Goal: Task Accomplishment & Management: Manage account settings

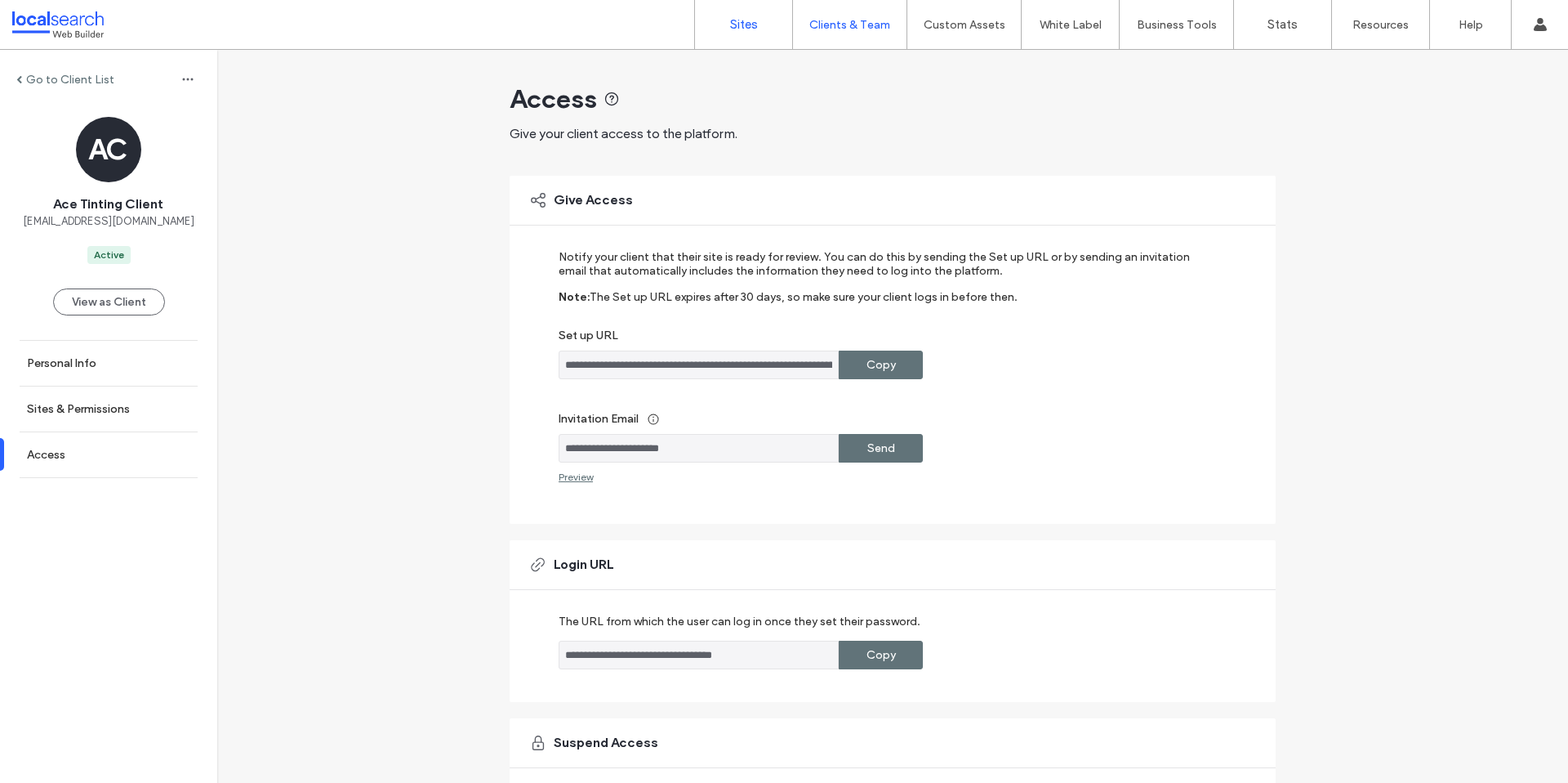
click at [767, 24] on link "Sites" at bounding box center [743, 24] width 97 height 49
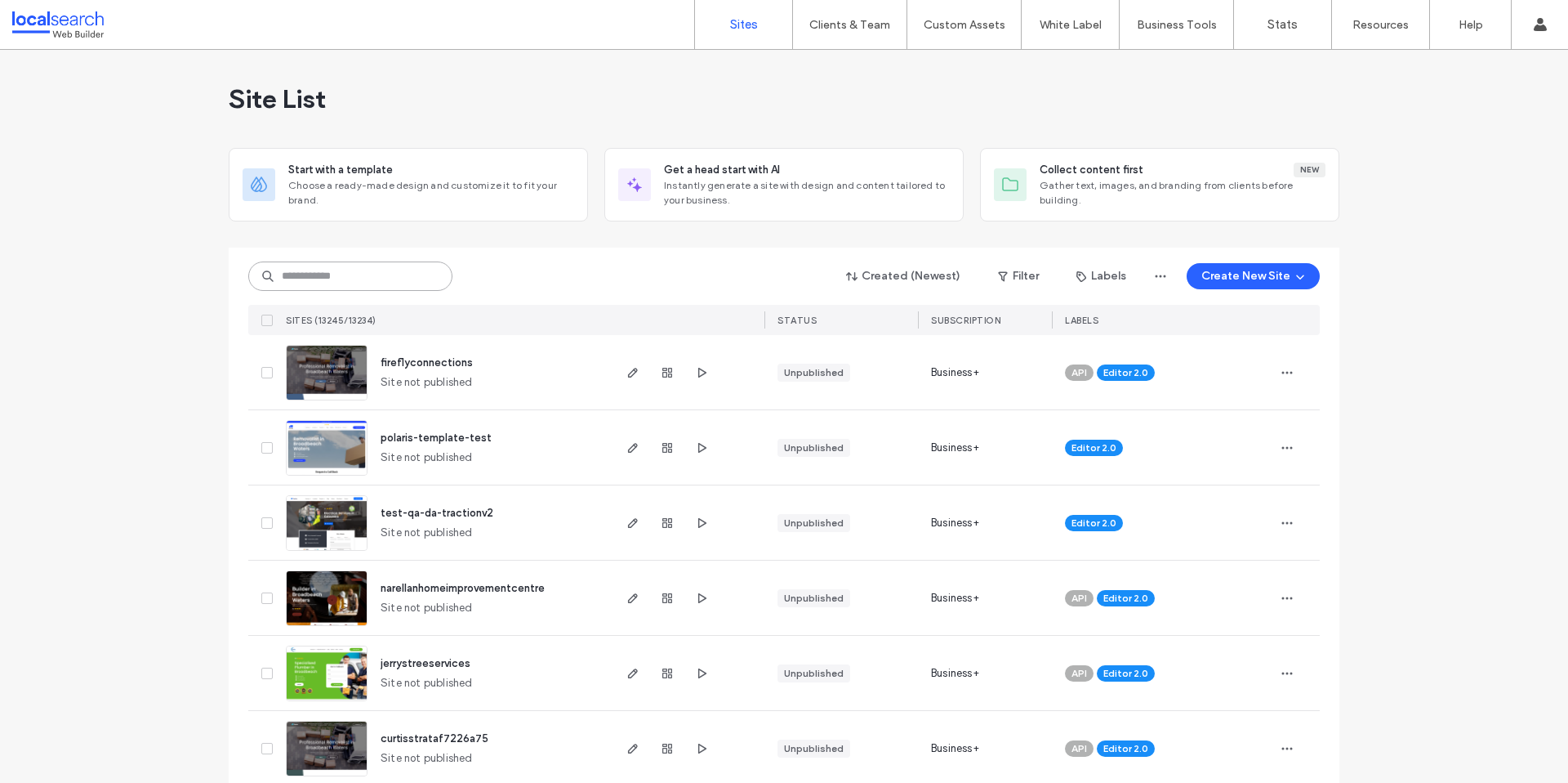
click at [366, 275] on input at bounding box center [350, 276] width 204 height 29
paste input "********"
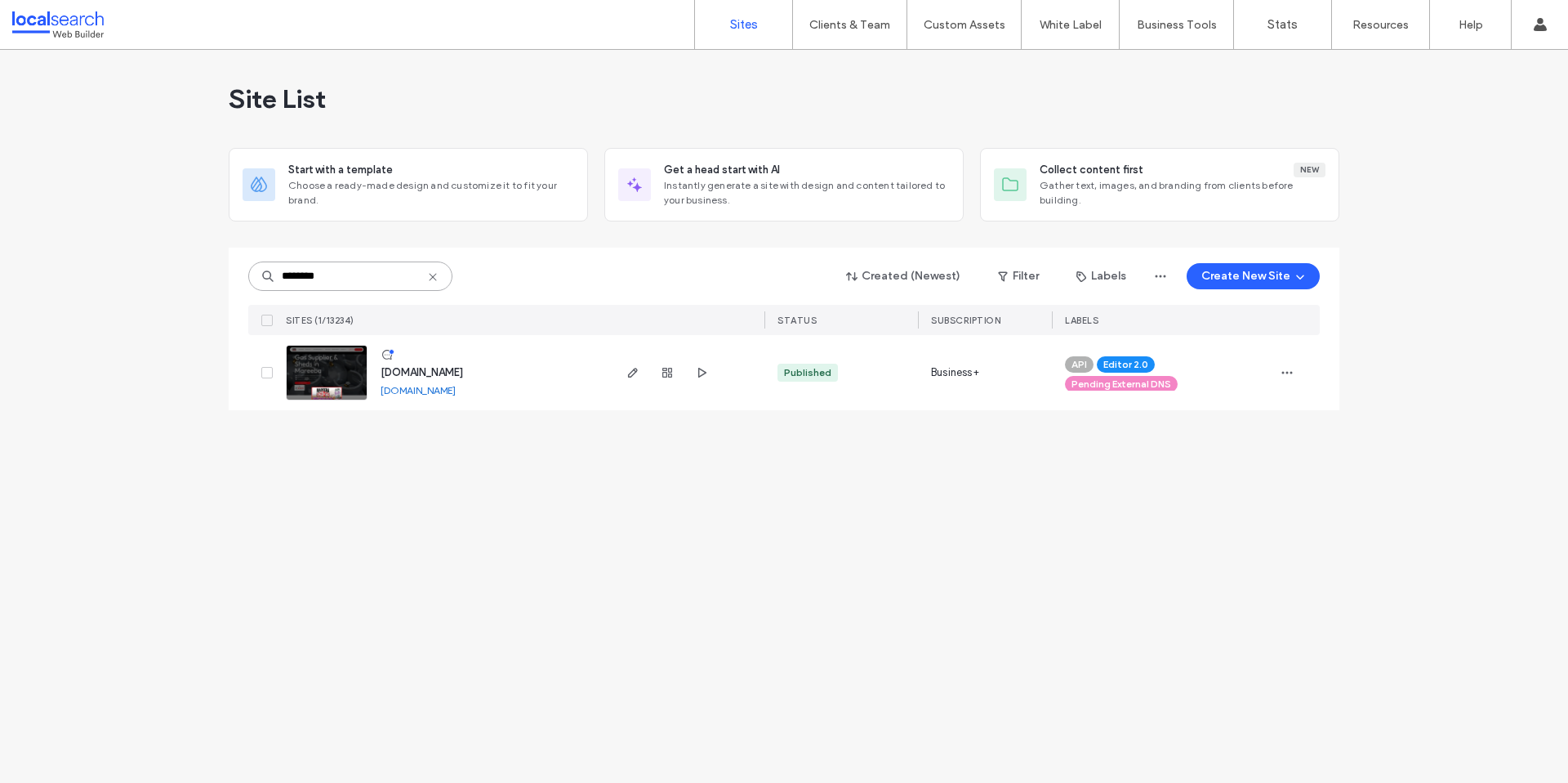
type input "********"
click at [335, 383] on img at bounding box center [326, 401] width 80 height 111
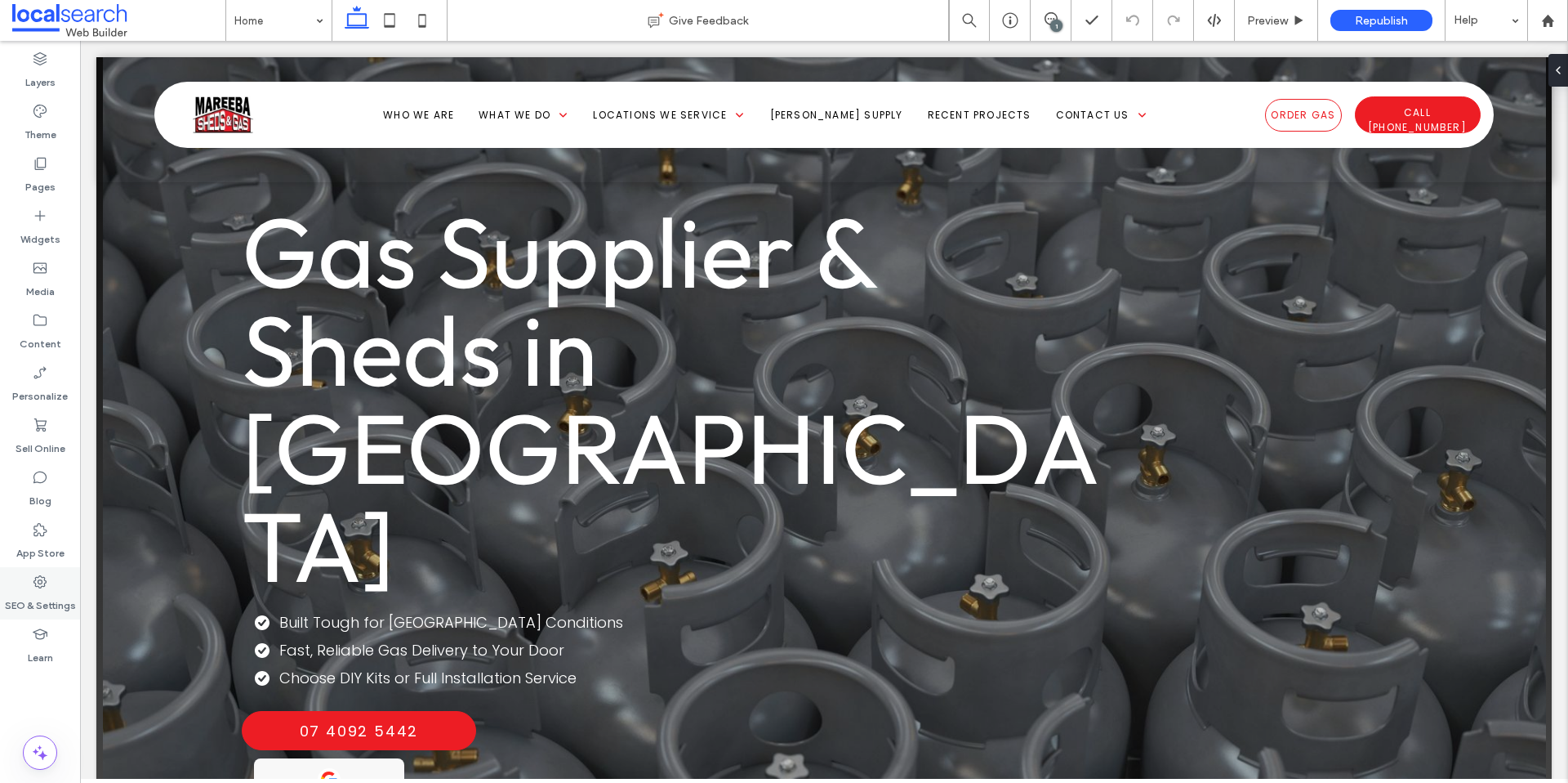
click at [49, 595] on label "SEO & Settings" at bounding box center [40, 601] width 71 height 23
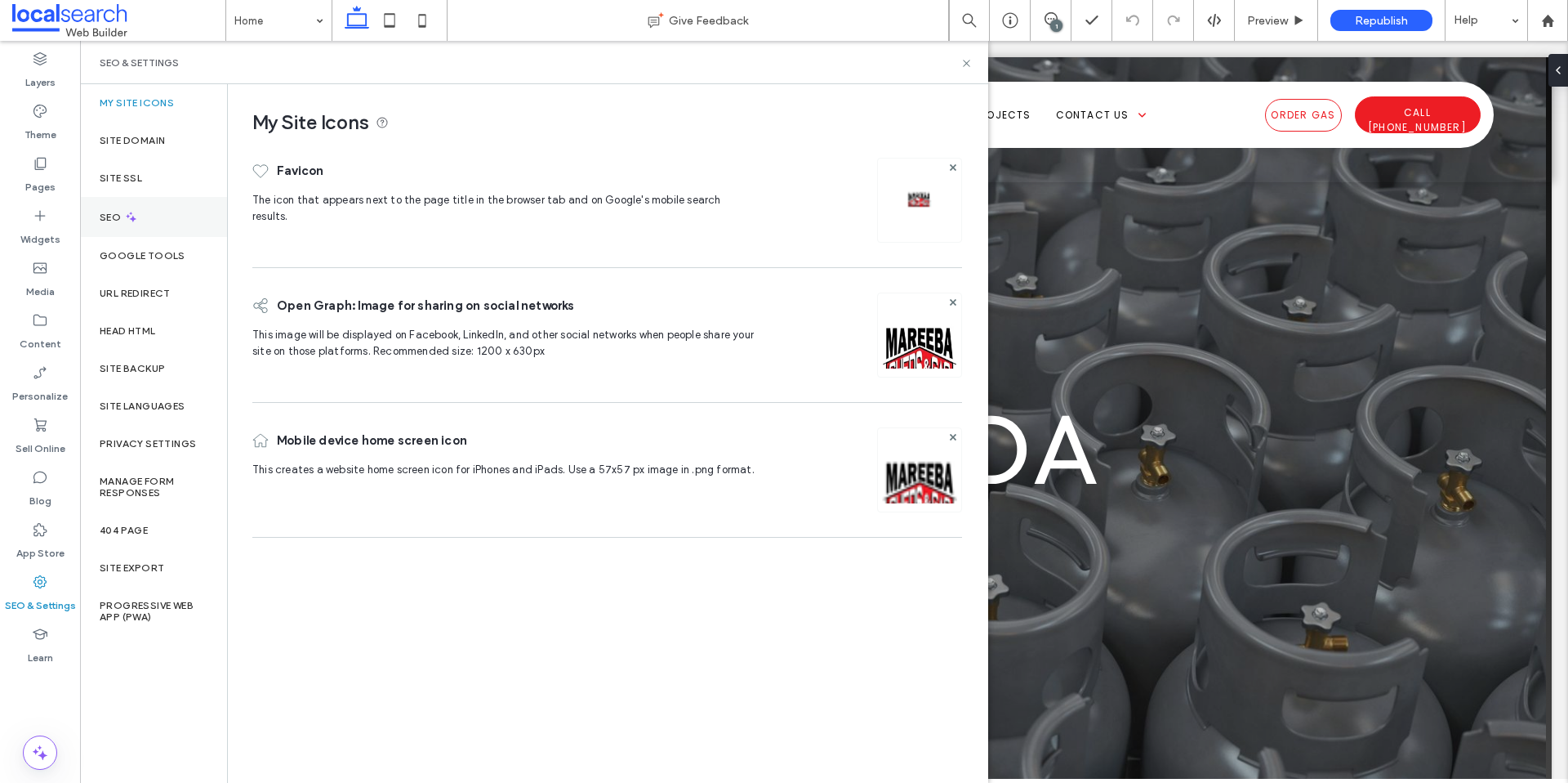
click at [138, 235] on div "SEO" at bounding box center [154, 217] width 147 height 40
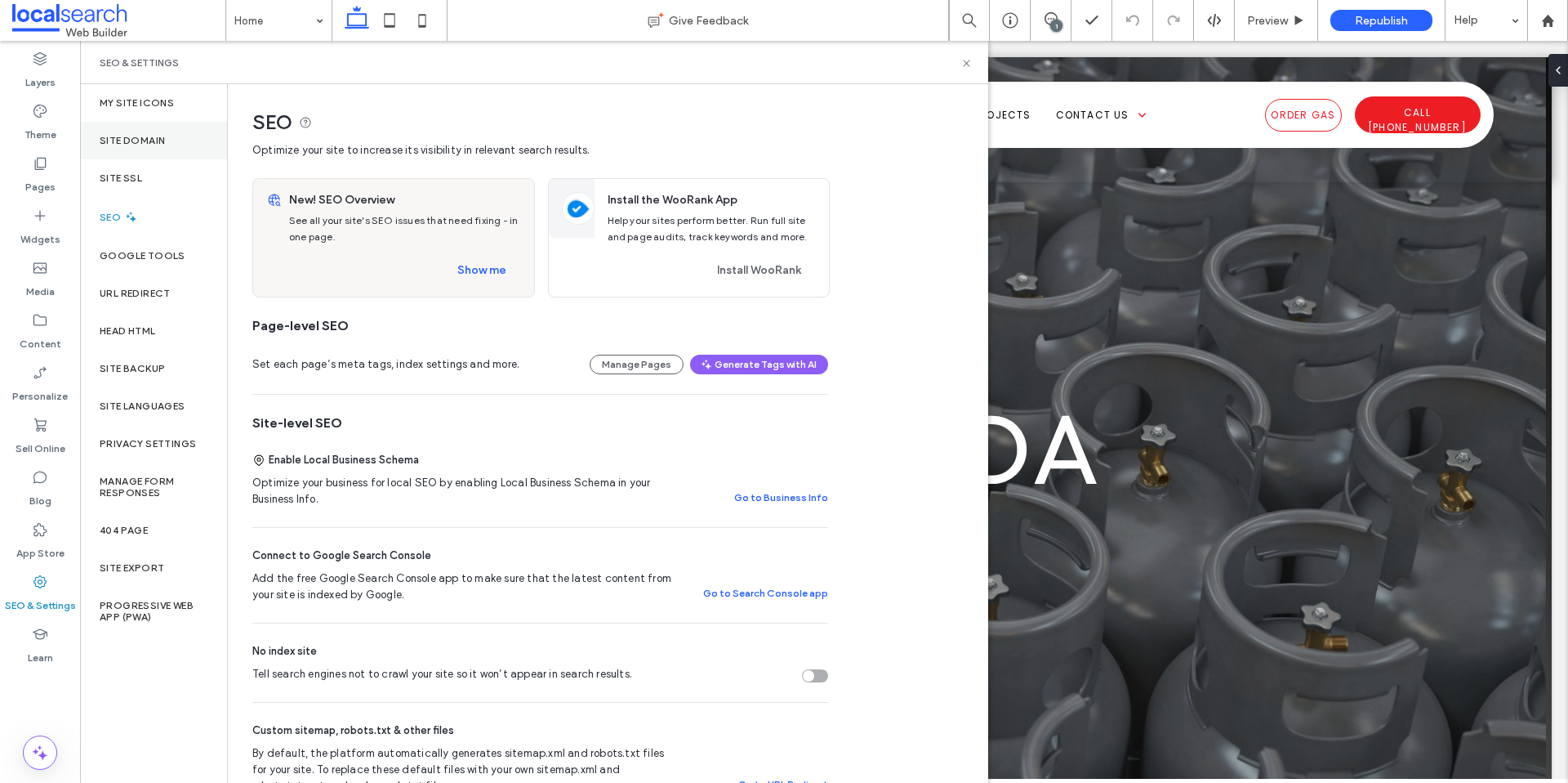
click at [144, 148] on div "Site Domain" at bounding box center [154, 140] width 147 height 38
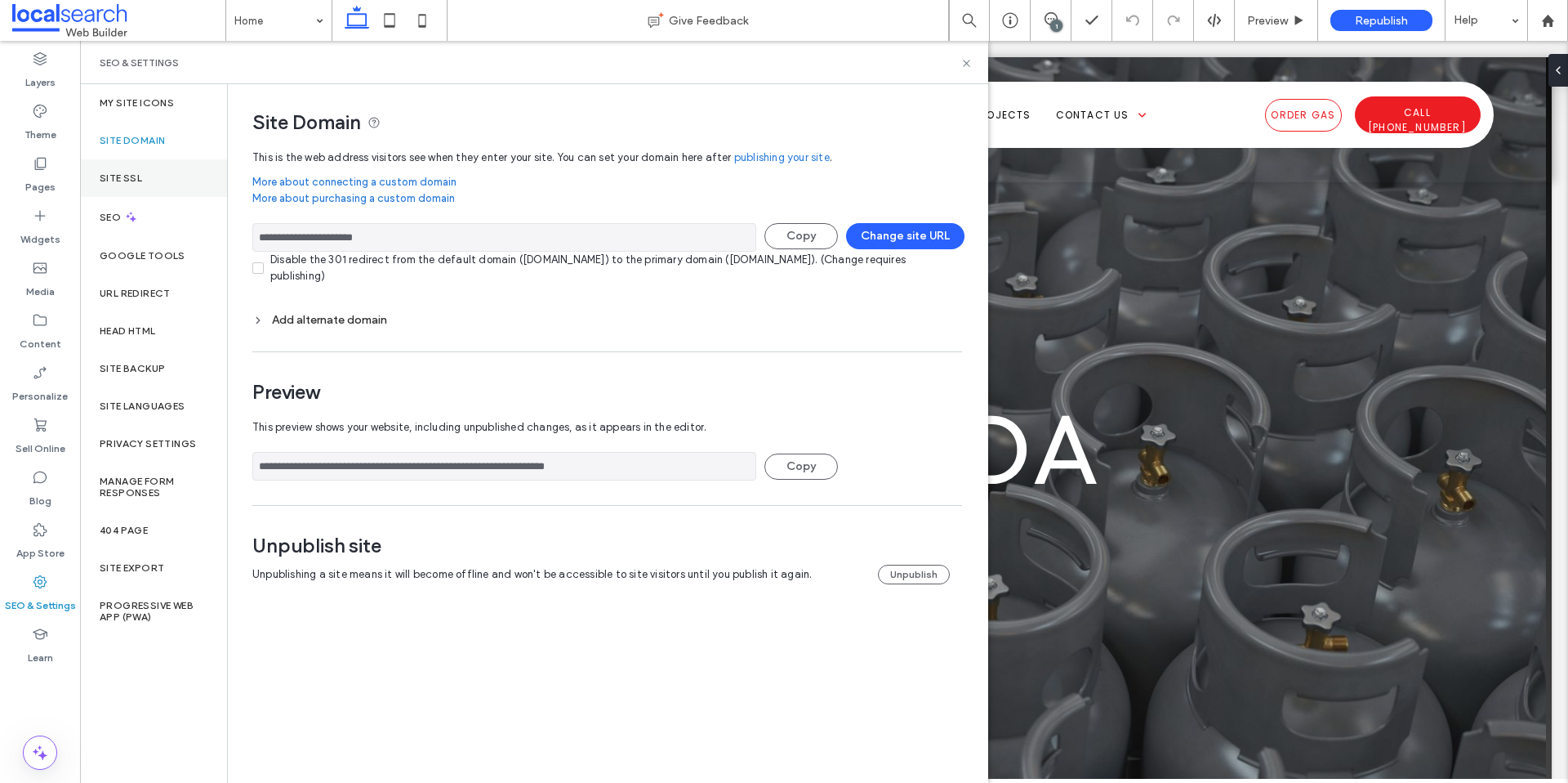
click at [104, 175] on label "Site SSL" at bounding box center [121, 178] width 42 height 11
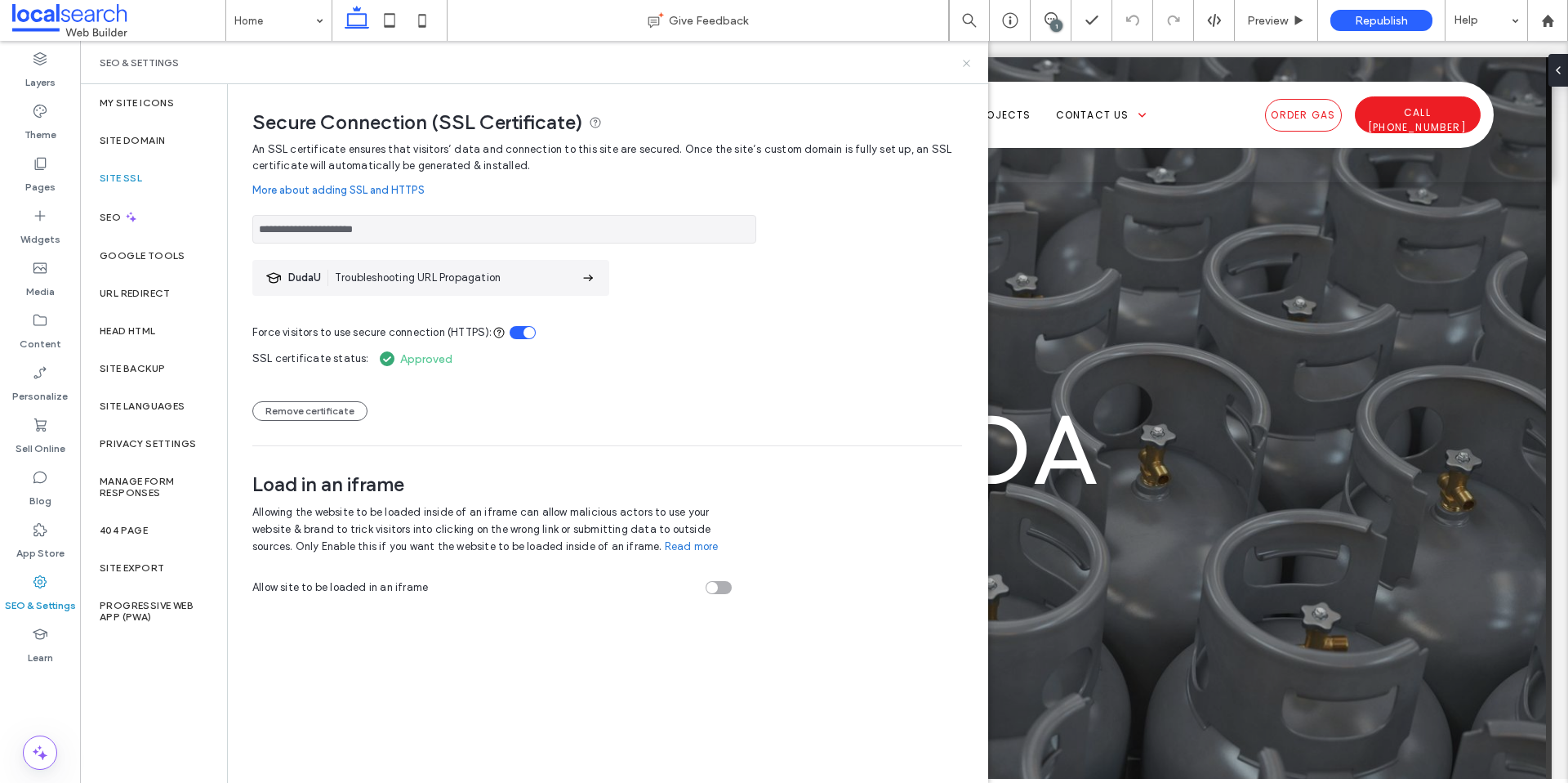
click at [964, 65] on icon at bounding box center [966, 63] width 12 height 12
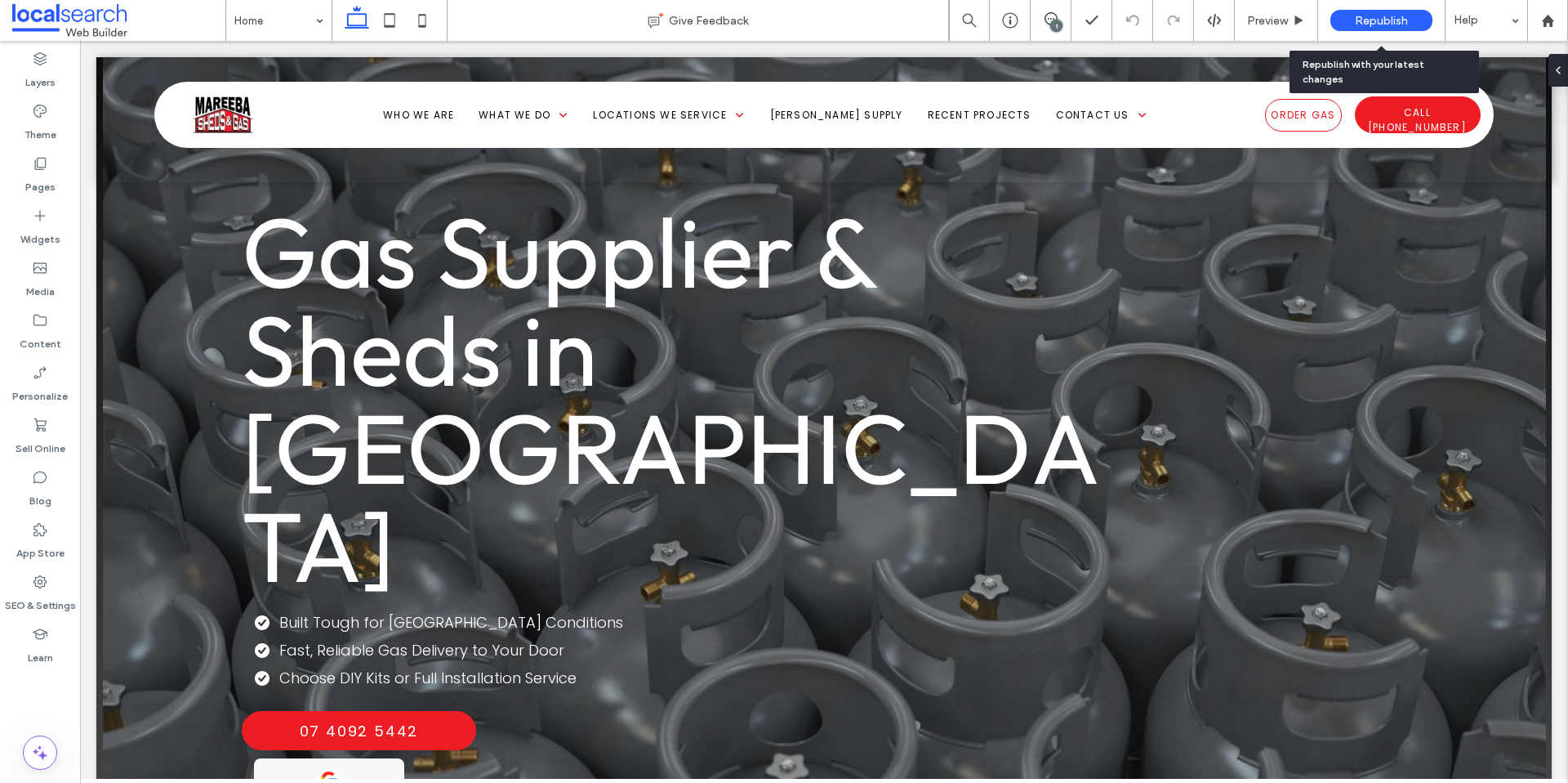
click at [1399, 22] on span "Republish" at bounding box center [1382, 21] width 53 height 14
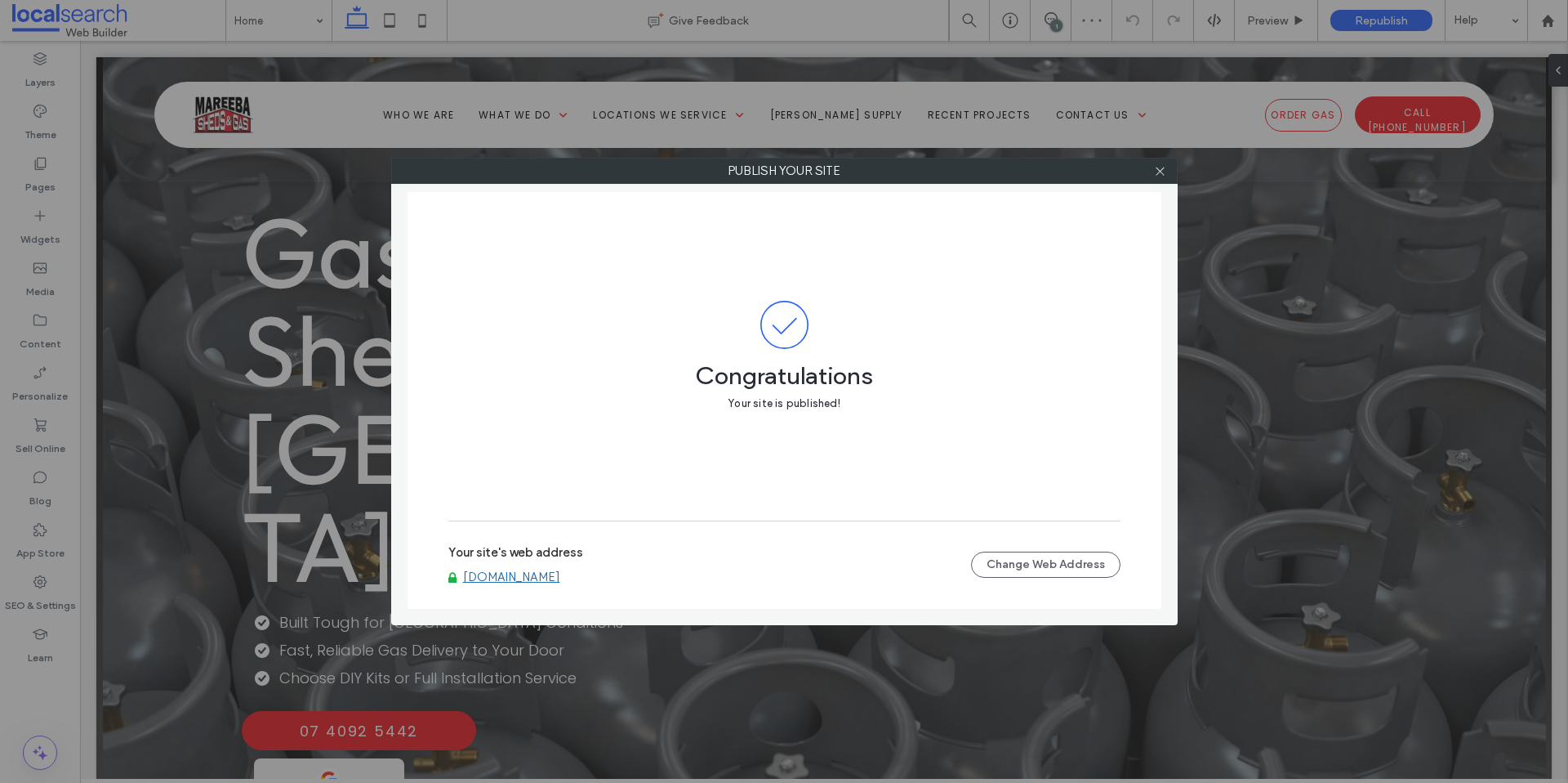
click at [552, 569] on link "www.mareebasheds.com.au" at bounding box center [511, 577] width 97 height 15
click at [1168, 171] on div at bounding box center [1160, 171] width 24 height 24
click at [1166, 171] on div at bounding box center [1160, 171] width 24 height 24
click at [1158, 174] on icon at bounding box center [1159, 171] width 12 height 12
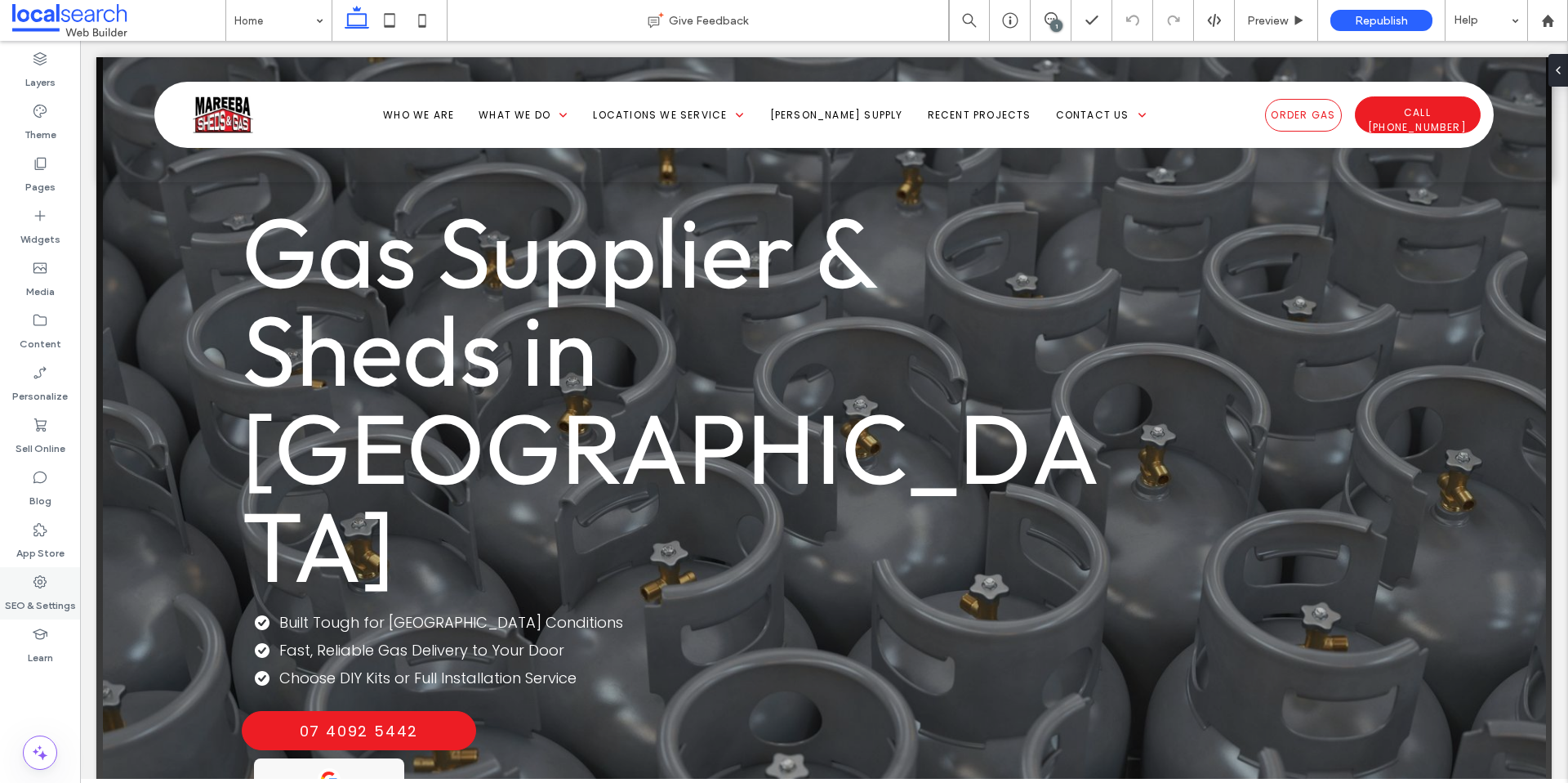
click at [46, 610] on label "SEO & Settings" at bounding box center [40, 601] width 71 height 23
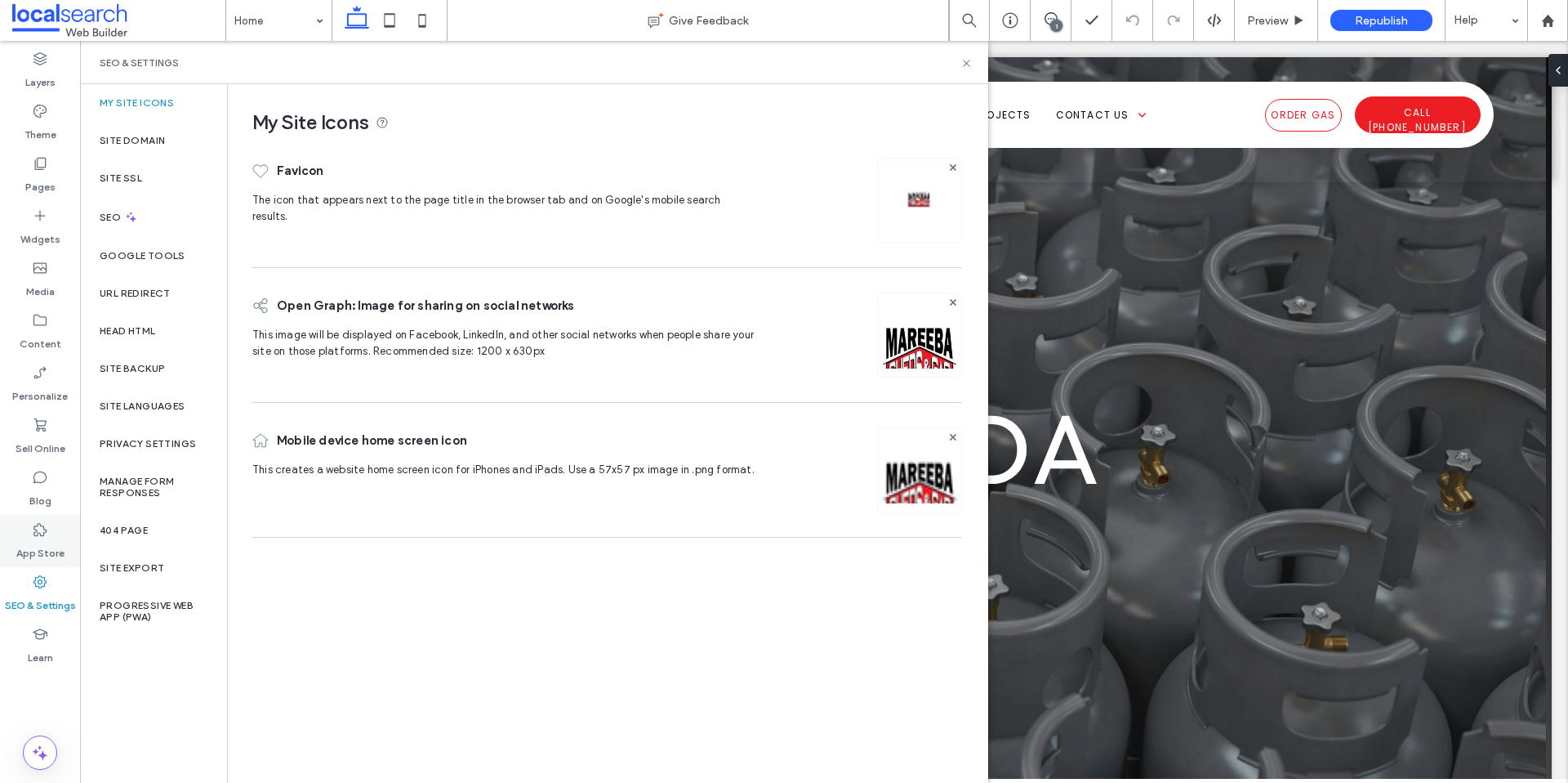
click at [39, 542] on label "App Store" at bounding box center [40, 549] width 48 height 23
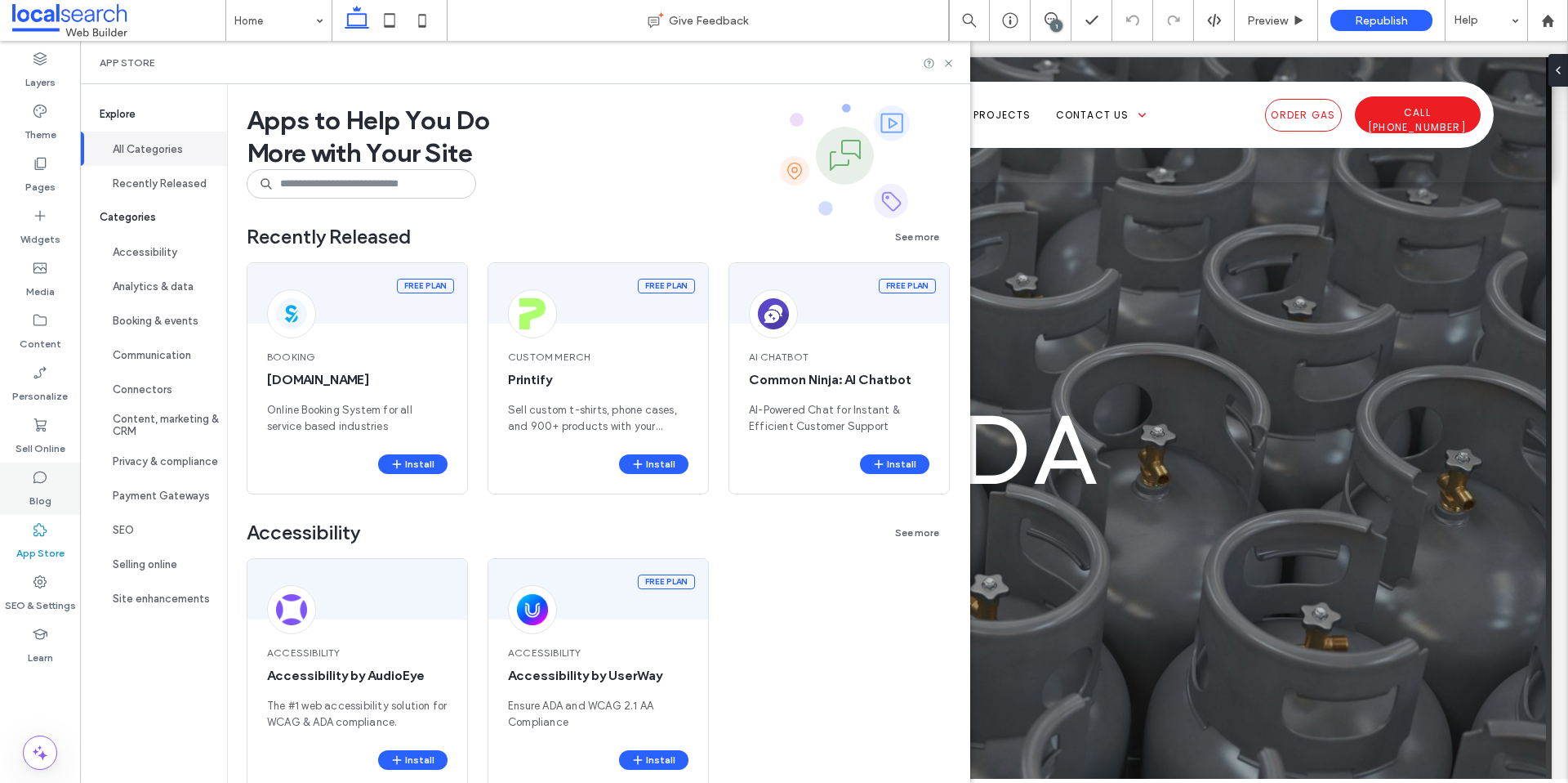
click at [52, 495] on div "Blog" at bounding box center [40, 489] width 80 height 53
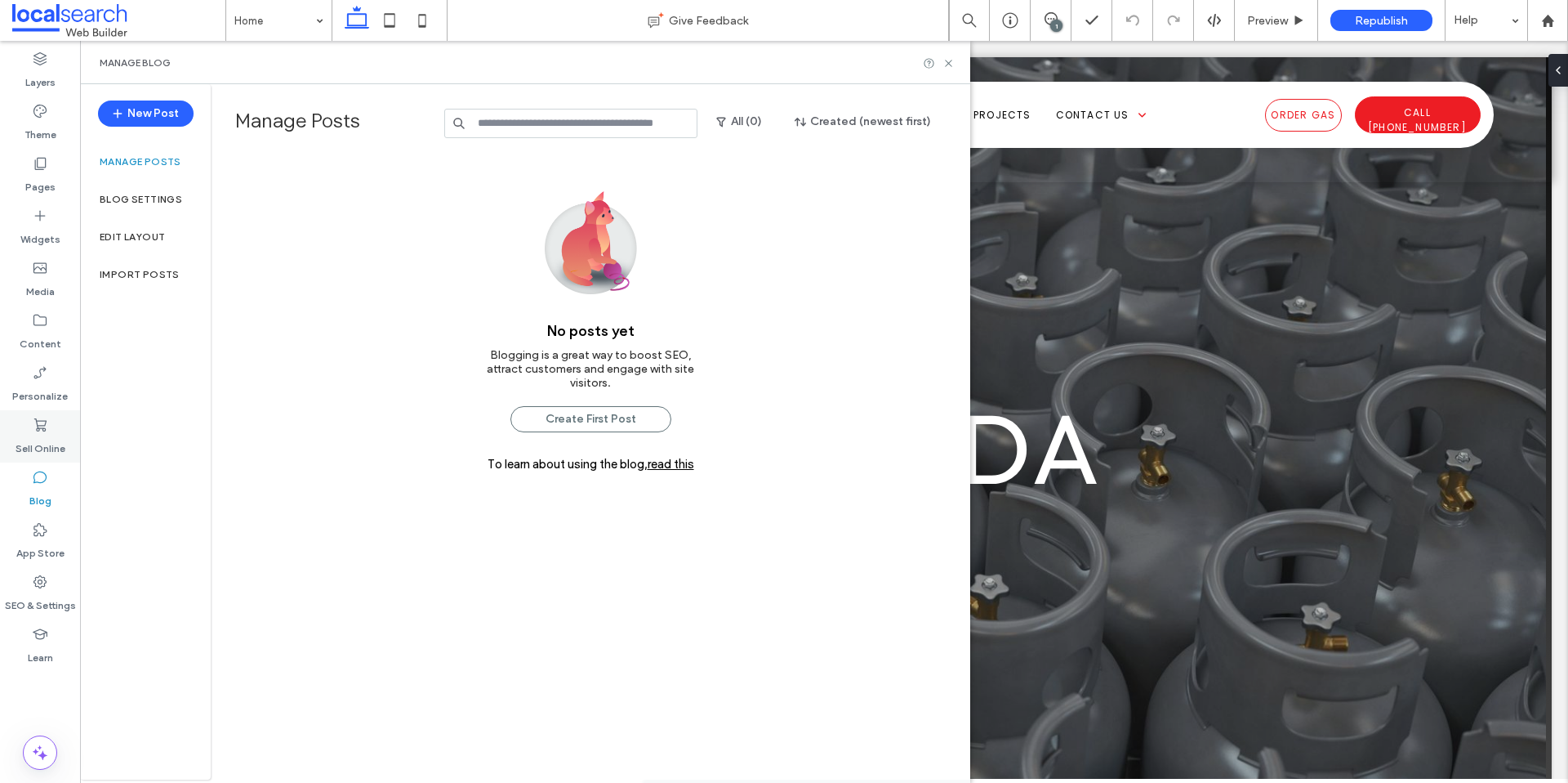
click at [42, 420] on use at bounding box center [40, 425] width 12 height 13
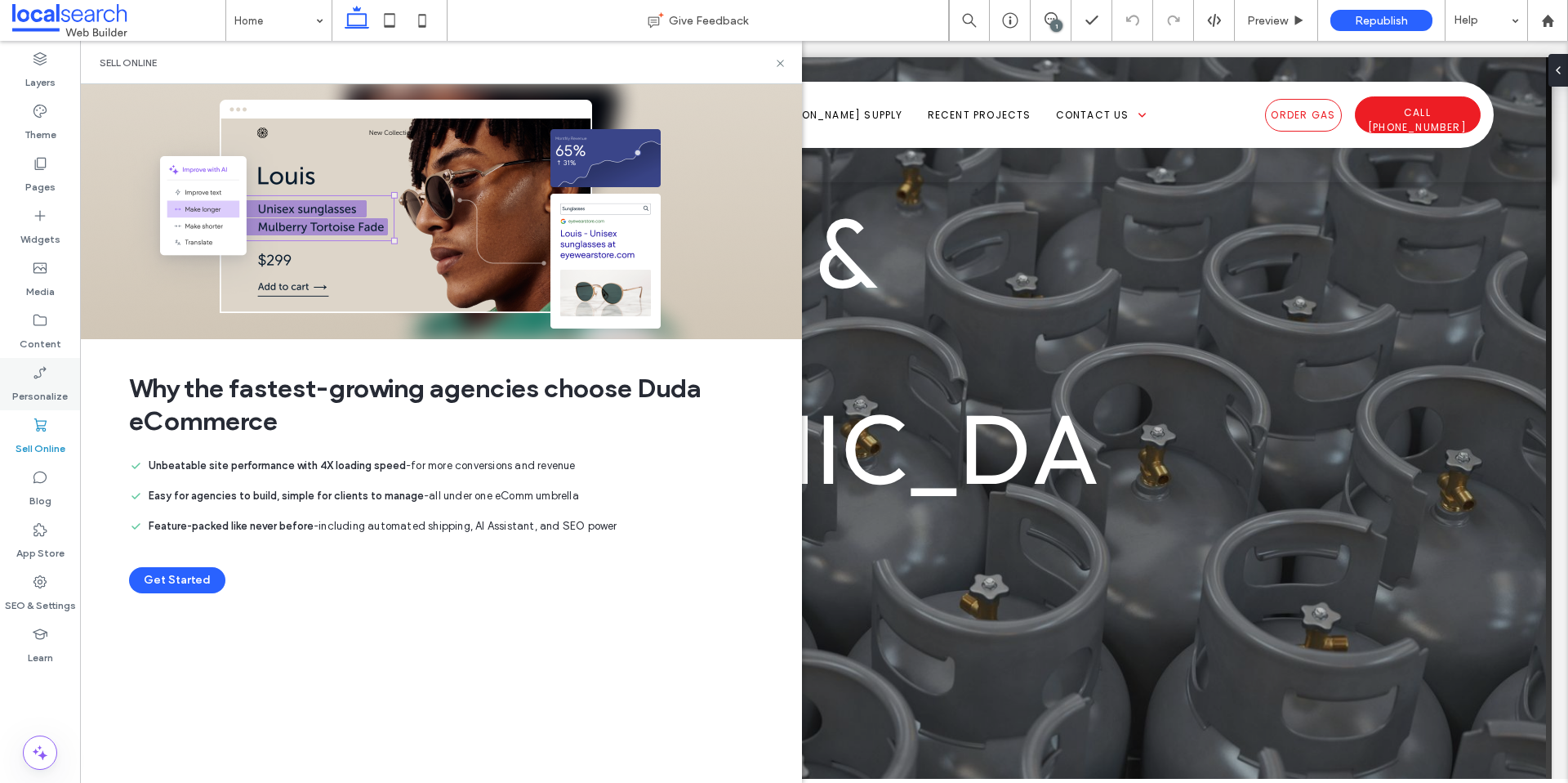
click at [42, 388] on label "Personalize" at bounding box center [40, 392] width 56 height 23
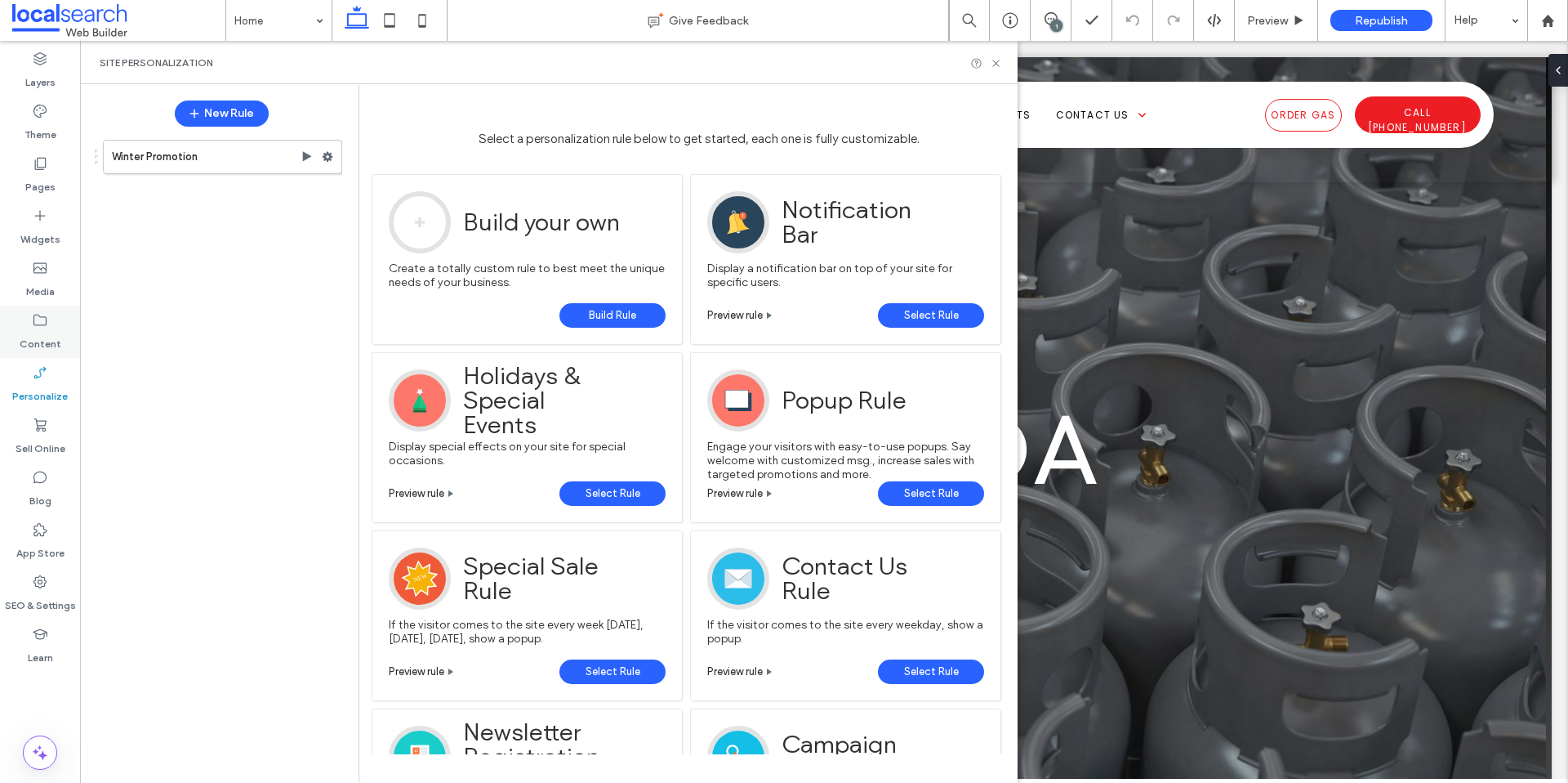
click at [57, 334] on label "Content" at bounding box center [40, 340] width 41 height 23
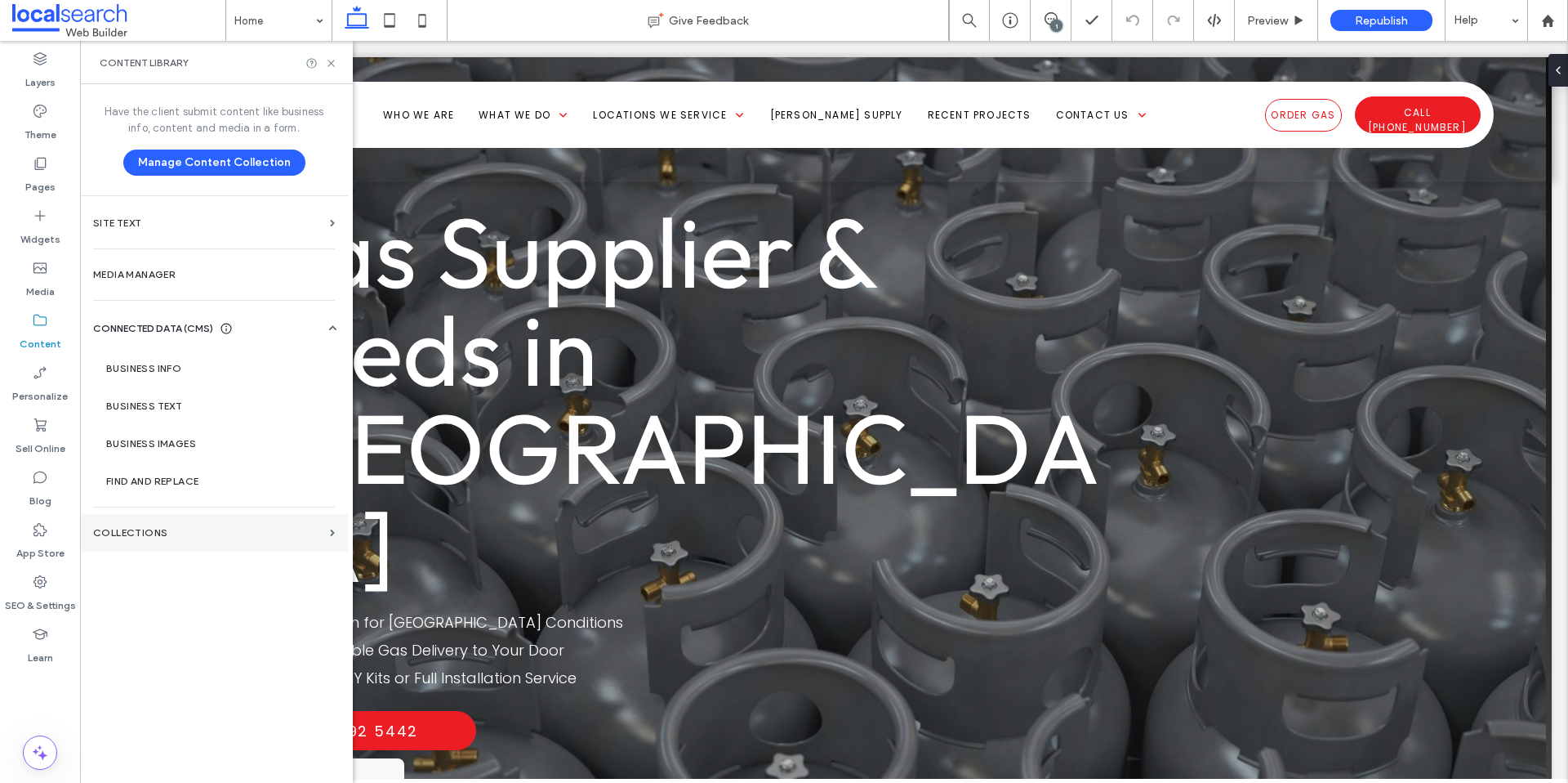
click at [179, 529] on label "Collections" at bounding box center [208, 532] width 231 height 11
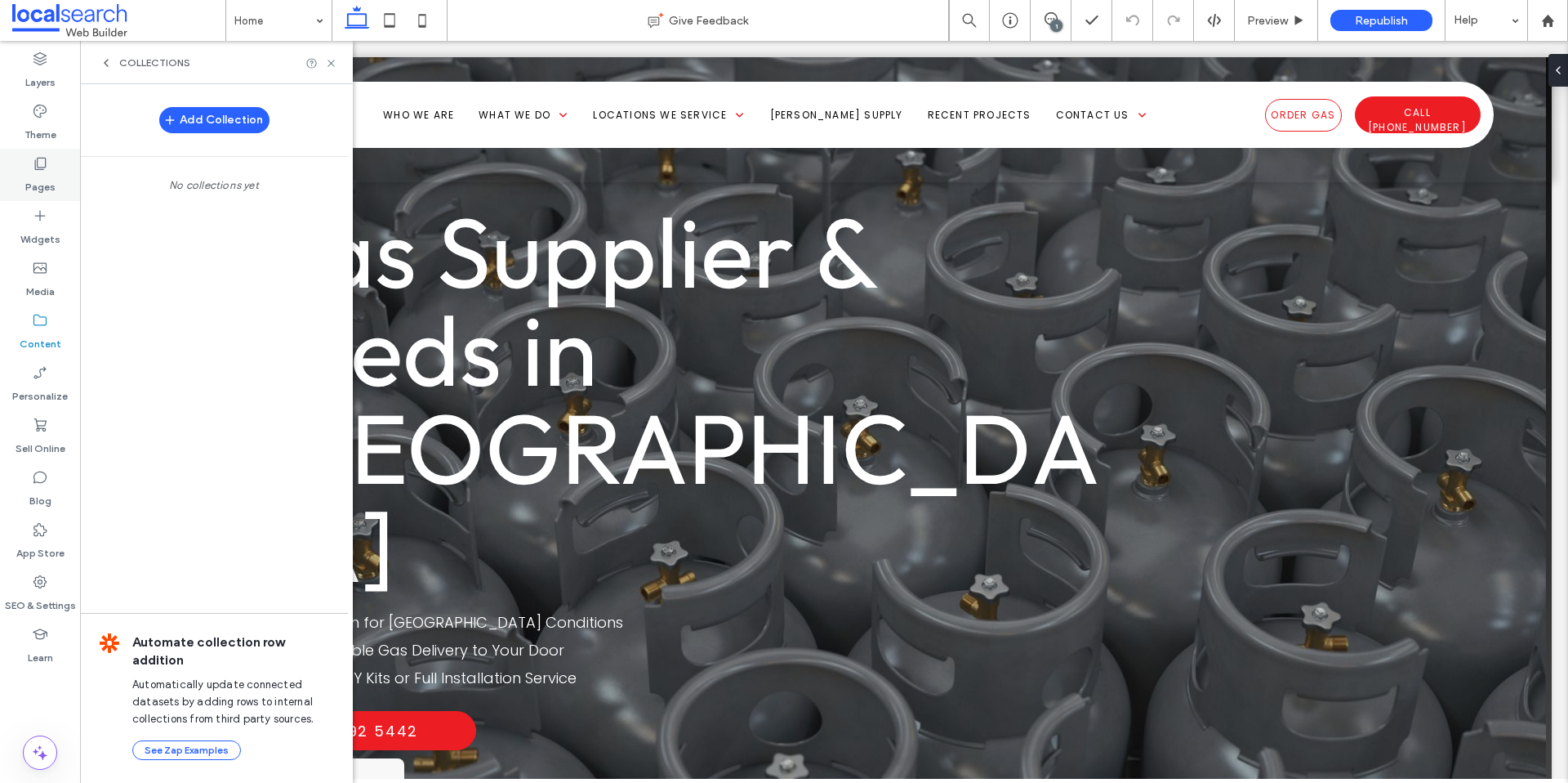
click at [47, 179] on label "Pages" at bounding box center [40, 183] width 30 height 23
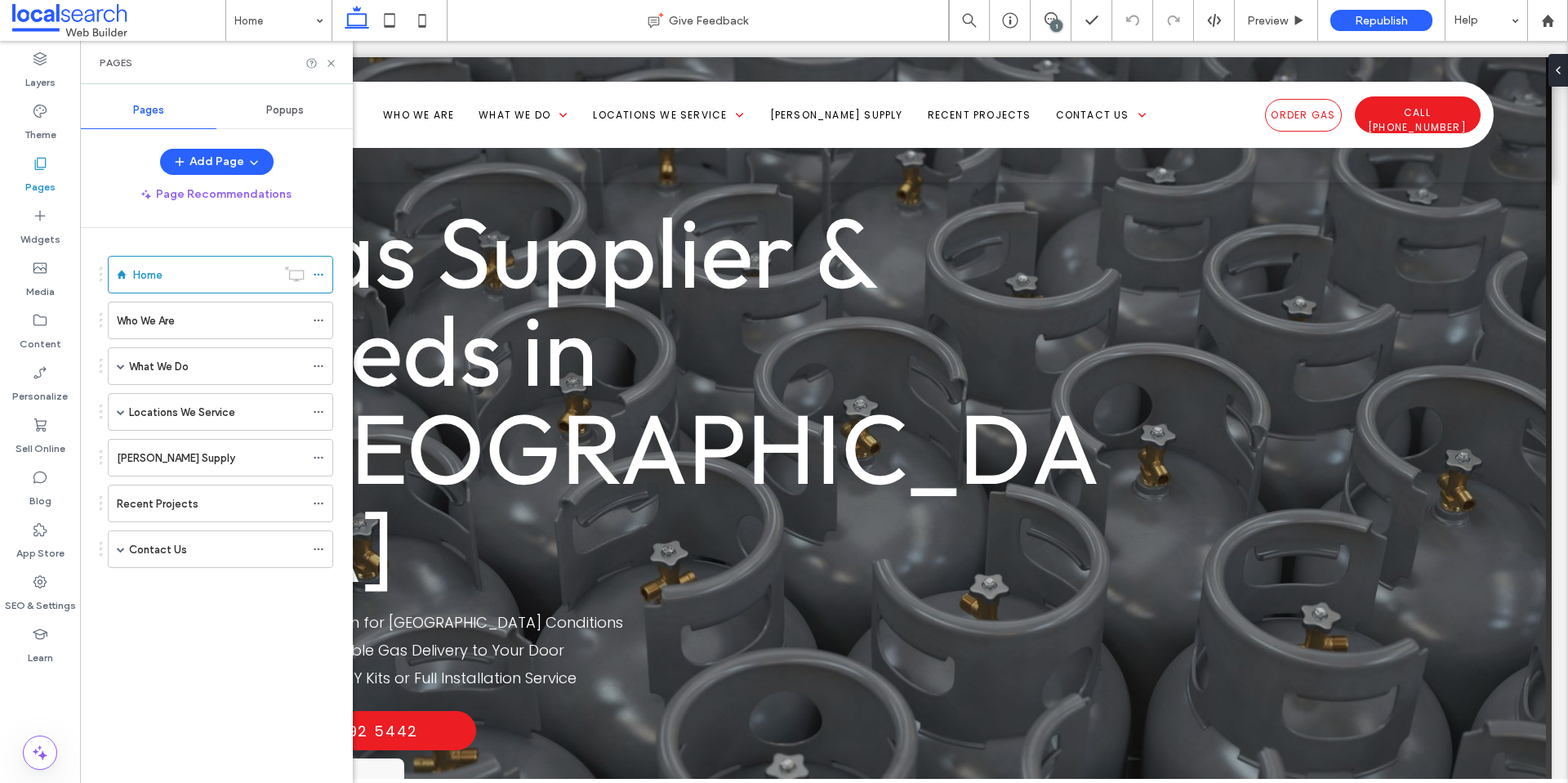
click at [321, 109] on div "Add Collection" at bounding box center [214, 120] width 267 height 33
click at [293, 111] on span "Popups" at bounding box center [285, 110] width 38 height 13
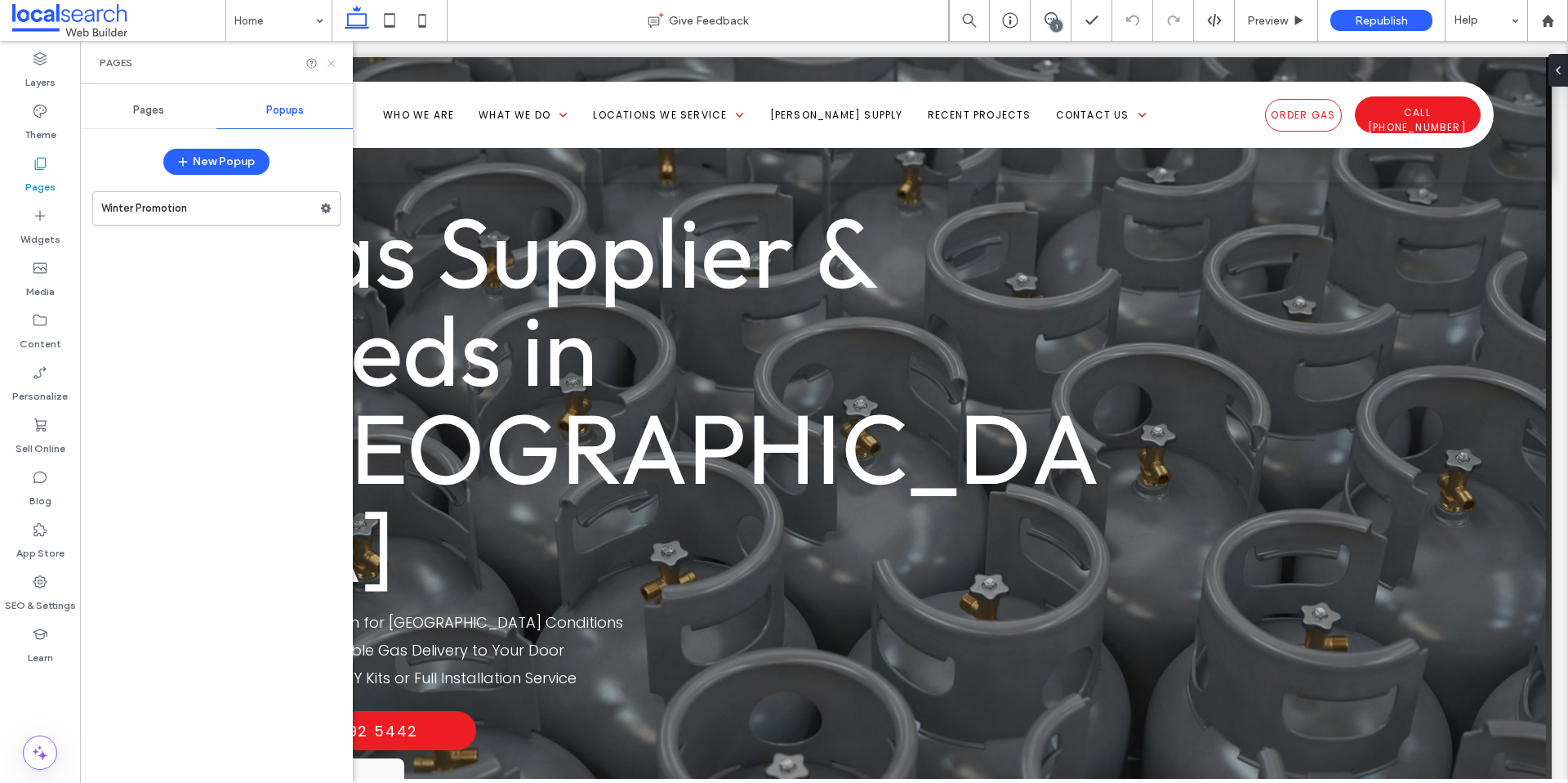
click at [326, 58] on icon at bounding box center [331, 63] width 12 height 12
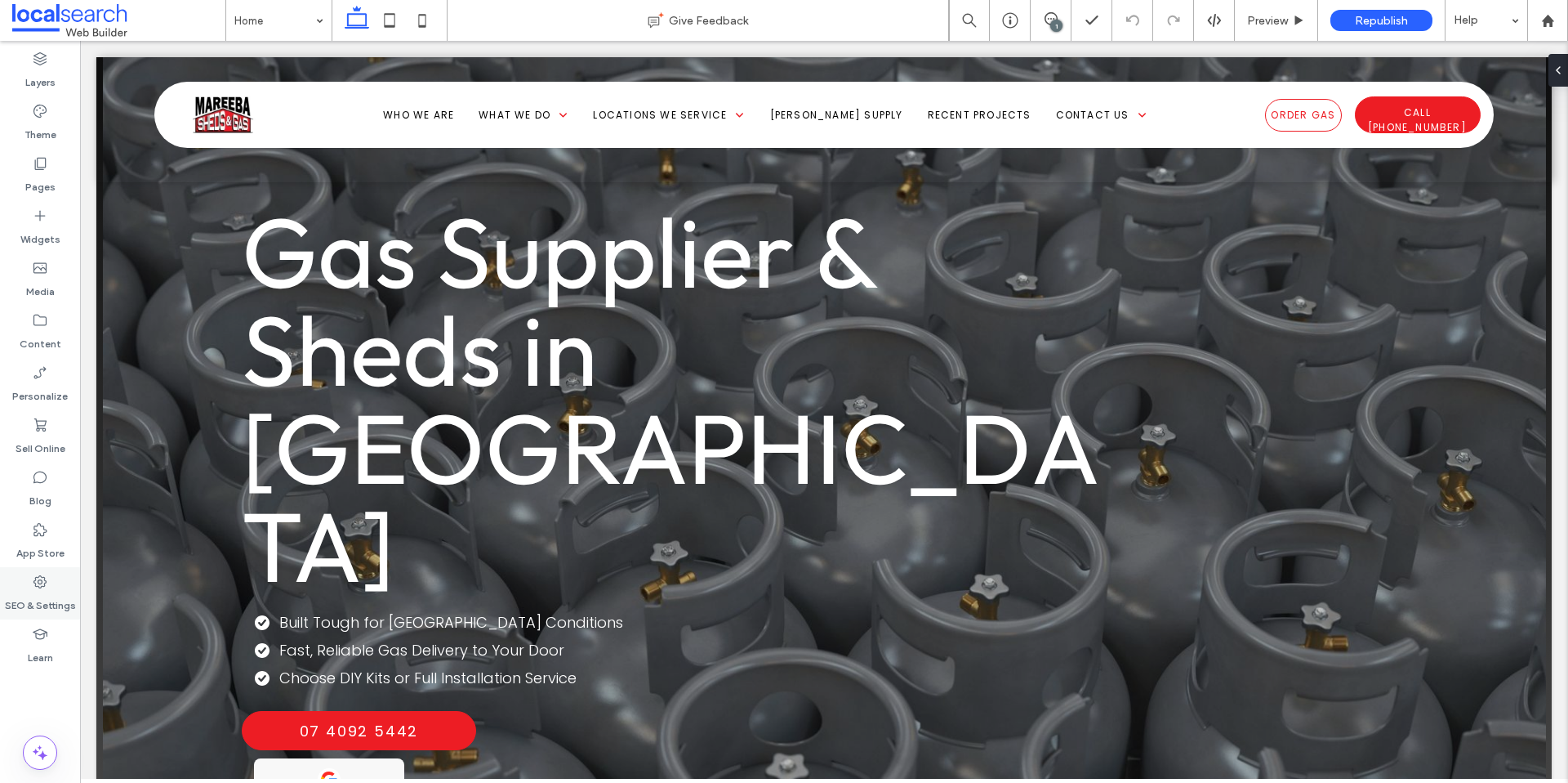
click at [39, 576] on icon at bounding box center [40, 581] width 16 height 16
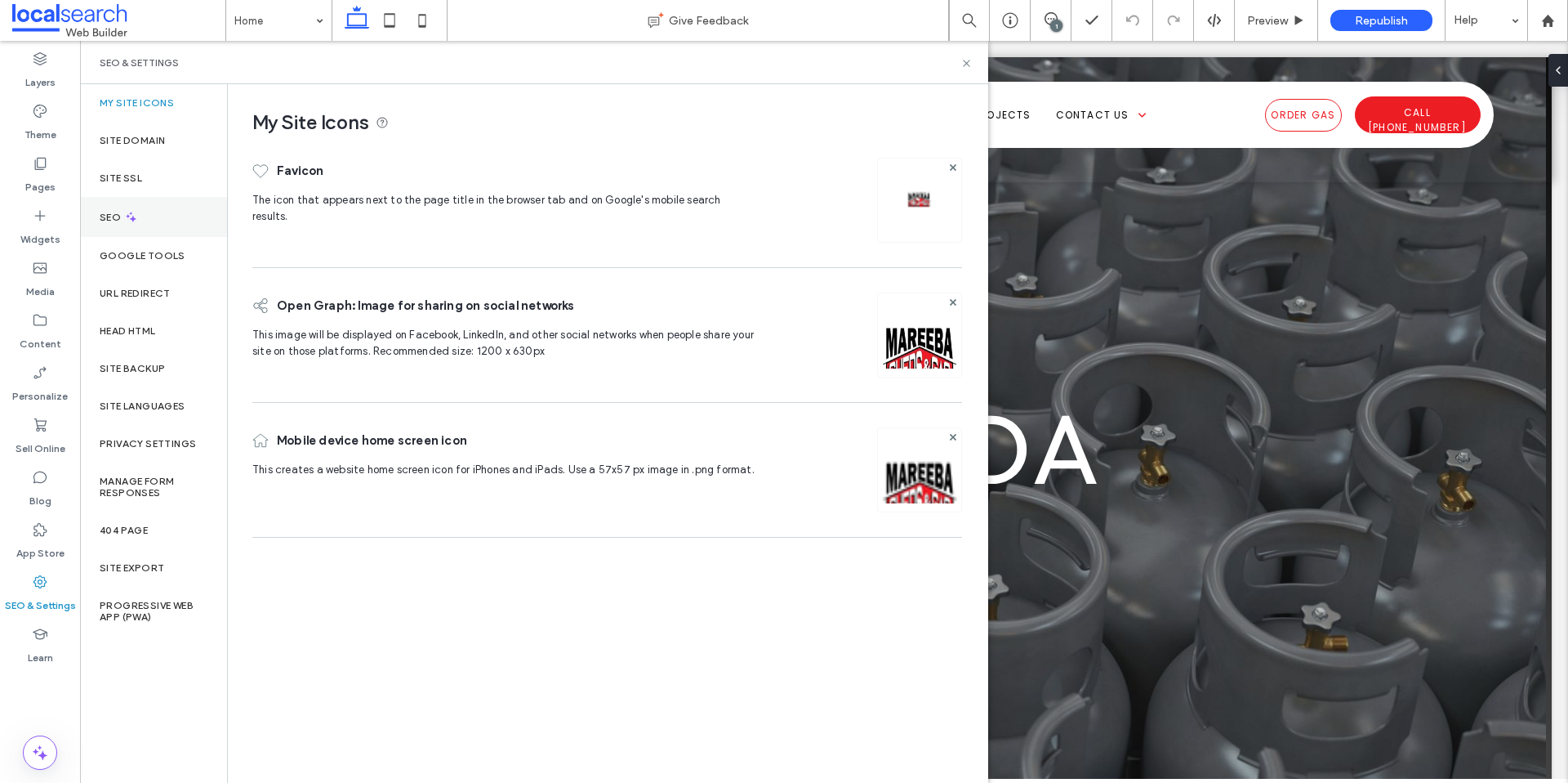
click at [153, 218] on div "SEO" at bounding box center [154, 217] width 147 height 40
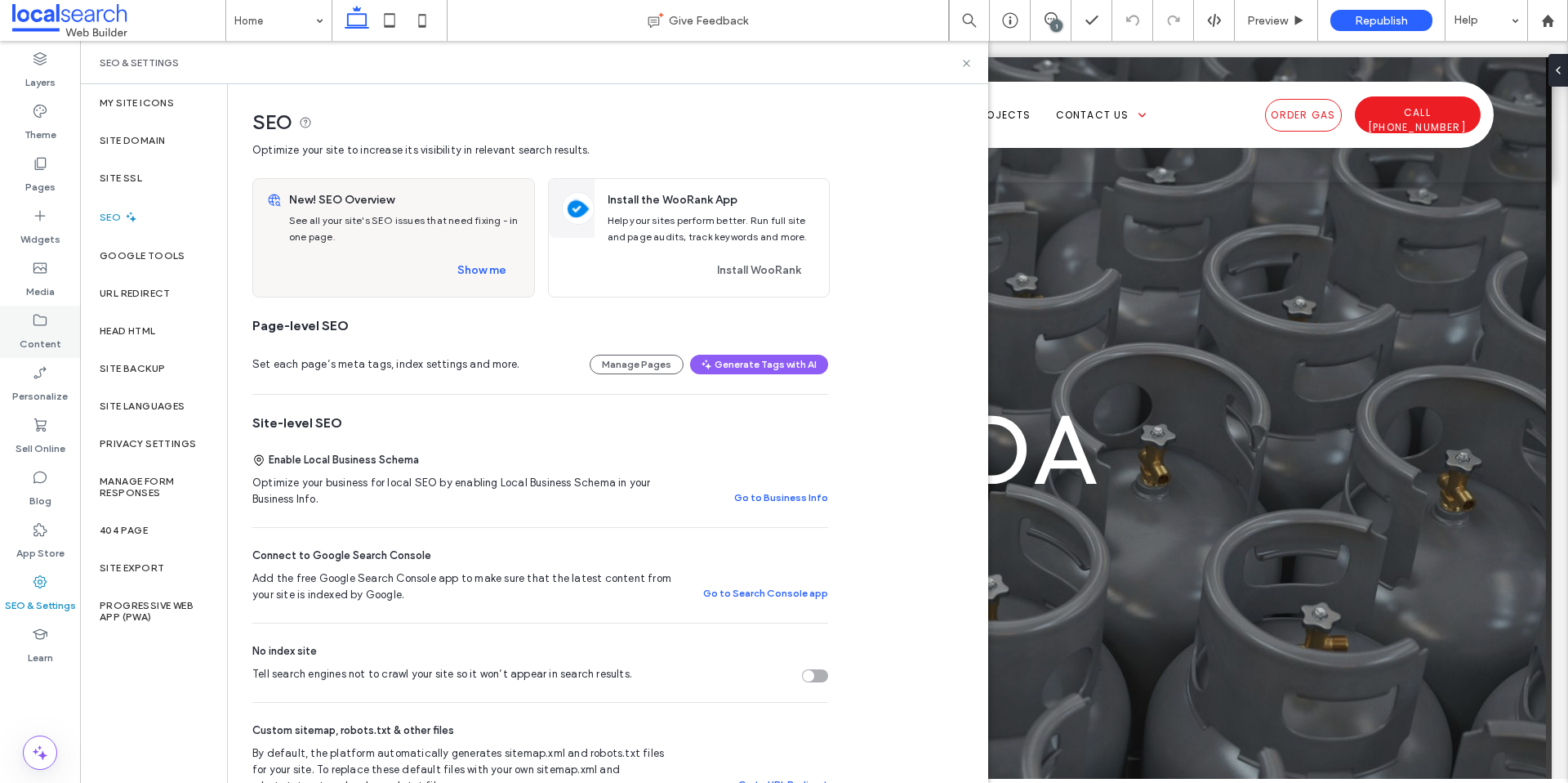
click at [37, 322] on icon at bounding box center [40, 319] width 16 height 16
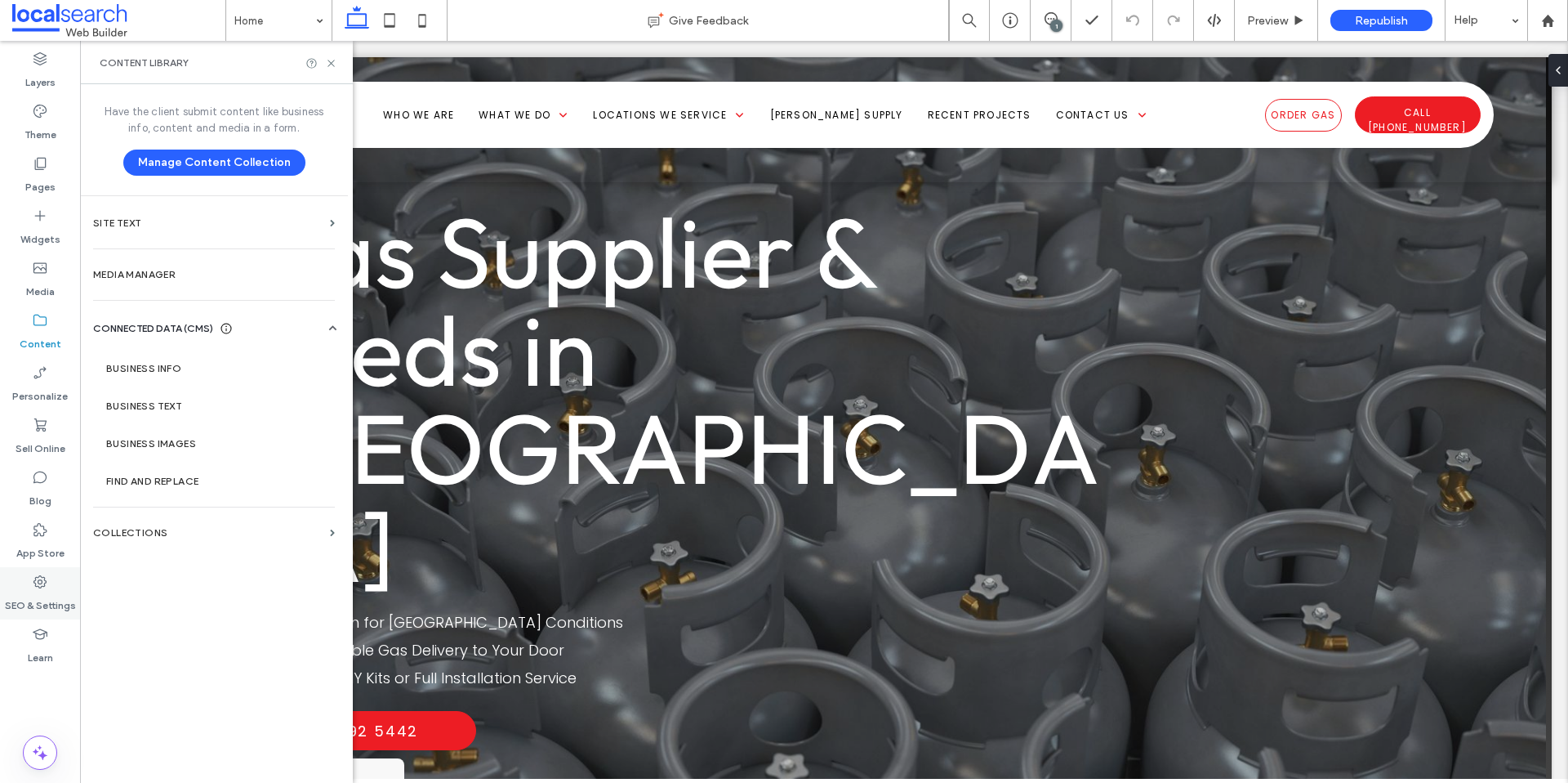
click at [35, 587] on icon at bounding box center [40, 581] width 16 height 16
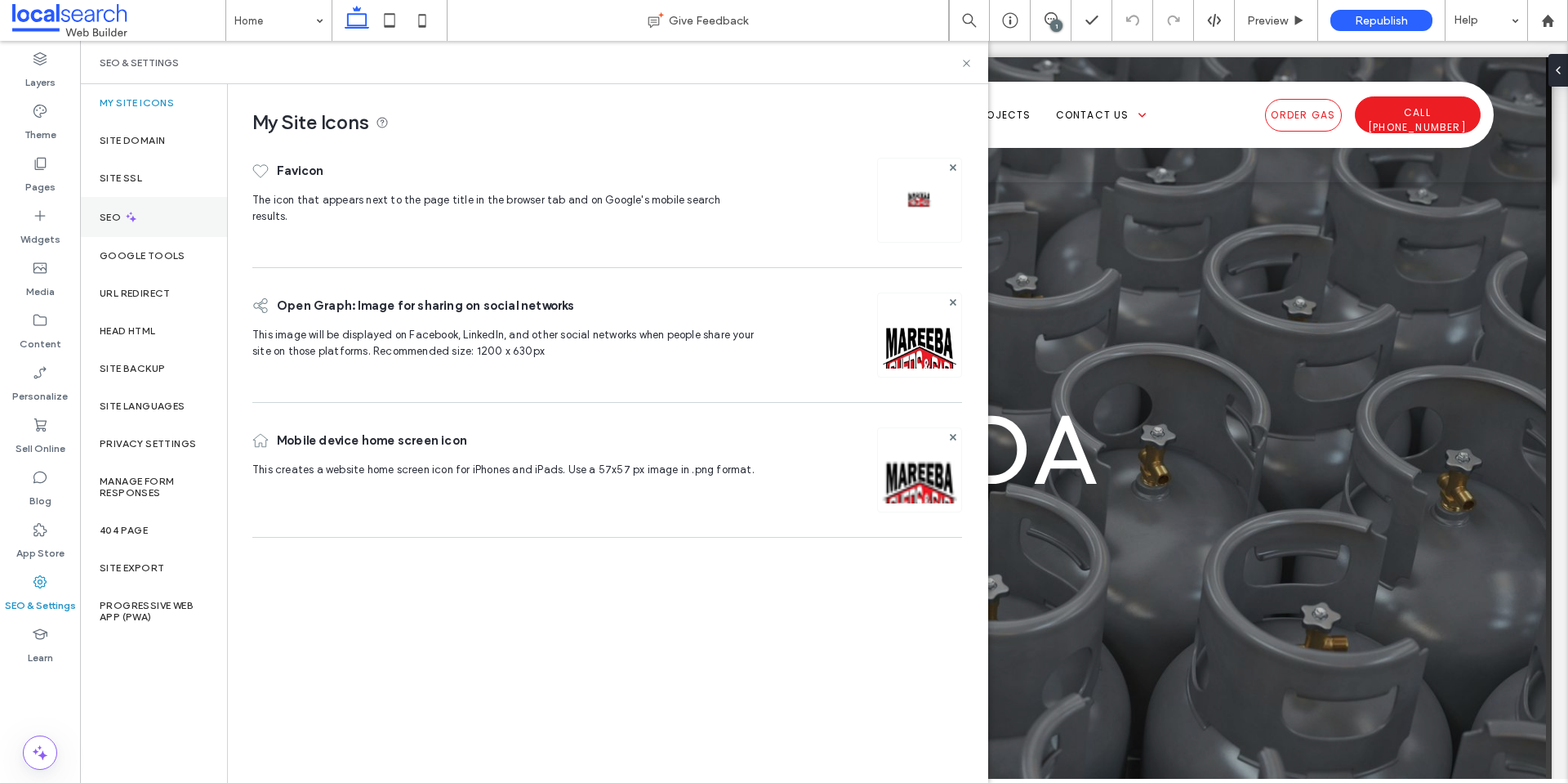
drag, startPoint x: 138, startPoint y: 216, endPoint x: 127, endPoint y: 211, distance: 12.1
click at [132, 215] on div "SEO" at bounding box center [154, 217] width 147 height 40
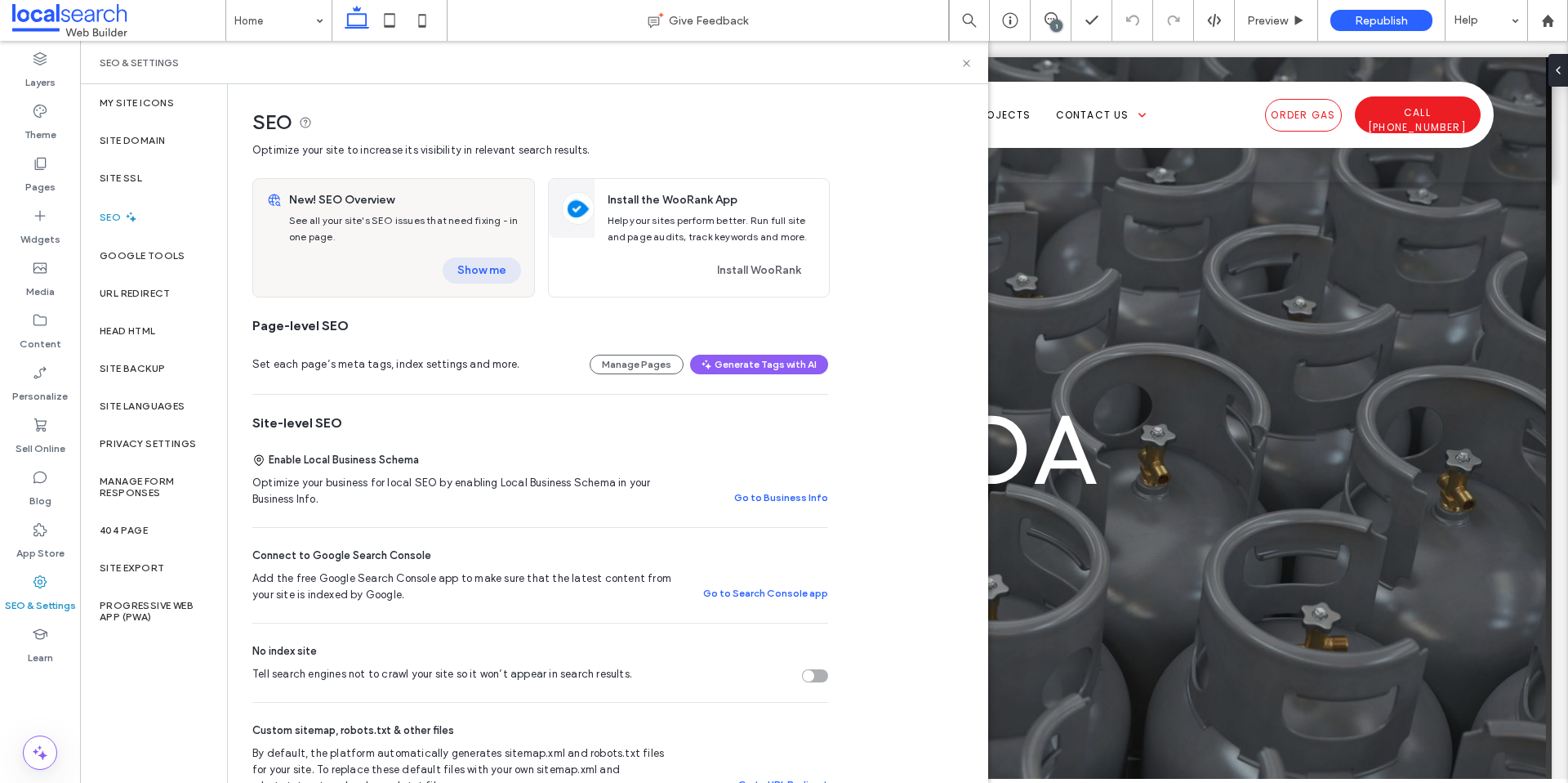
click at [464, 269] on button "Show me" at bounding box center [481, 270] width 78 height 26
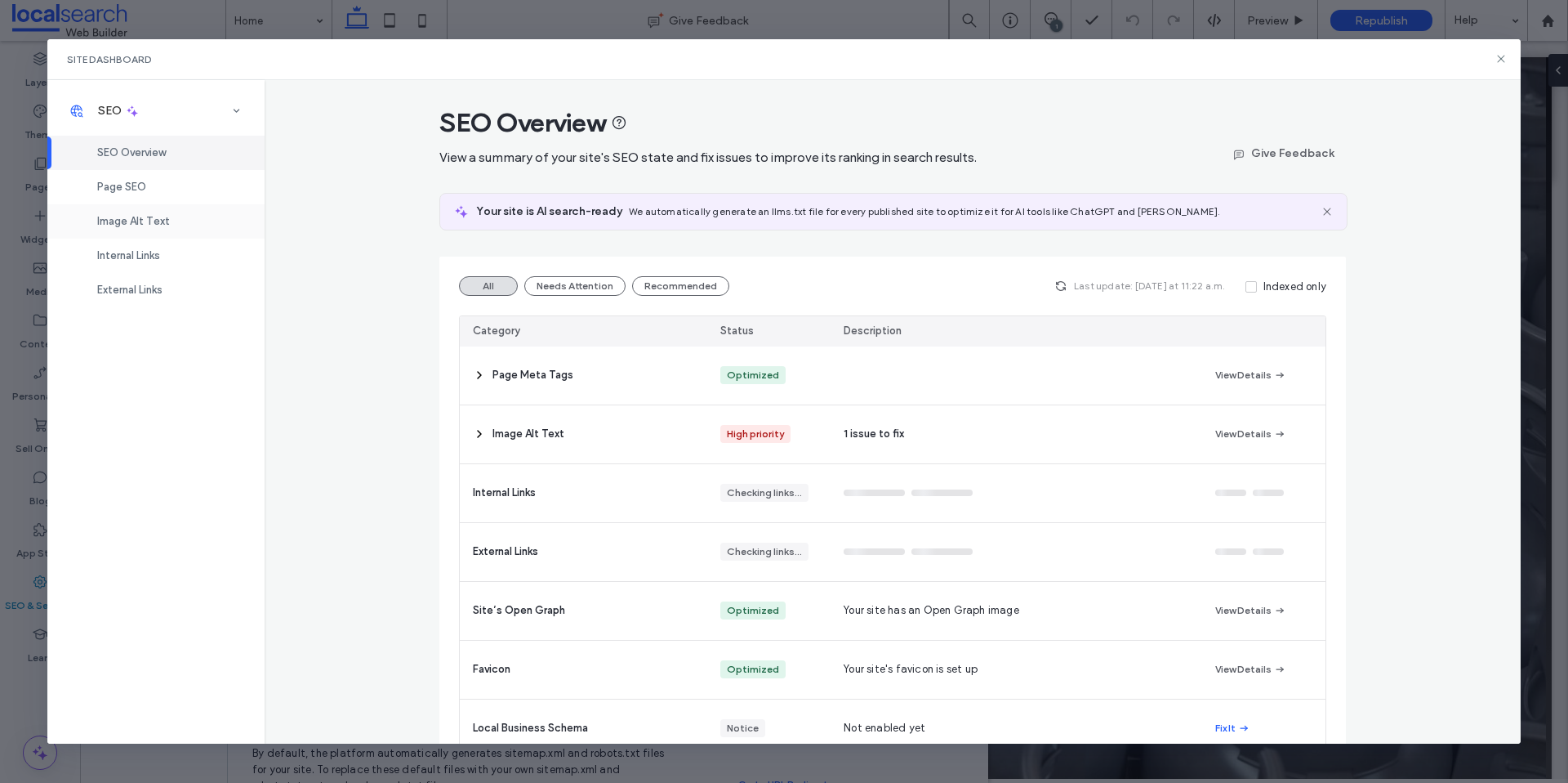
click at [139, 218] on span "Image Alt Text" at bounding box center [133, 220] width 73 height 12
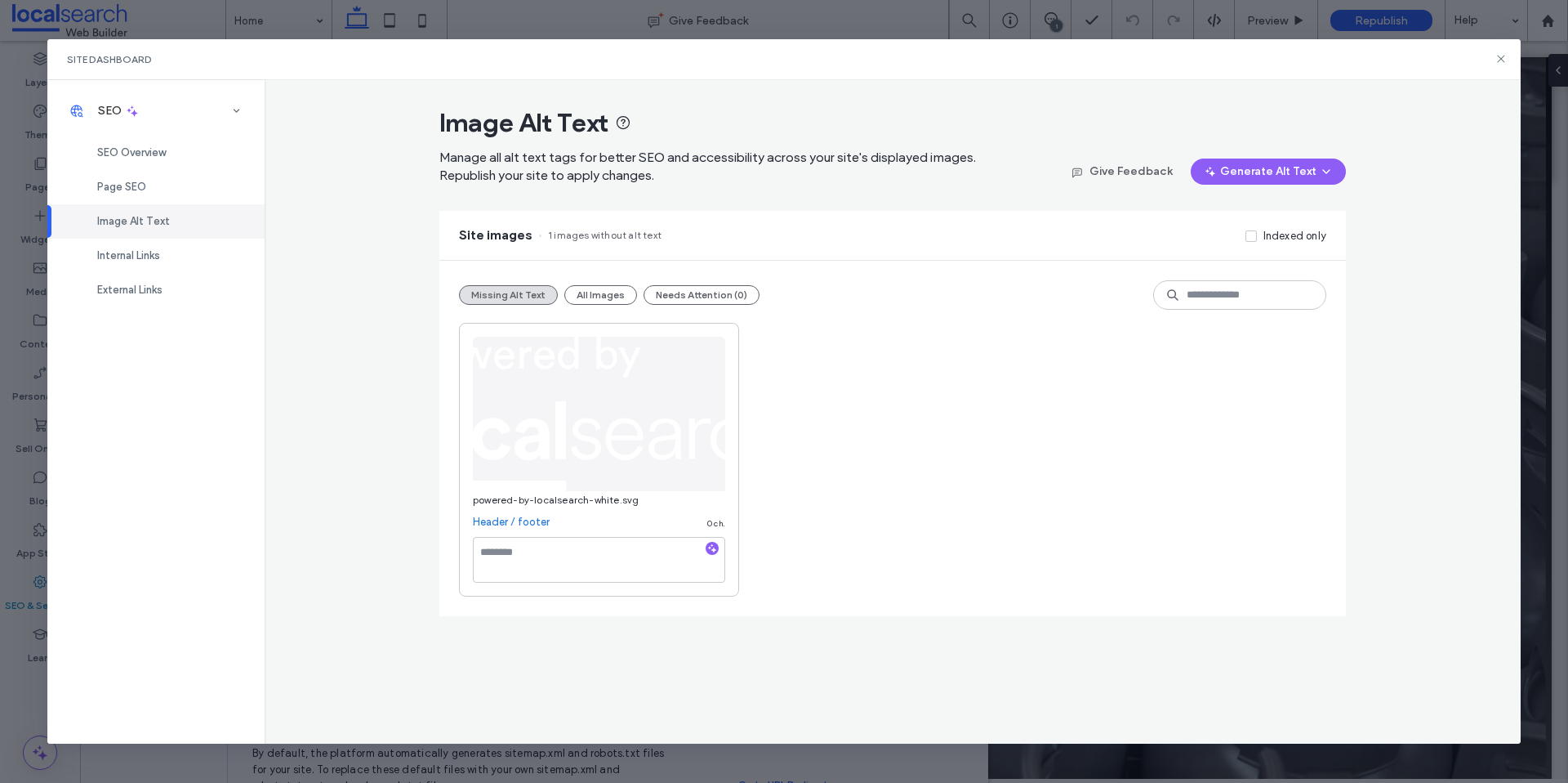
click at [585, 587] on div at bounding box center [599, 563] width 252 height 53
click at [589, 571] on textarea at bounding box center [599, 560] width 252 height 46
type textarea "**********"
click at [825, 474] on div "**********" at bounding box center [892, 460] width 867 height 274
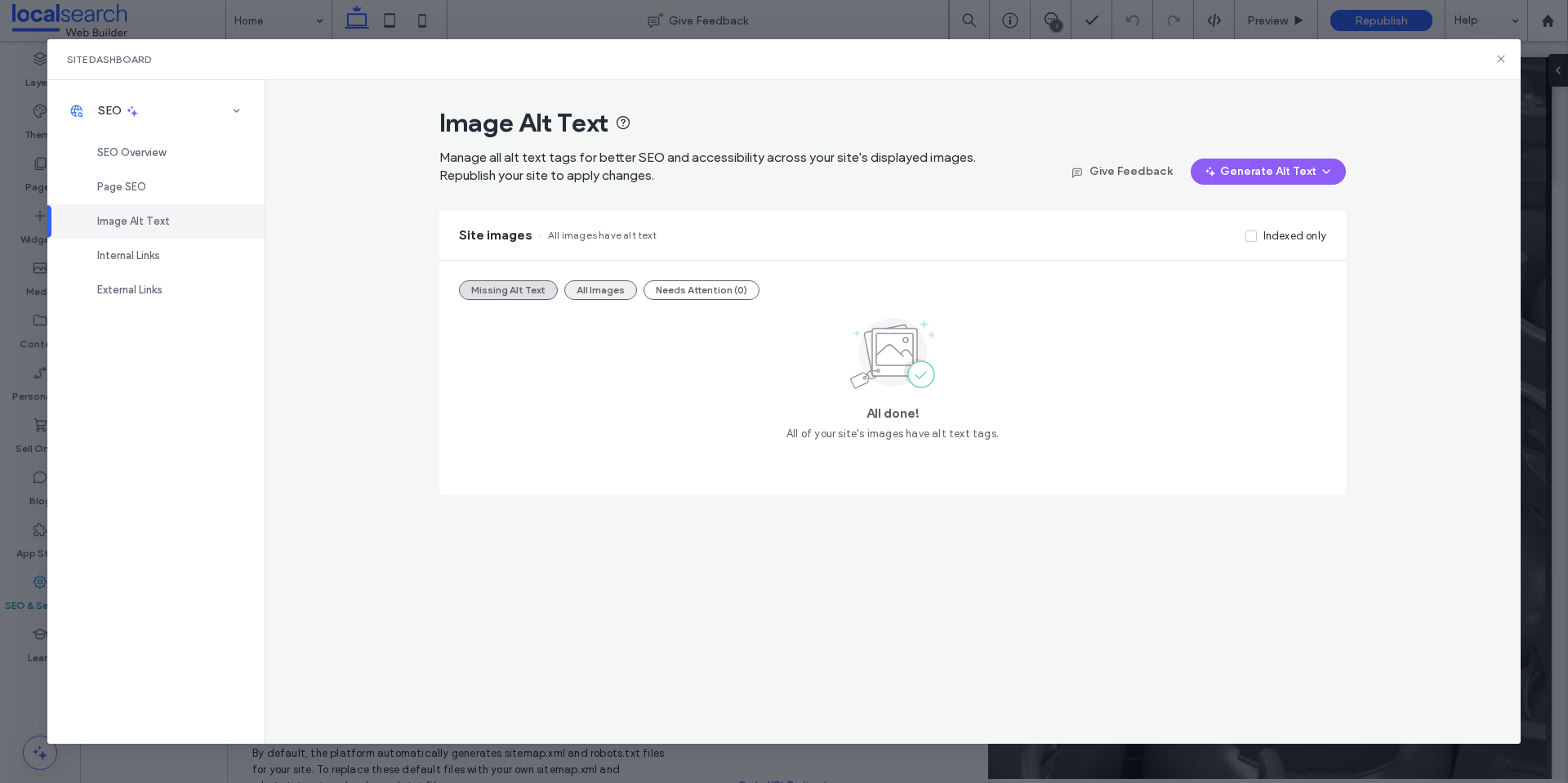
click at [593, 291] on button "All Images" at bounding box center [600, 289] width 73 height 20
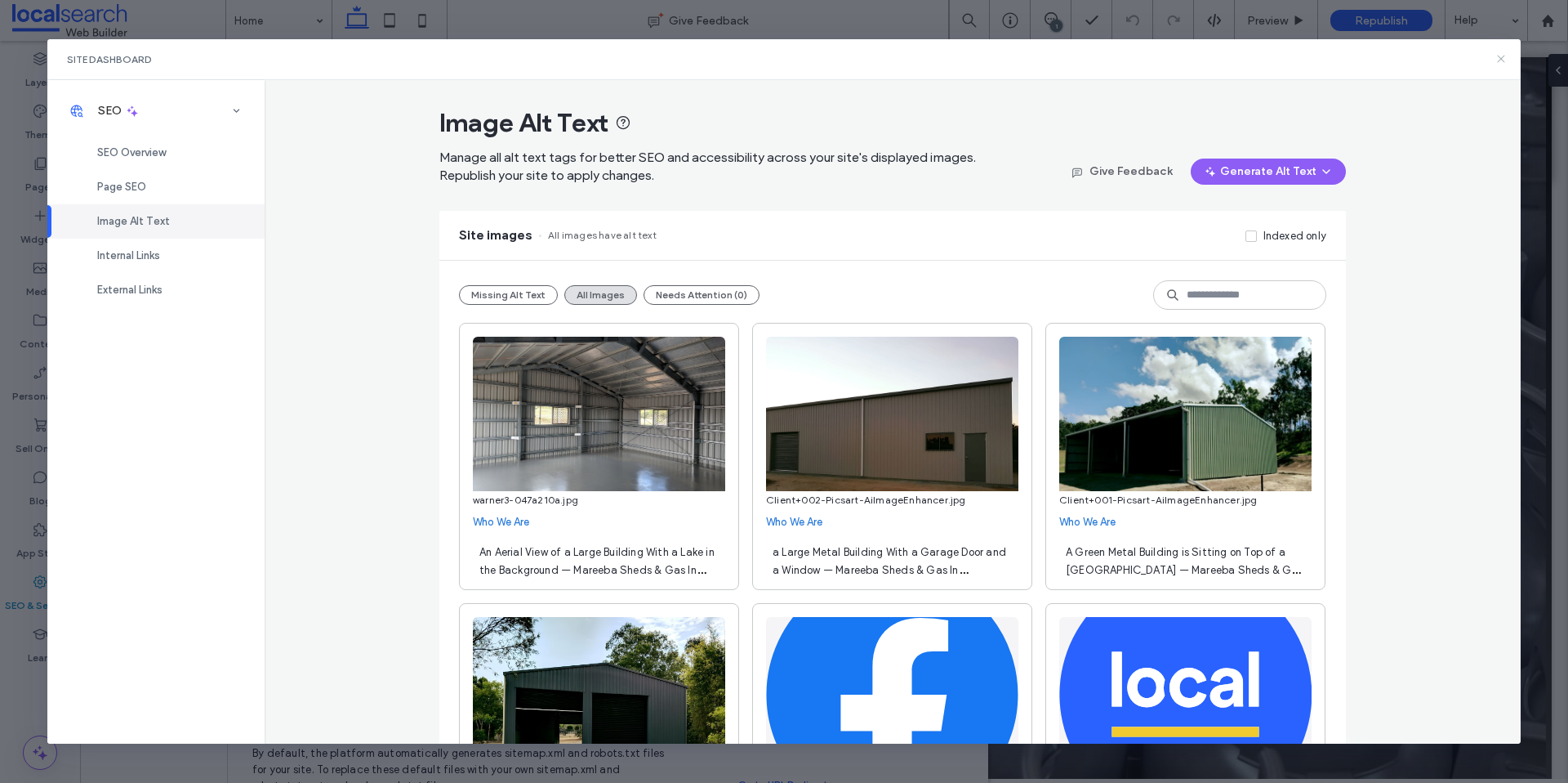
click at [1501, 58] on icon at bounding box center [1501, 59] width 13 height 13
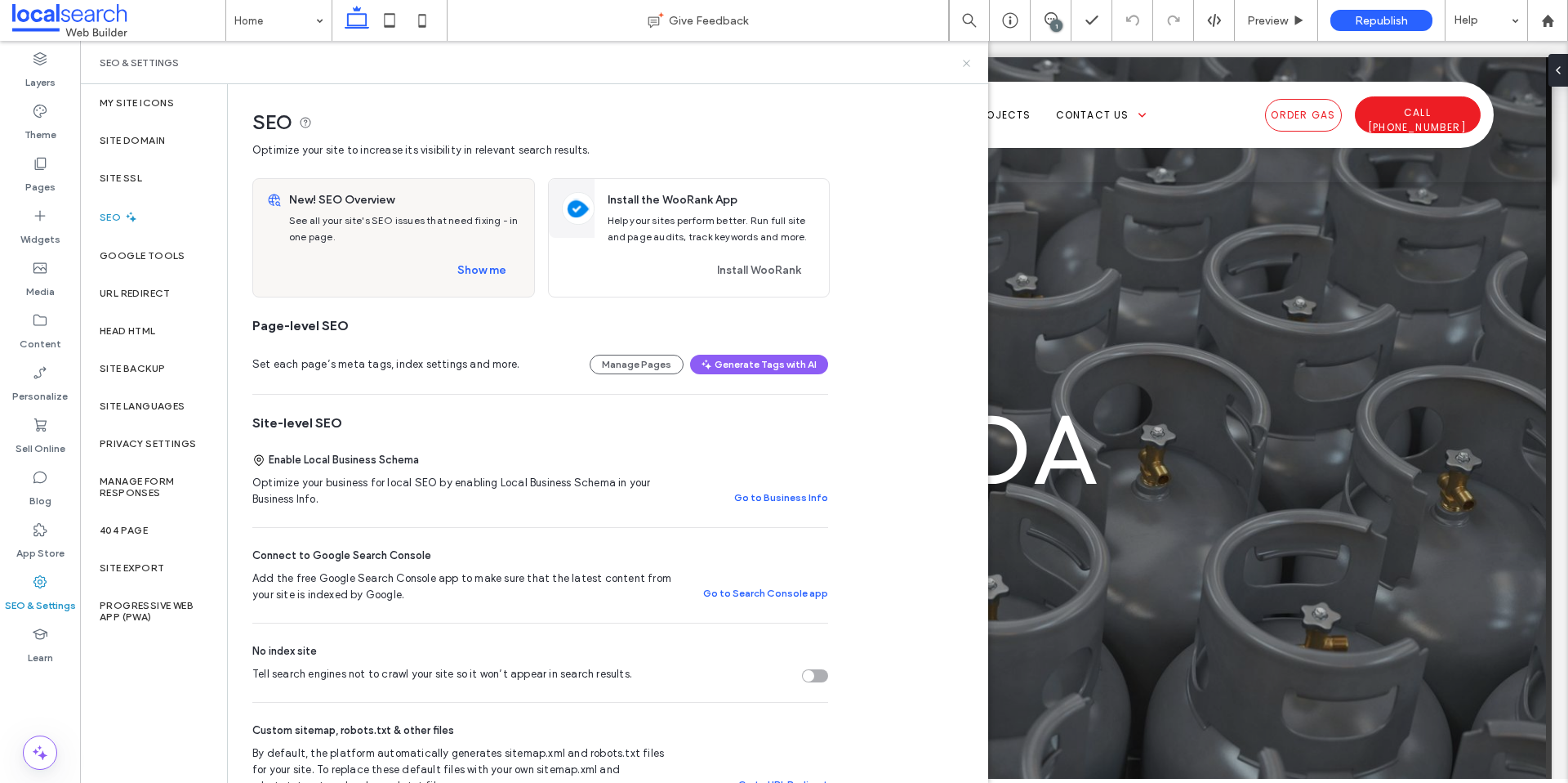
click at [966, 65] on icon at bounding box center [966, 63] width 12 height 12
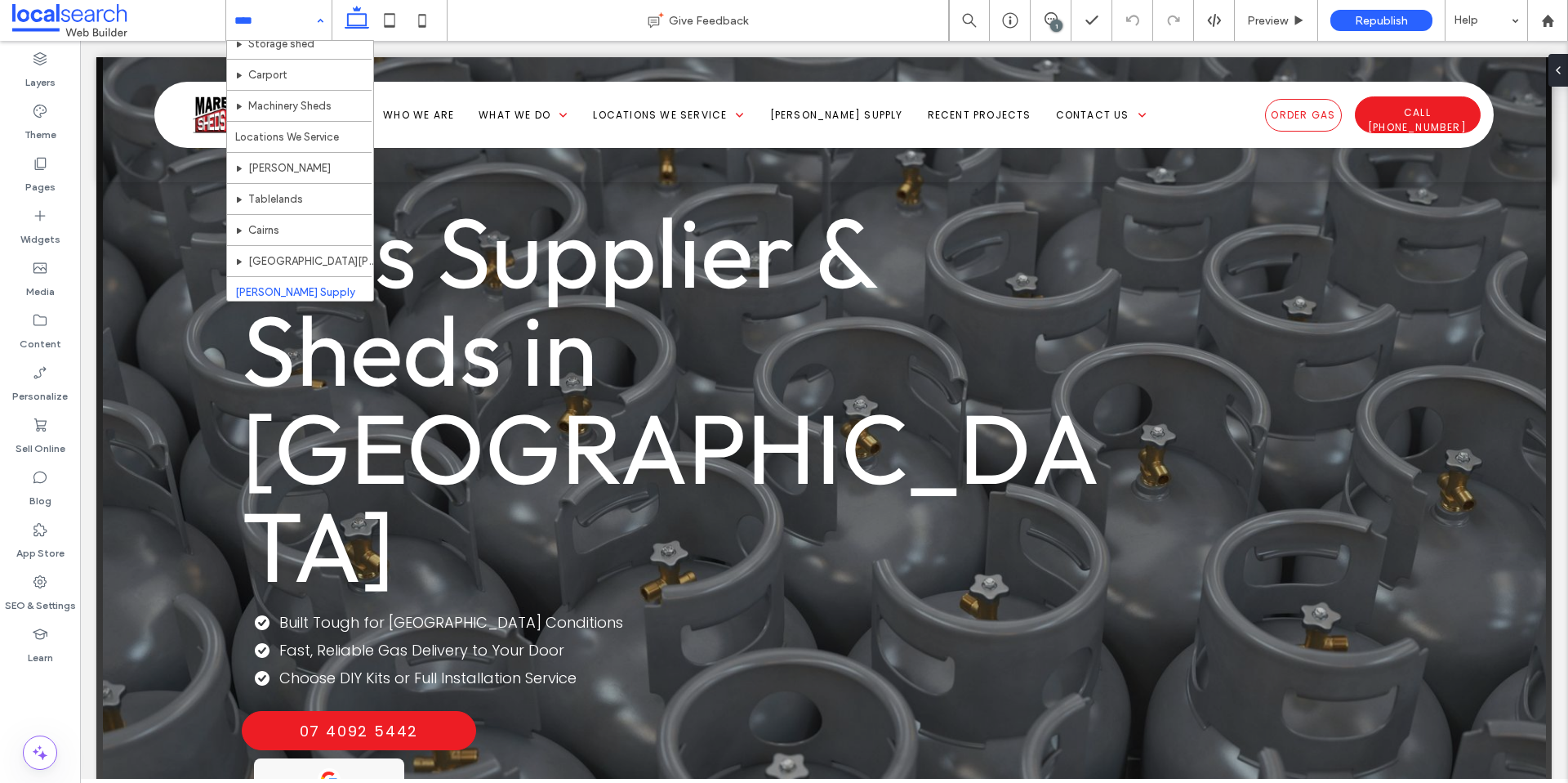
scroll to position [235, 0]
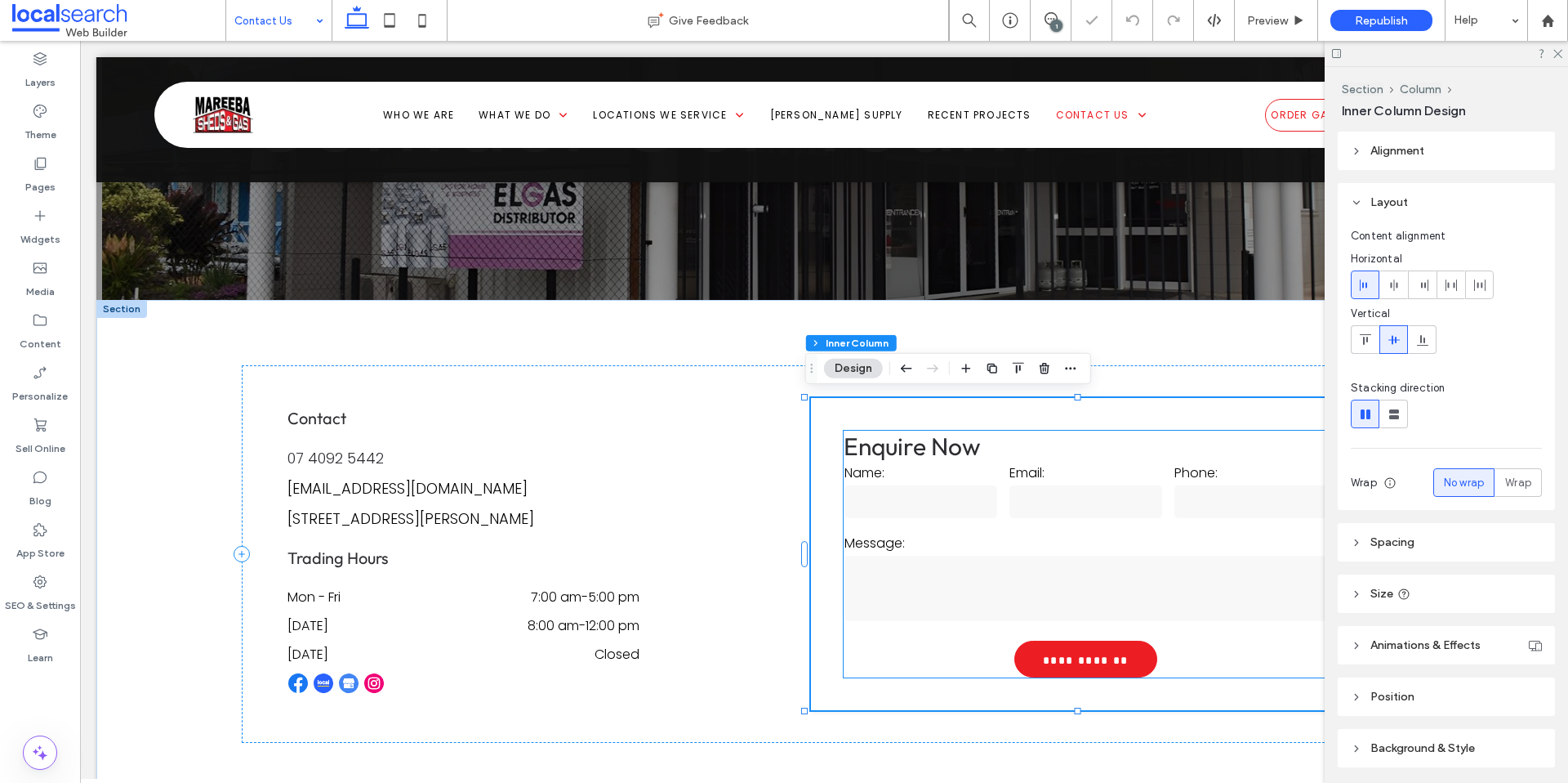
click at [1015, 535] on label "Message:" at bounding box center [1086, 543] width 483 height 21
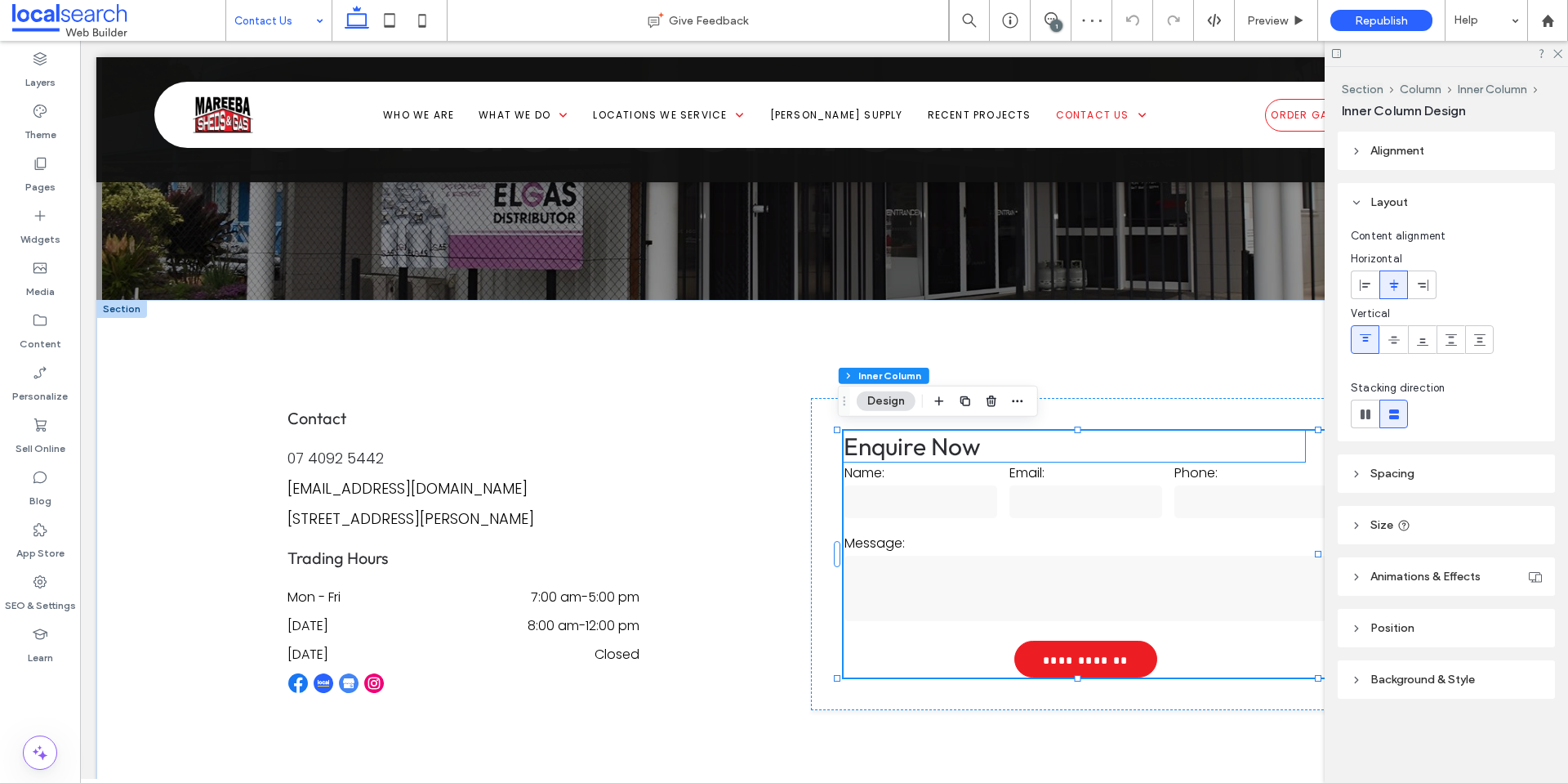
click at [936, 522] on div "Name:" at bounding box center [921, 492] width 165 height 71
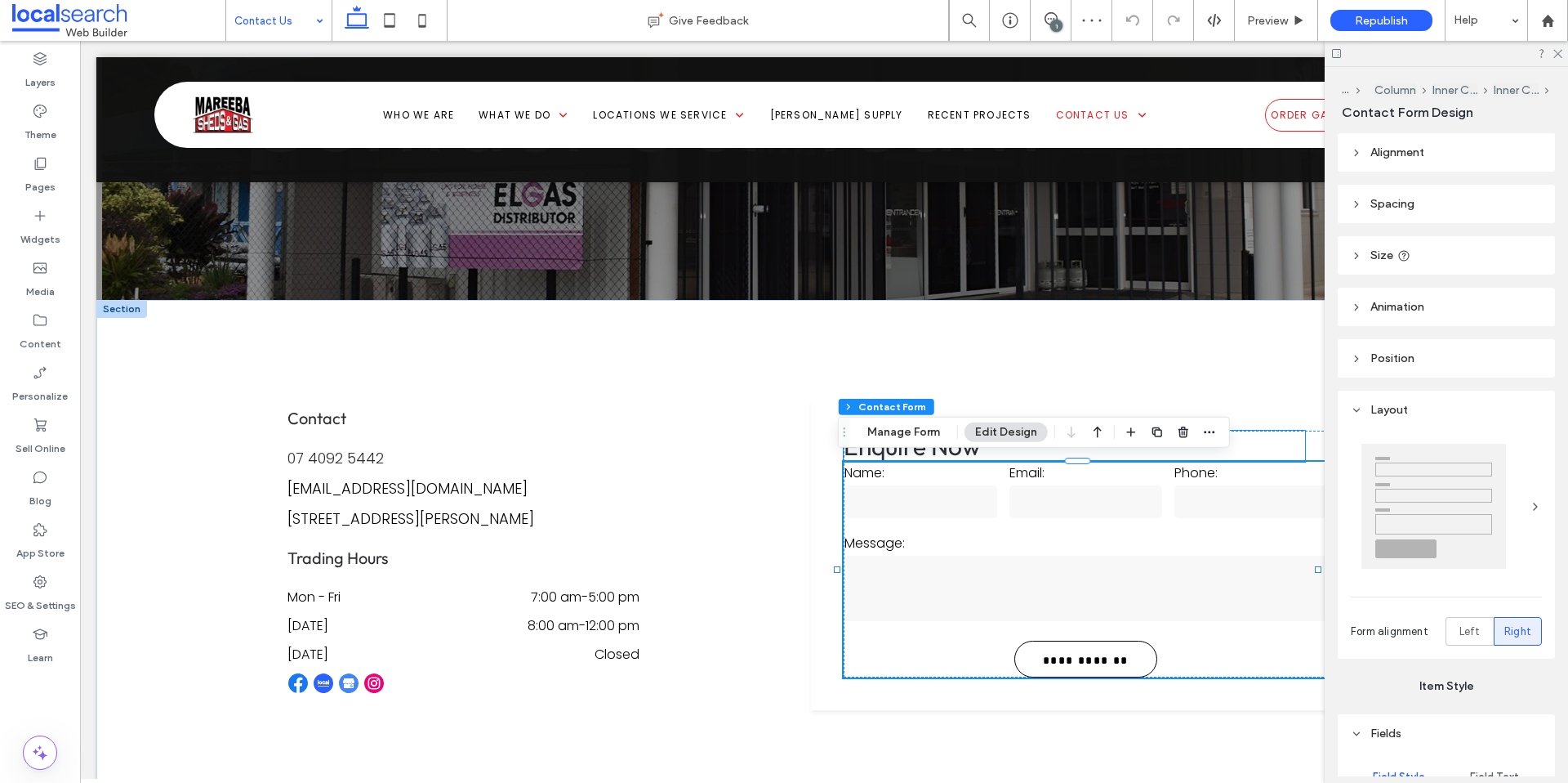
type input "*"
type input "***"
type input "*"
click at [915, 432] on button "Manage Form" at bounding box center [904, 432] width 94 height 20
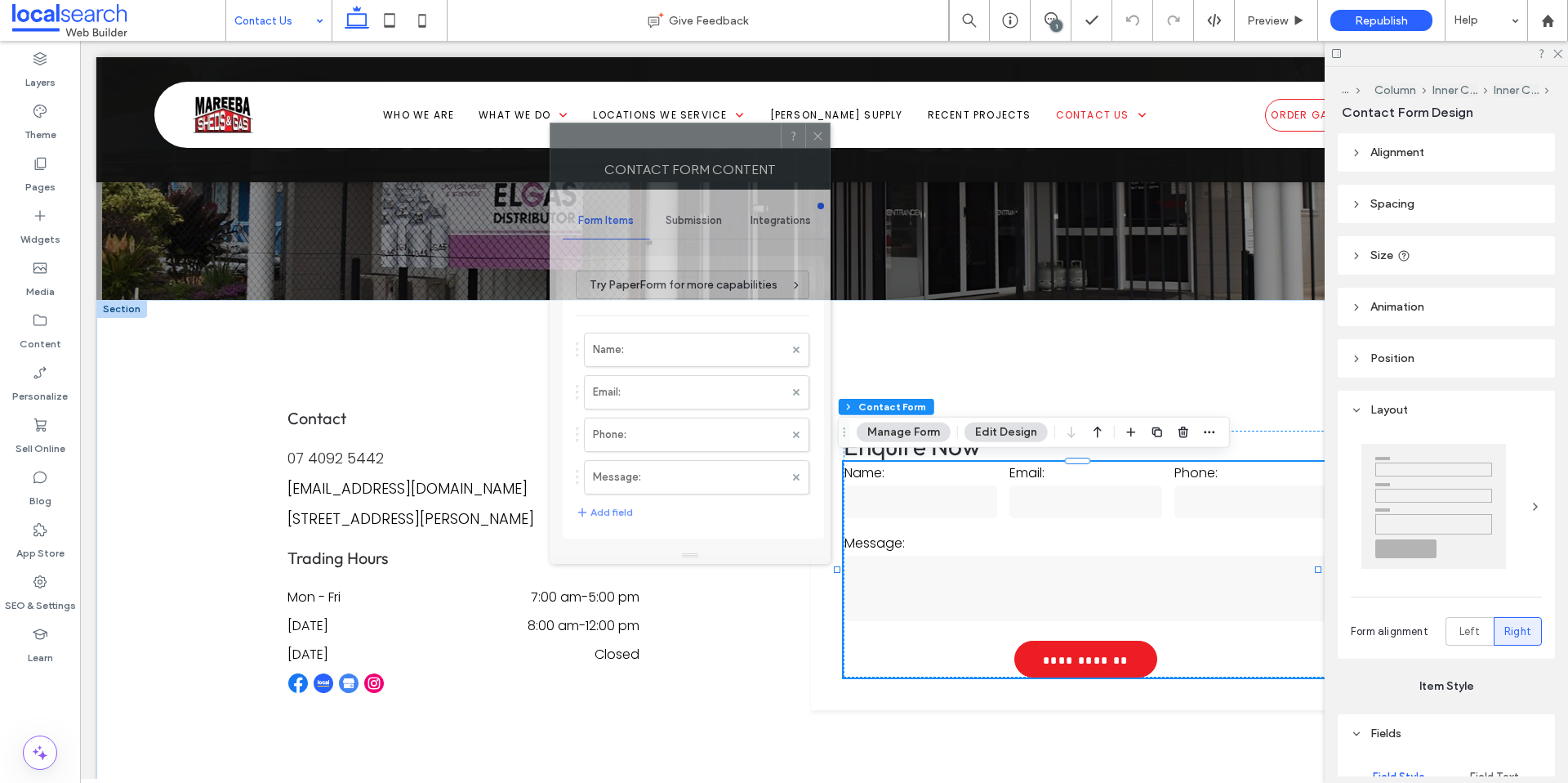
drag, startPoint x: 1410, startPoint y: 201, endPoint x: 686, endPoint y: 156, distance: 725.4
click at [677, 151] on div "Contact Form Content" at bounding box center [690, 169] width 281 height 41
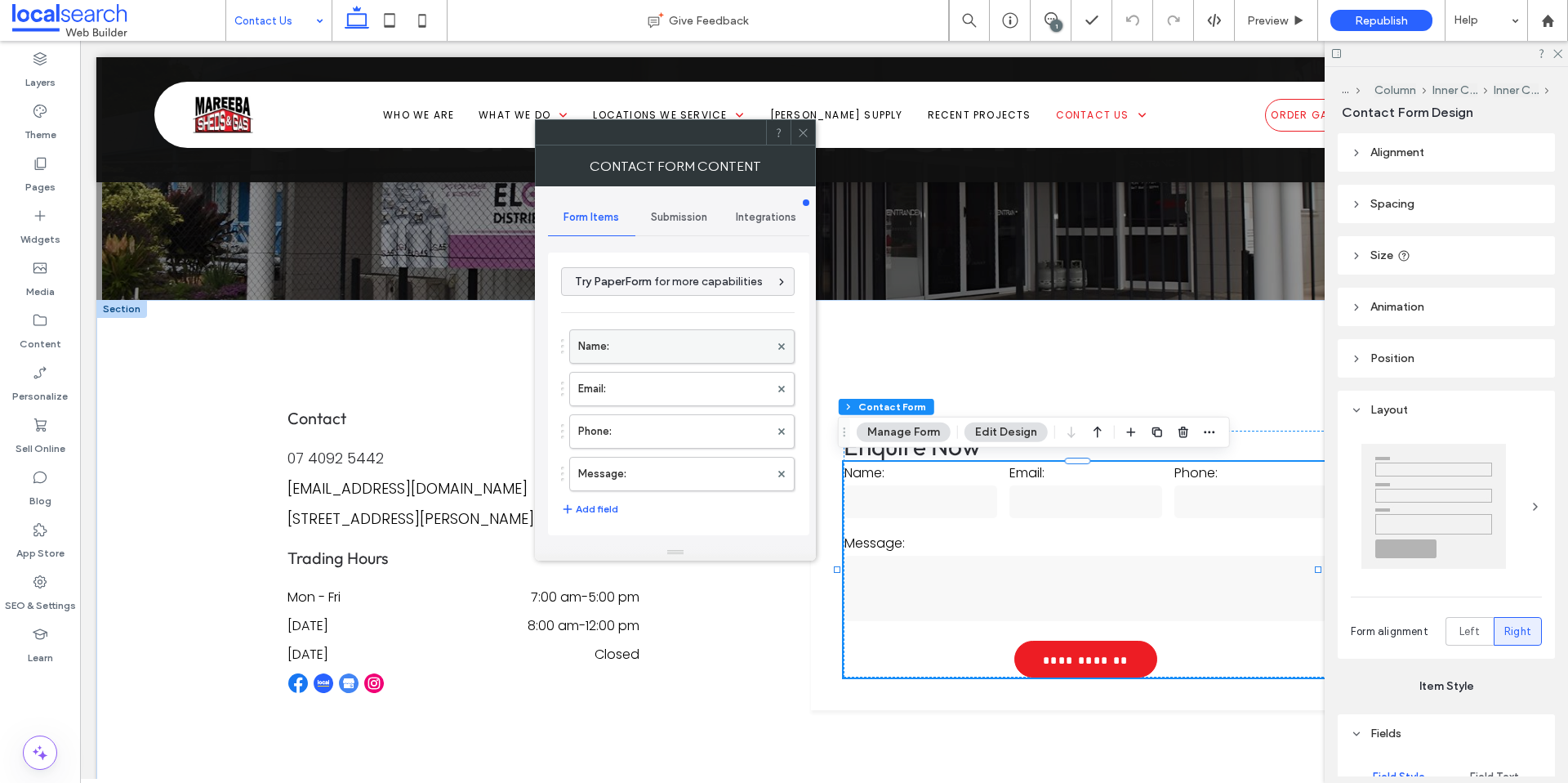
click at [699, 350] on label "Name:" at bounding box center [673, 346] width 191 height 33
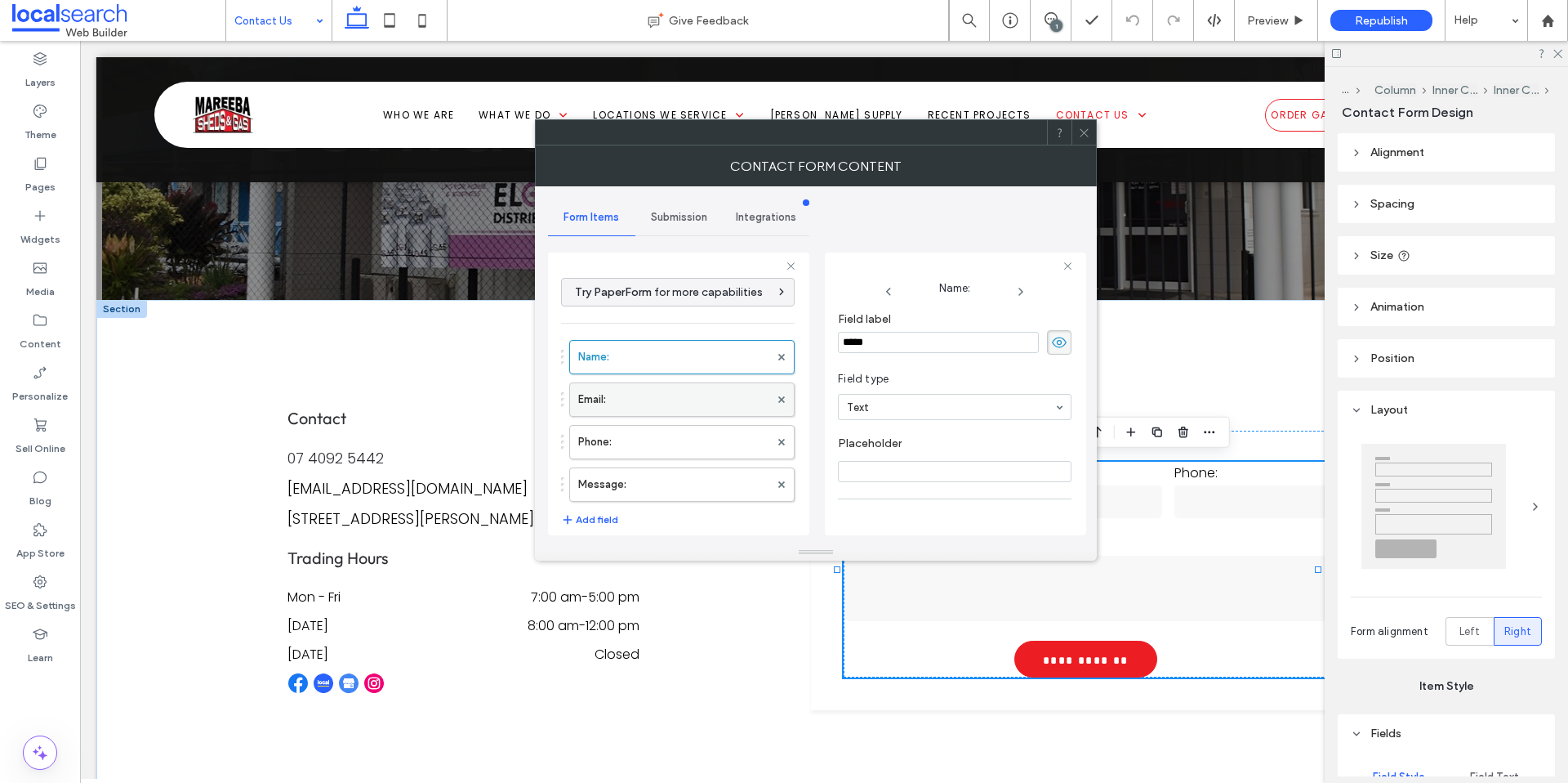
click at [653, 400] on label "Email:" at bounding box center [673, 400] width 191 height 33
click at [652, 454] on label "Phone:" at bounding box center [673, 442] width 191 height 33
click at [649, 495] on label "Message:" at bounding box center [673, 484] width 191 height 33
type input "**"
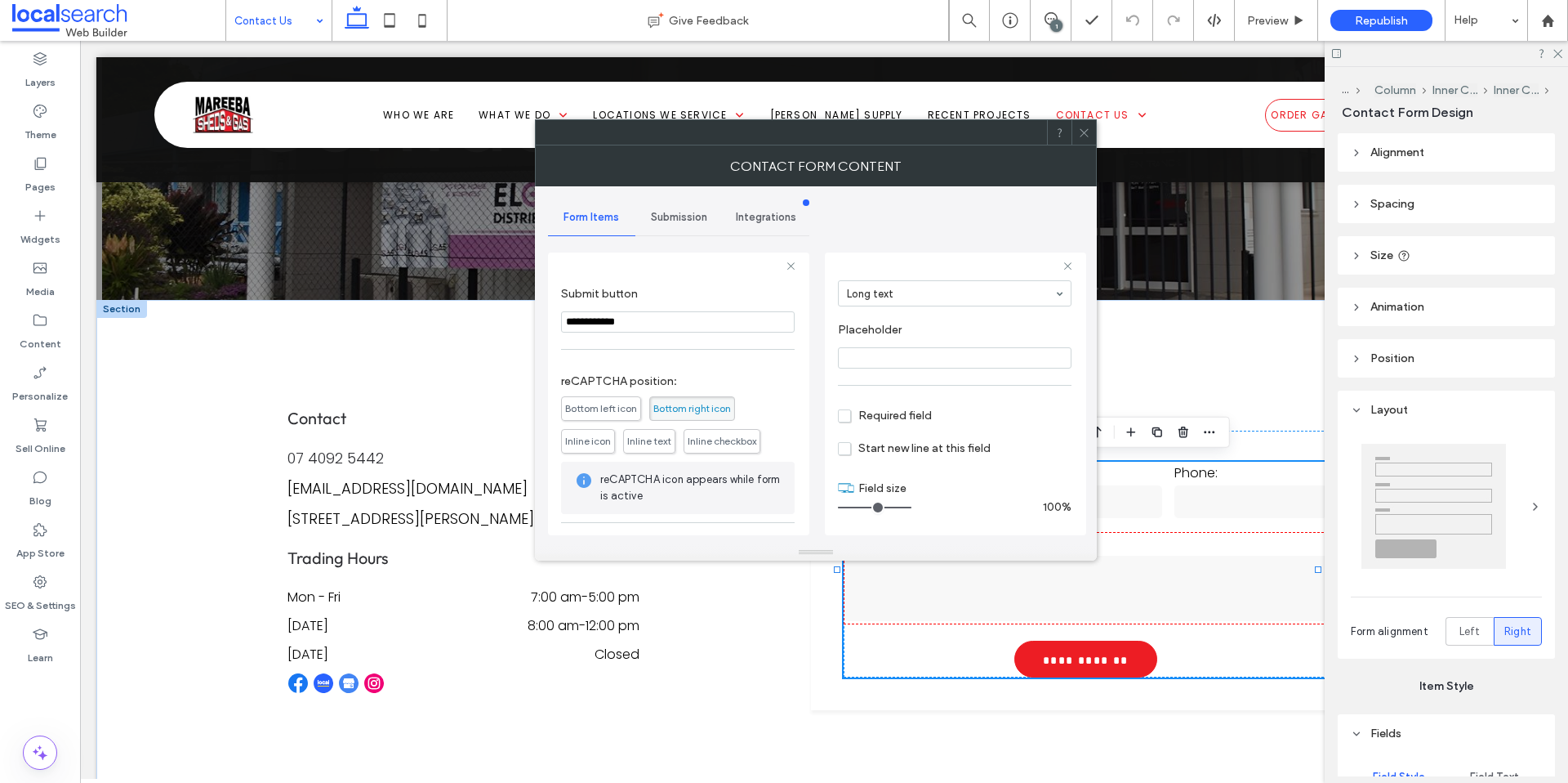
scroll to position [341, 0]
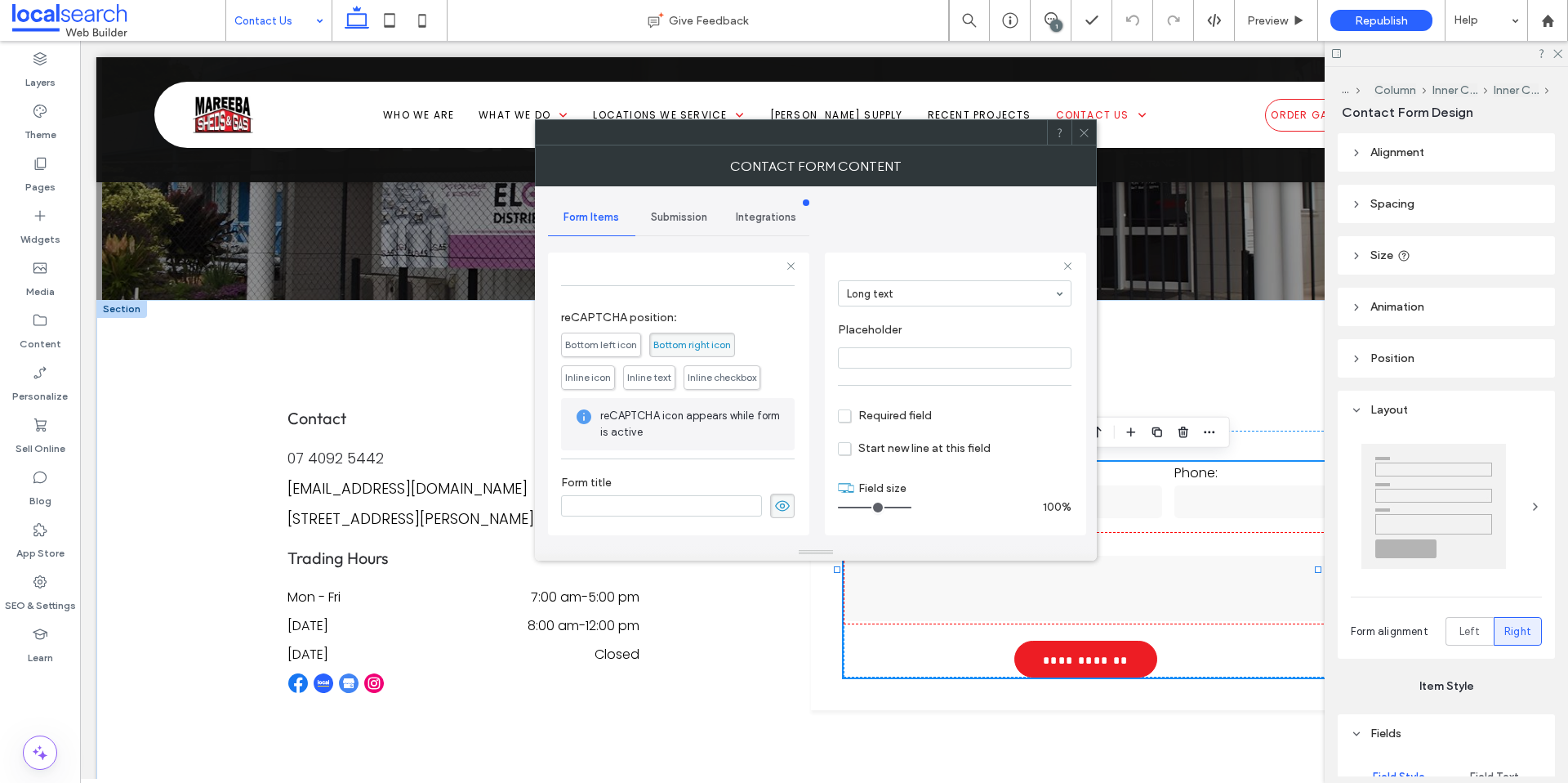
click at [668, 217] on span "Submission" at bounding box center [679, 218] width 57 height 13
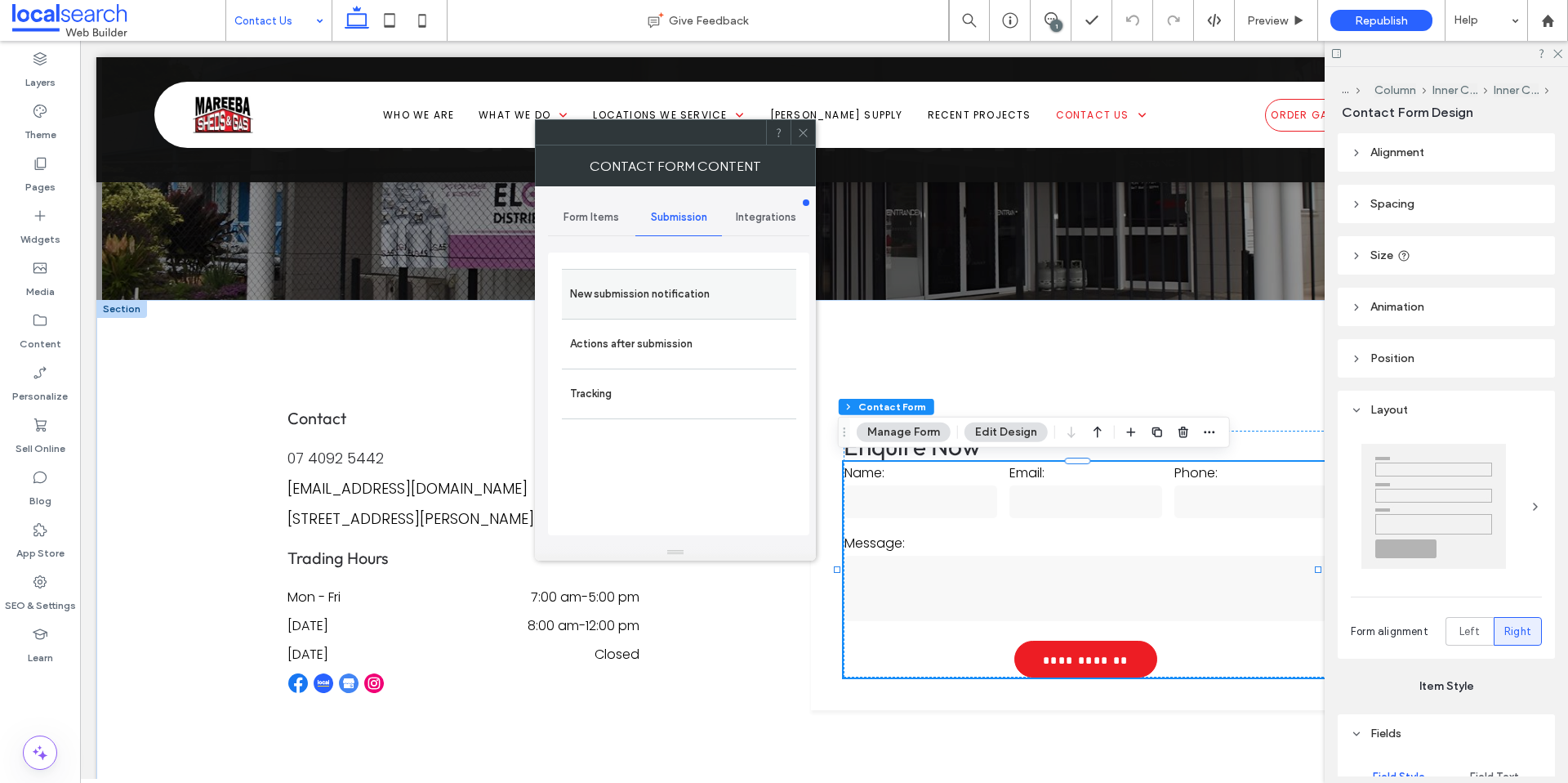
click at [660, 283] on label "New submission notification" at bounding box center [679, 294] width 218 height 33
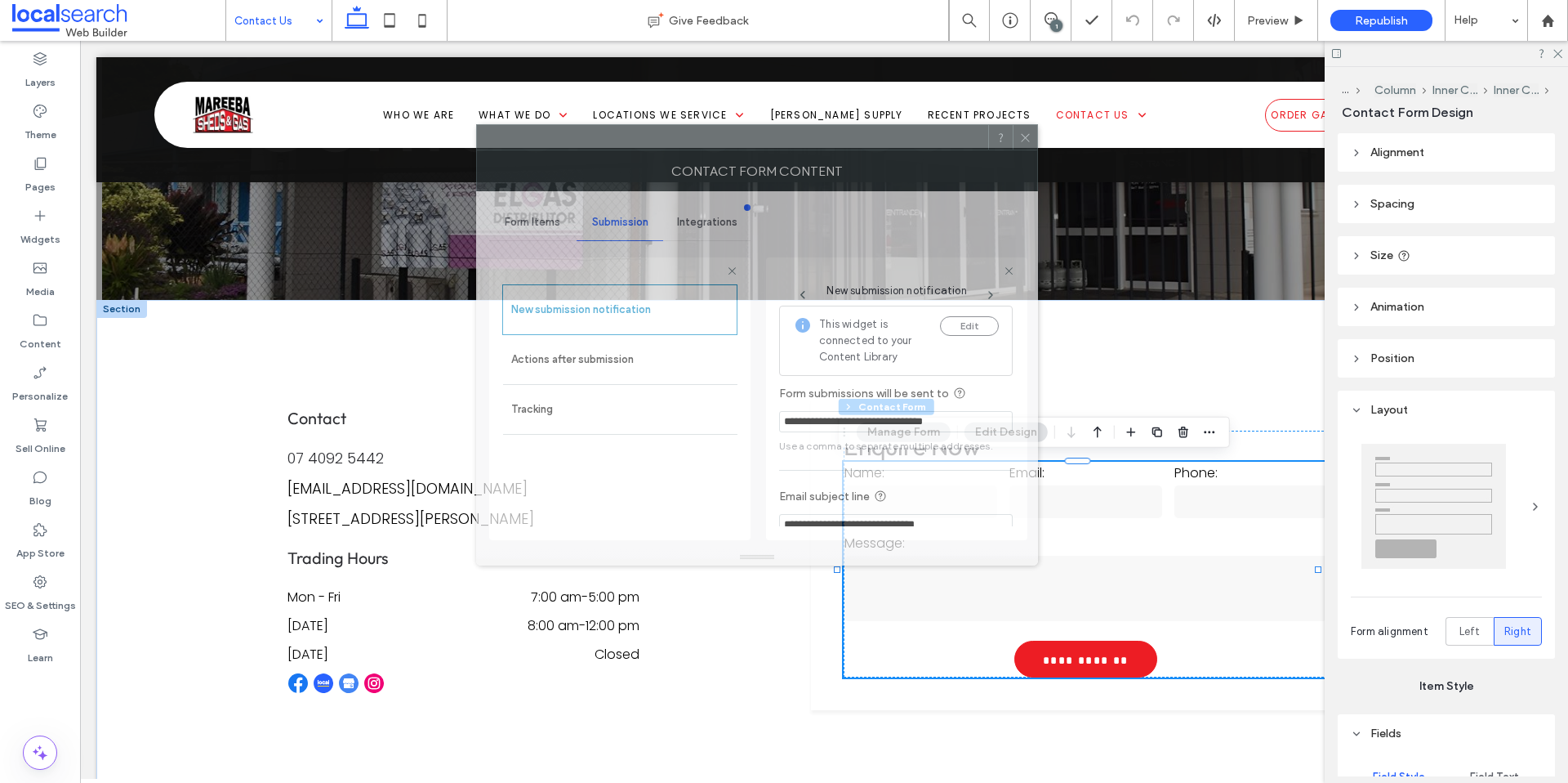
drag, startPoint x: 885, startPoint y: 137, endPoint x: 827, endPoint y: 141, distance: 58.1
click at [827, 141] on div at bounding box center [732, 138] width 511 height 24
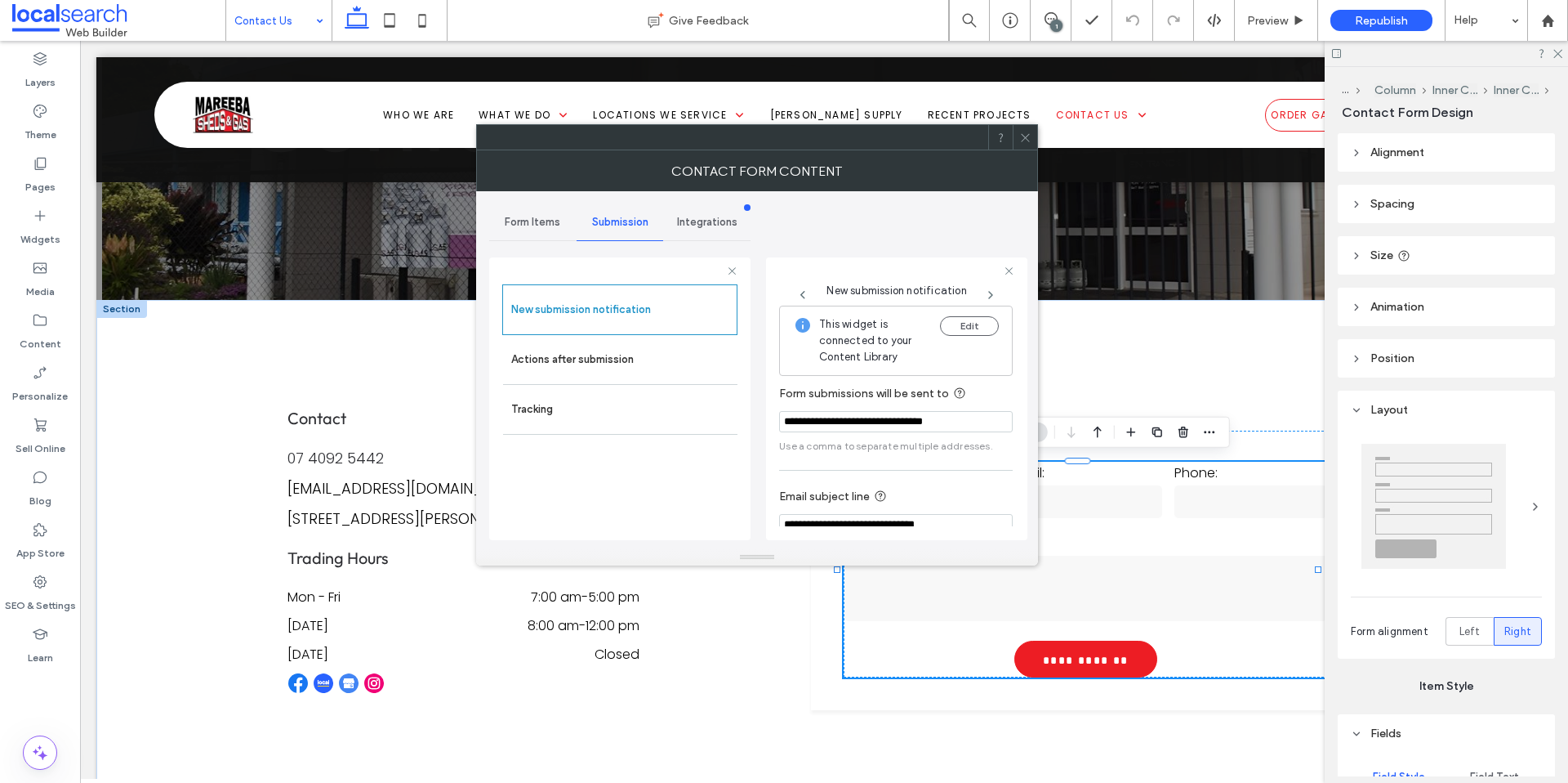
drag, startPoint x: 972, startPoint y: 432, endPoint x: 807, endPoint y: 452, distance: 166.2
click at [784, 429] on input "**********" at bounding box center [896, 421] width 234 height 22
click at [896, 466] on div "**********" at bounding box center [896, 456] width 234 height 302
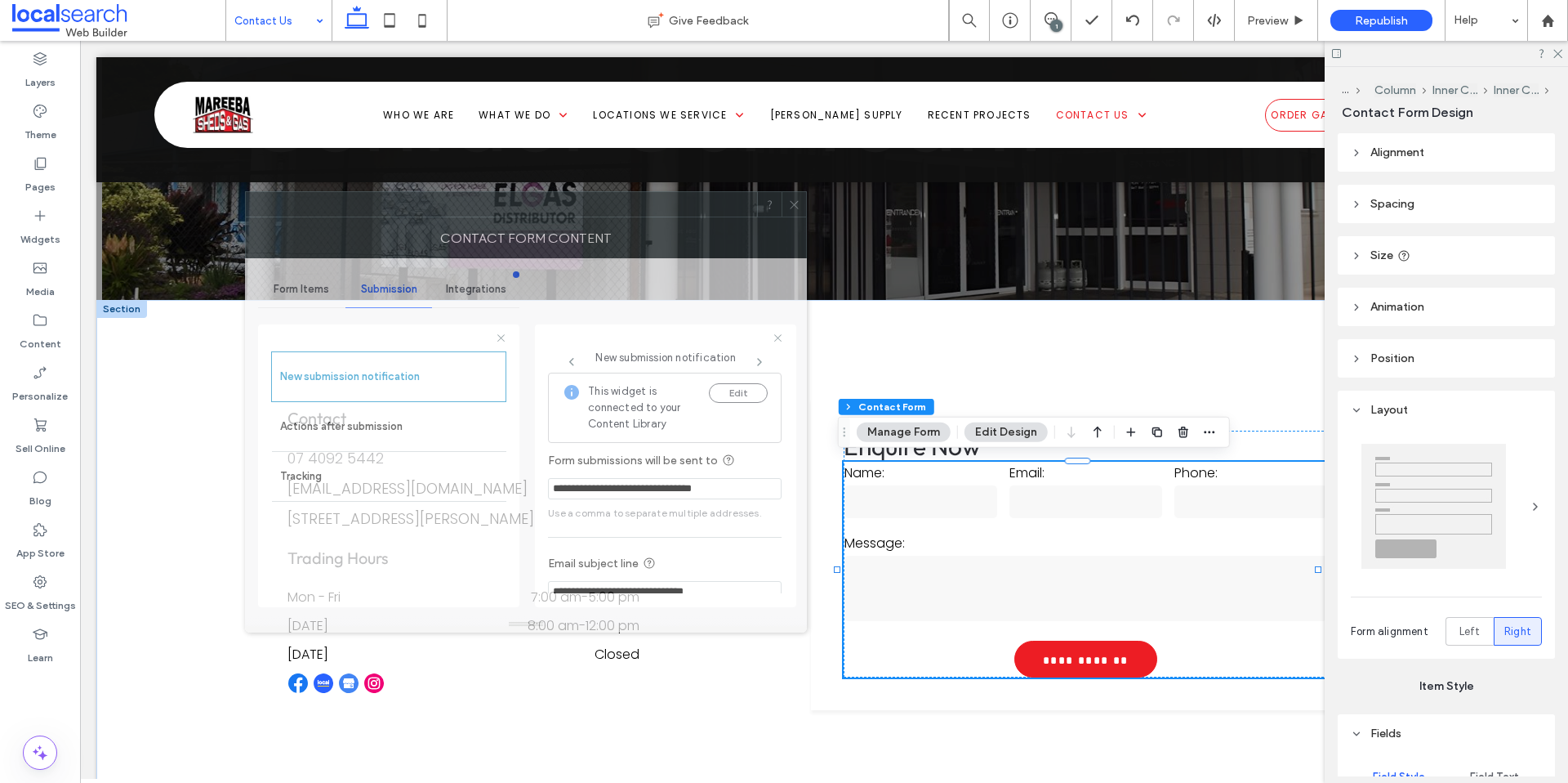
drag, startPoint x: 698, startPoint y: 132, endPoint x: 463, endPoint y: 198, distance: 244.1
click at [463, 198] on div at bounding box center [501, 204] width 511 height 24
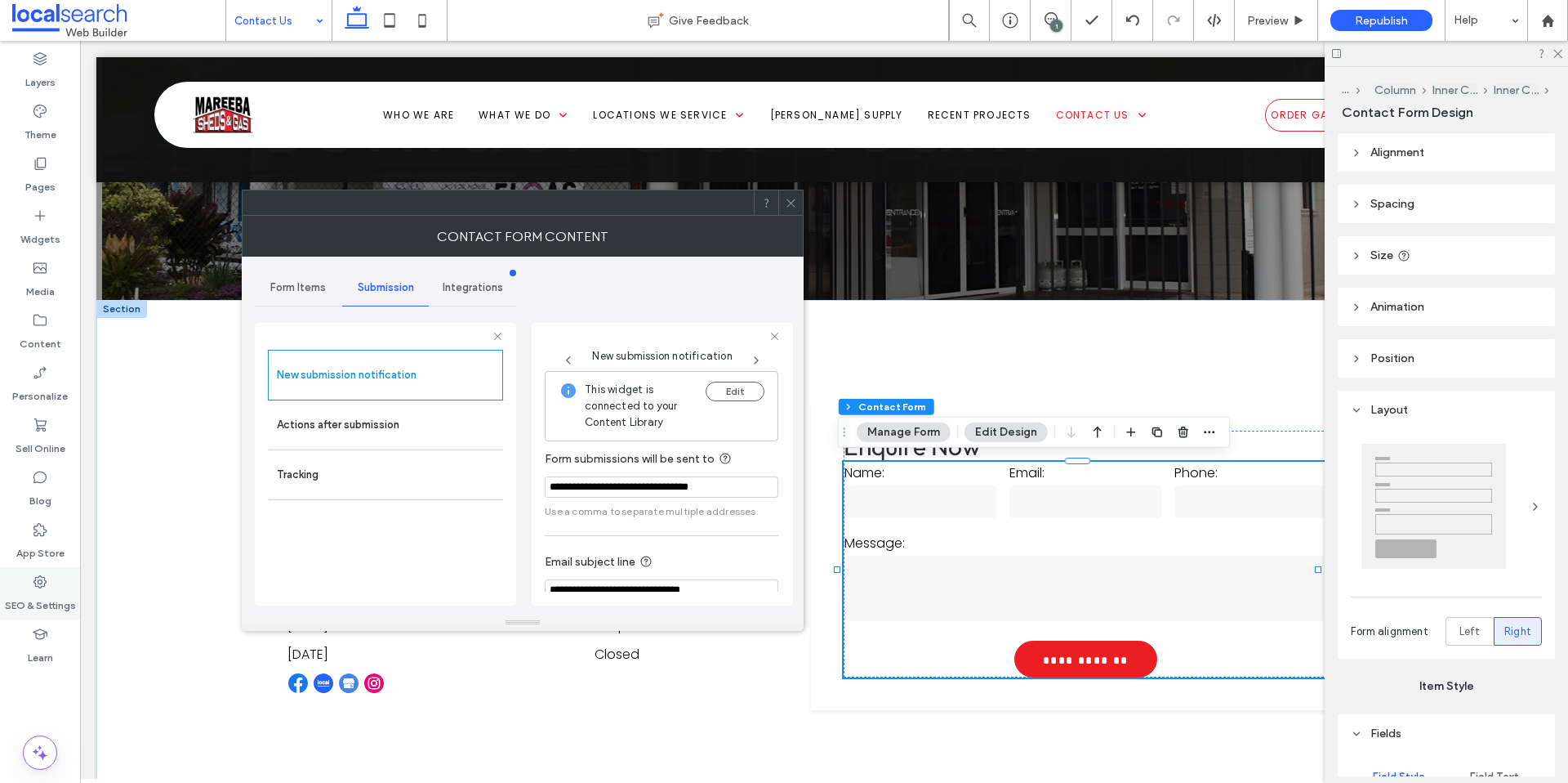
click at [32, 574] on icon at bounding box center [40, 581] width 16 height 16
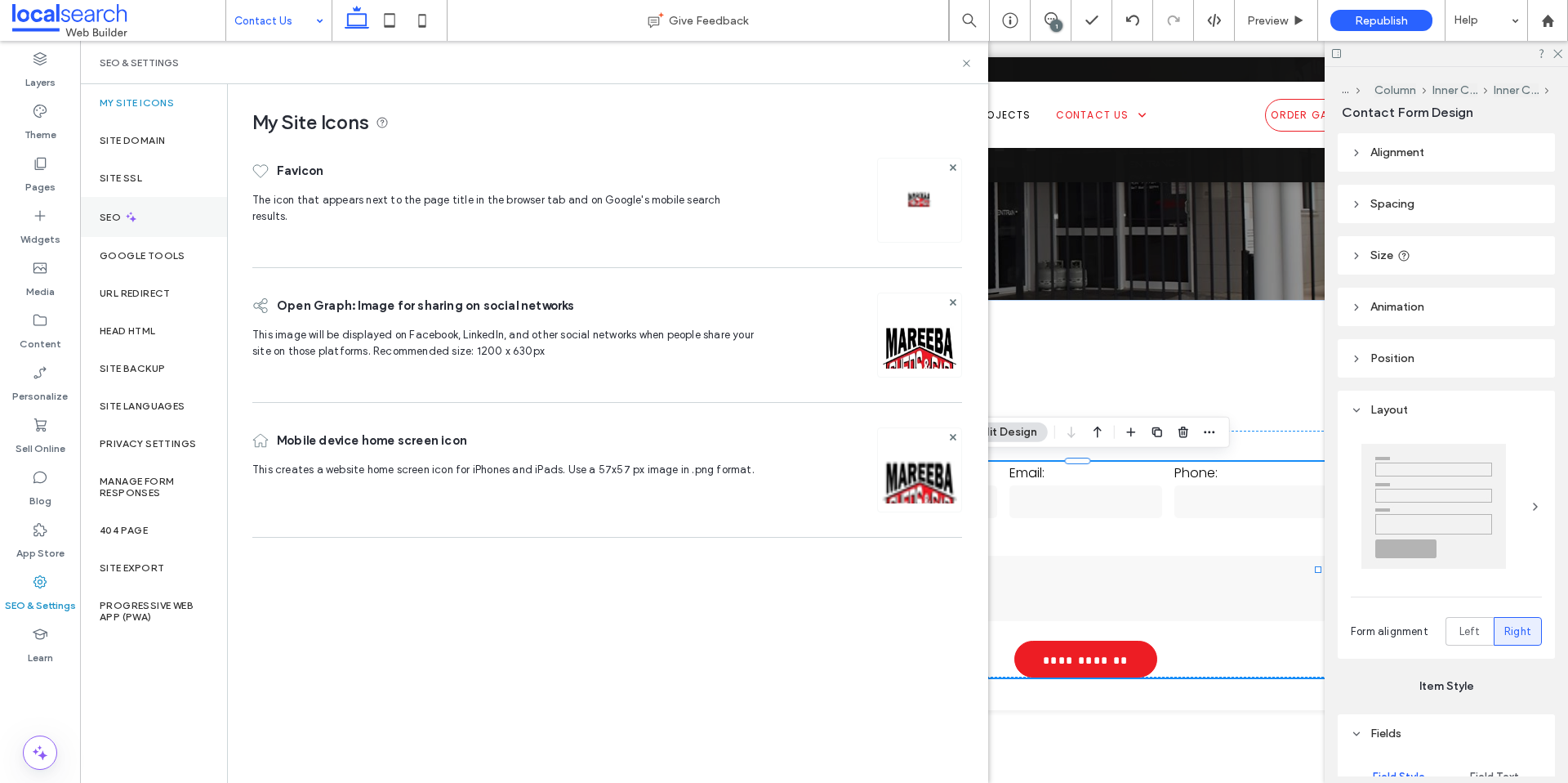
click at [155, 220] on div "SEO" at bounding box center [154, 217] width 147 height 40
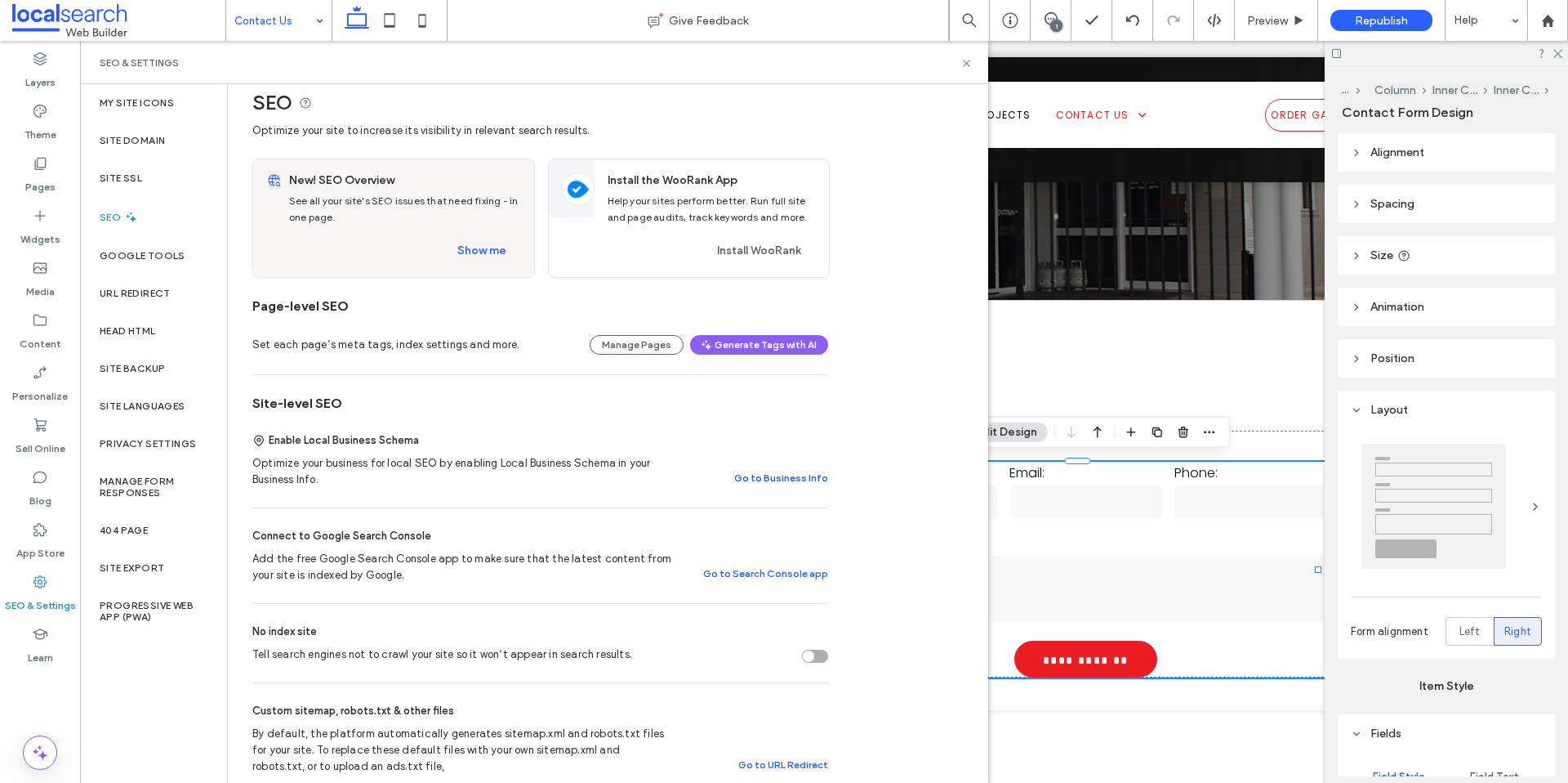
scroll to position [39, 0]
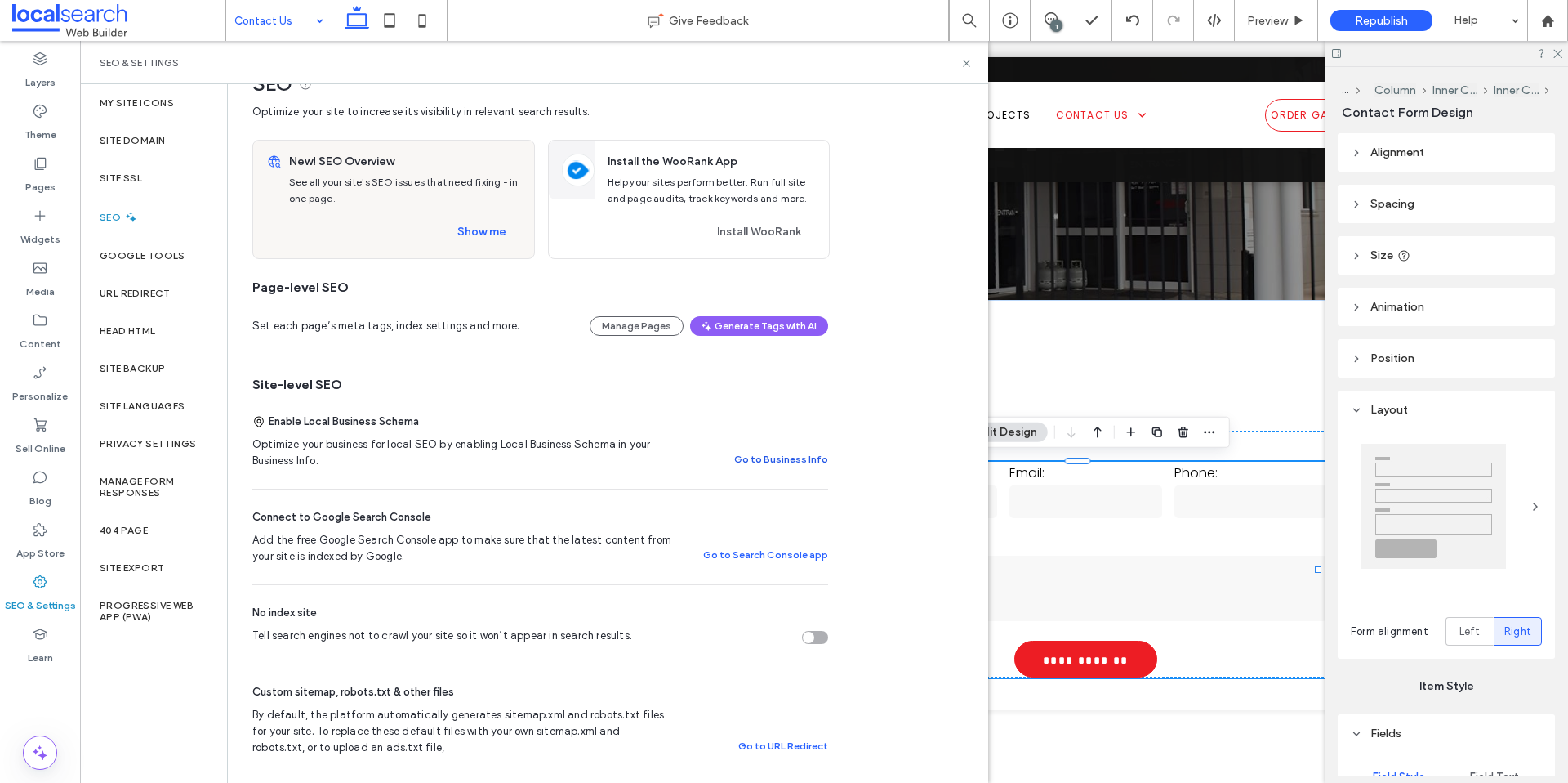
click at [784, 451] on button "Go to Business Info" at bounding box center [782, 459] width 94 height 20
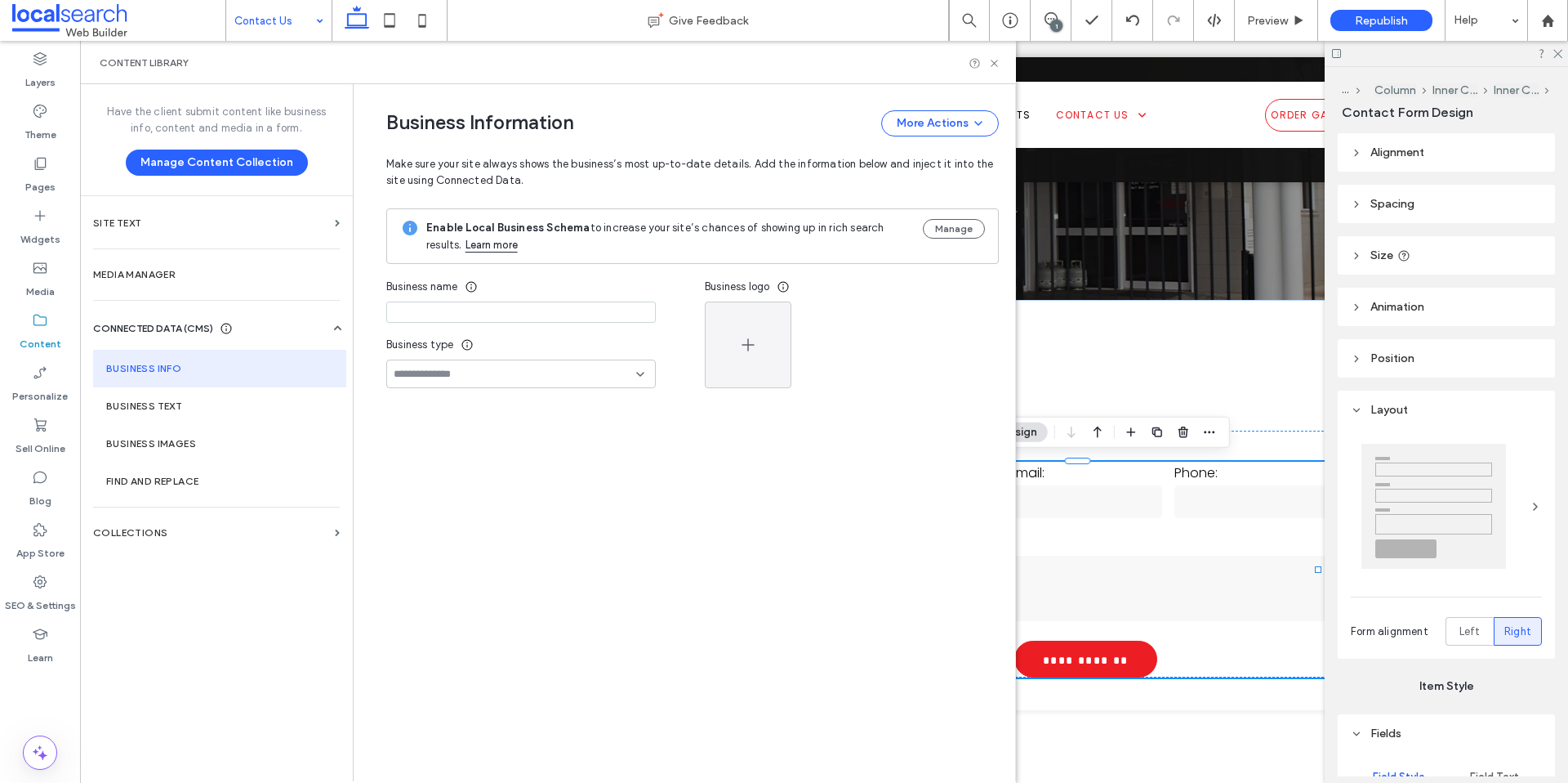
type input "**********"
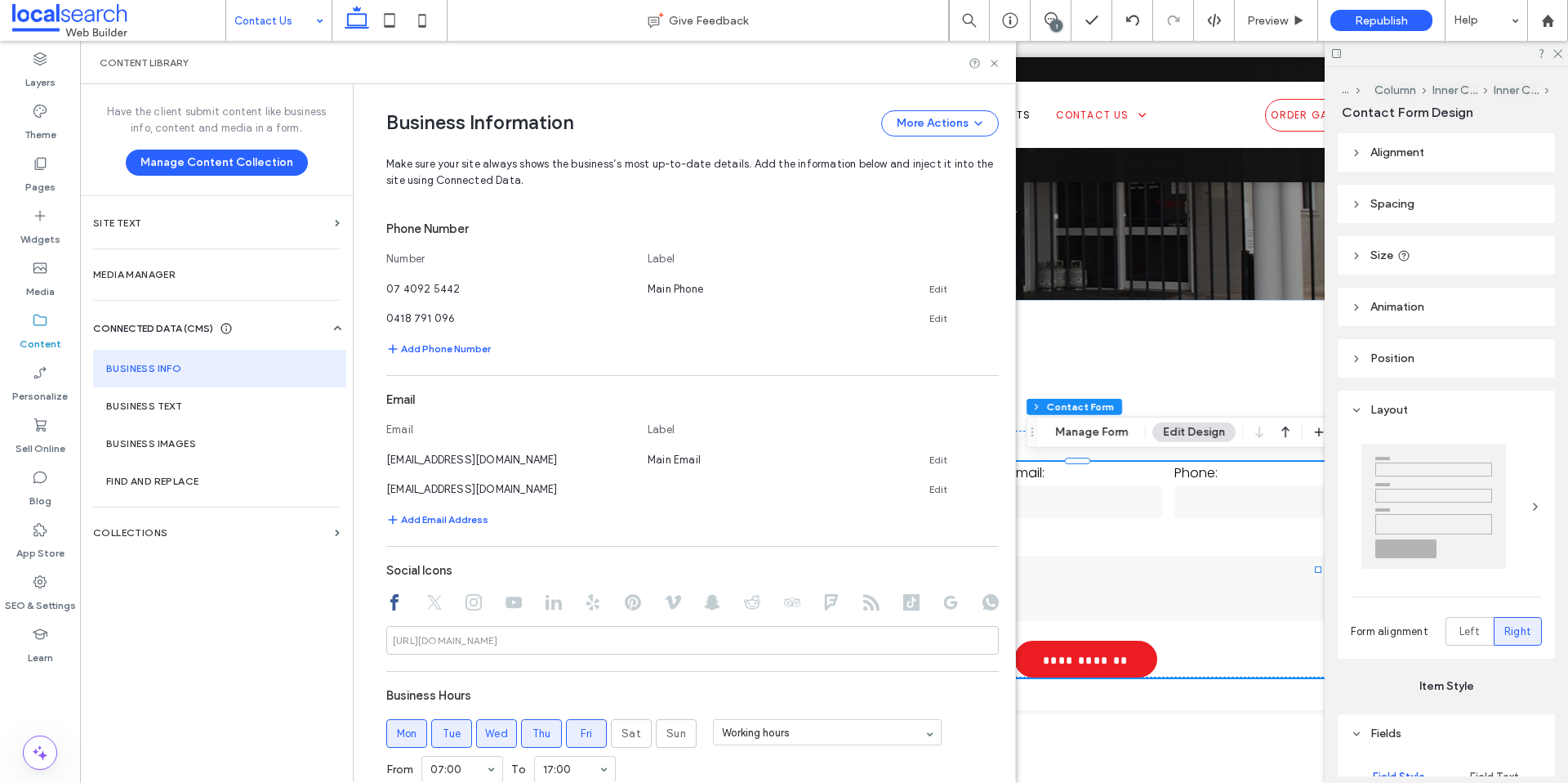
scroll to position [570, 0]
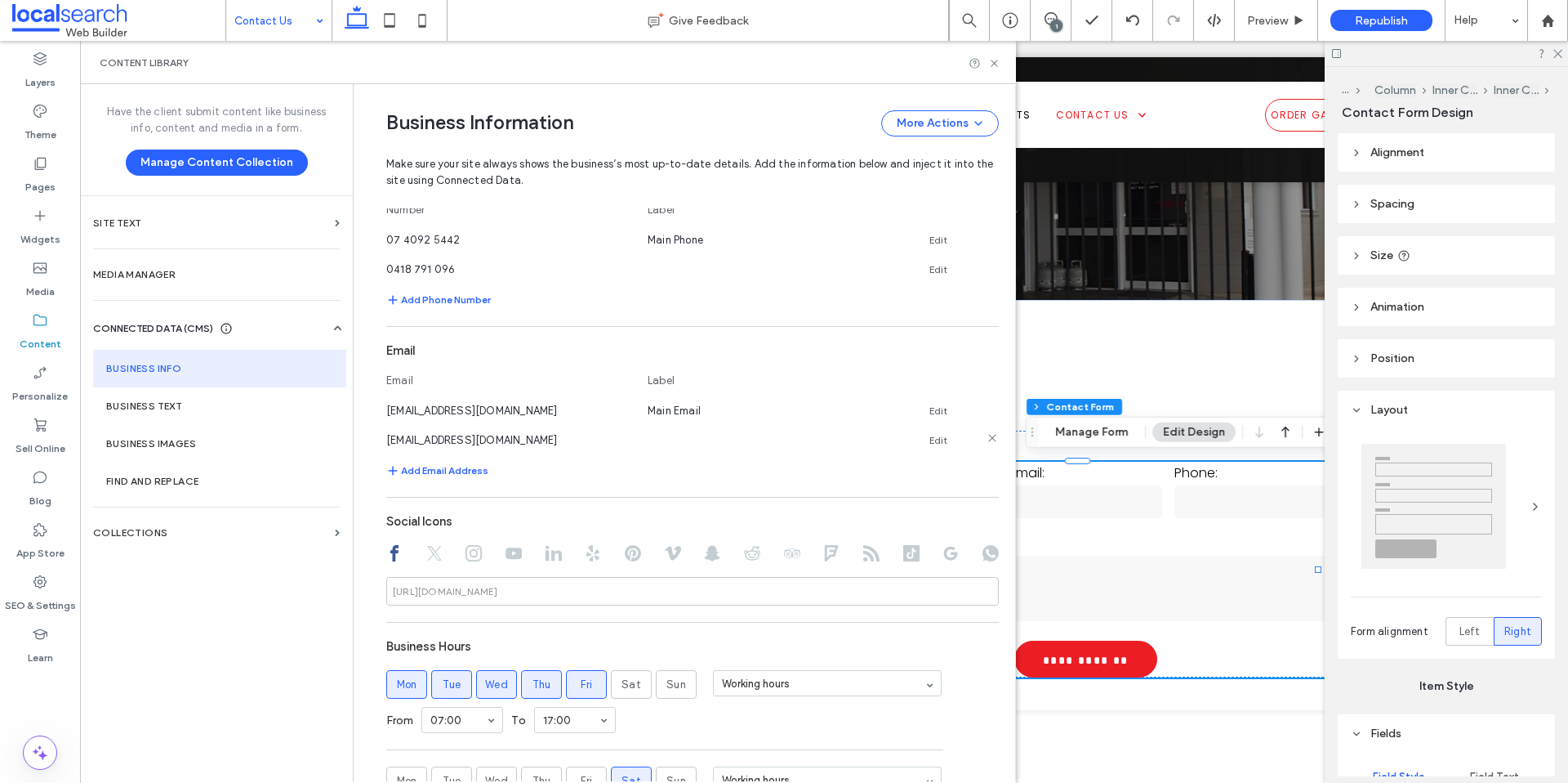
click at [929, 434] on link "Edit" at bounding box center [938, 440] width 18 height 13
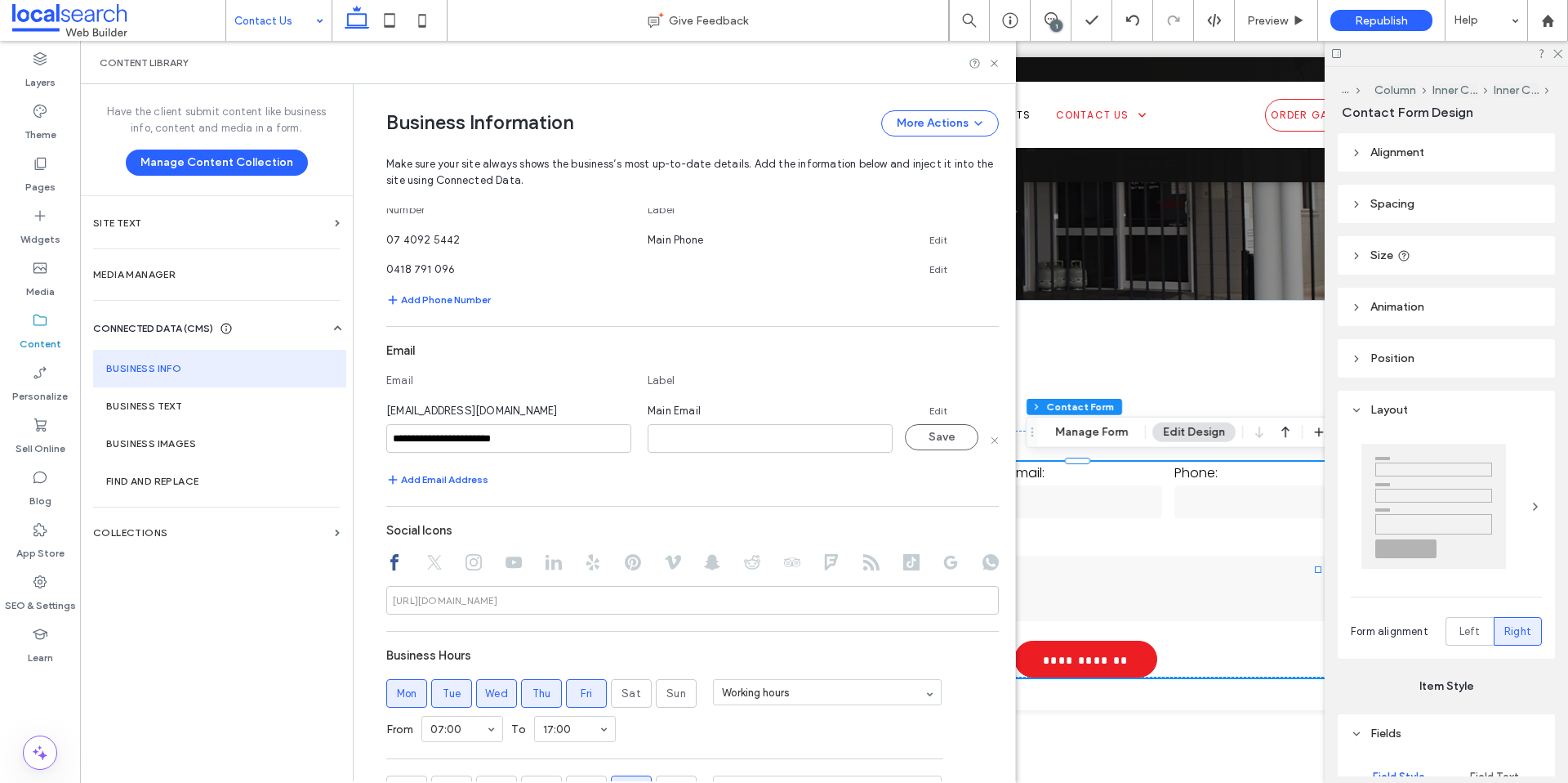
drag, startPoint x: 455, startPoint y: 448, endPoint x: 378, endPoint y: 434, distance: 78.3
click at [386, 434] on input "**********" at bounding box center [509, 438] width 245 height 28
click at [929, 404] on link "Edit" at bounding box center [938, 411] width 18 height 13
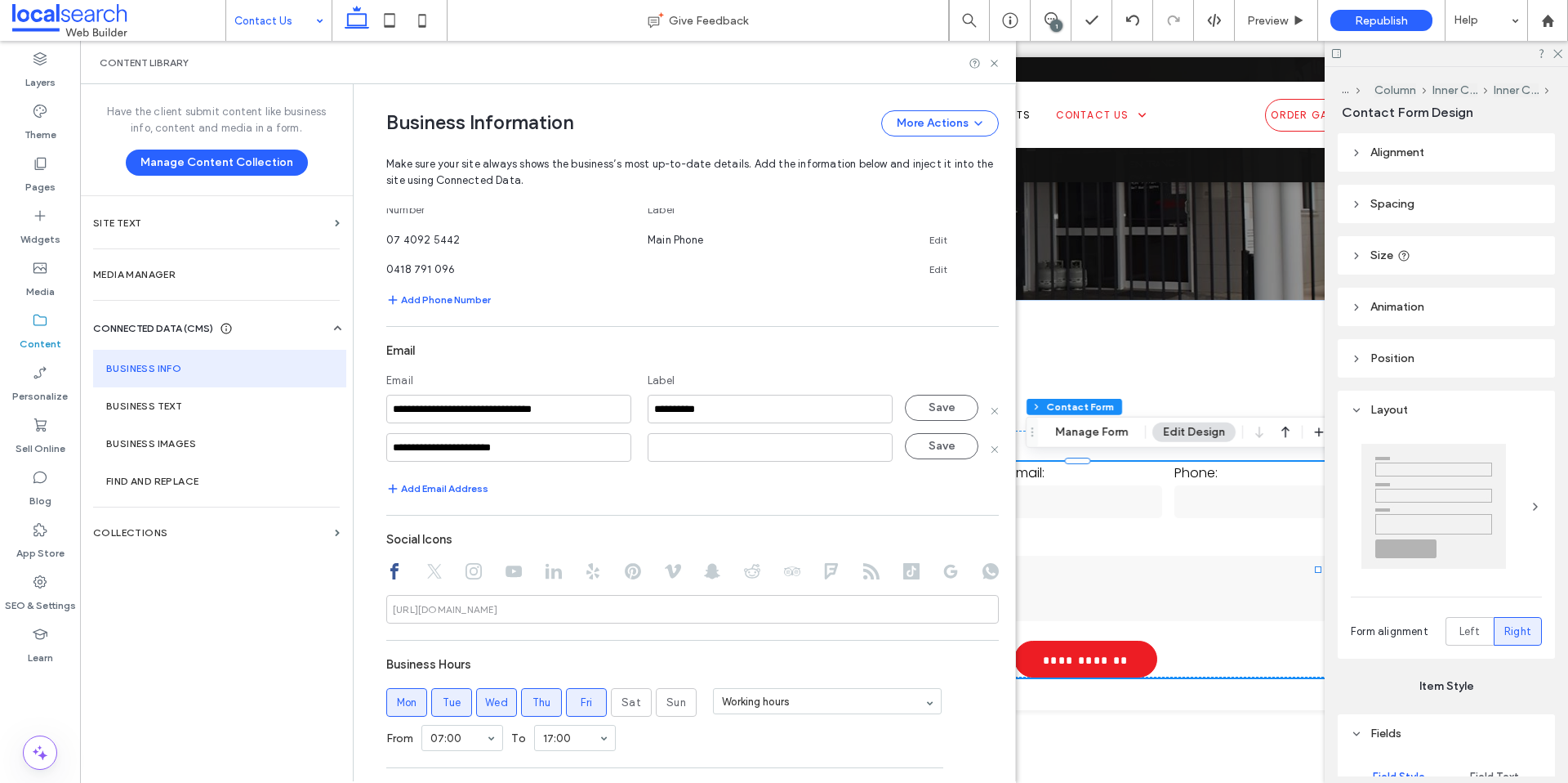
drag, startPoint x: 498, startPoint y: 409, endPoint x: 352, endPoint y: 403, distance: 146.1
click at [331, 404] on div "**********" at bounding box center [548, 432] width 936 height 697
type input "**********"
click at [950, 448] on button "Save" at bounding box center [942, 447] width 73 height 26
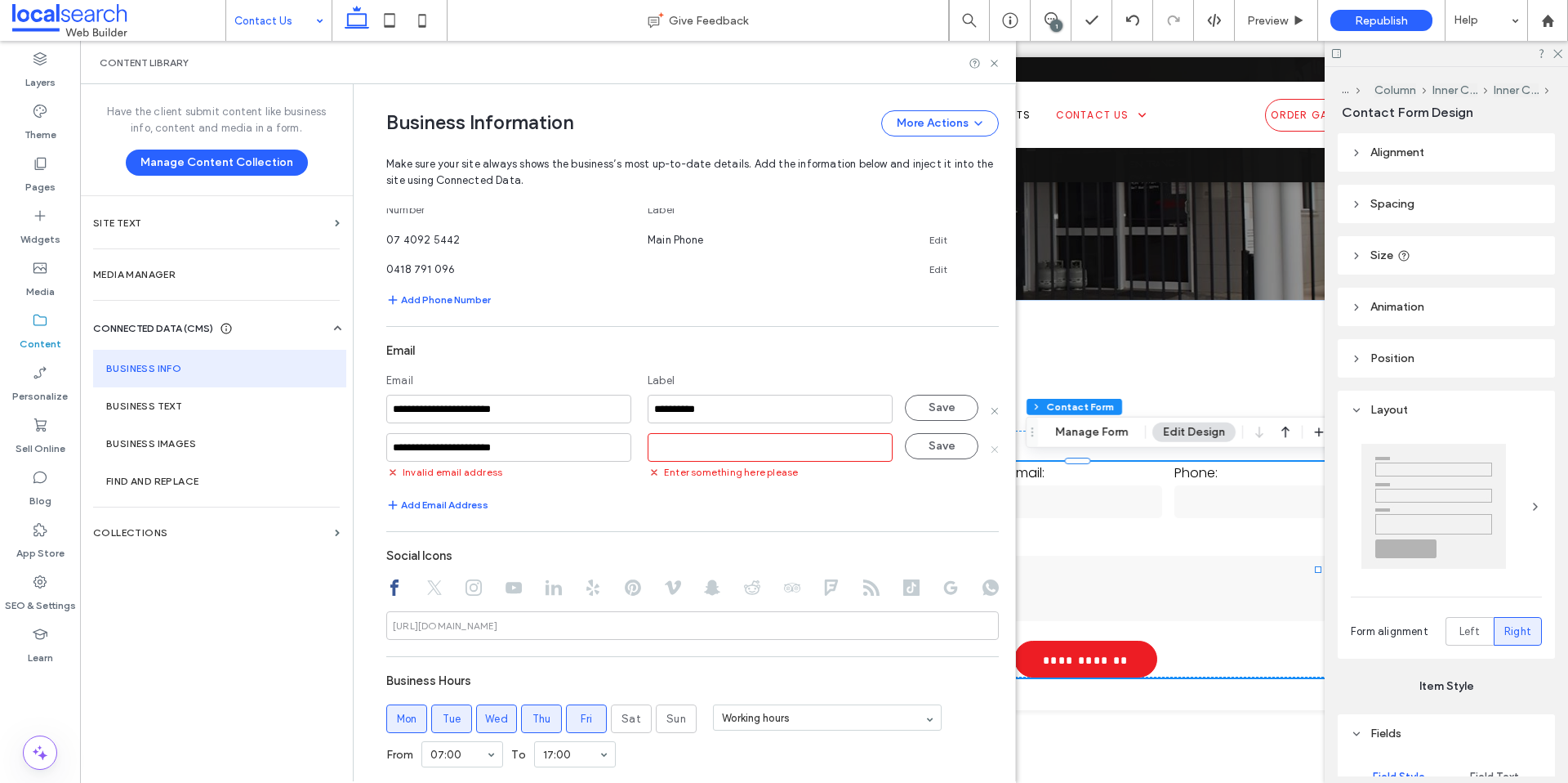
click at [990, 447] on icon at bounding box center [994, 449] width 8 height 8
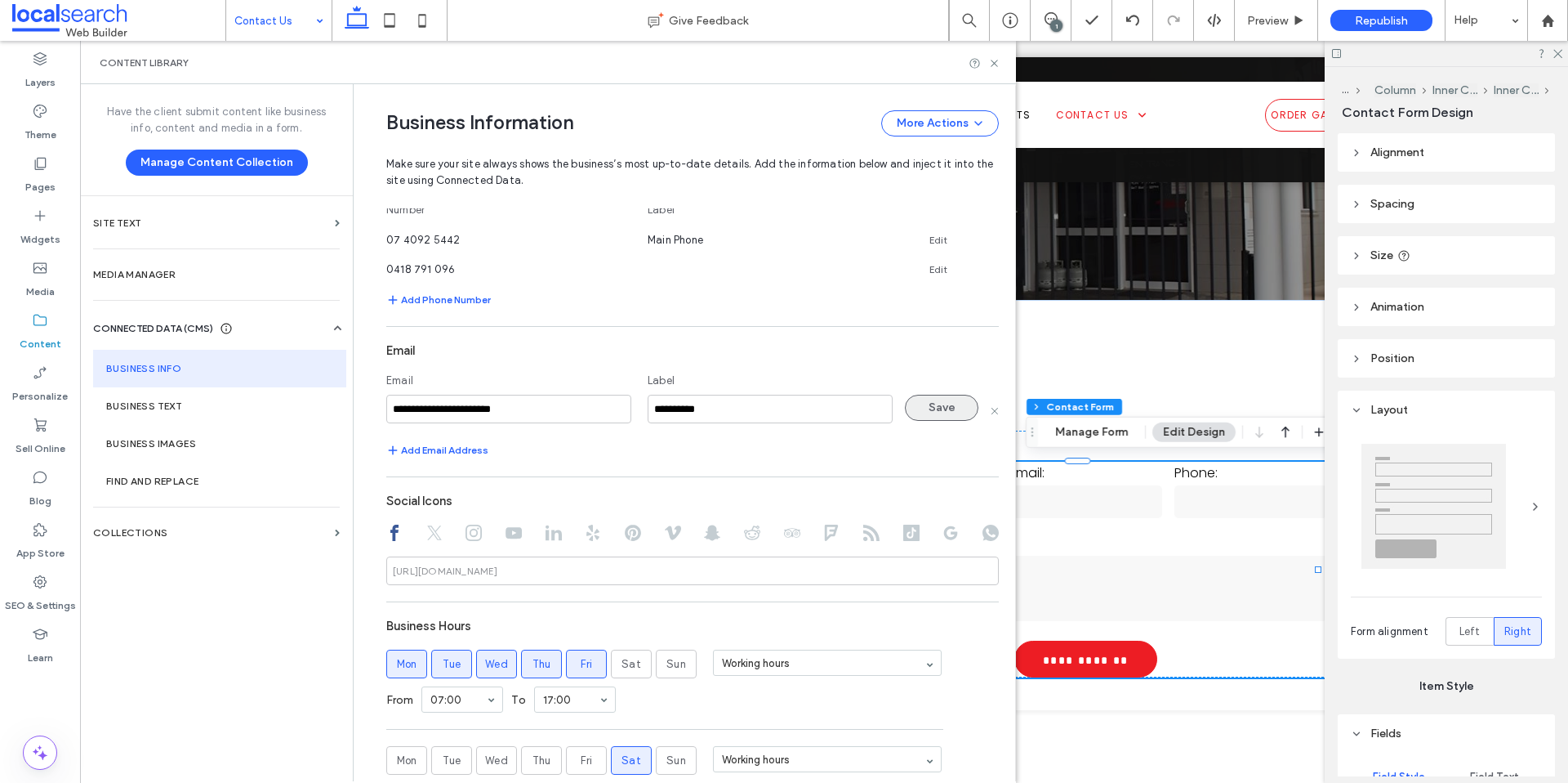
click at [923, 413] on button "Save" at bounding box center [942, 408] width 73 height 26
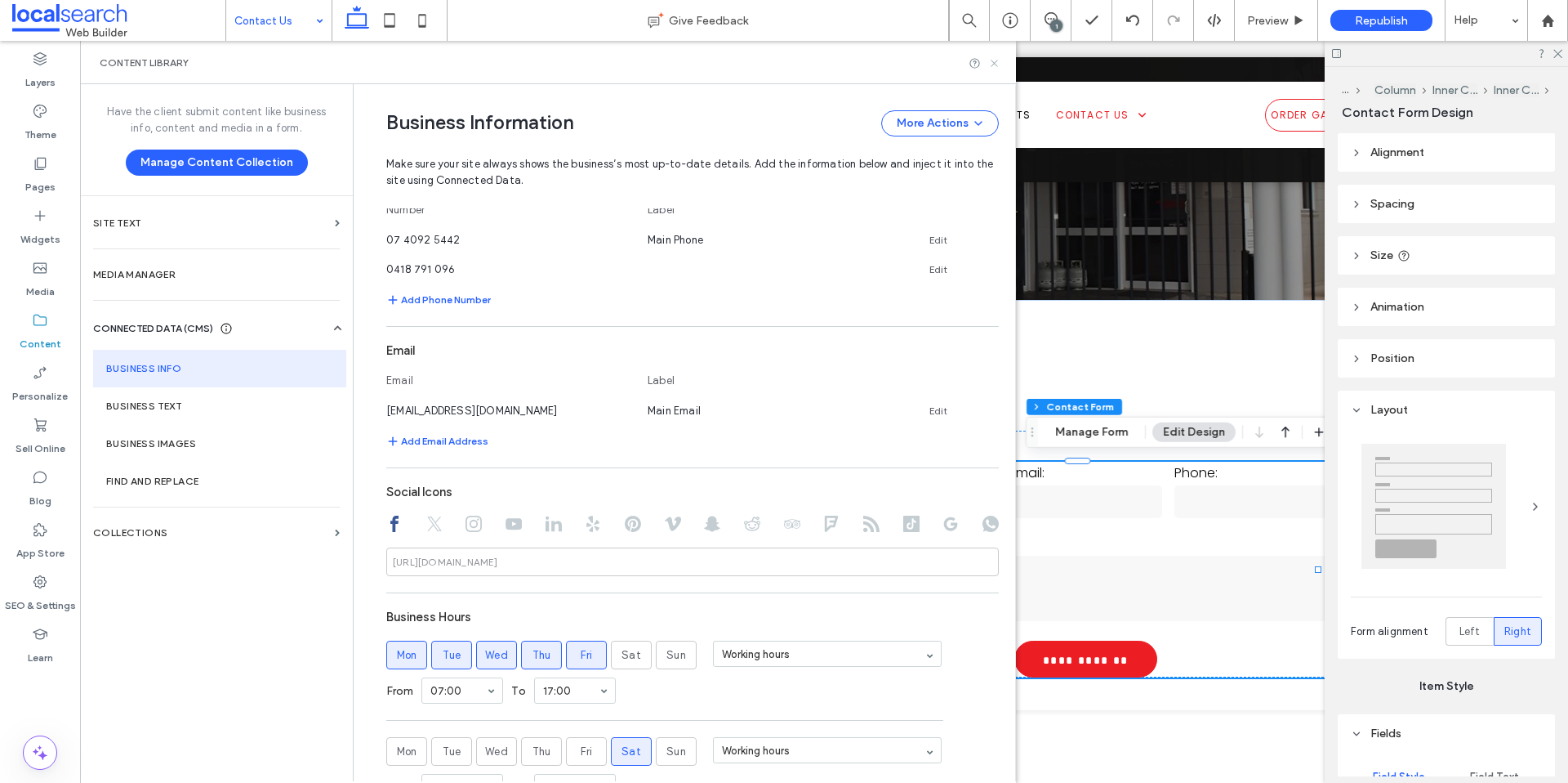
click at [994, 64] on icon at bounding box center [994, 63] width 12 height 12
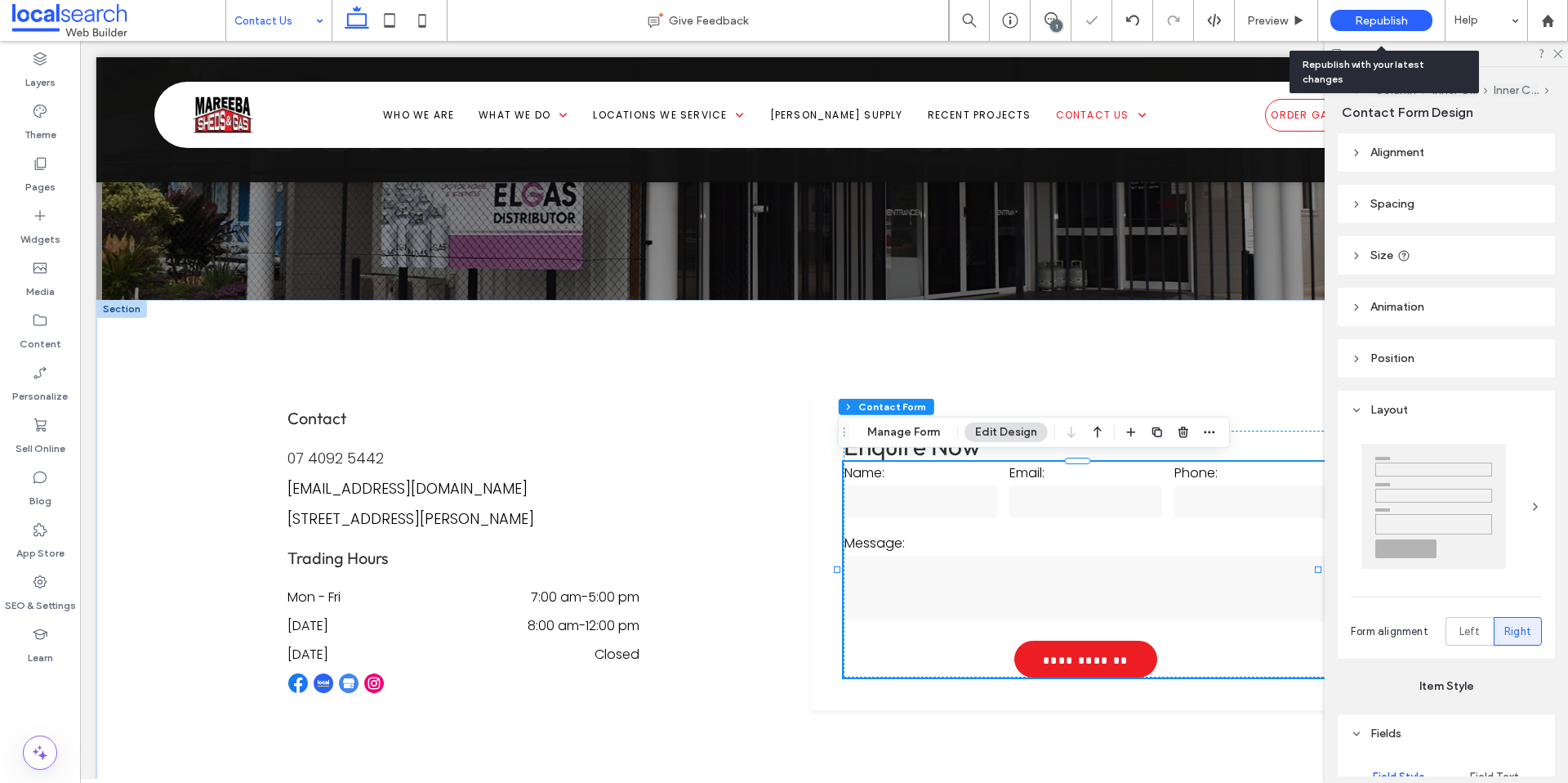
click at [1363, 17] on span "Republish" at bounding box center [1382, 21] width 53 height 14
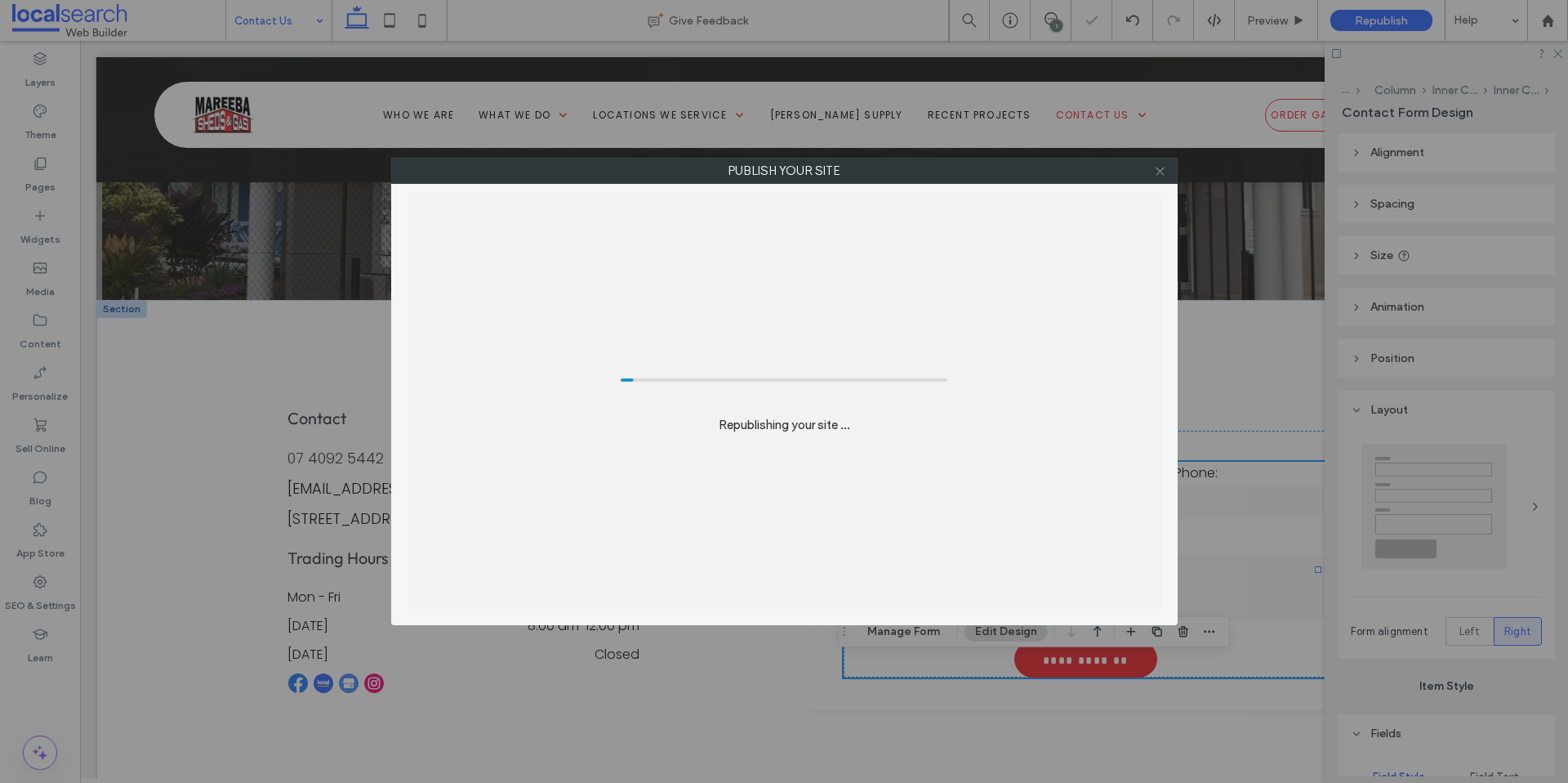
type input "*"
type input "***"
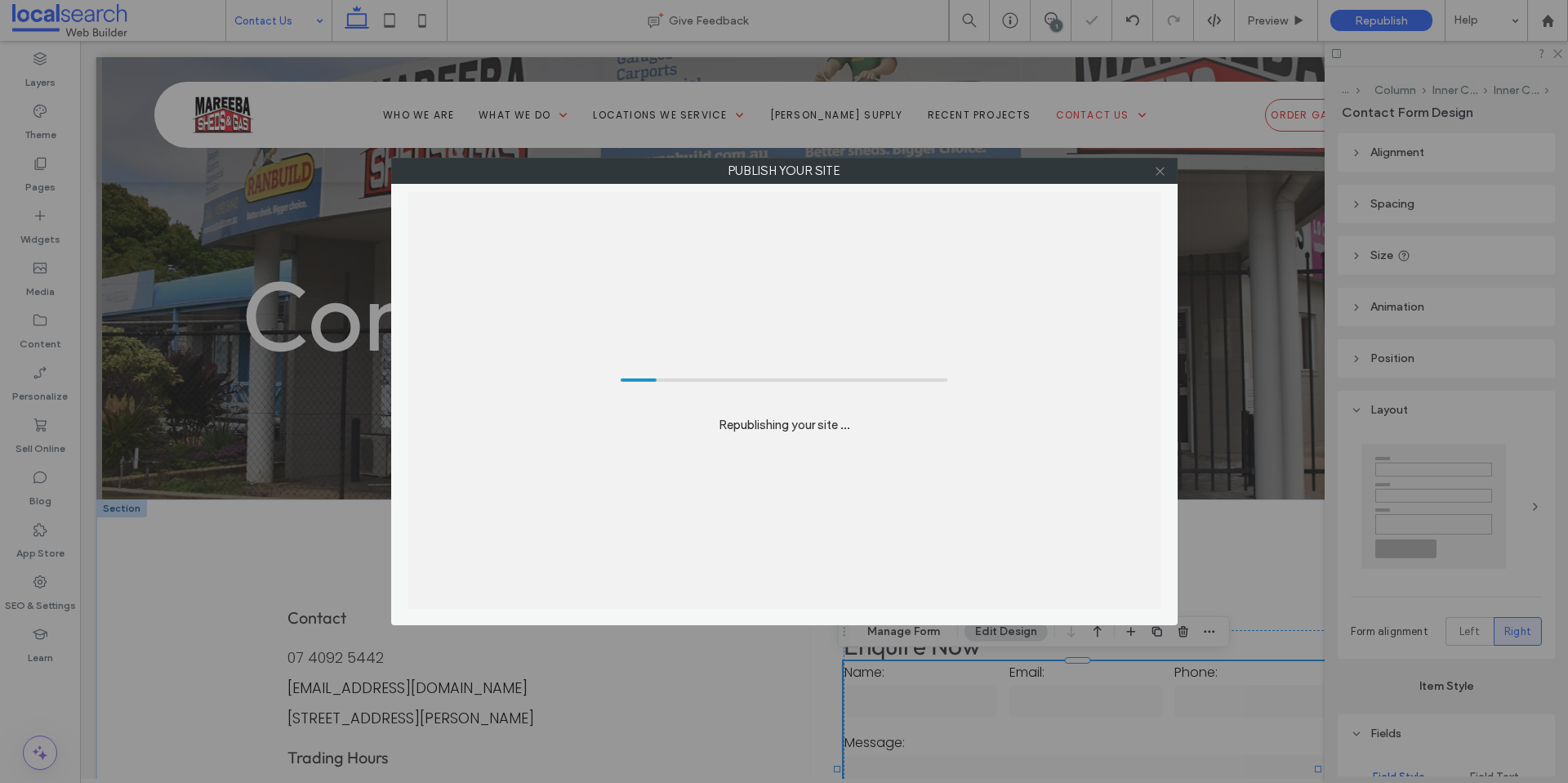
scroll to position [0, 0]
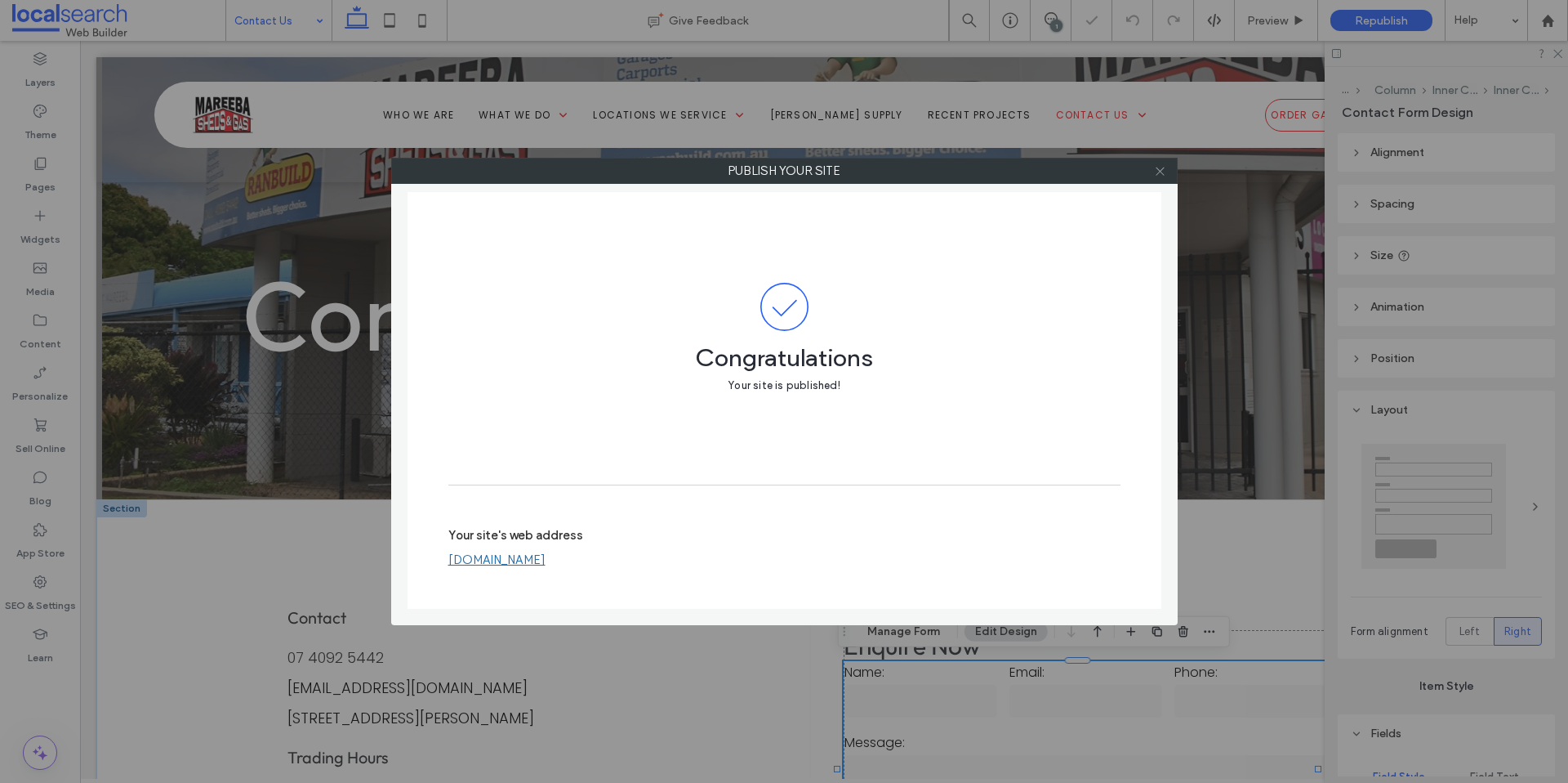
click at [1158, 173] on icon at bounding box center [1159, 171] width 12 height 12
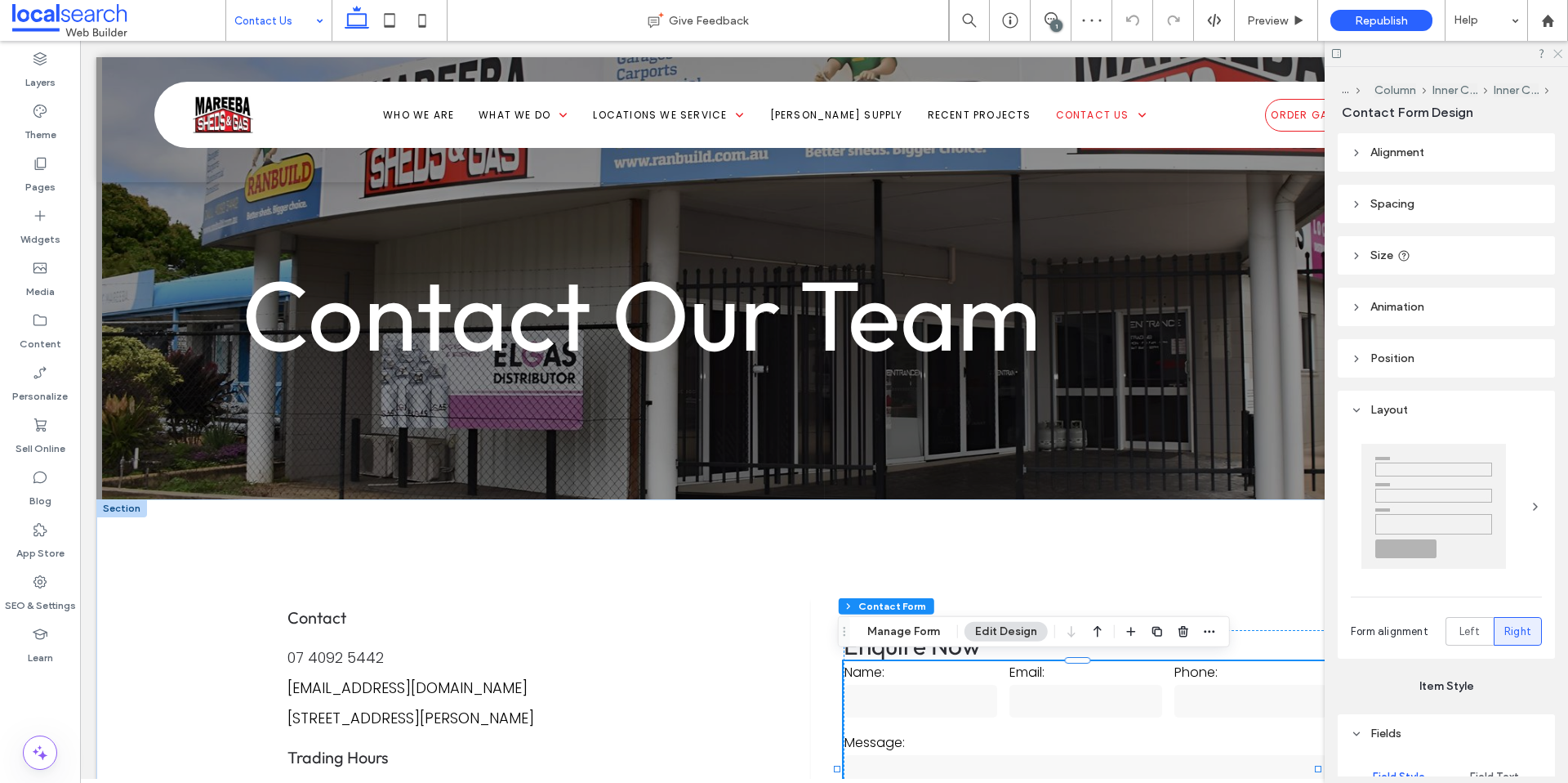
drag, startPoint x: 1560, startPoint y: 49, endPoint x: 929, endPoint y: 501, distance: 776.2
click at [1560, 49] on icon at bounding box center [1557, 52] width 10 height 10
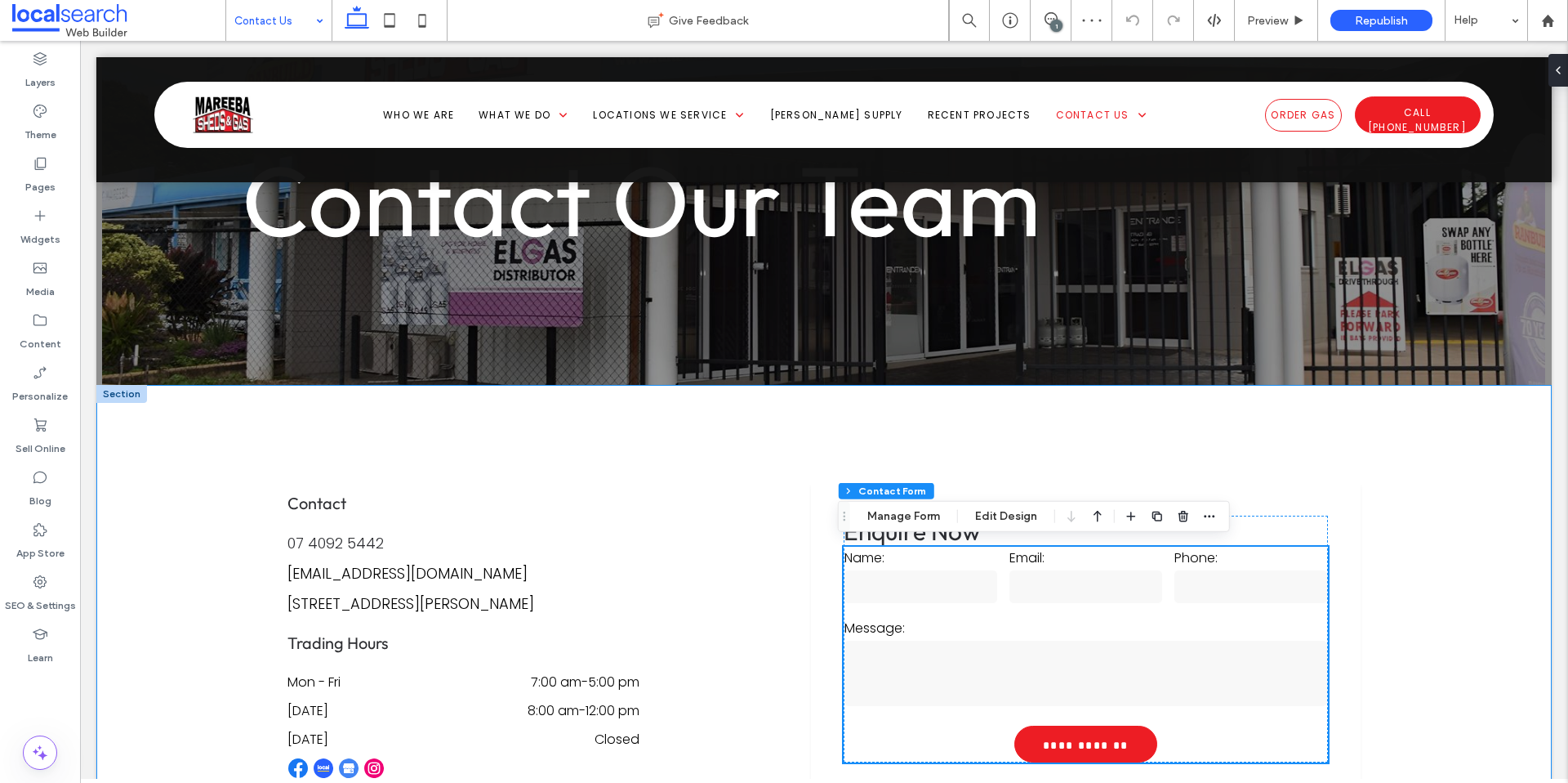
scroll to position [115, 0]
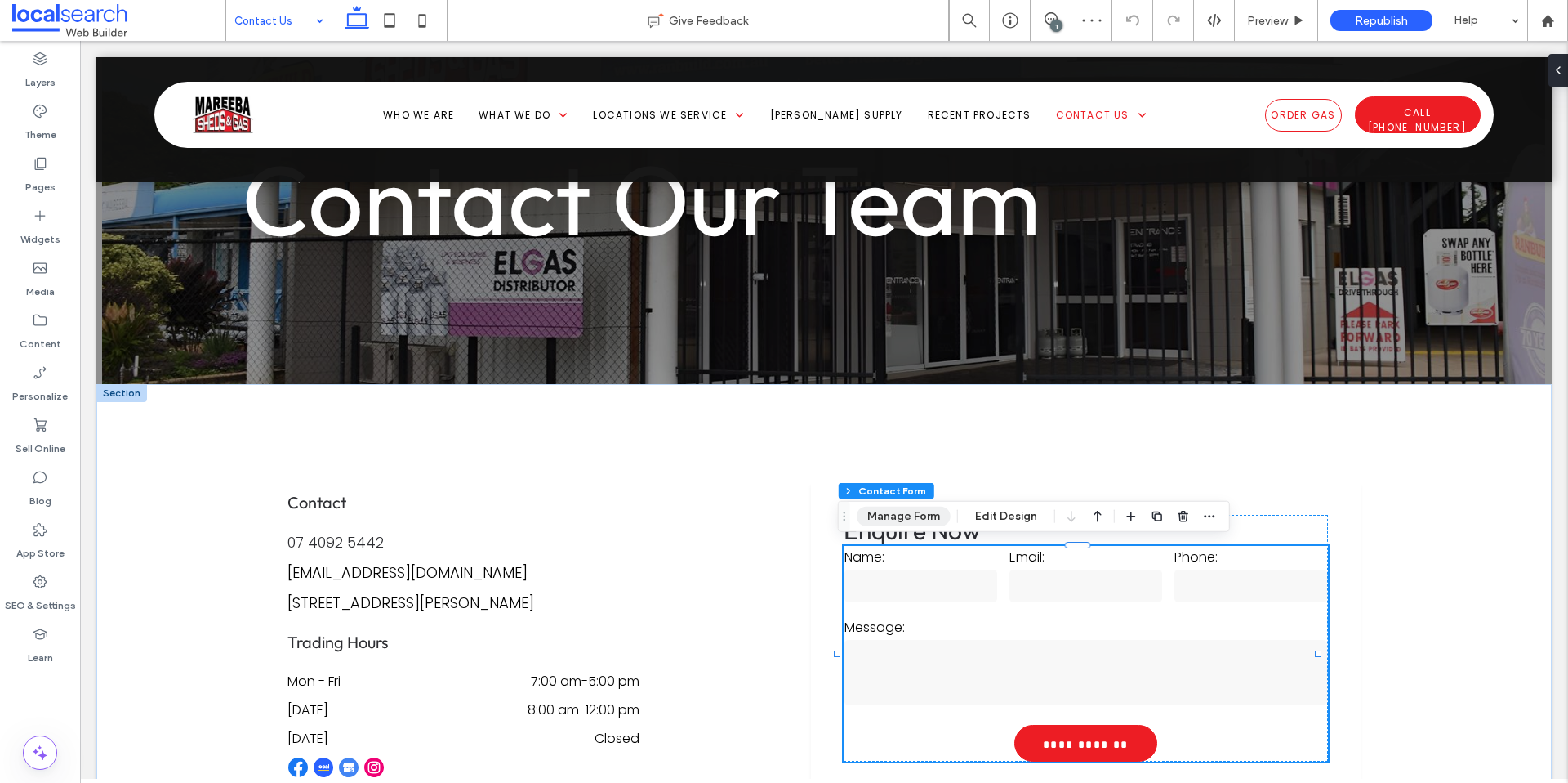
click at [914, 517] on button "Manage Form" at bounding box center [904, 516] width 94 height 20
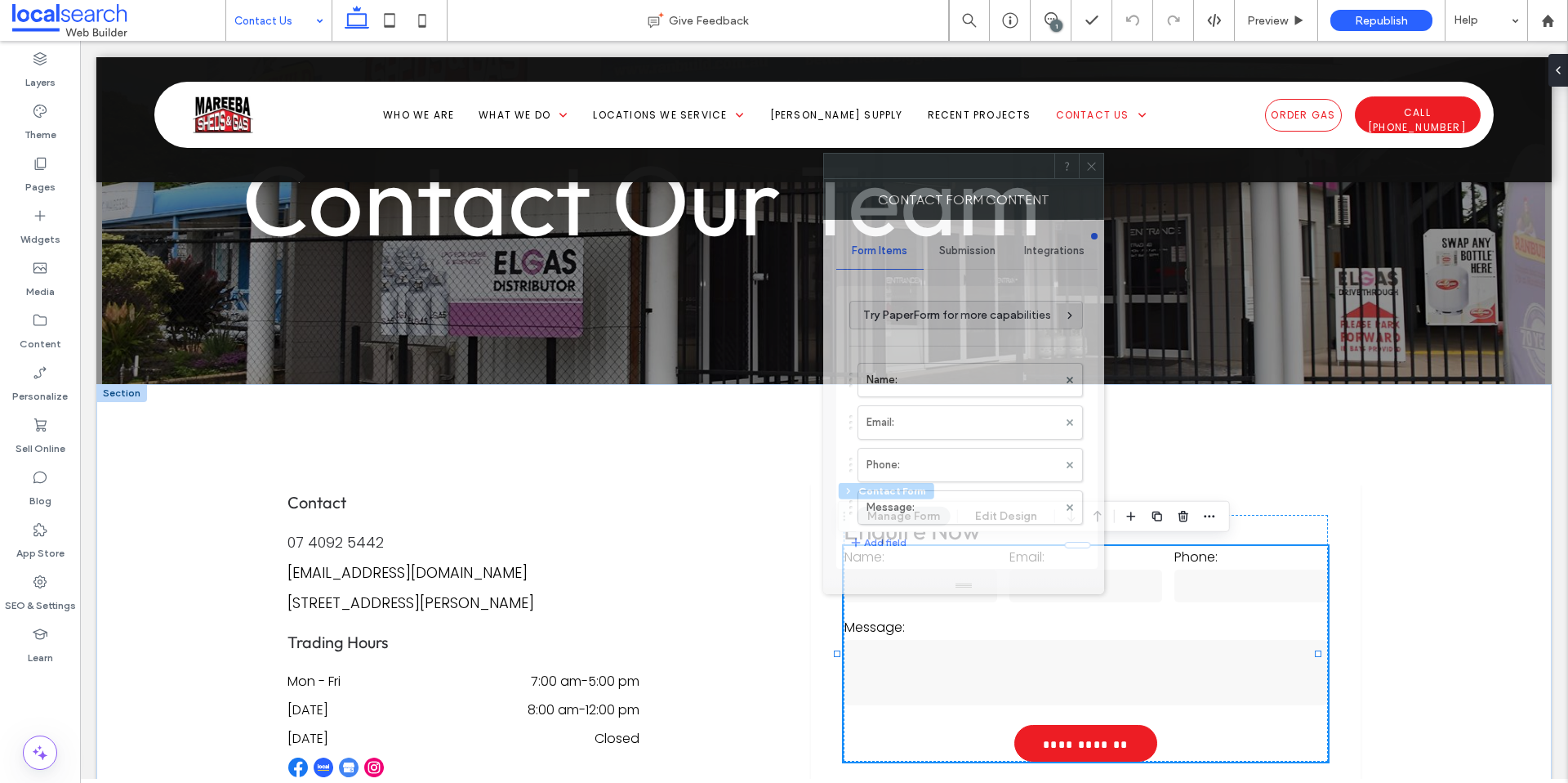
drag, startPoint x: 1405, startPoint y: 193, endPoint x: 535, endPoint y: 169, distance: 870.3
click at [824, 154] on div at bounding box center [939, 166] width 231 height 24
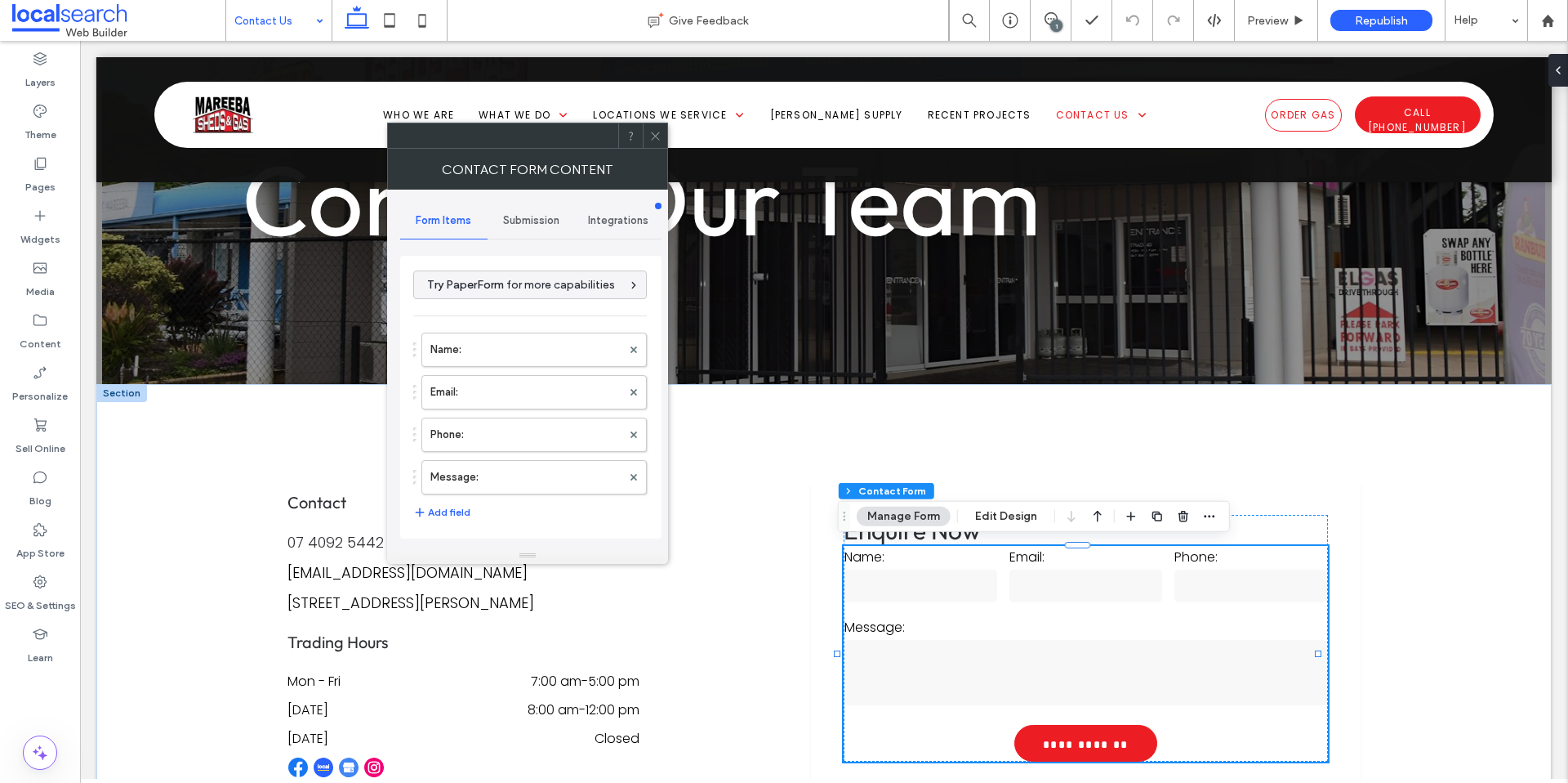
click at [503, 228] on div "Submission" at bounding box center [531, 220] width 88 height 36
click at [575, 315] on div "New submission notification" at bounding box center [531, 297] width 234 height 50
click at [540, 290] on label "New submission notification" at bounding box center [531, 297] width 218 height 33
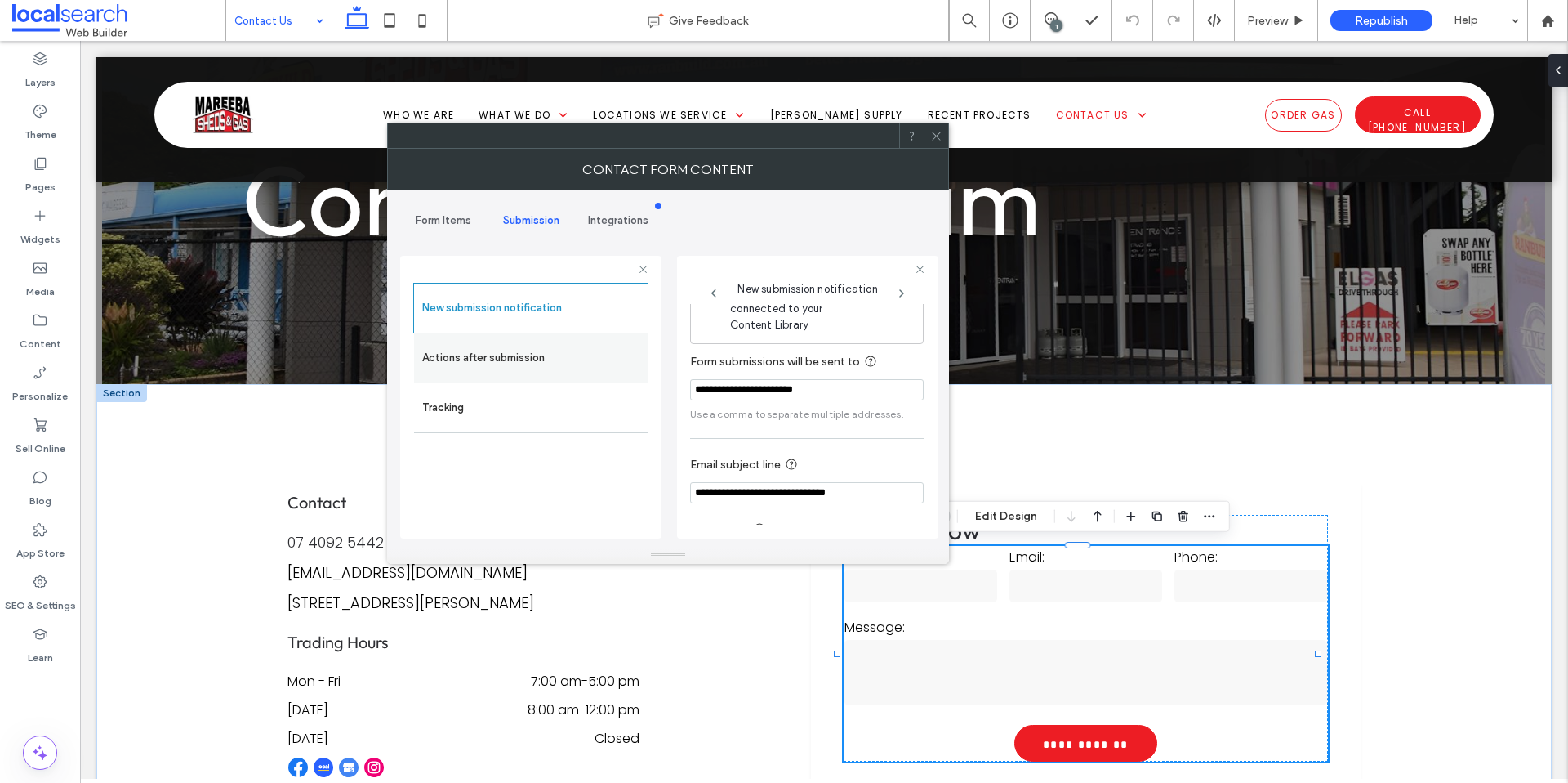
scroll to position [86, 0]
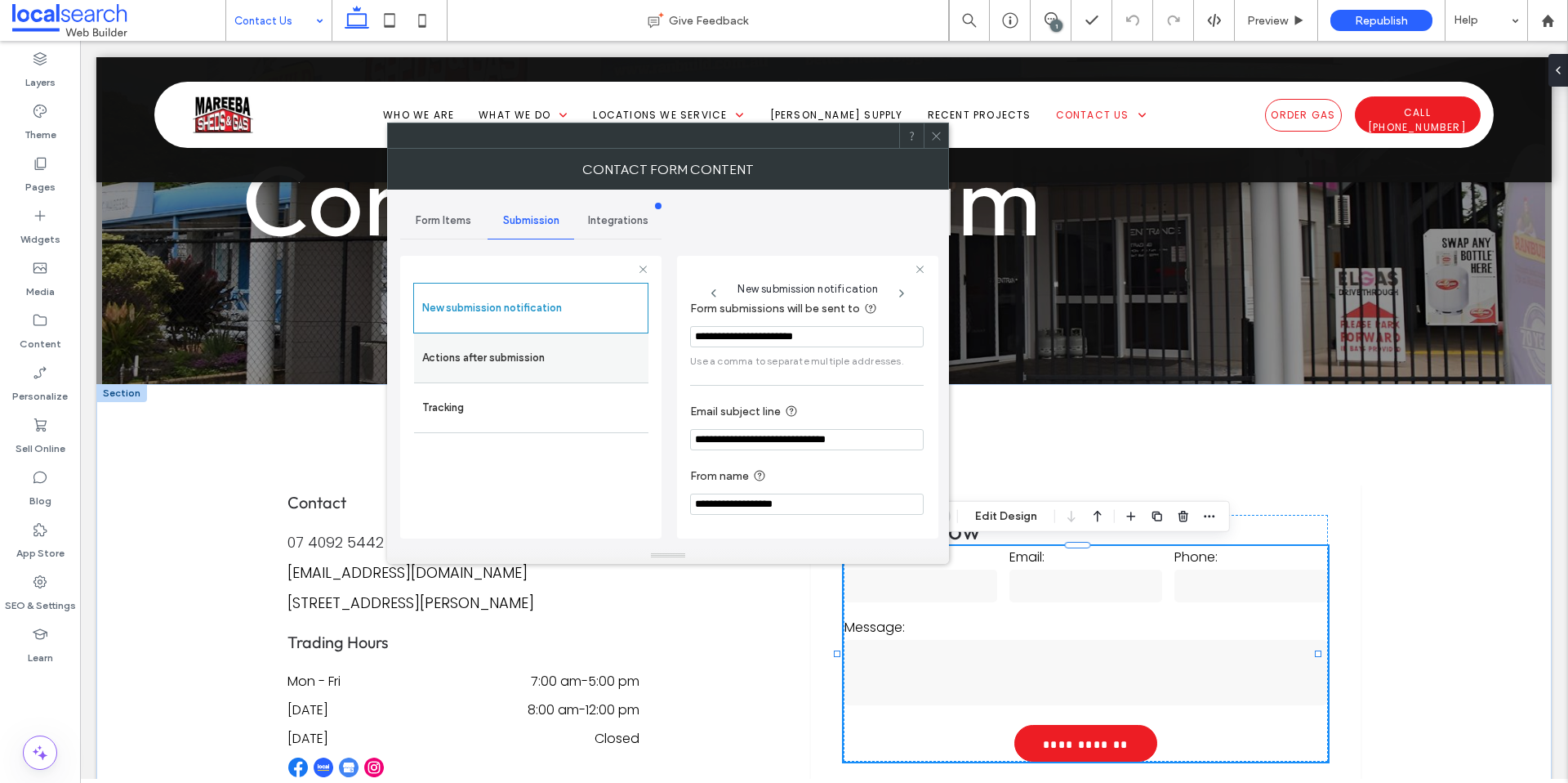
click at [551, 338] on div "Actions after submission" at bounding box center [531, 358] width 234 height 49
click at [929, 126] on div at bounding box center [936, 136] width 24 height 24
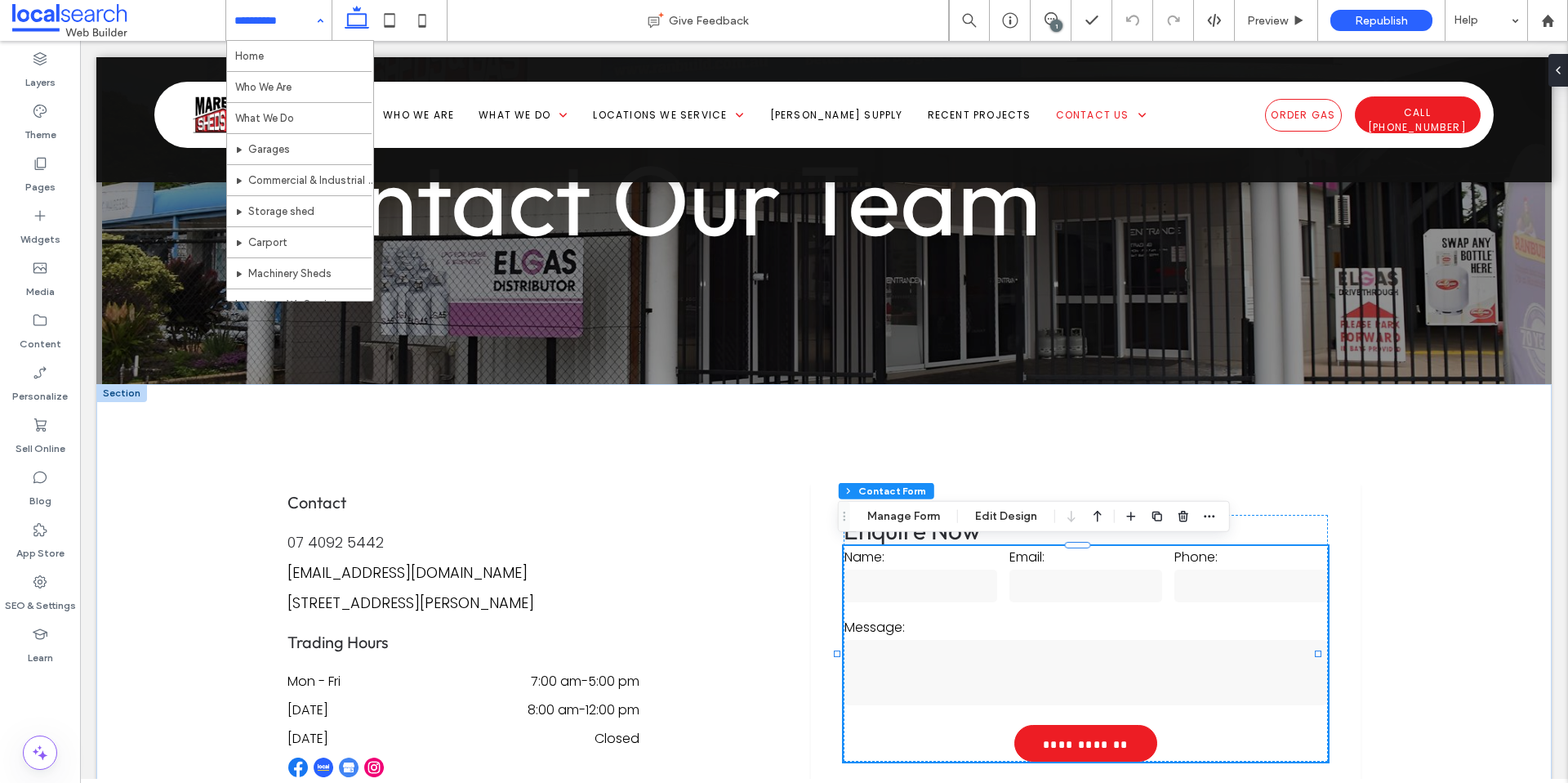
drag, startPoint x: 291, startPoint y: 9, endPoint x: 285, endPoint y: 31, distance: 22.8
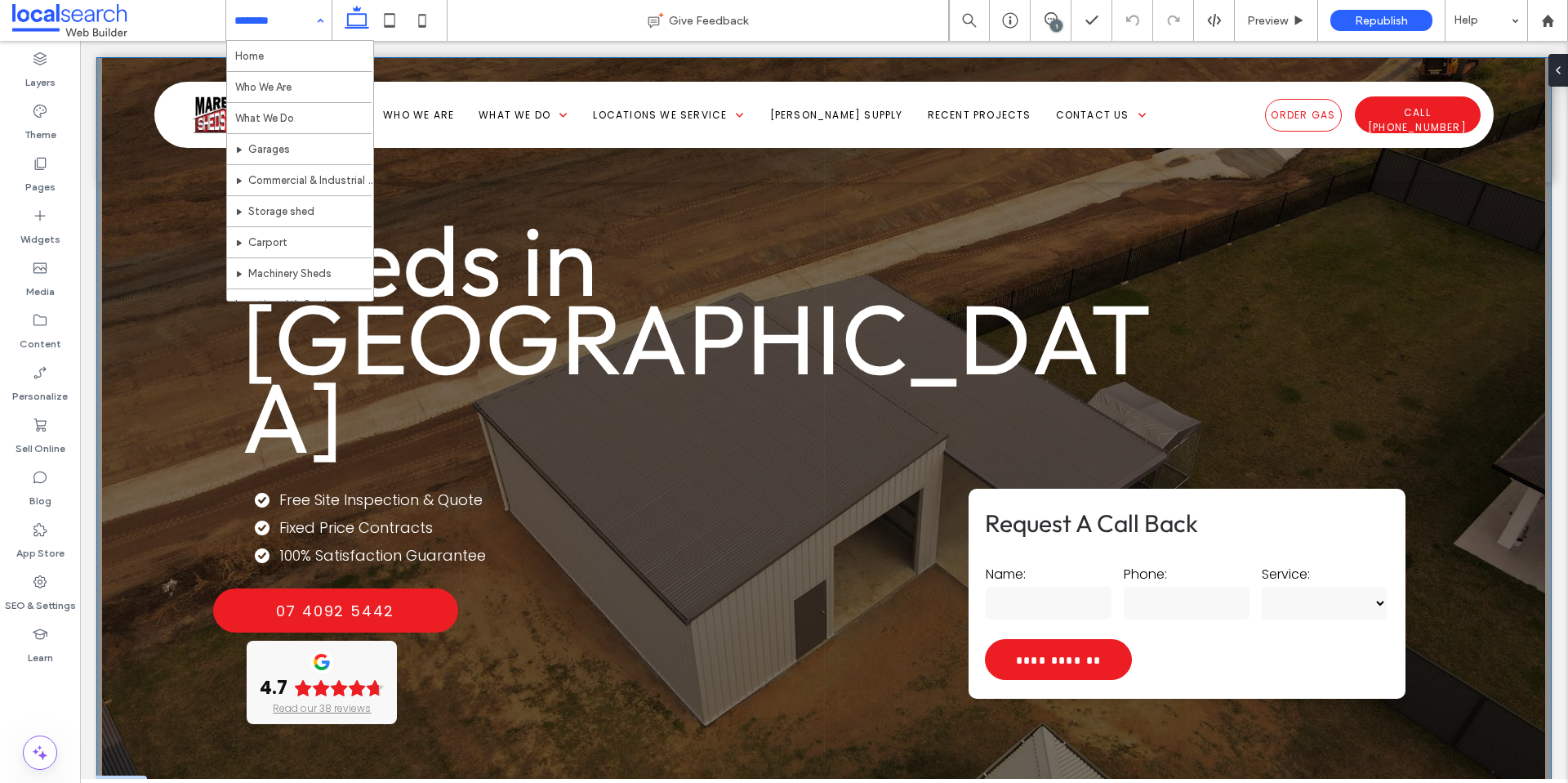
click at [1123, 587] on input "tel" at bounding box center [1187, 603] width 126 height 33
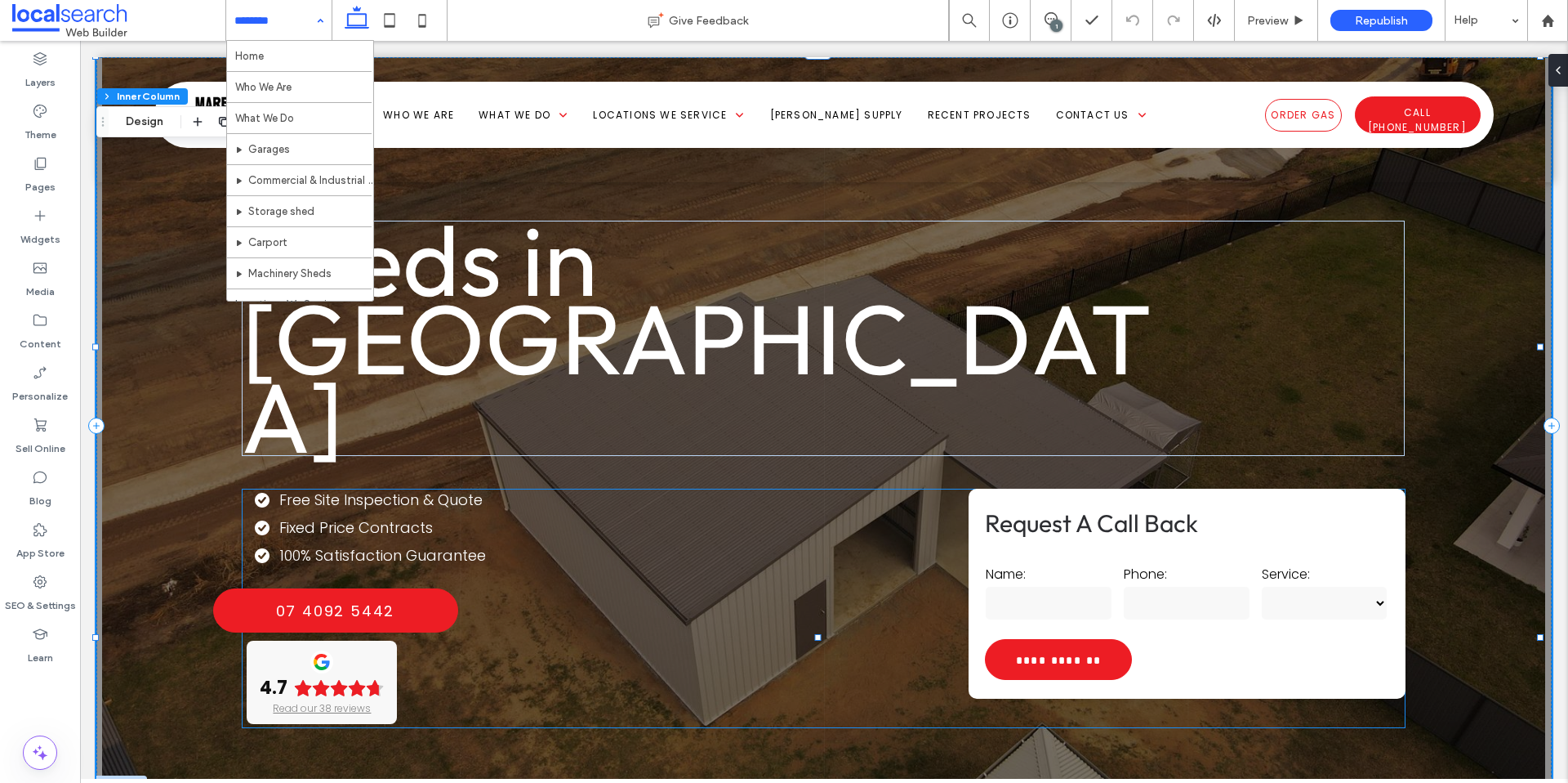
click at [1118, 558] on div "Phone:" at bounding box center [1187, 593] width 138 height 71
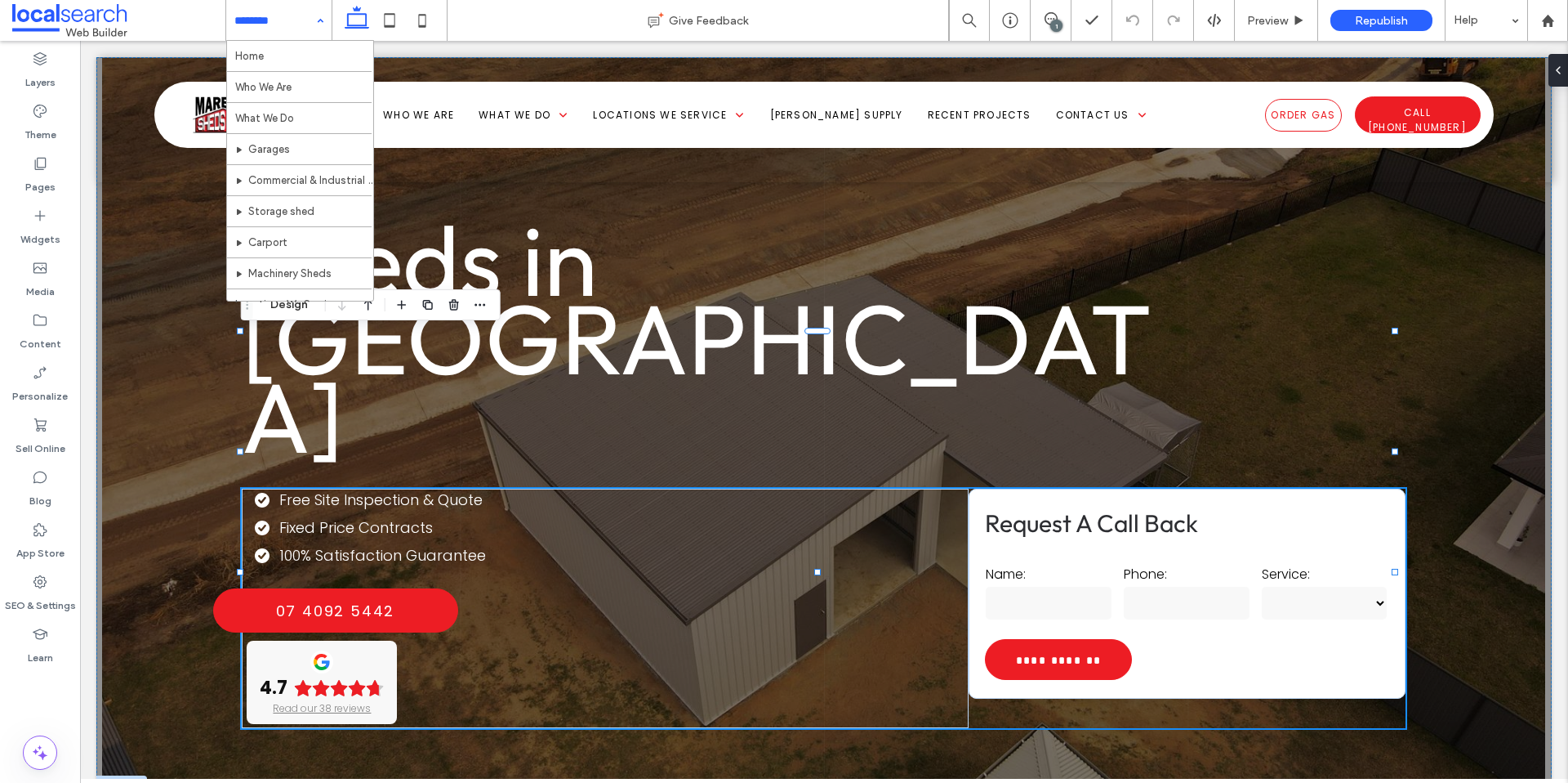
click at [1118, 558] on div "Phone:" at bounding box center [1187, 593] width 138 height 71
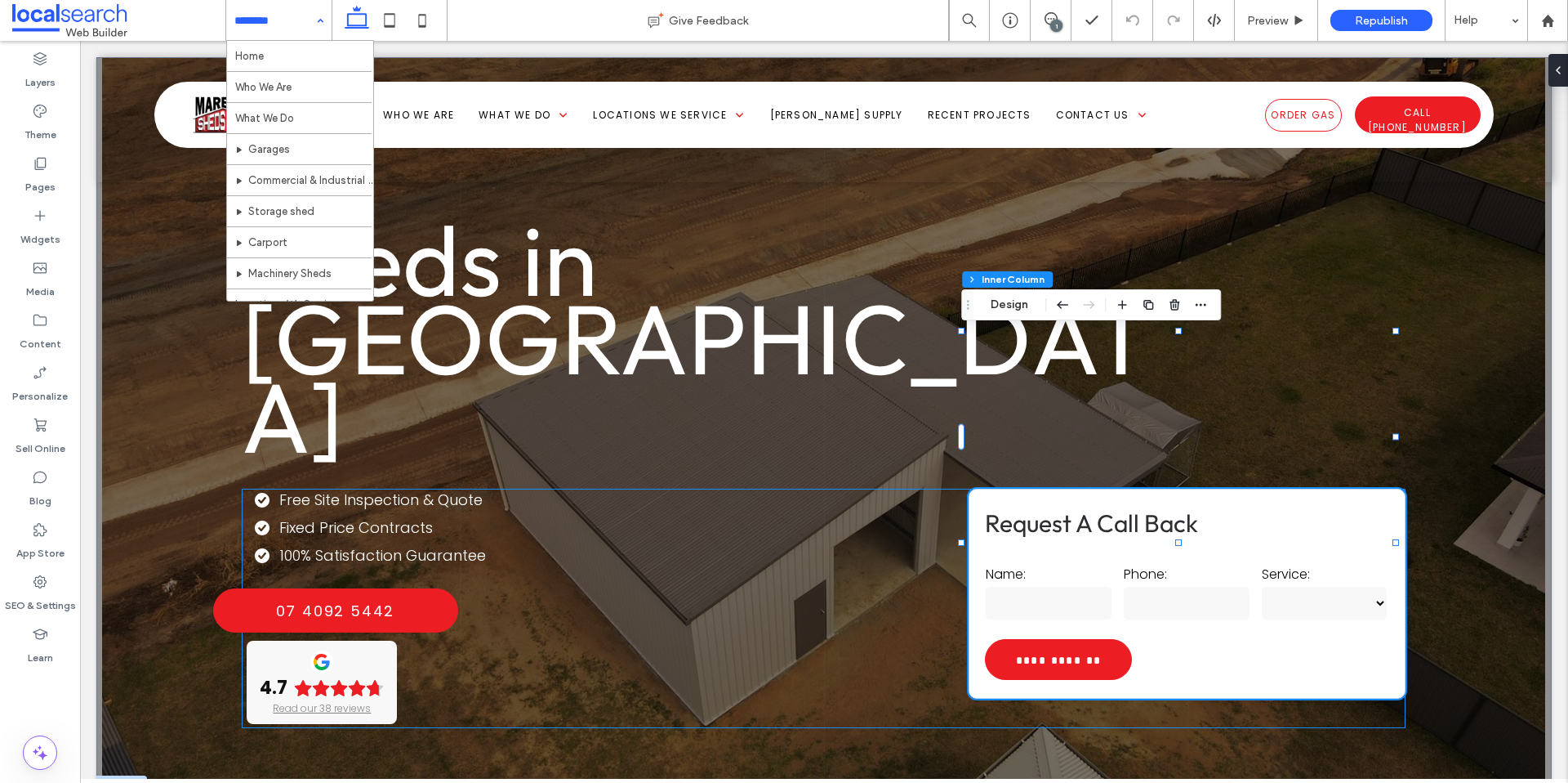
click at [1118, 558] on div "Phone:" at bounding box center [1187, 593] width 138 height 71
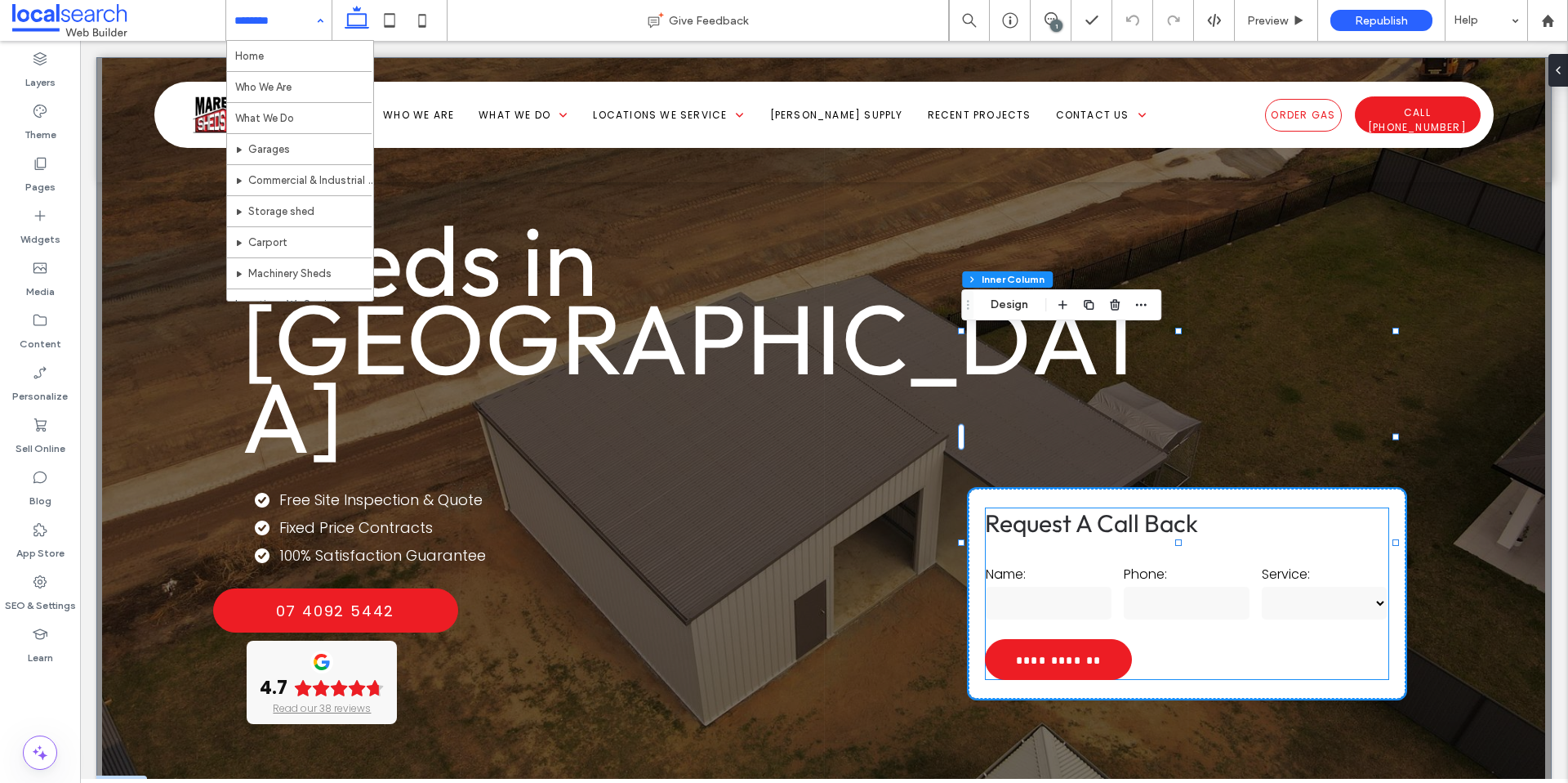
click at [1118, 558] on div "Phone:" at bounding box center [1187, 593] width 138 height 71
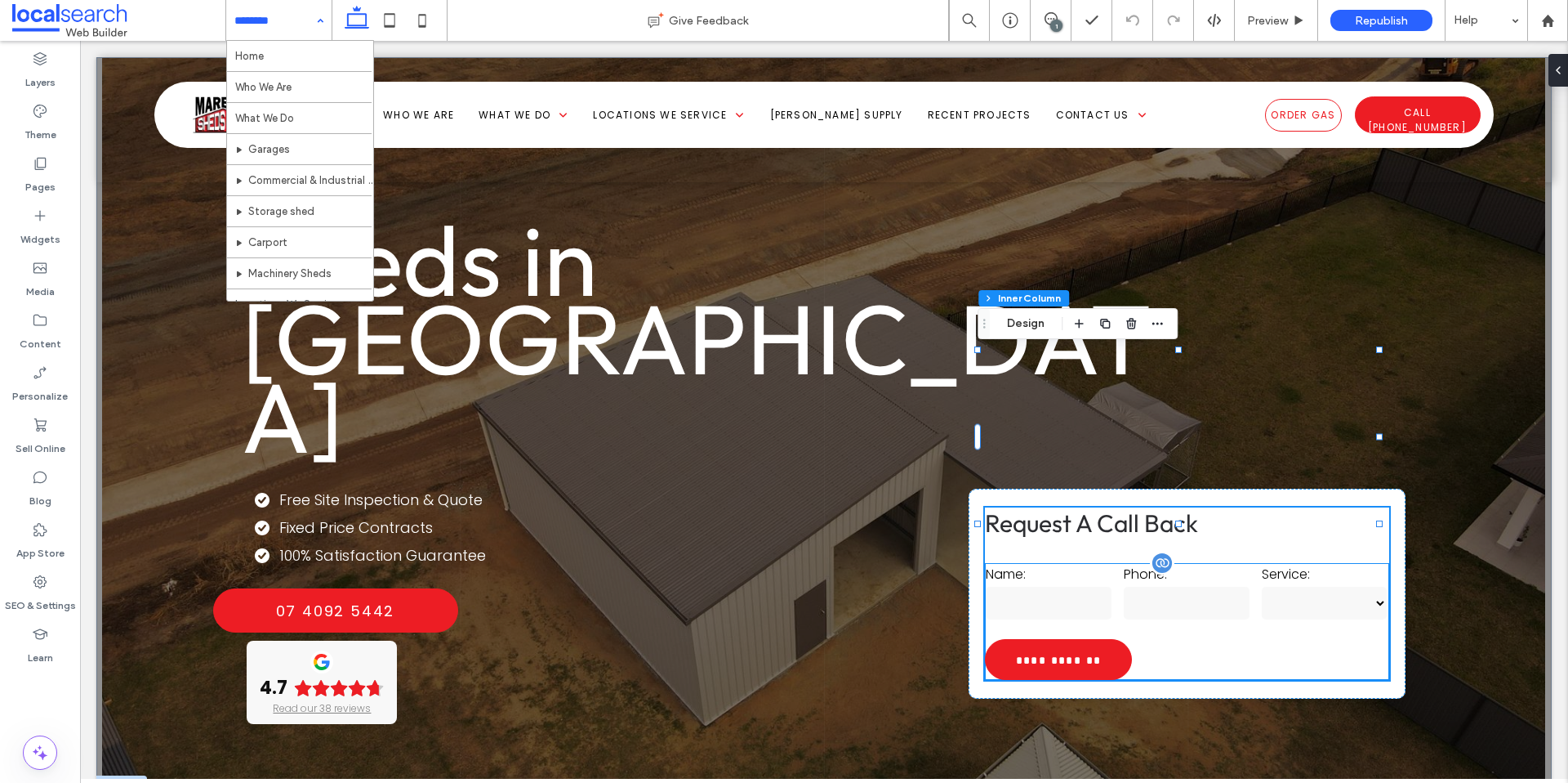
click at [1118, 558] on div "Phone:" at bounding box center [1187, 593] width 138 height 71
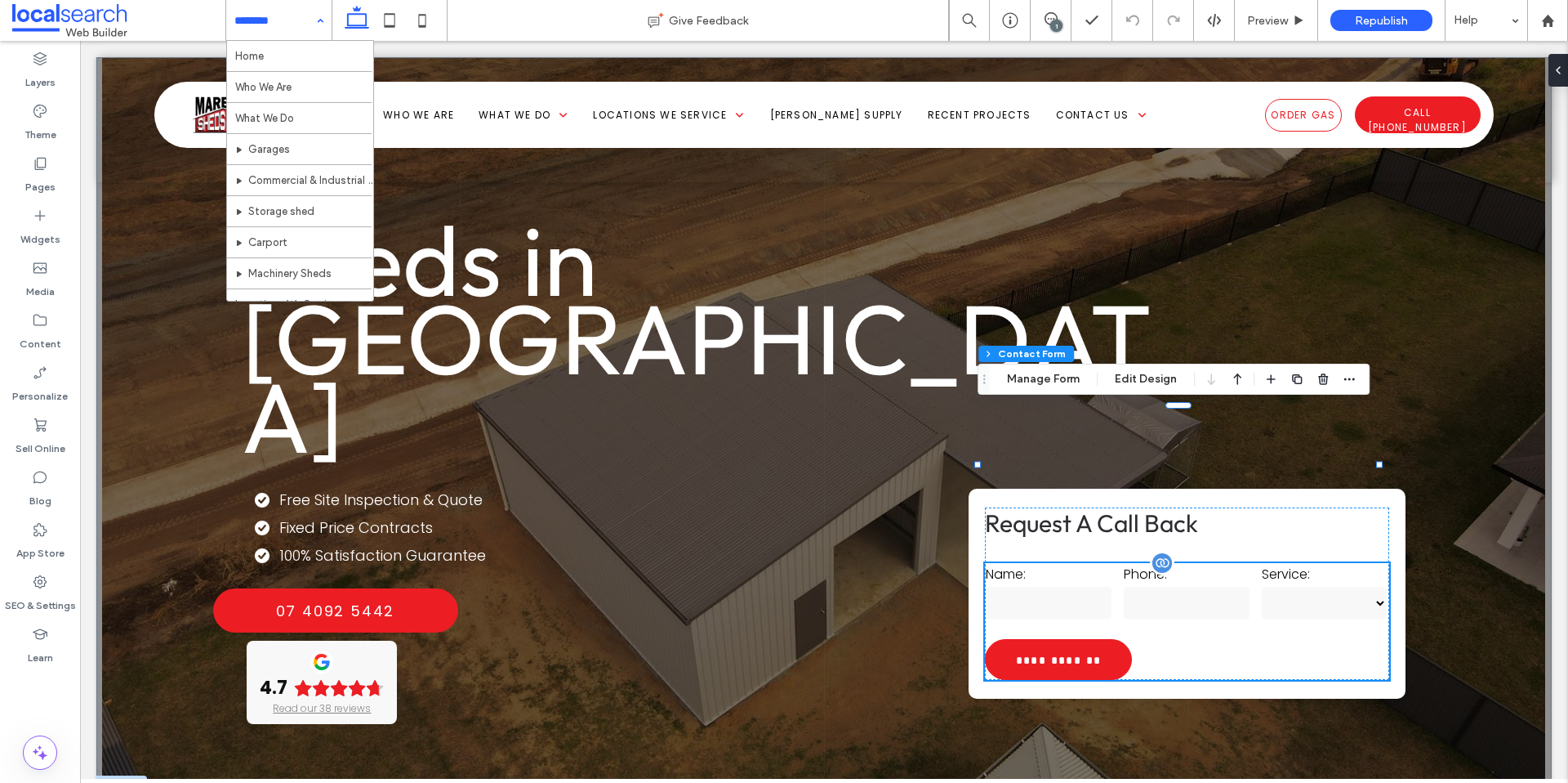
type input "*"
type input "***"
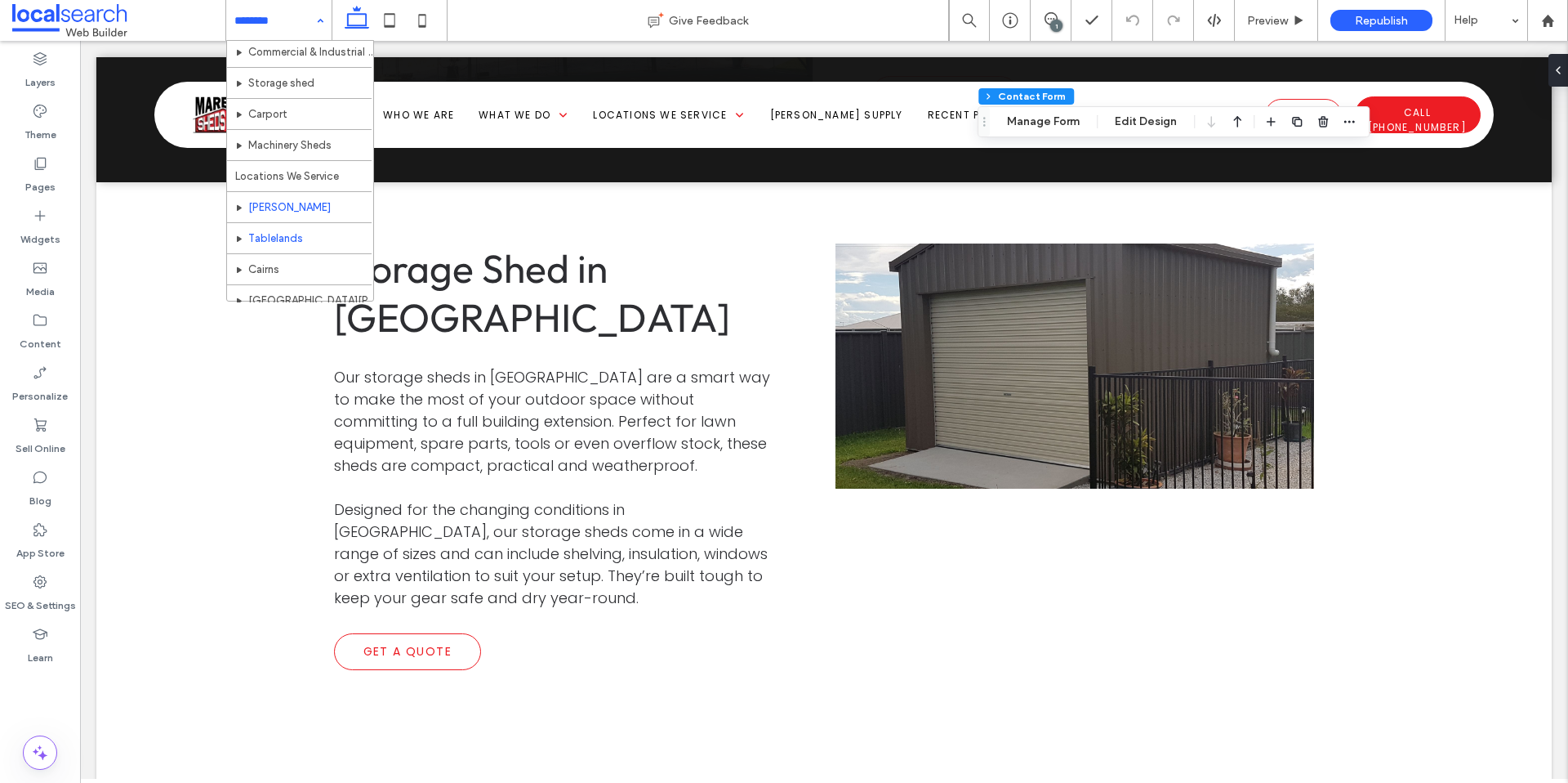
scroll to position [235, 0]
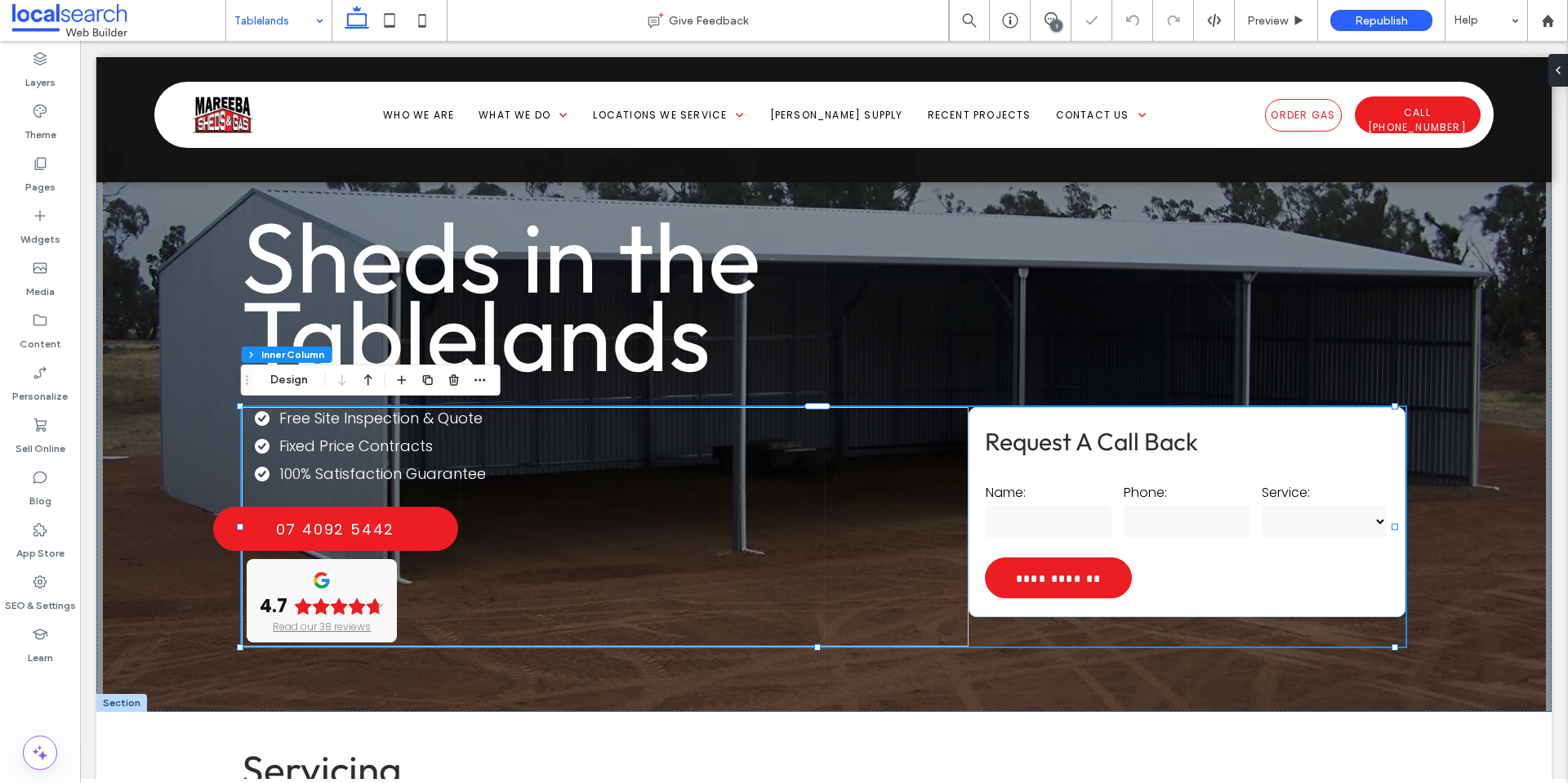
click at [1081, 525] on input "text" at bounding box center [1049, 521] width 126 height 33
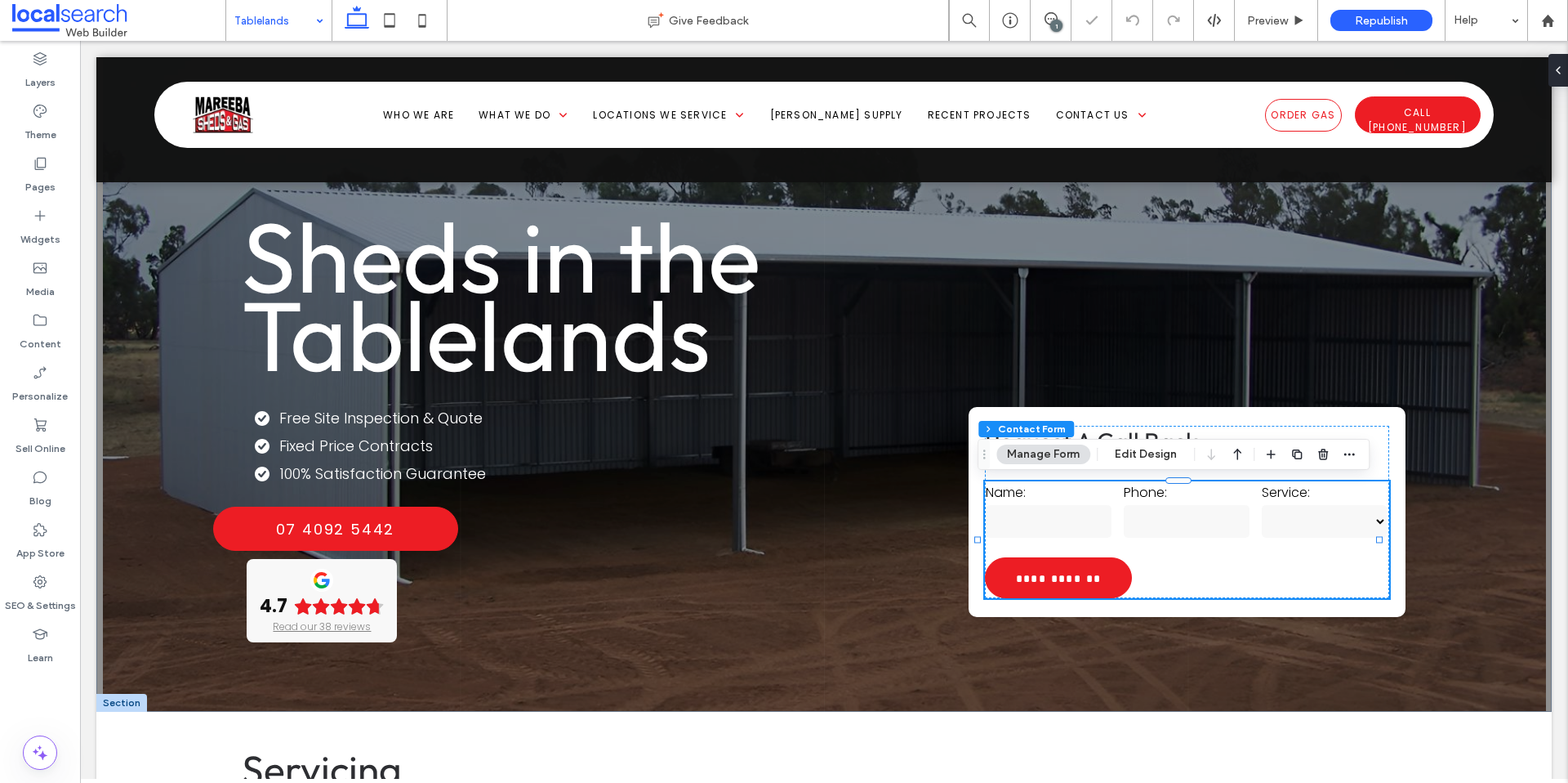
scroll to position [3, 0]
type input "**********"
type input "*"
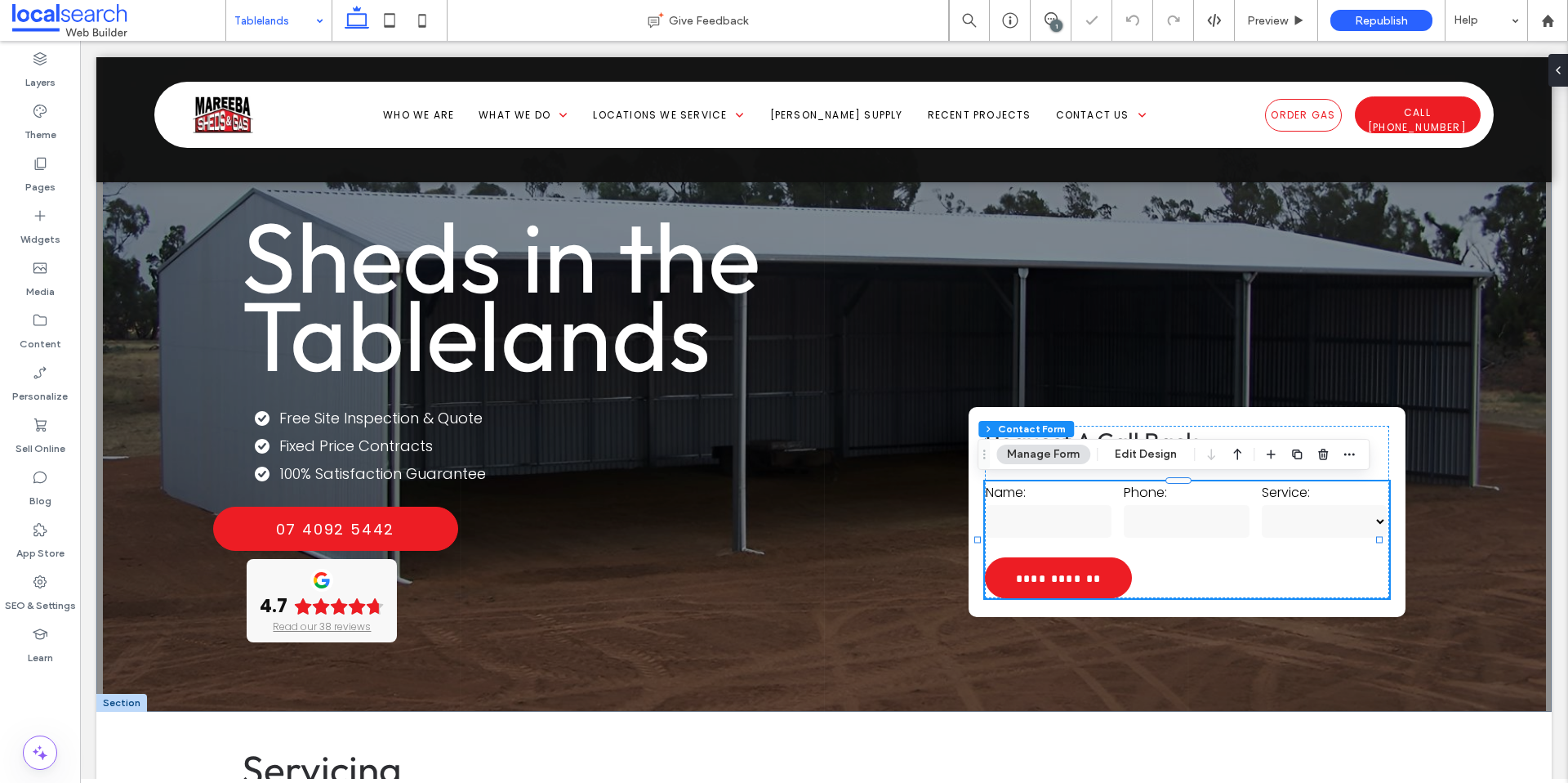
type input "*"
type input "***"
click at [1069, 445] on button "Manage Form" at bounding box center [1043, 454] width 94 height 20
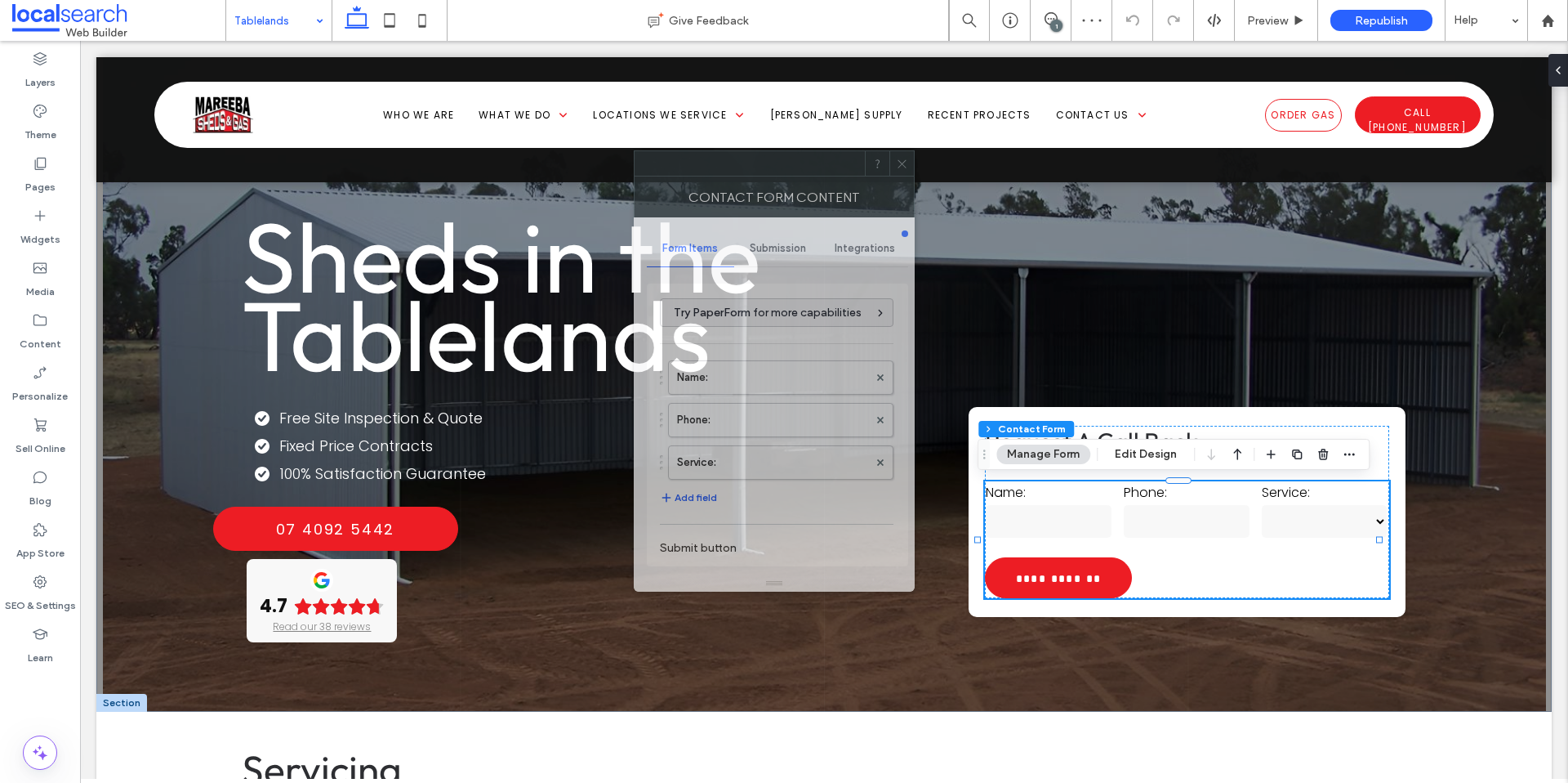
drag, startPoint x: 1393, startPoint y: 194, endPoint x: 795, endPoint y: 207, distance: 598.1
click at [767, 176] on div "Contact Form Content" at bounding box center [774, 196] width 281 height 41
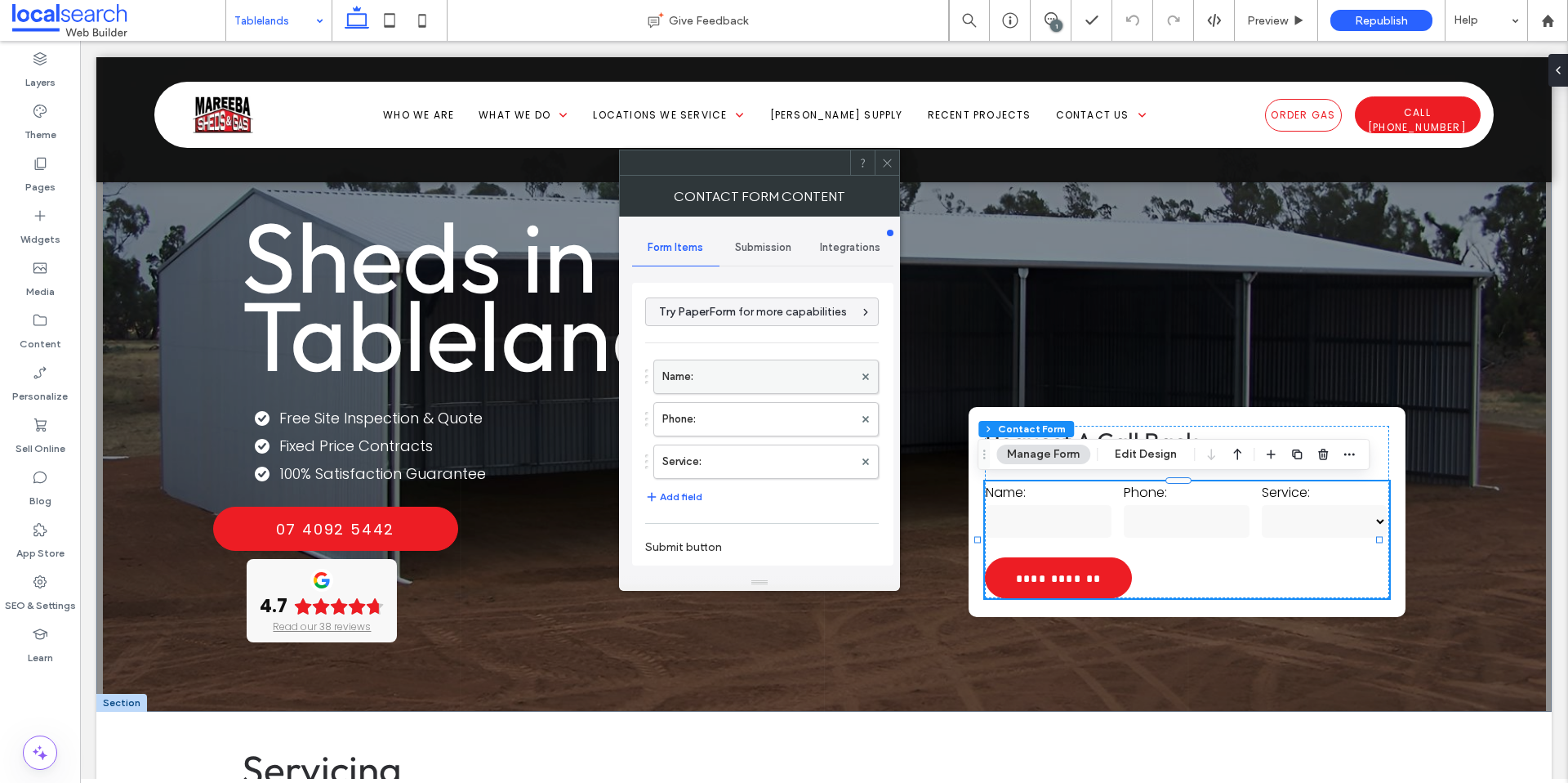
click at [746, 380] on label "Name:" at bounding box center [757, 376] width 191 height 33
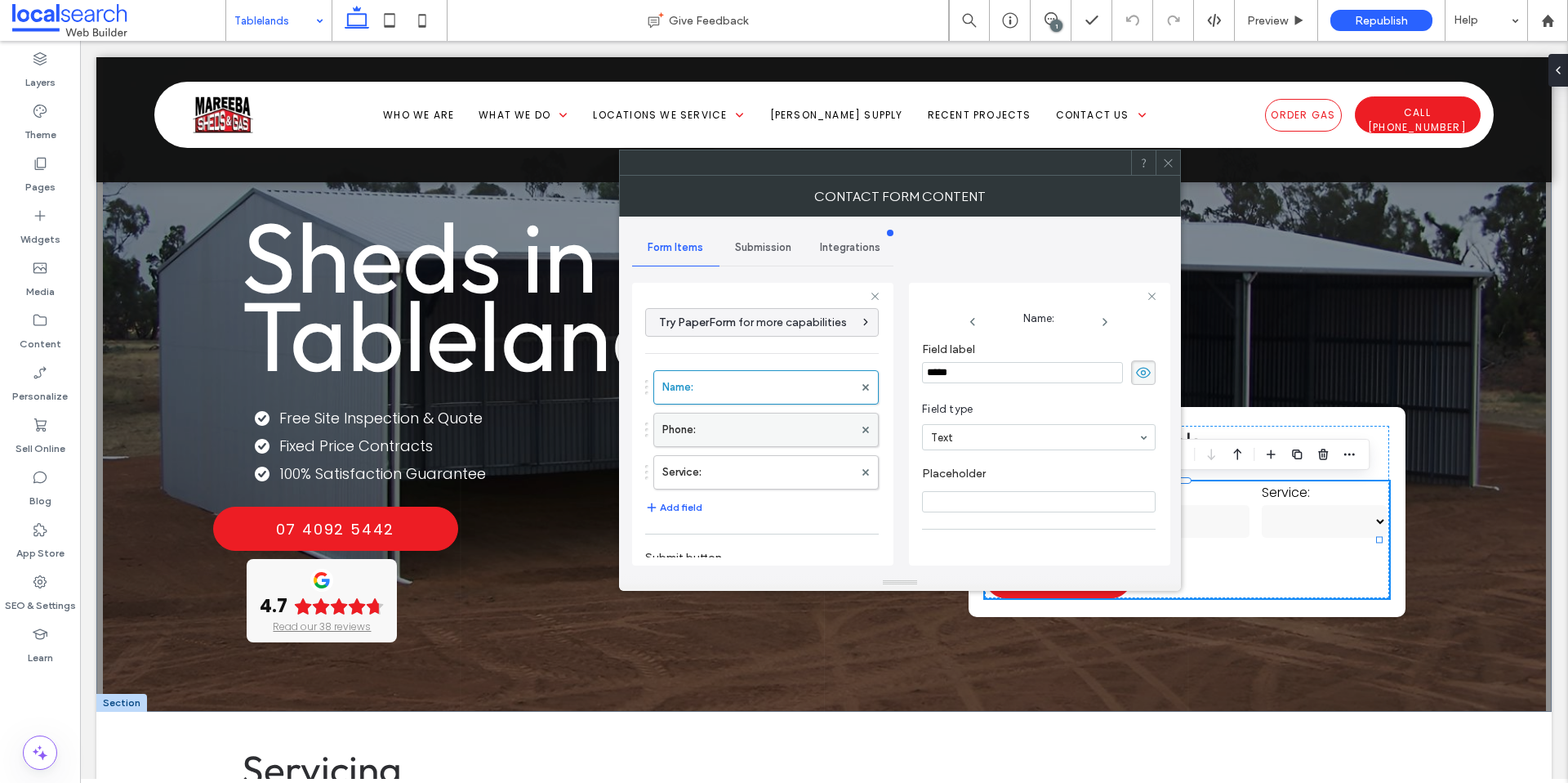
click at [724, 429] on label "Phone:" at bounding box center [757, 430] width 191 height 33
click at [722, 475] on label "Service:" at bounding box center [757, 472] width 191 height 33
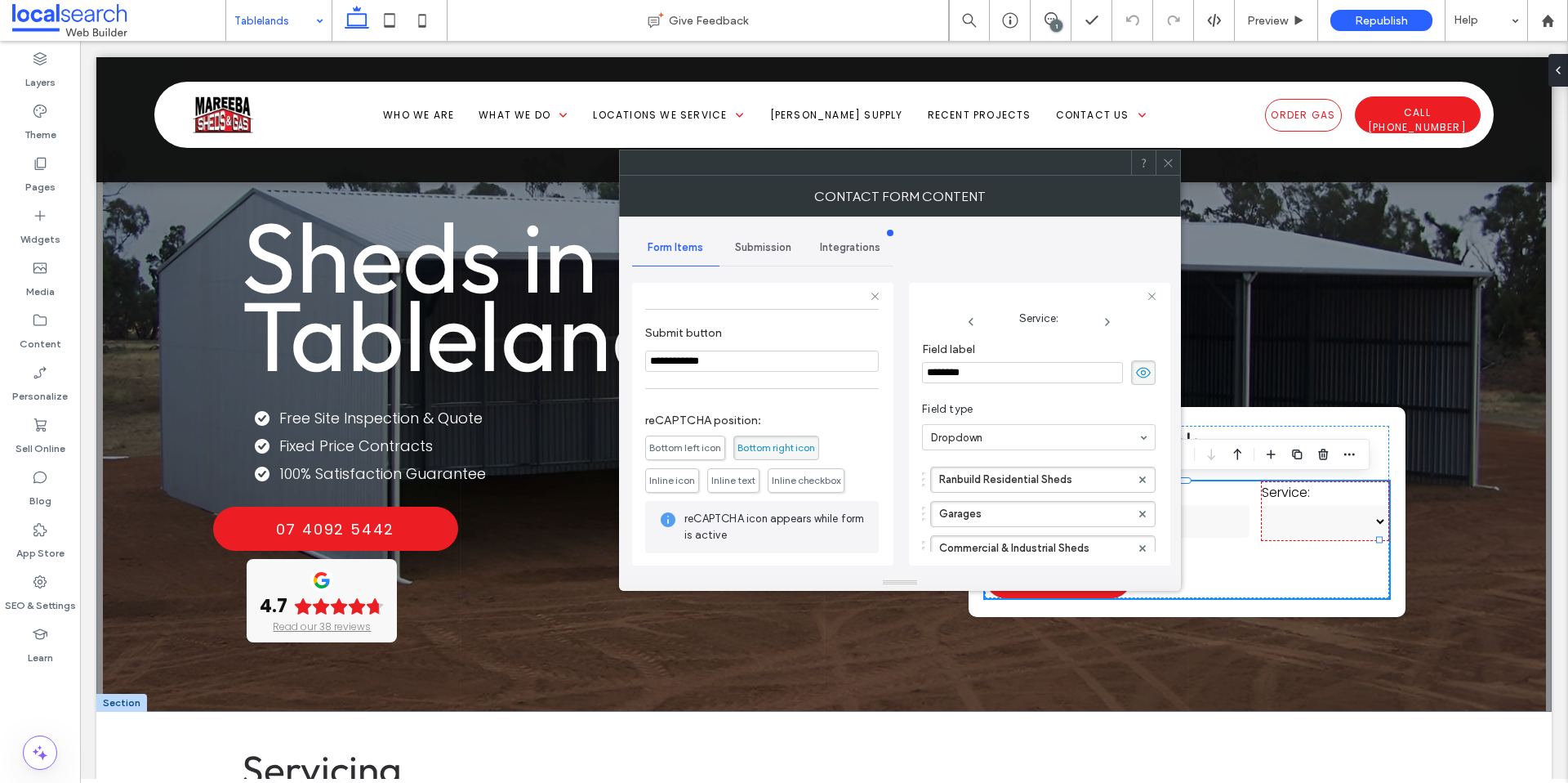
scroll to position [299, 0]
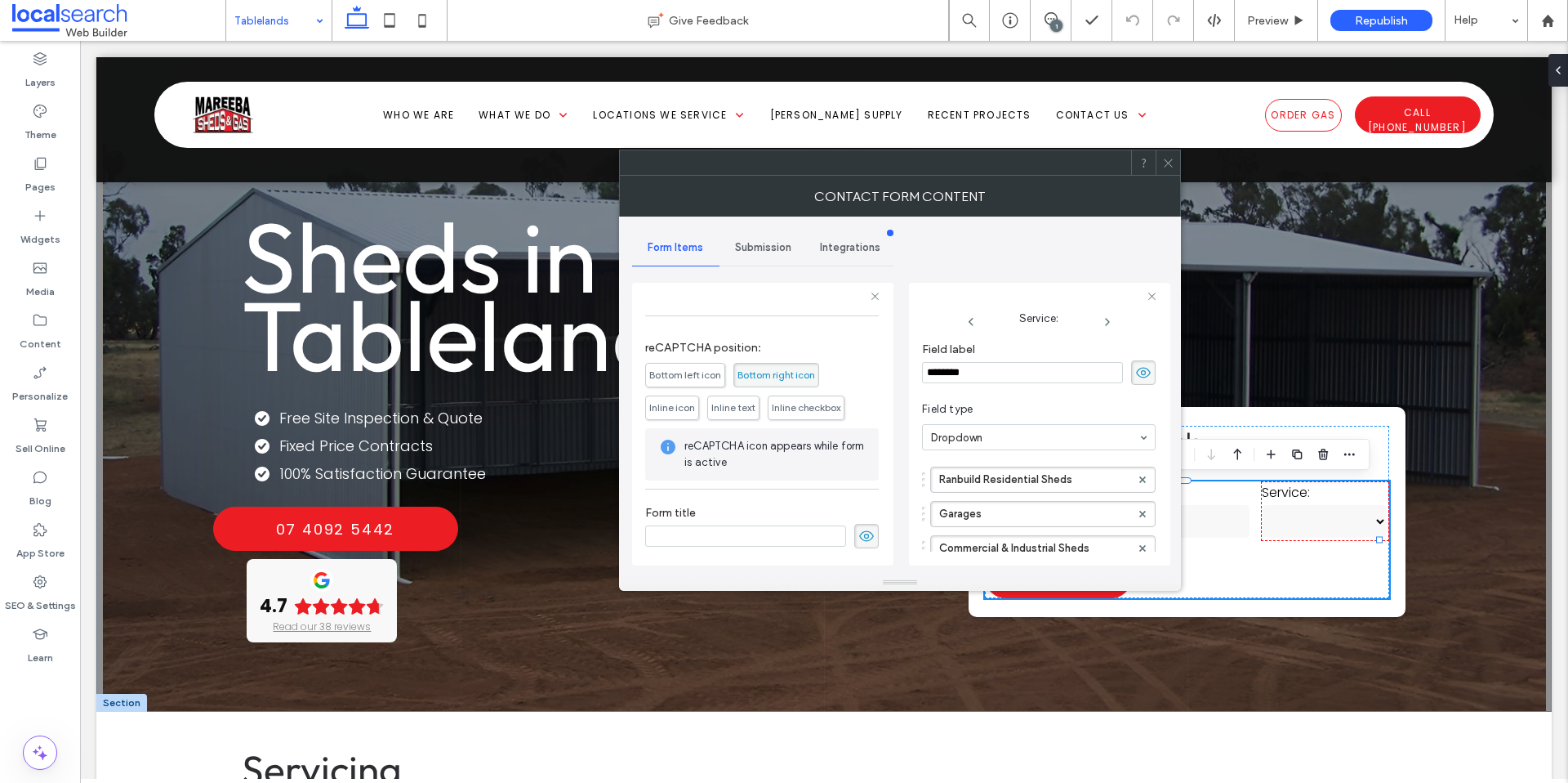
click at [751, 253] on span "Submission" at bounding box center [764, 248] width 57 height 13
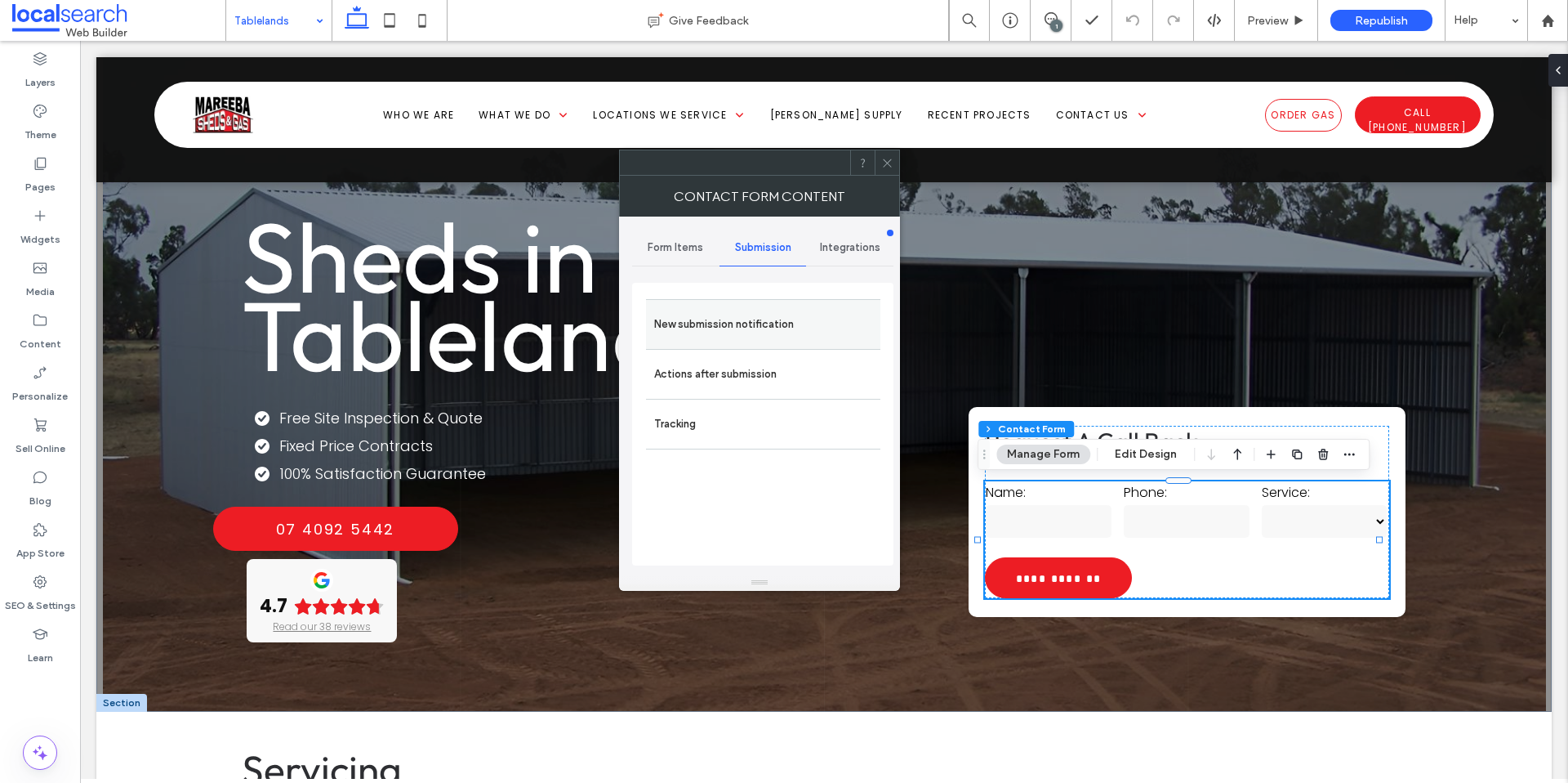
click at [749, 326] on label "New submission notification" at bounding box center [764, 324] width 218 height 33
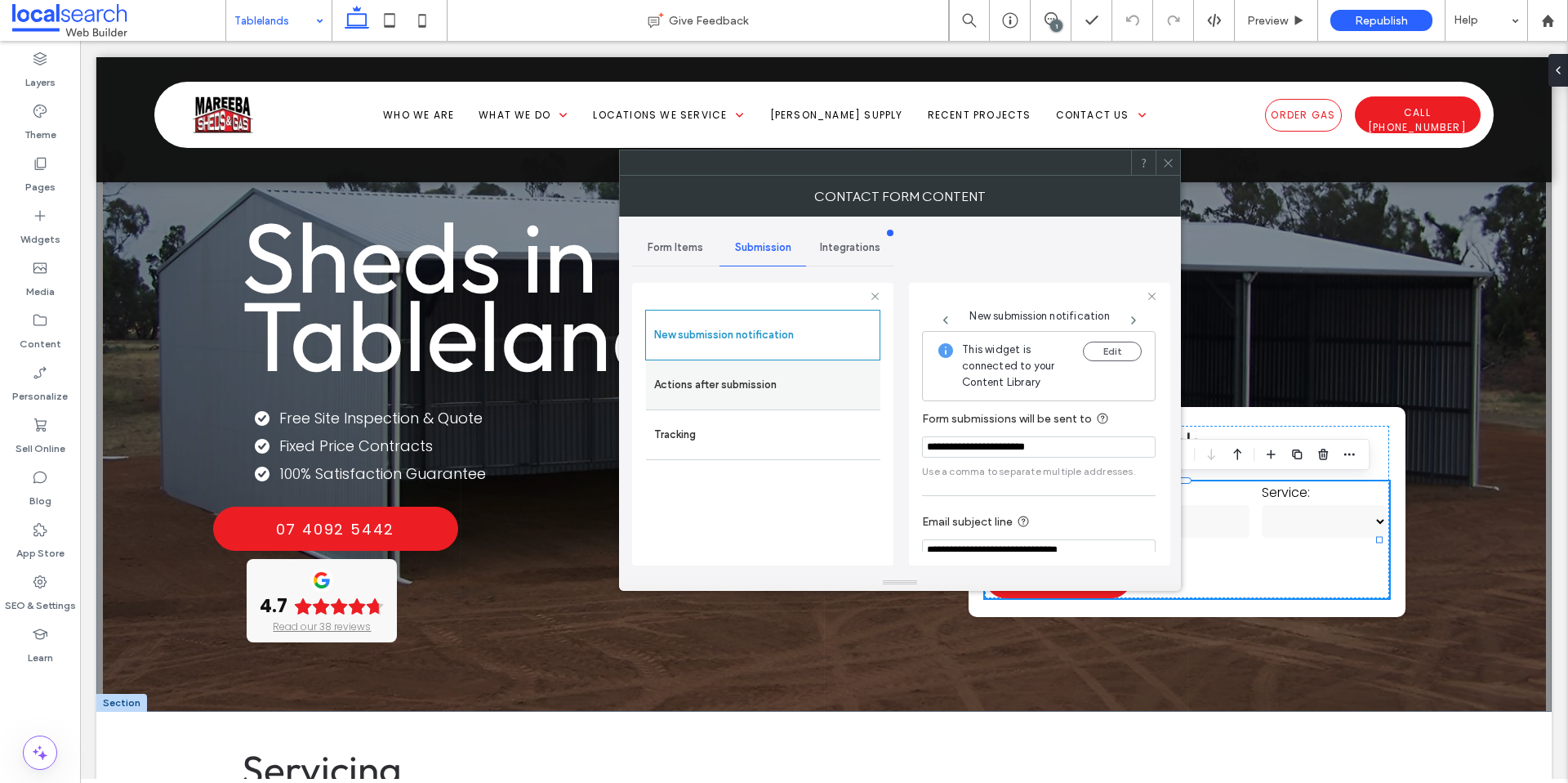
click at [750, 386] on label "Actions after submission" at bounding box center [764, 384] width 218 height 33
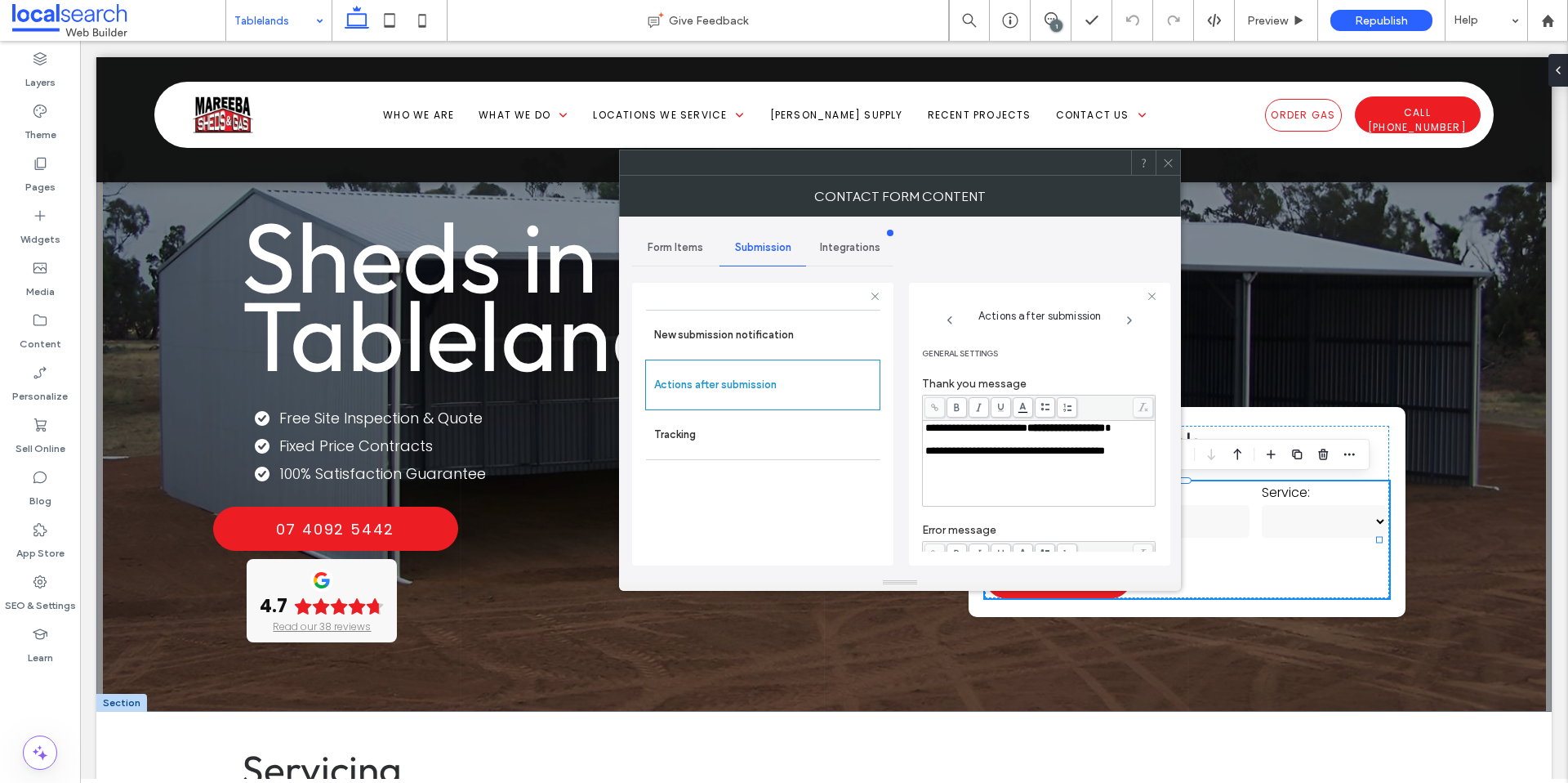
click at [1170, 171] on span at bounding box center [1168, 163] width 12 height 24
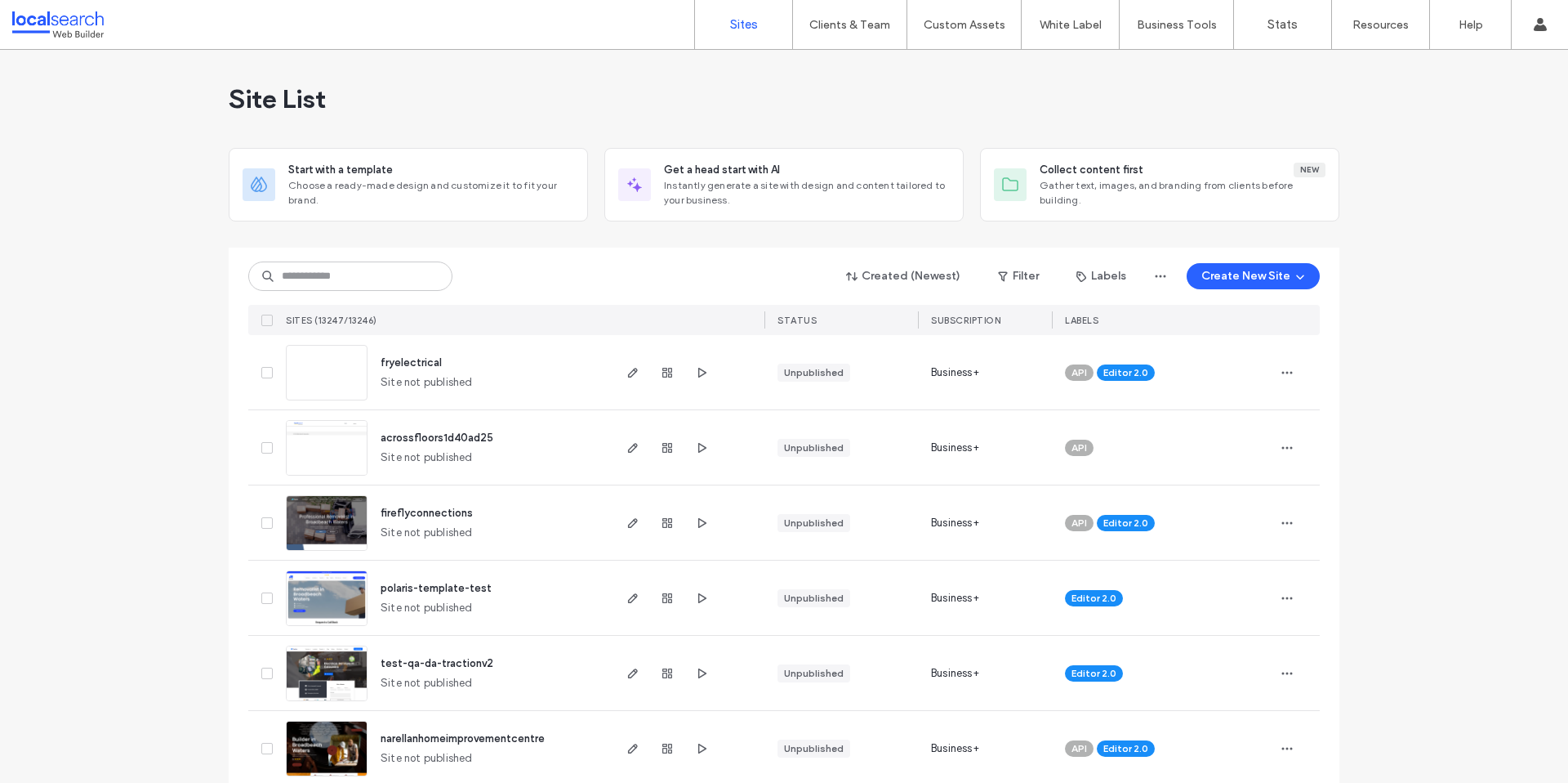
click at [352, 285] on input at bounding box center [350, 276] width 204 height 29
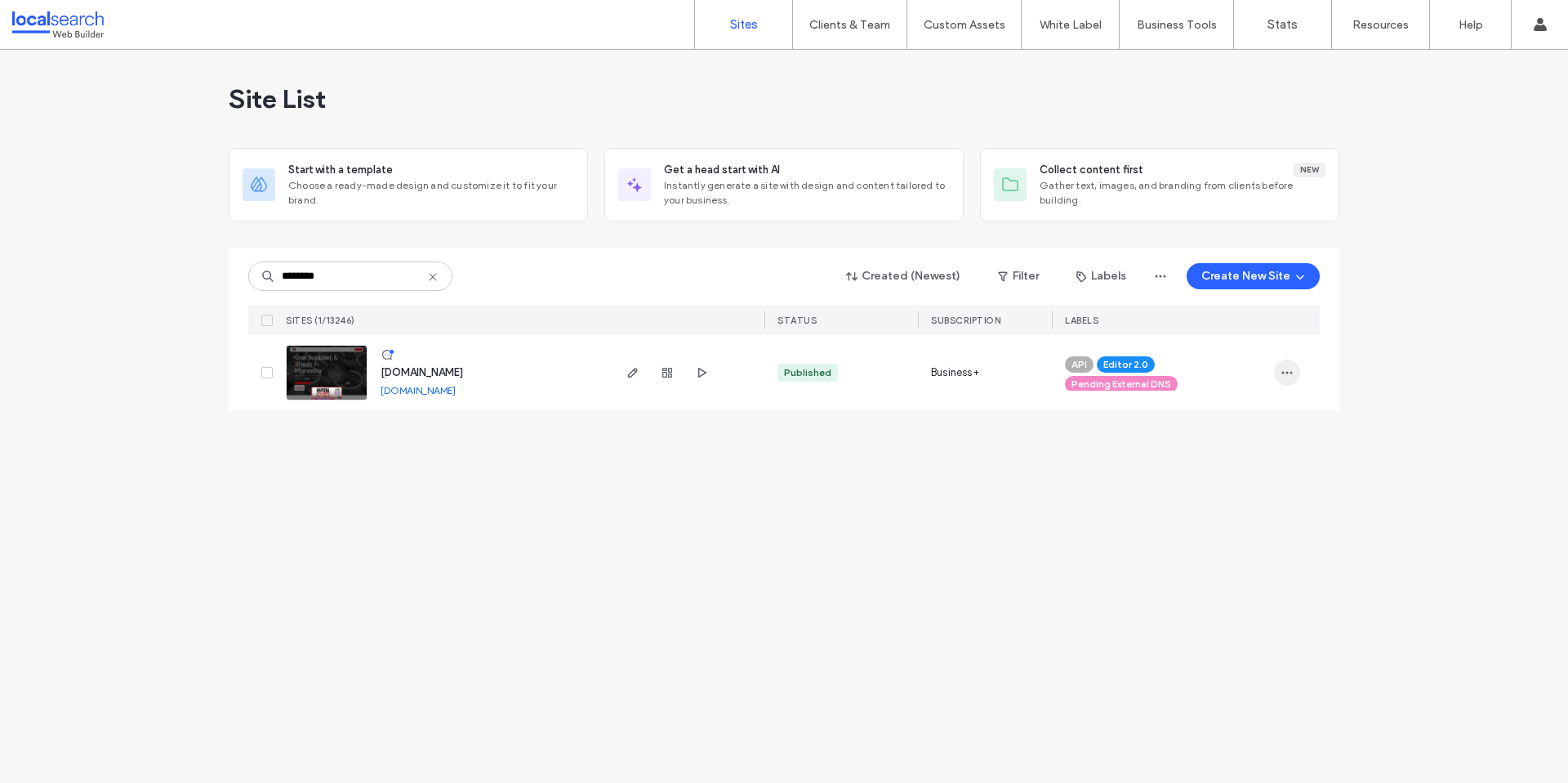
type input "********"
click at [1292, 375] on icon "button" at bounding box center [1287, 373] width 13 height 13
click at [1241, 502] on span "Unassign Label" at bounding box center [1222, 508] width 75 height 16
click at [1176, 382] on icon at bounding box center [1178, 381] width 8 height 8
click at [1297, 378] on span "button" at bounding box center [1287, 373] width 26 height 26
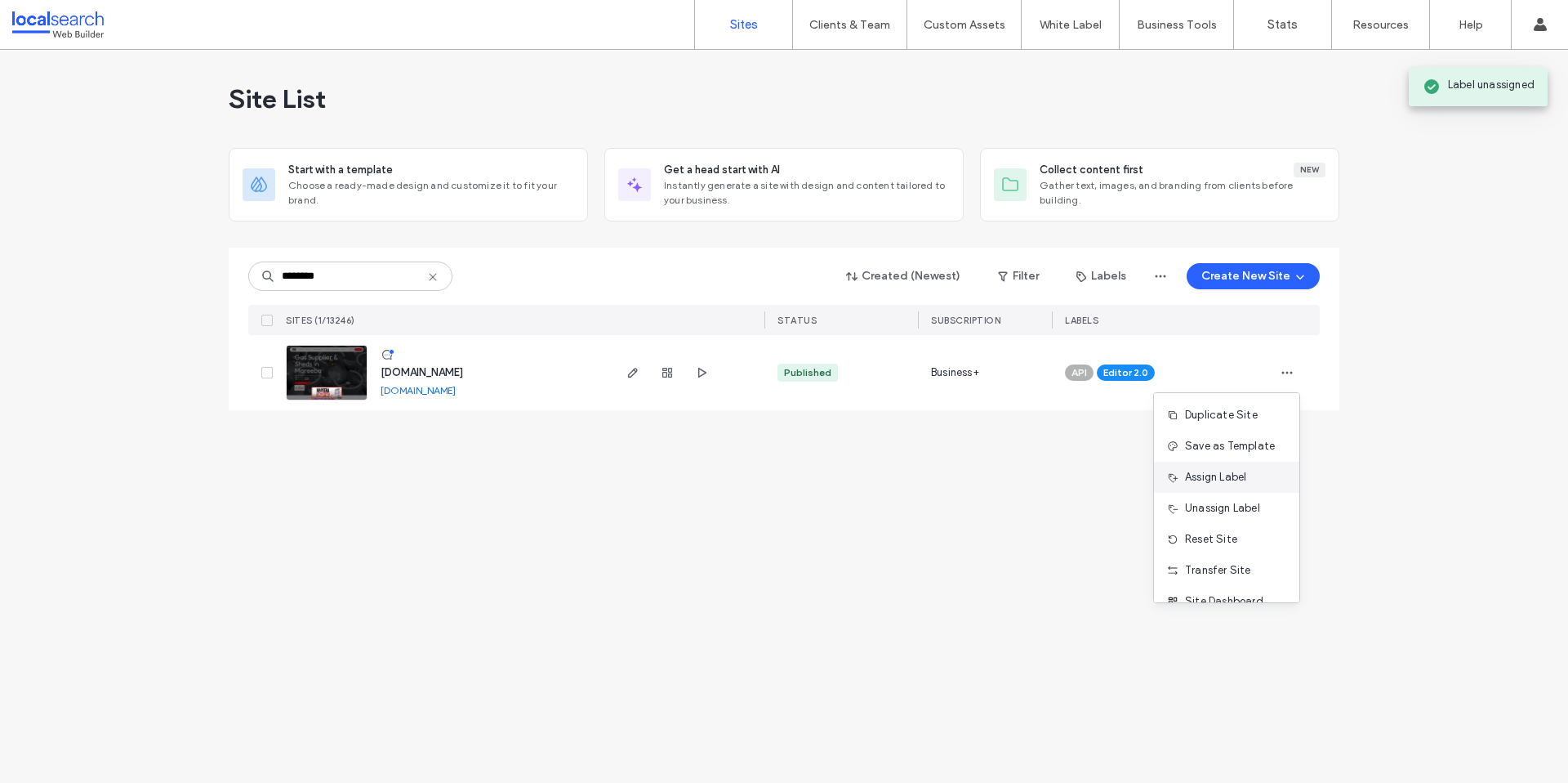
click at [1248, 463] on div "Assign Label" at bounding box center [1226, 477] width 145 height 31
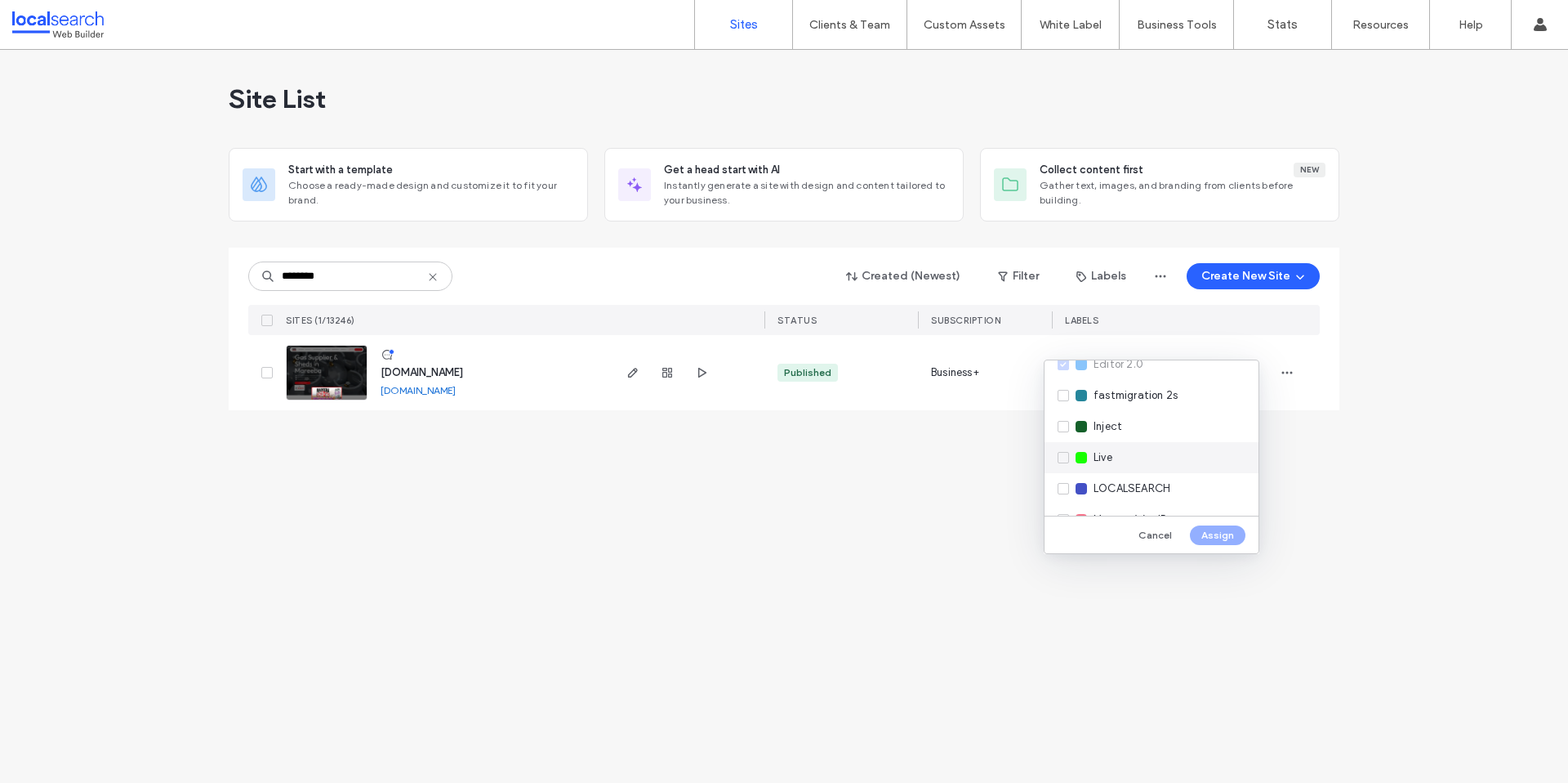
scroll to position [237, 0]
click at [1141, 452] on div "Live" at bounding box center [1151, 456] width 214 height 31
click at [1221, 539] on button "Assign" at bounding box center [1218, 535] width 56 height 20
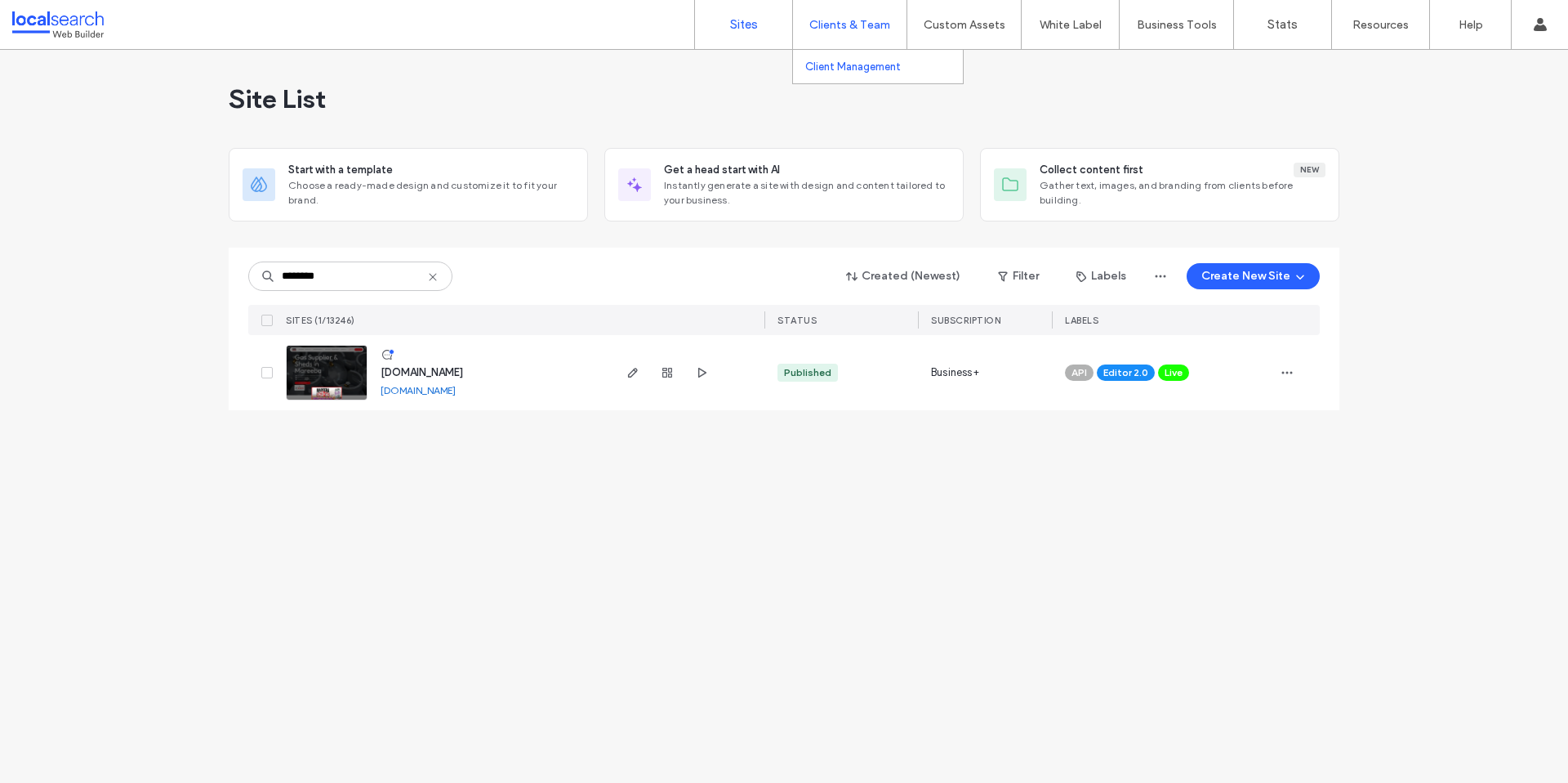
click at [852, 65] on label "Client Management" at bounding box center [852, 66] width 95 height 12
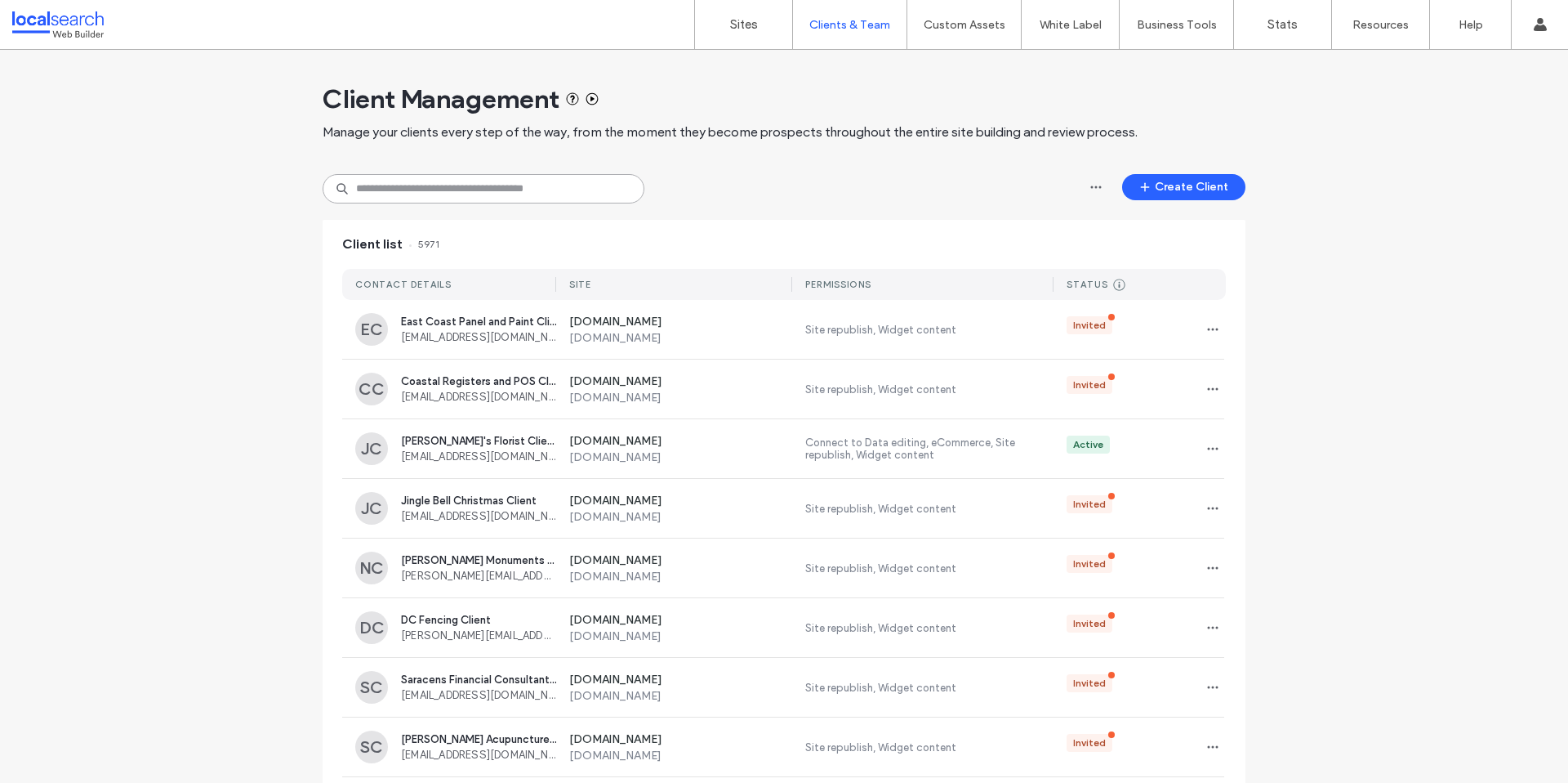
click at [464, 183] on input at bounding box center [484, 188] width 322 height 29
paste input "**********"
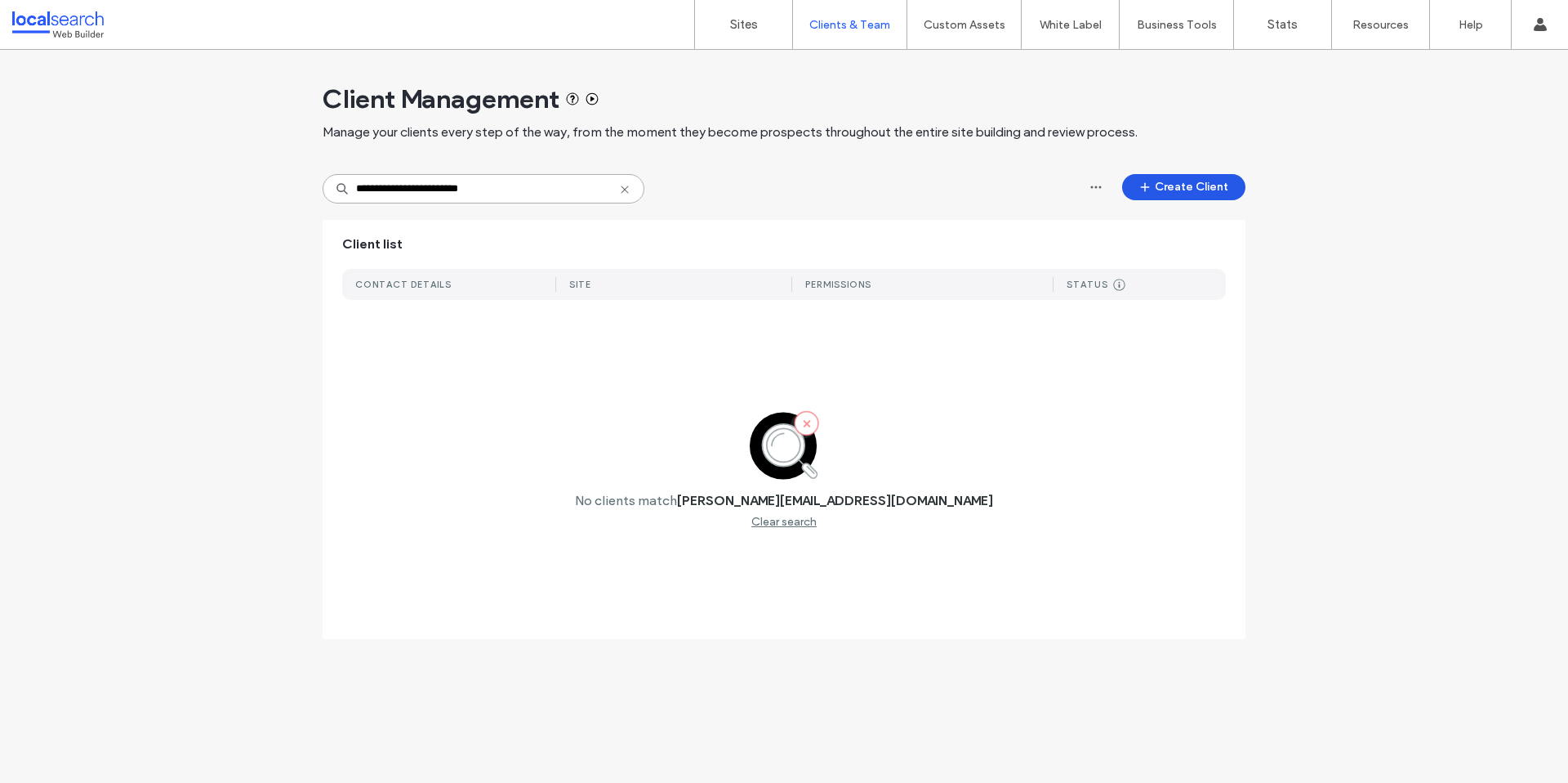
type input "**********"
click at [1192, 197] on button "Create Client" at bounding box center [1184, 188] width 123 height 26
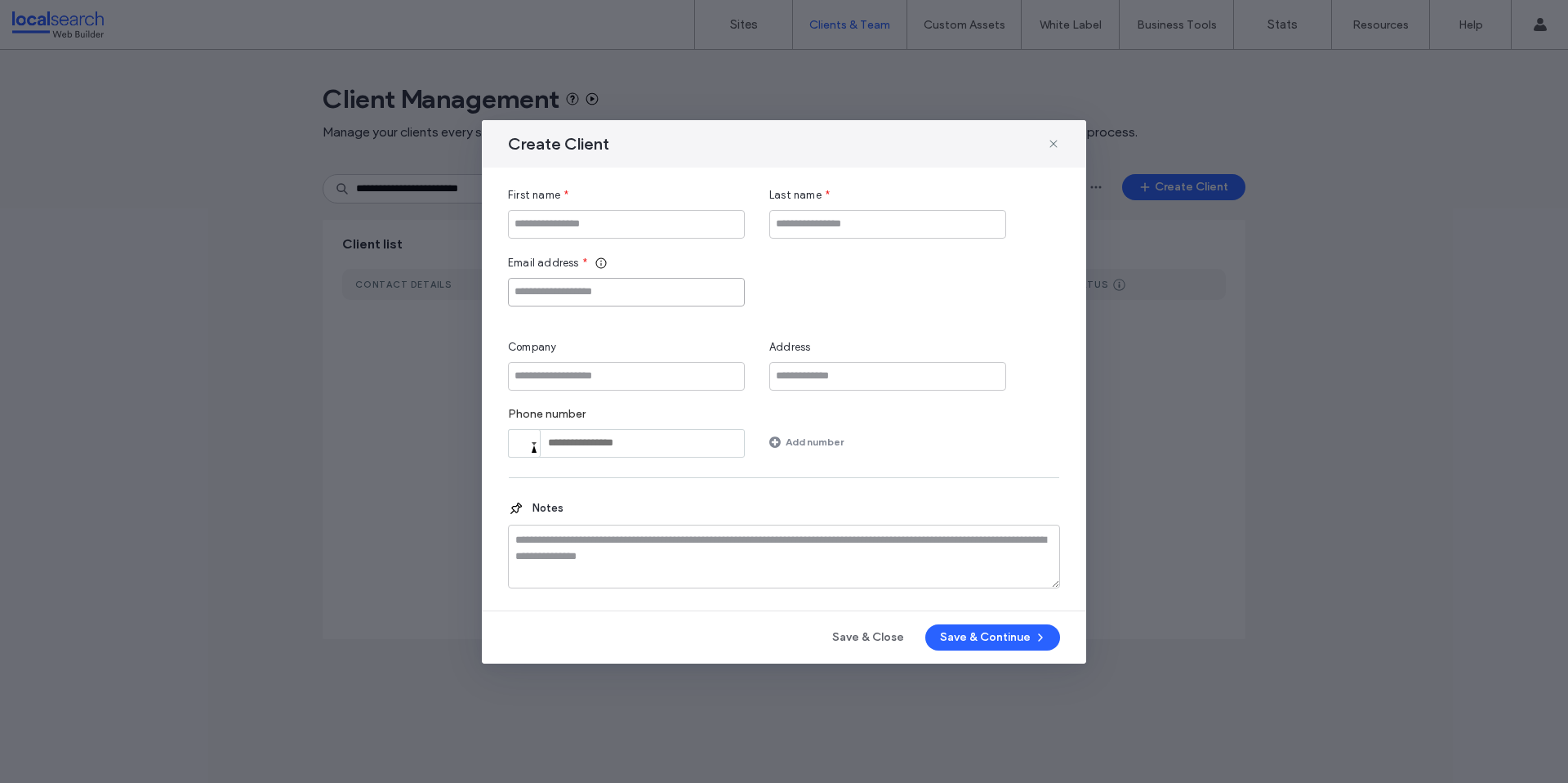
click at [659, 290] on input "Email address" at bounding box center [625, 292] width 236 height 28
paste input "**********"
type input "**********"
click at [588, 226] on input "First name" at bounding box center [625, 224] width 236 height 28
paste input "**********"
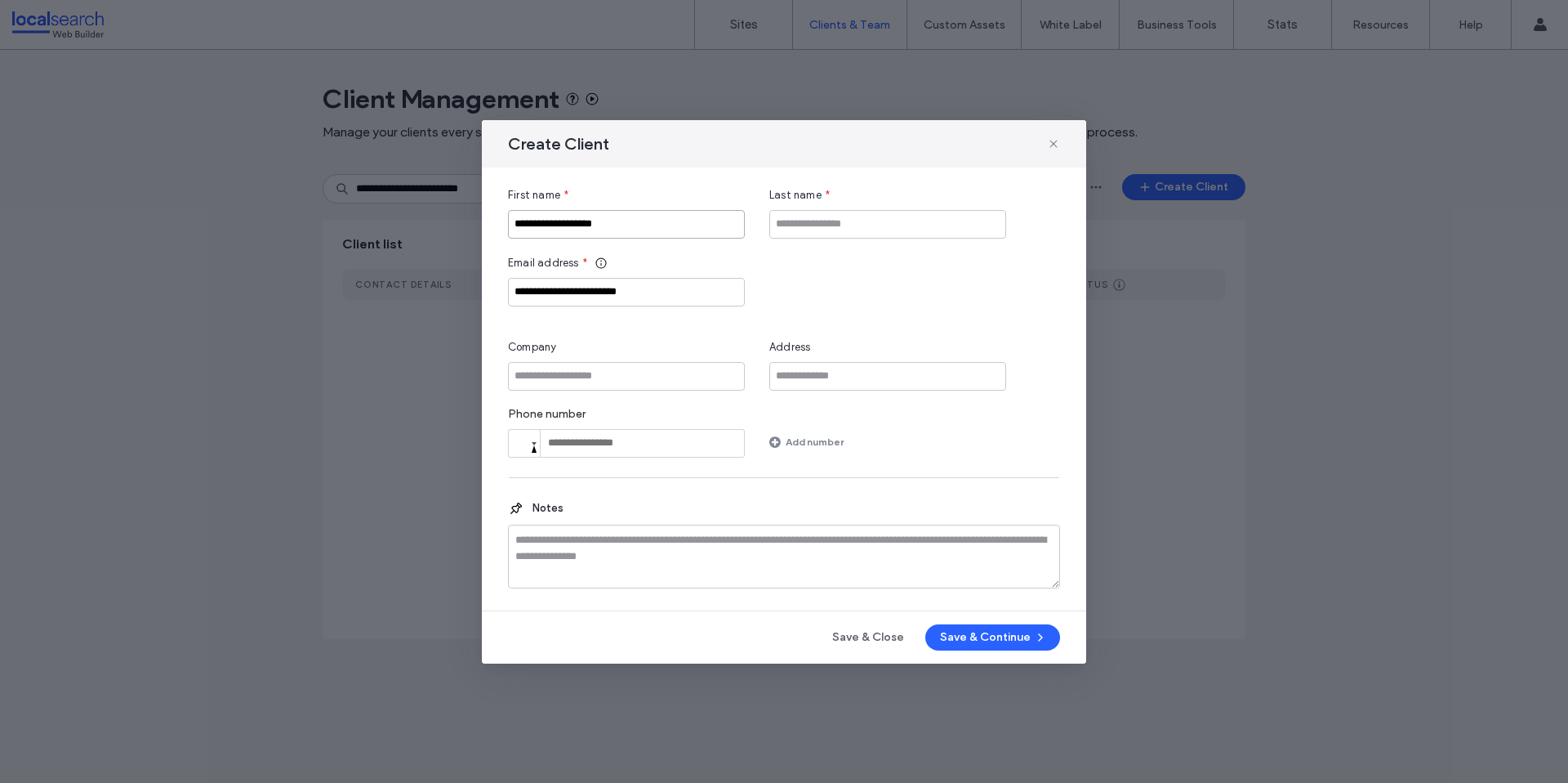
click at [599, 222] on input "**********" at bounding box center [625, 224] width 236 height 28
type input "**********"
type input "******"
click at [653, 373] on input "Company" at bounding box center [625, 376] width 236 height 28
paste input "**********"
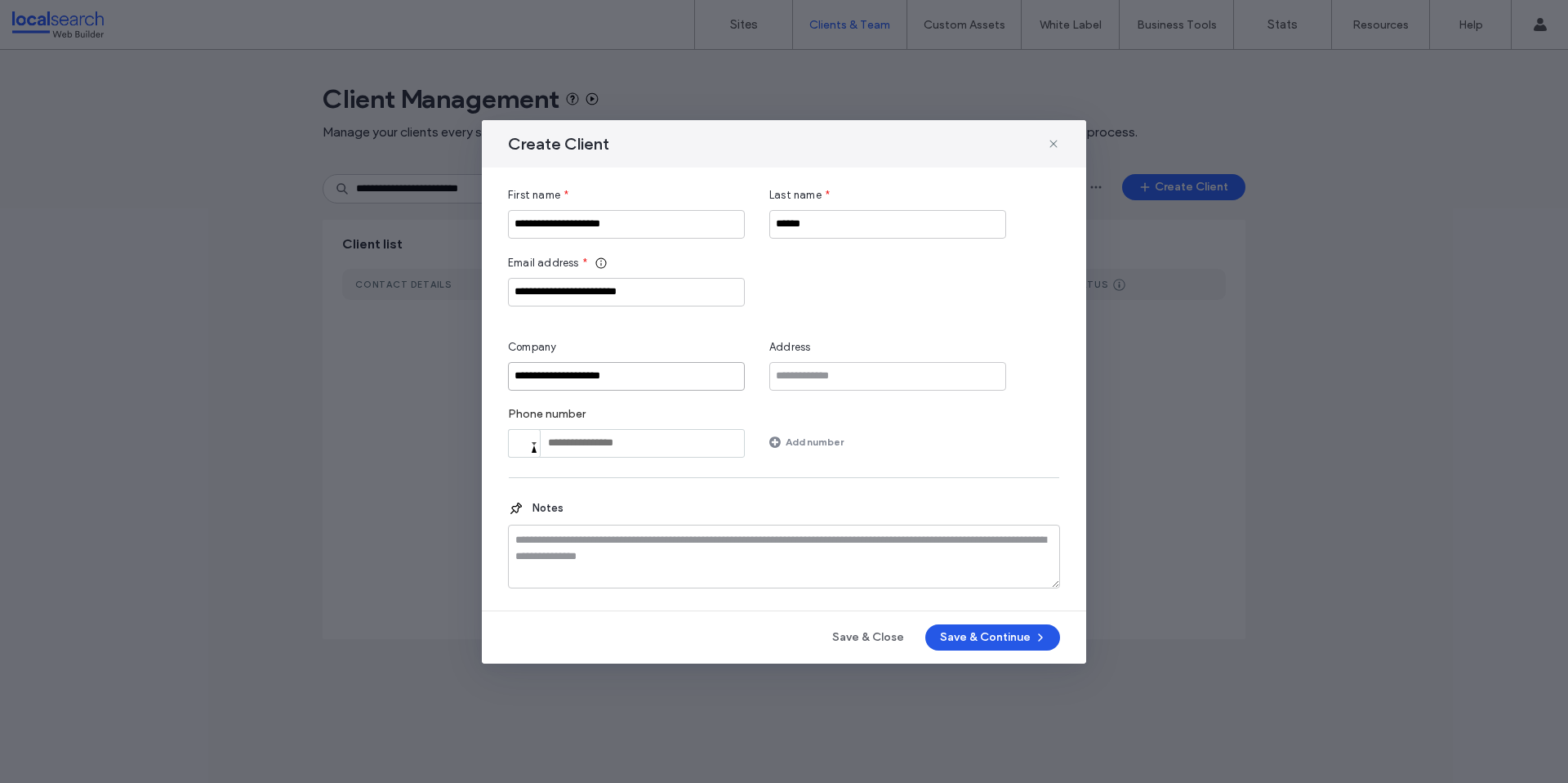
type input "**********"
click at [969, 638] on button "Save & Continue" at bounding box center [993, 638] width 135 height 26
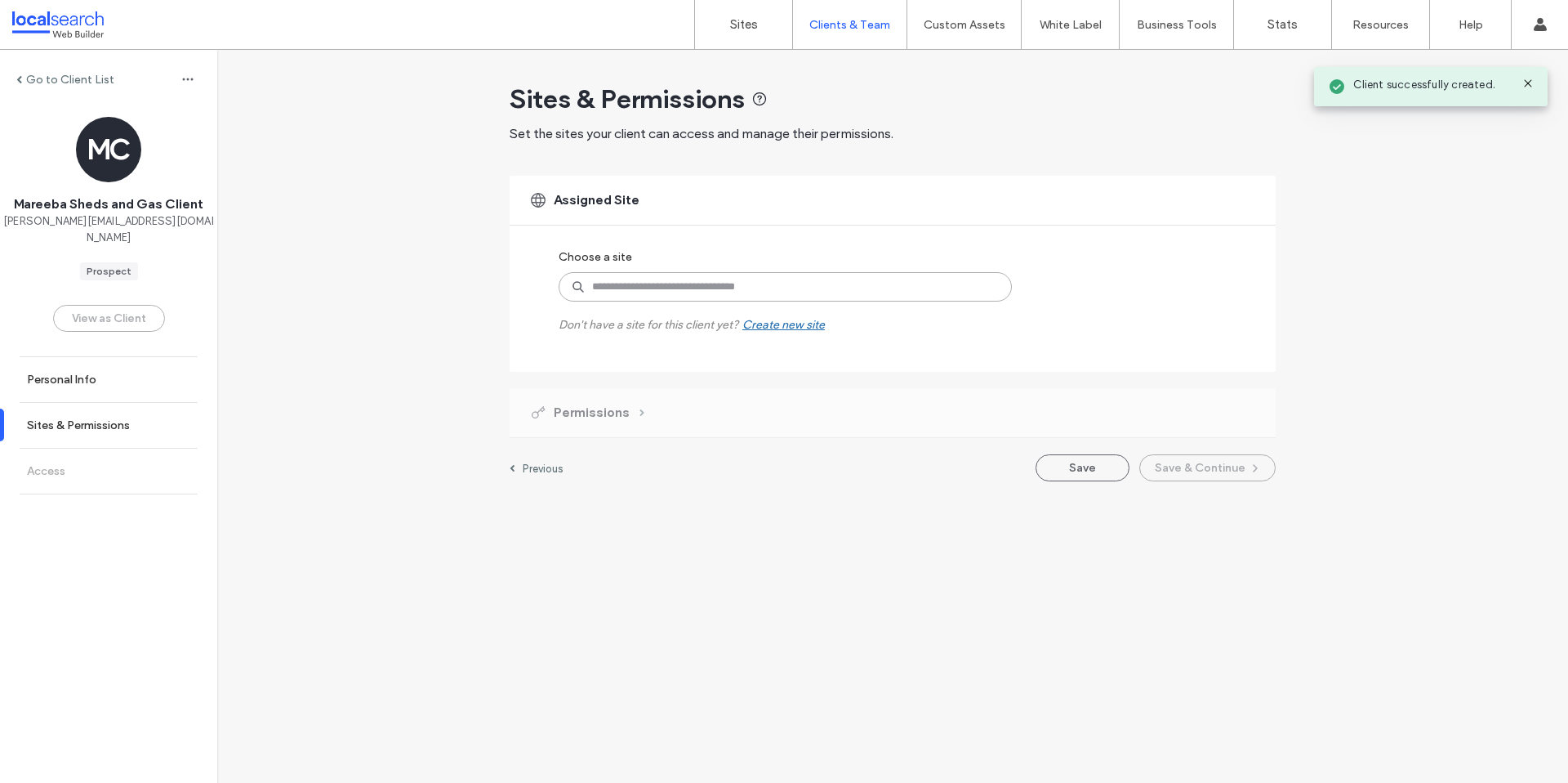
click at [736, 273] on input at bounding box center [784, 286] width 453 height 29
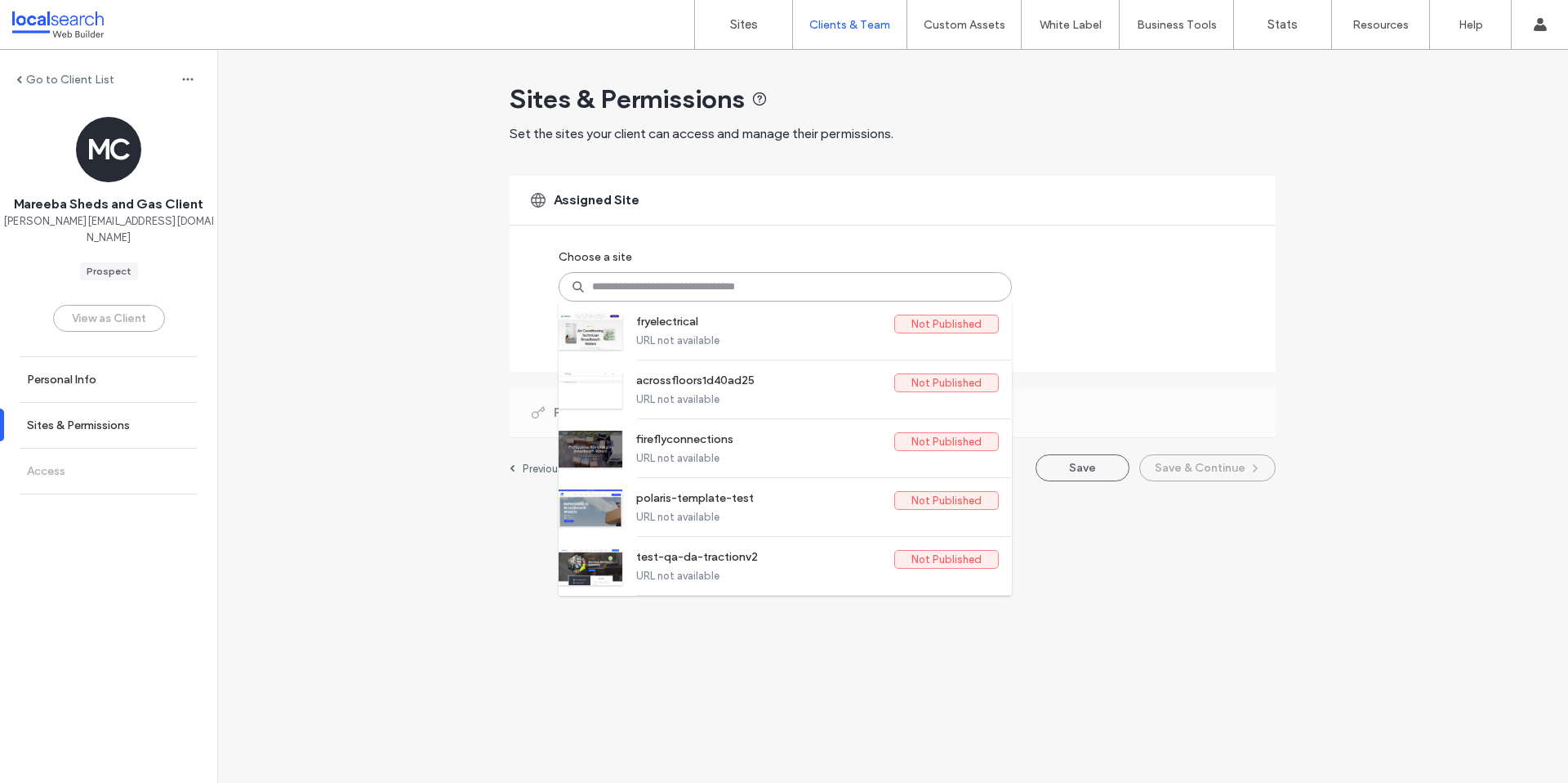
paste input "********"
type input "********"
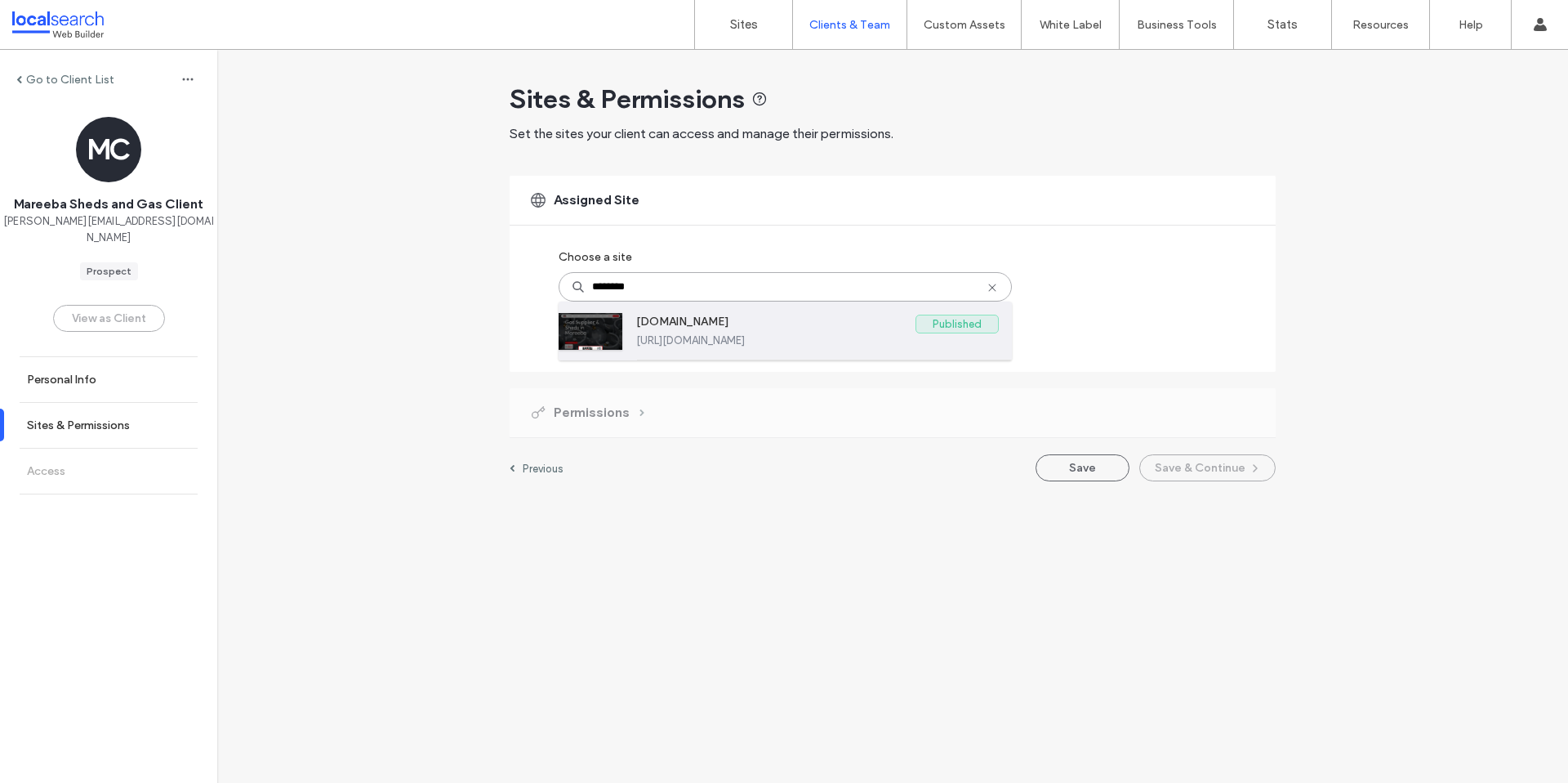
click at [722, 339] on label "https://www.mareebasheds.com.au" at bounding box center [817, 340] width 363 height 12
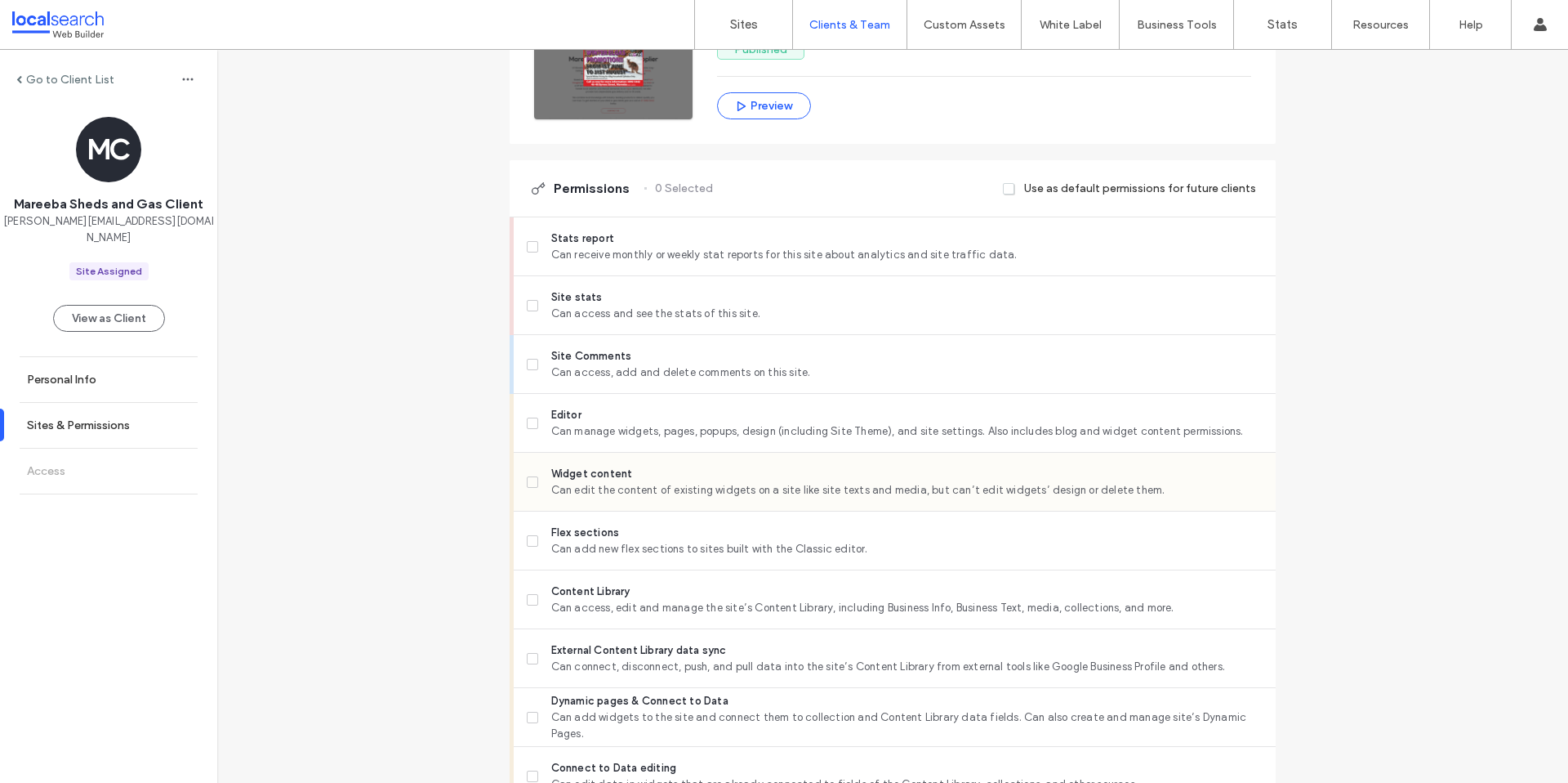
click at [623, 486] on span "Can edit the content of existing widgets on a site like site texts and media, b…" at bounding box center [906, 490] width 711 height 16
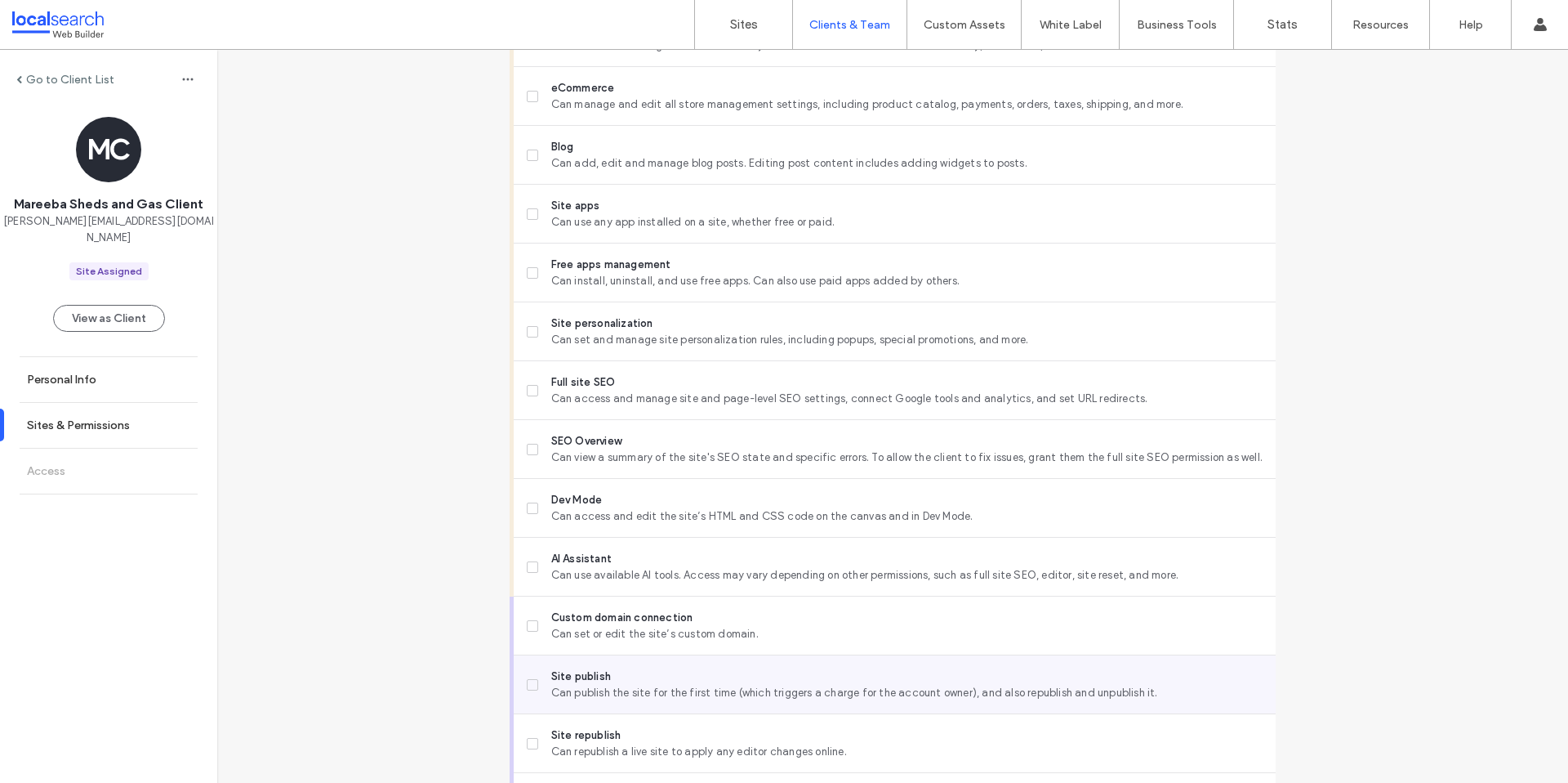
scroll to position [1215, 0]
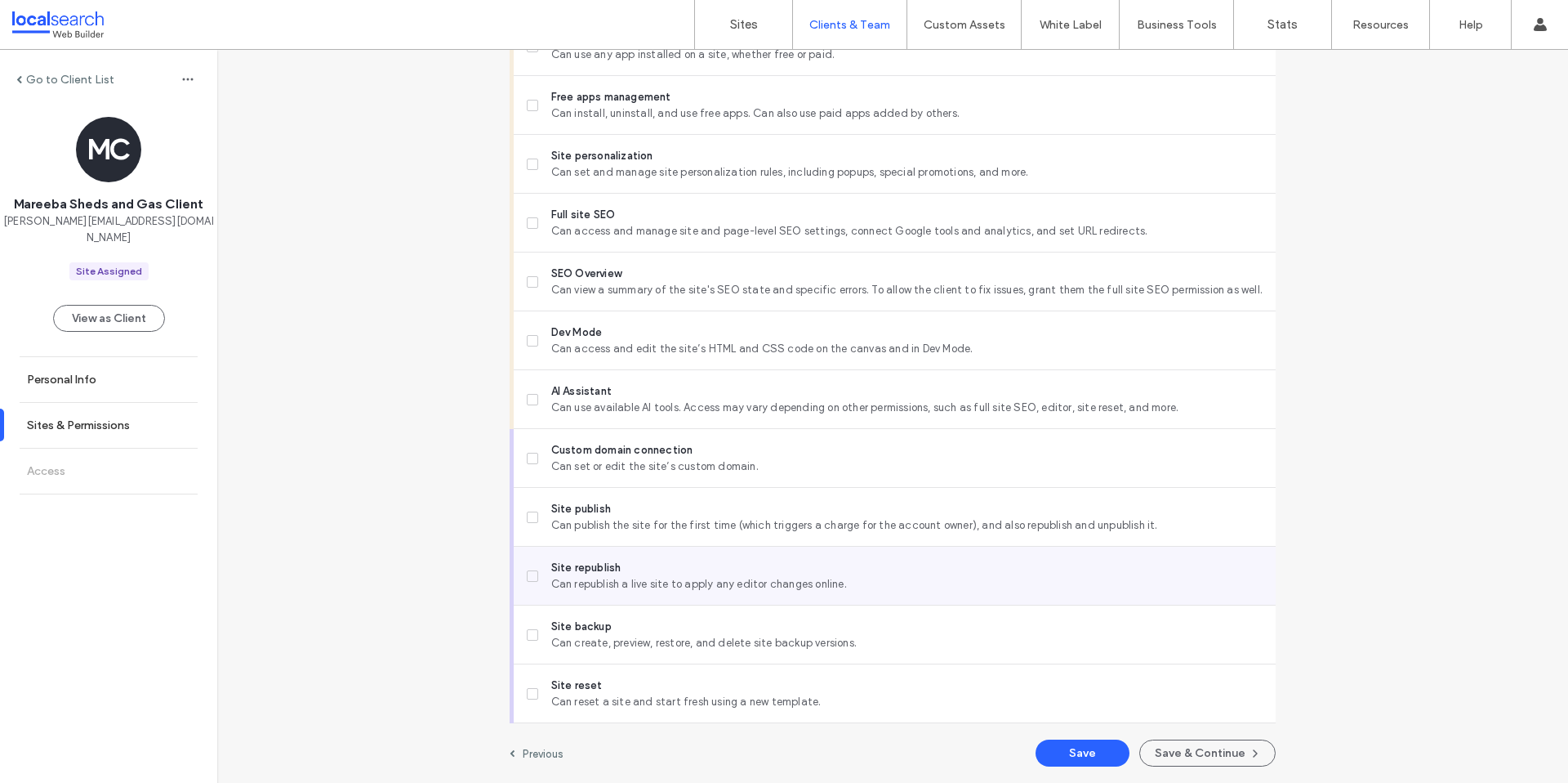
click at [627, 579] on span "Can republish a live site to apply any editor changes online." at bounding box center [906, 583] width 711 height 16
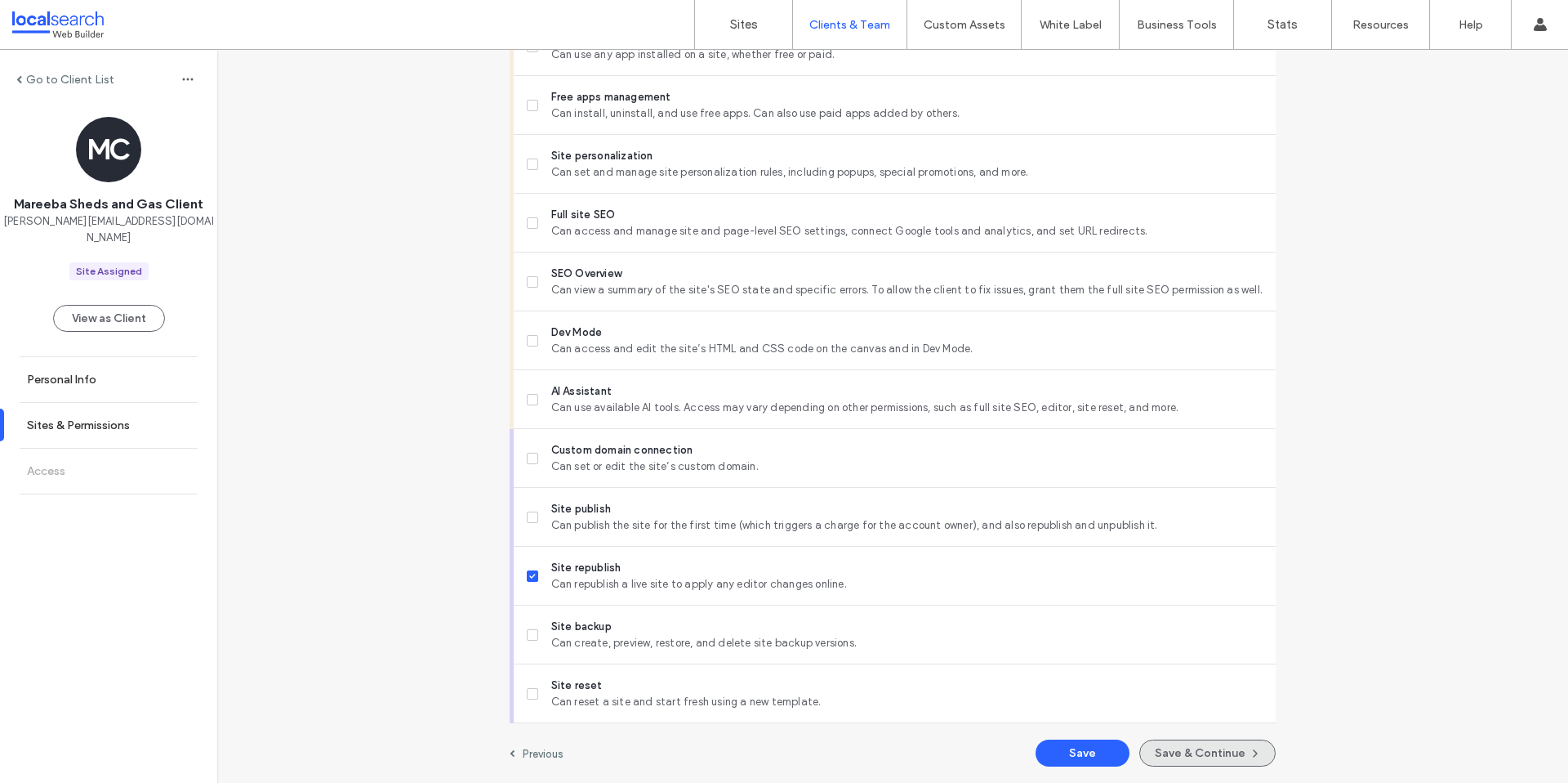
click at [1218, 759] on button "Save & Continue" at bounding box center [1207, 753] width 137 height 27
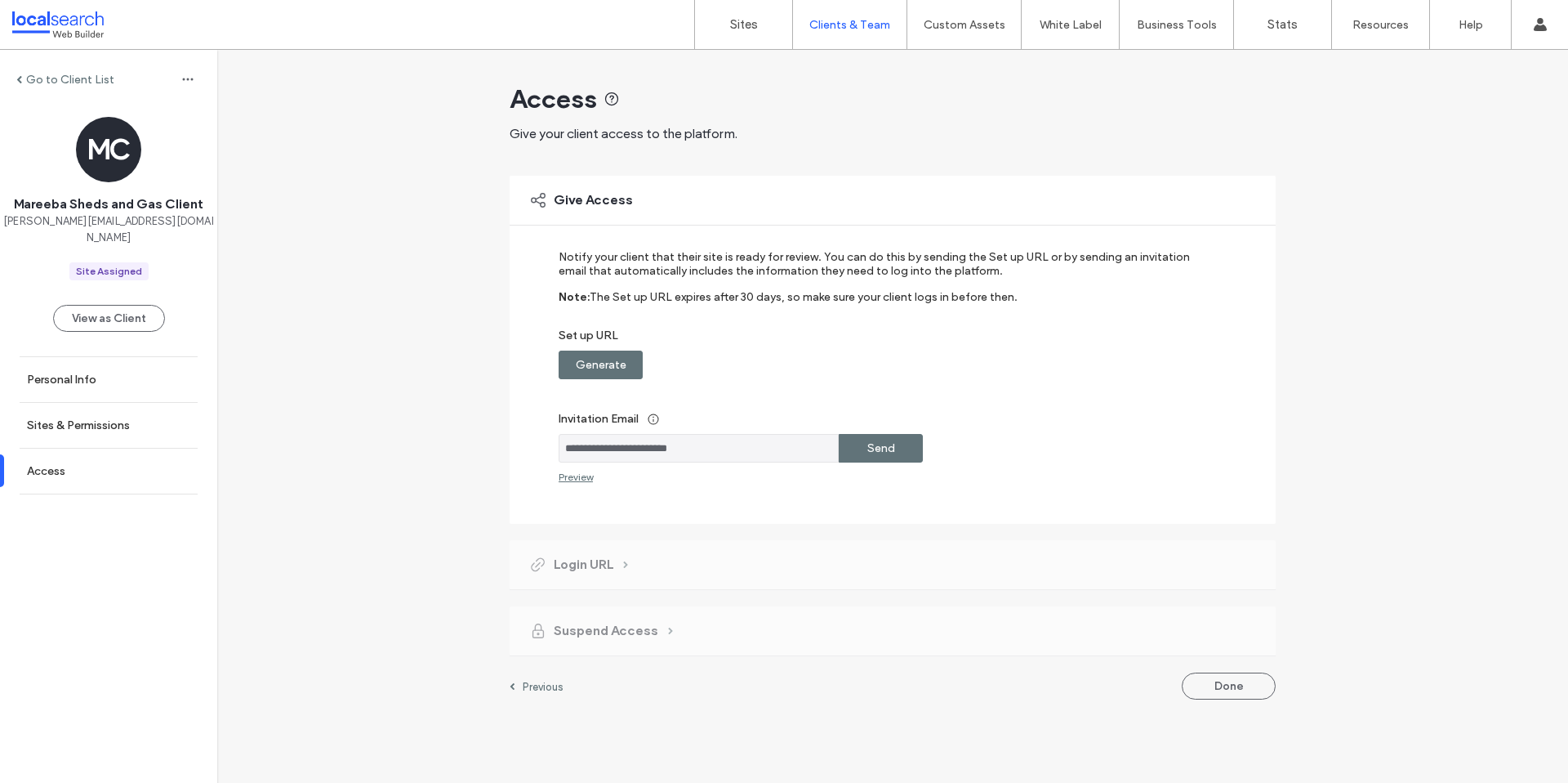
click at [612, 368] on label "Generate" at bounding box center [601, 365] width 51 height 30
click at [899, 373] on div "Copy" at bounding box center [881, 365] width 84 height 28
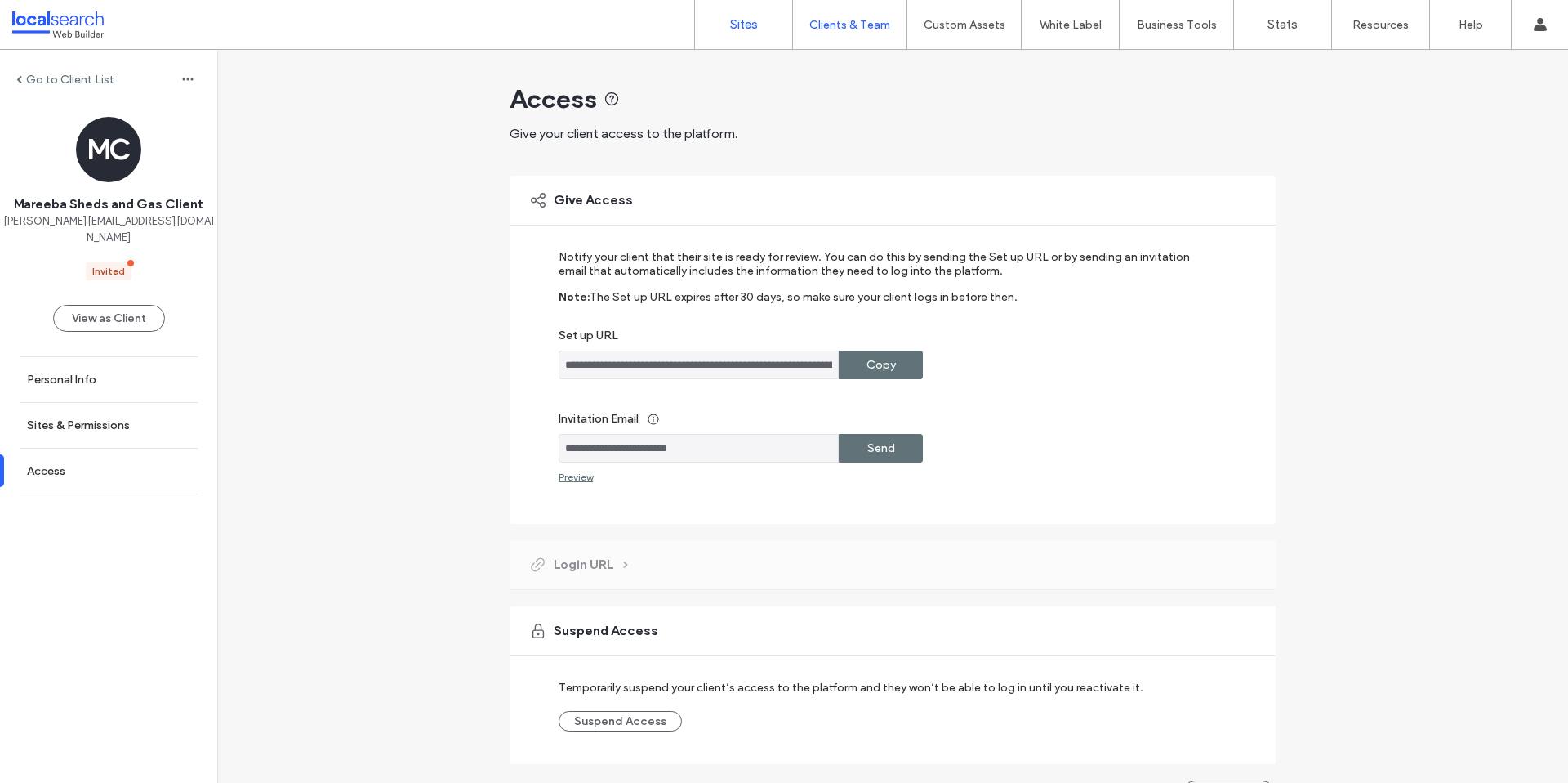
click at [764, 23] on link "Sites" at bounding box center [743, 24] width 97 height 49
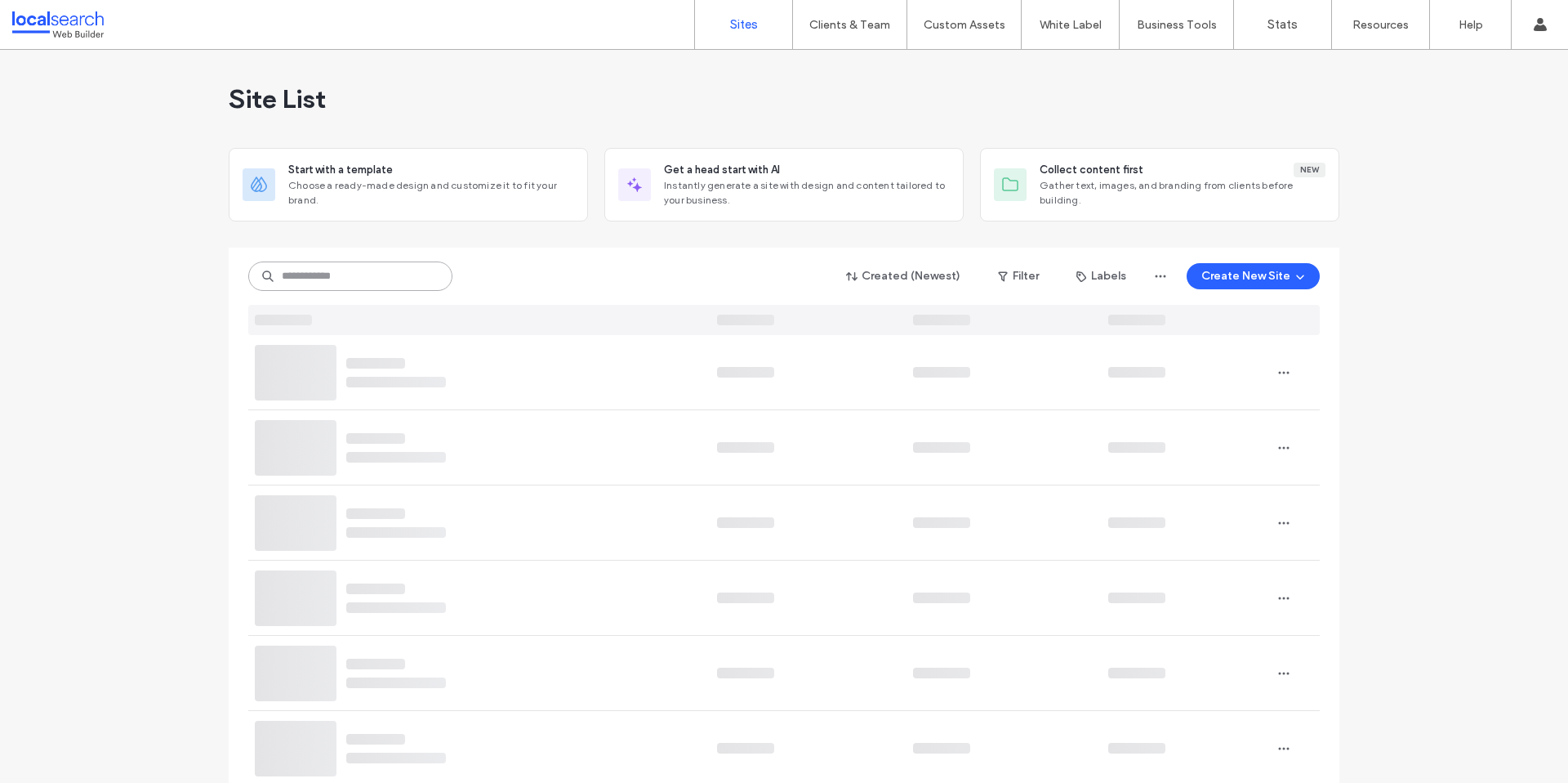
click at [362, 269] on input at bounding box center [350, 276] width 204 height 29
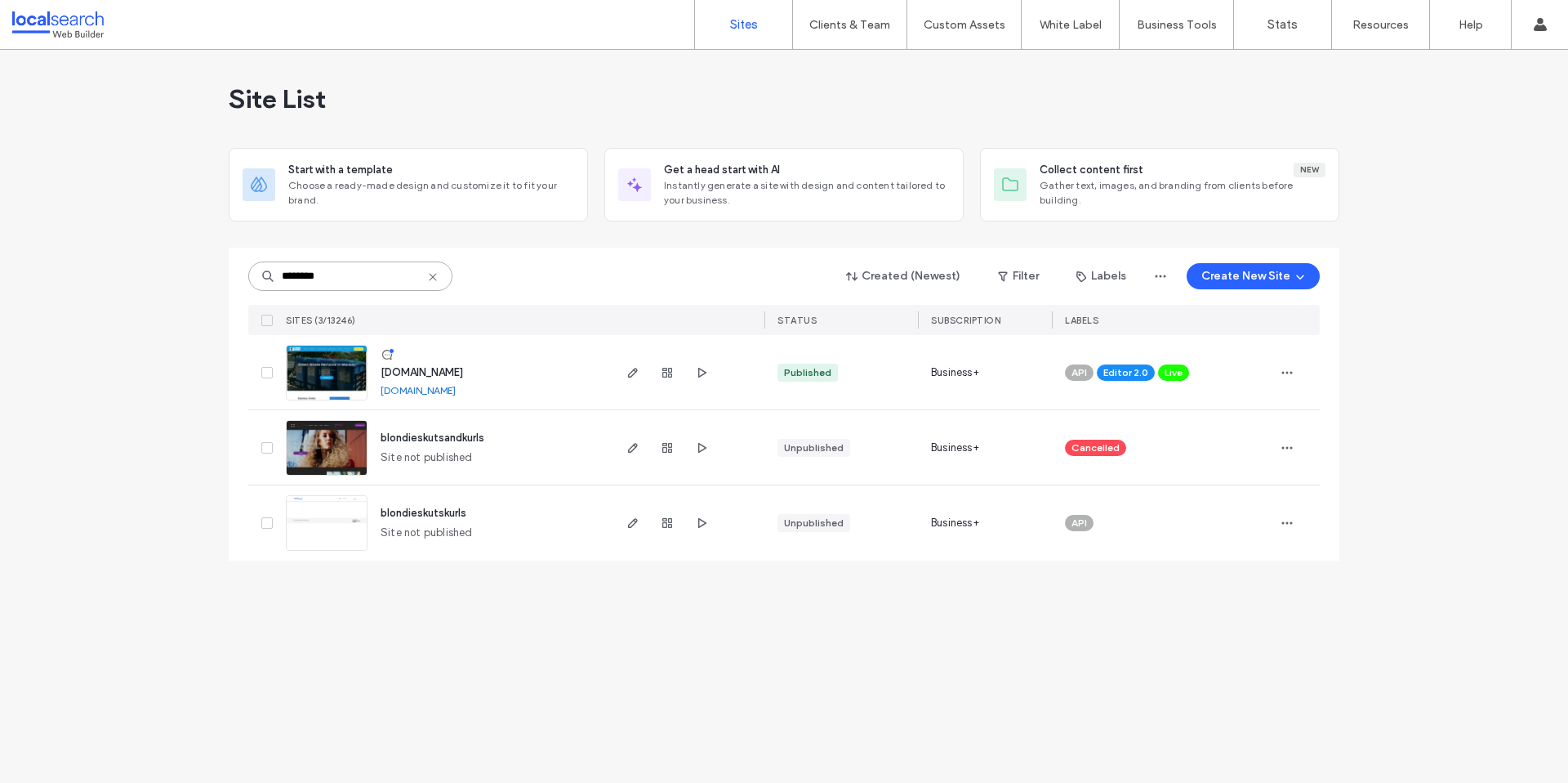
type input "********"
click at [331, 369] on img at bounding box center [326, 401] width 80 height 111
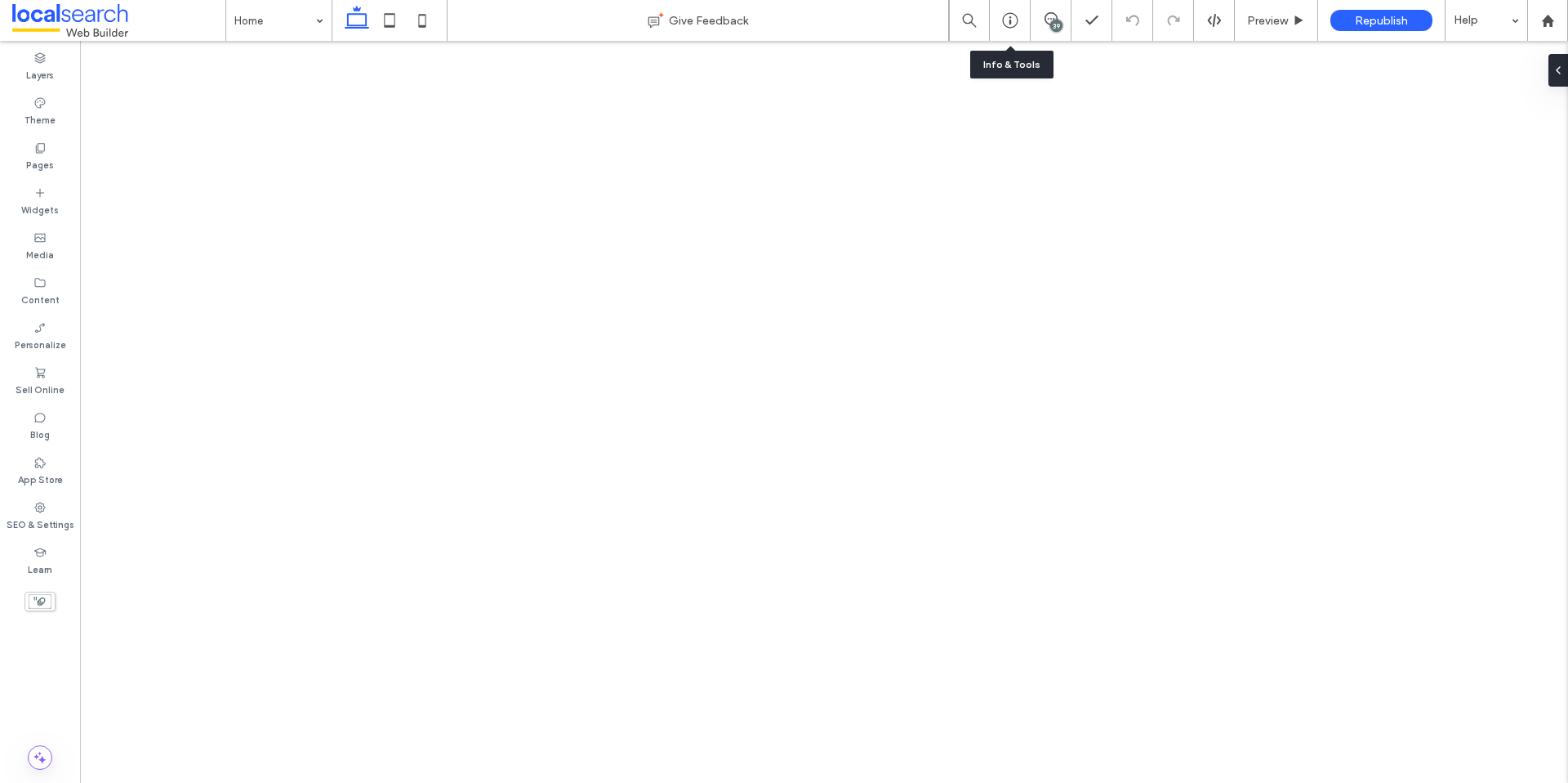
click at [1011, 23] on icon at bounding box center [1010, 20] width 16 height 16
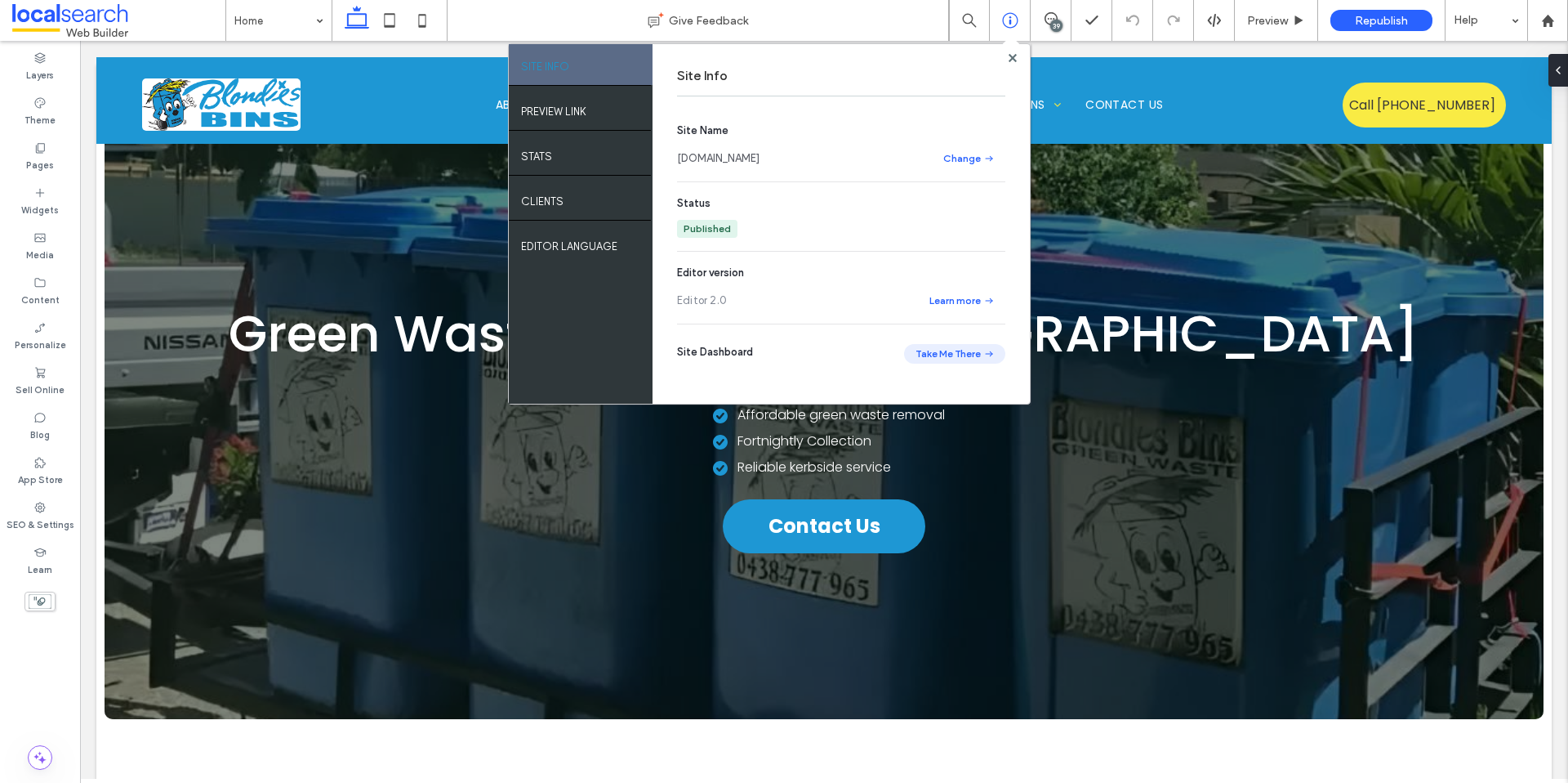
click at [941, 351] on button "Take Me There" at bounding box center [955, 353] width 102 height 20
click at [1017, 56] on div at bounding box center [1011, 57] width 12 height 12
click at [1013, 56] on use at bounding box center [1011, 57] width 8 height 8
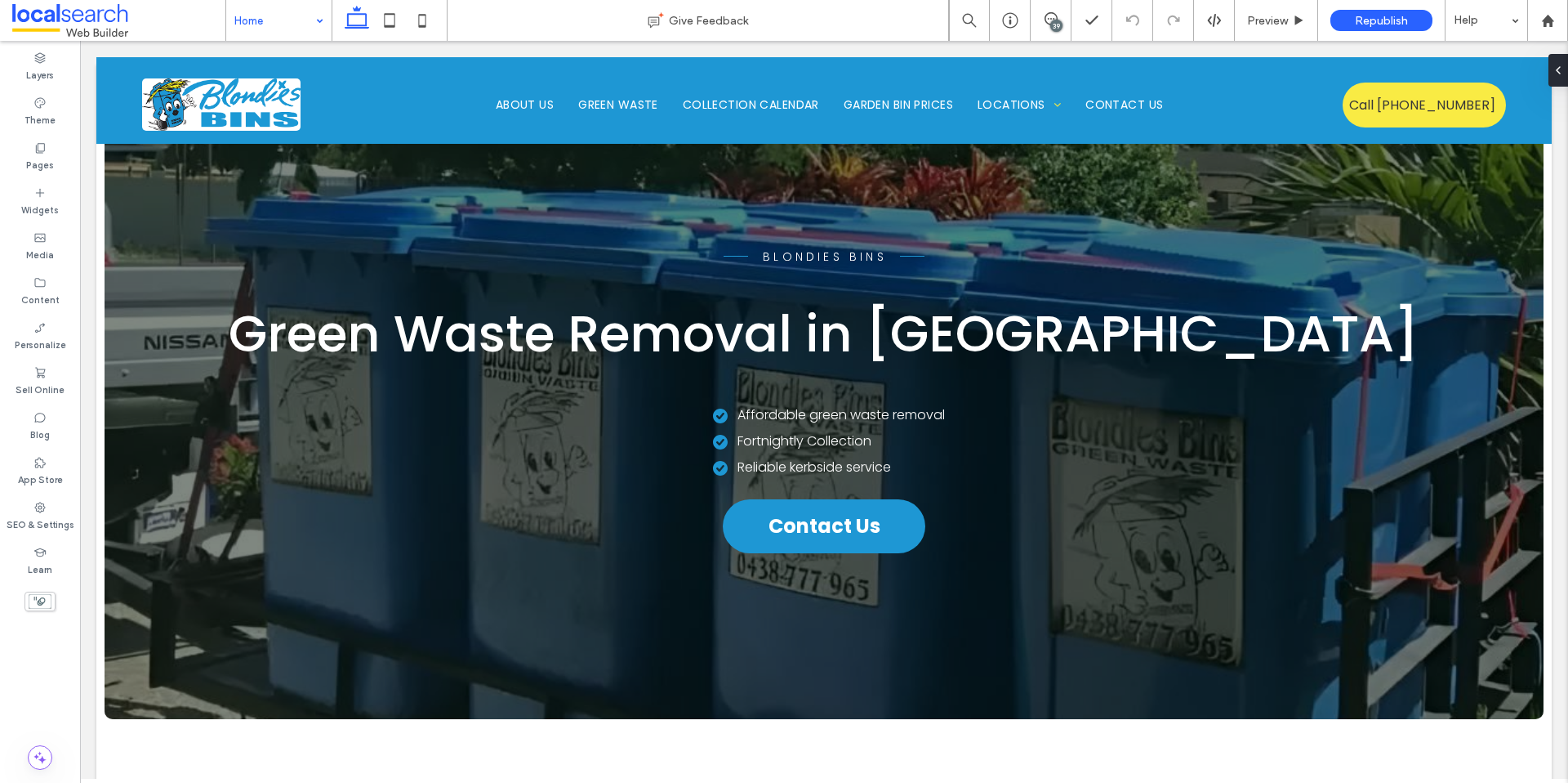
drag, startPoint x: 286, startPoint y: 22, endPoint x: 280, endPoint y: 27, distance: 7.8
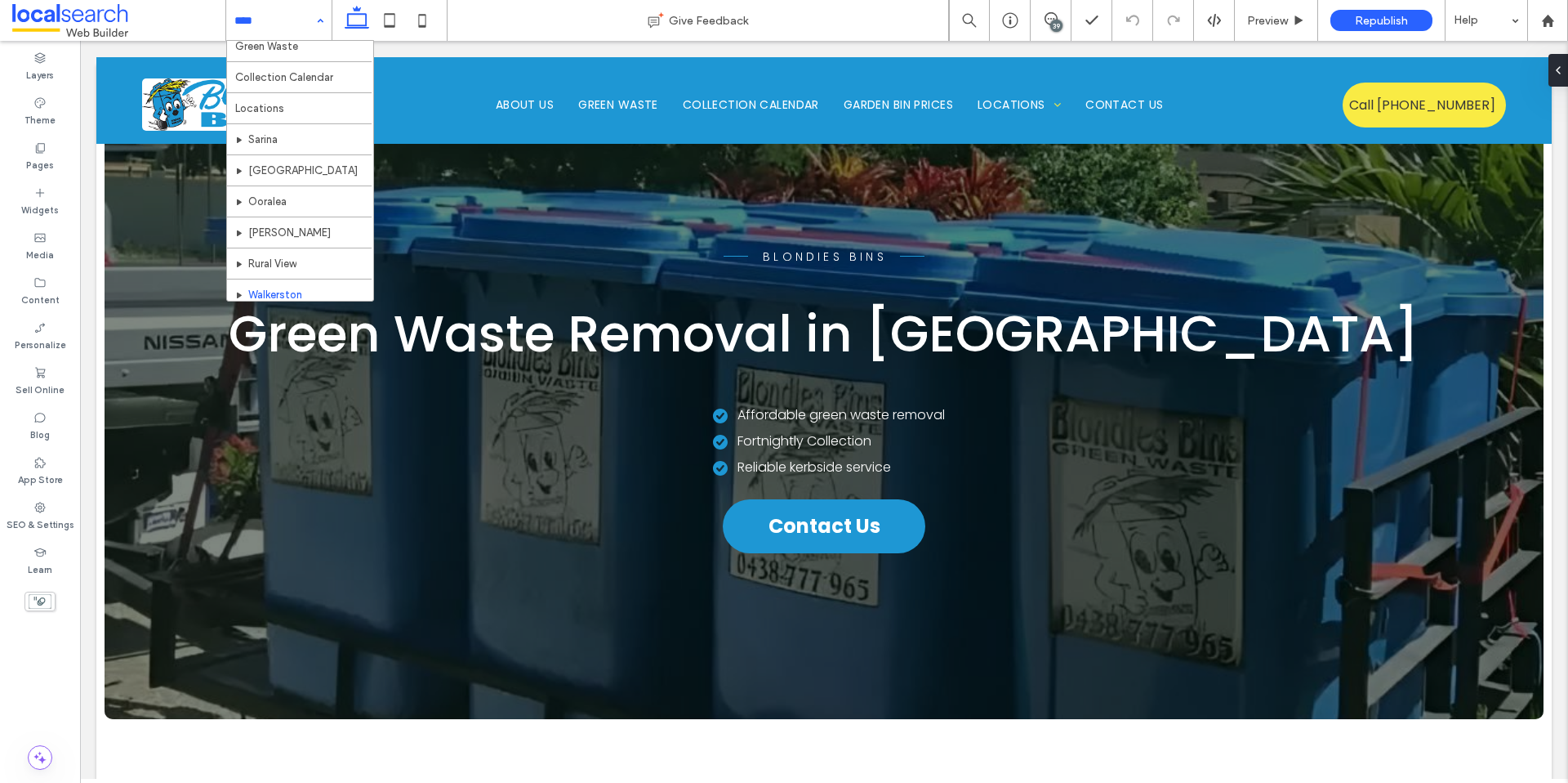
scroll to position [79, 0]
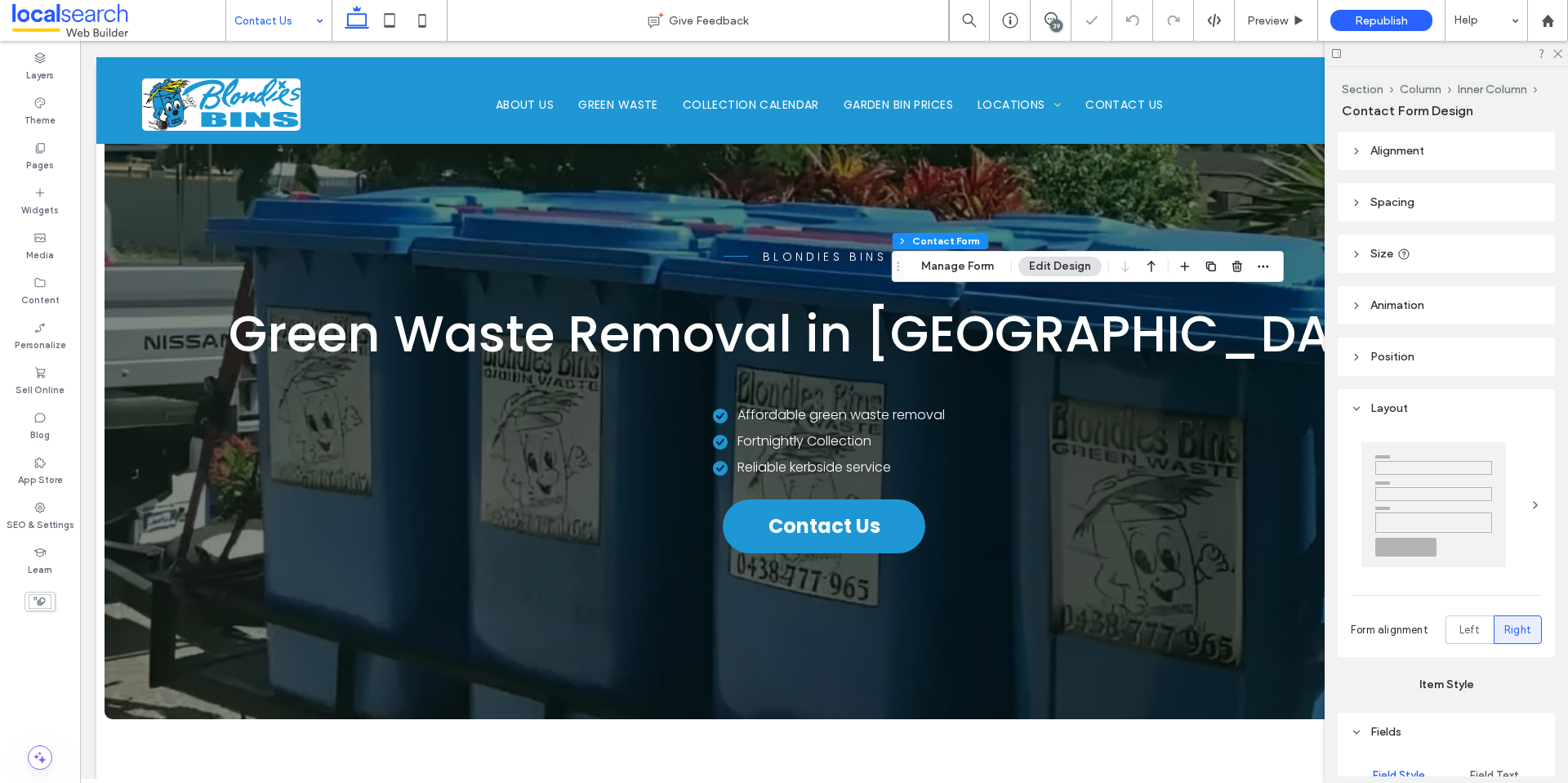
type input "*"
type input "***"
type input "*"
type input "***"
click at [962, 268] on button "Manage Form" at bounding box center [958, 266] width 94 height 20
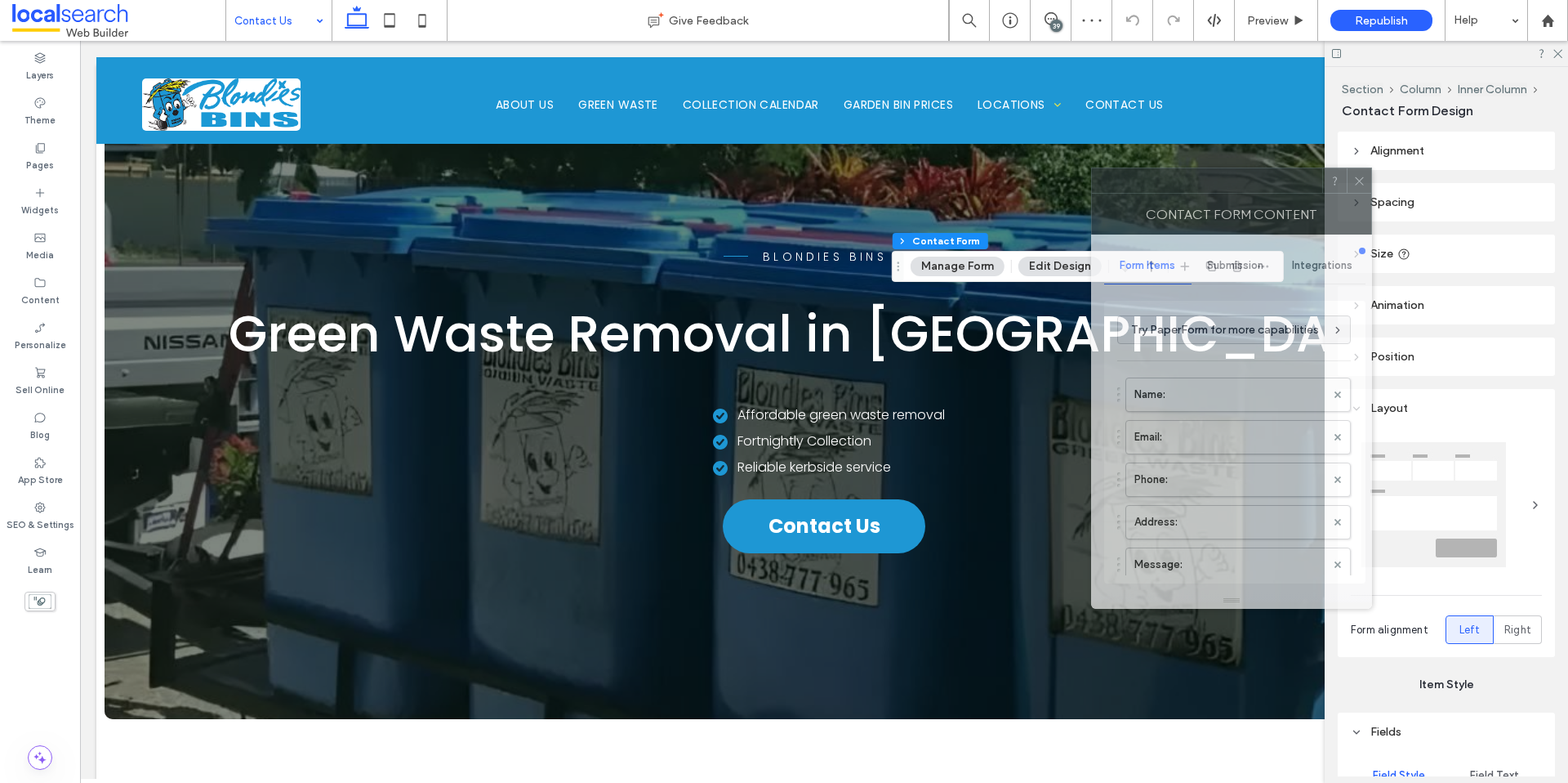
drag, startPoint x: 1324, startPoint y: 190, endPoint x: 1166, endPoint y: 186, distance: 158.1
click at [1166, 186] on div at bounding box center [1206, 181] width 231 height 24
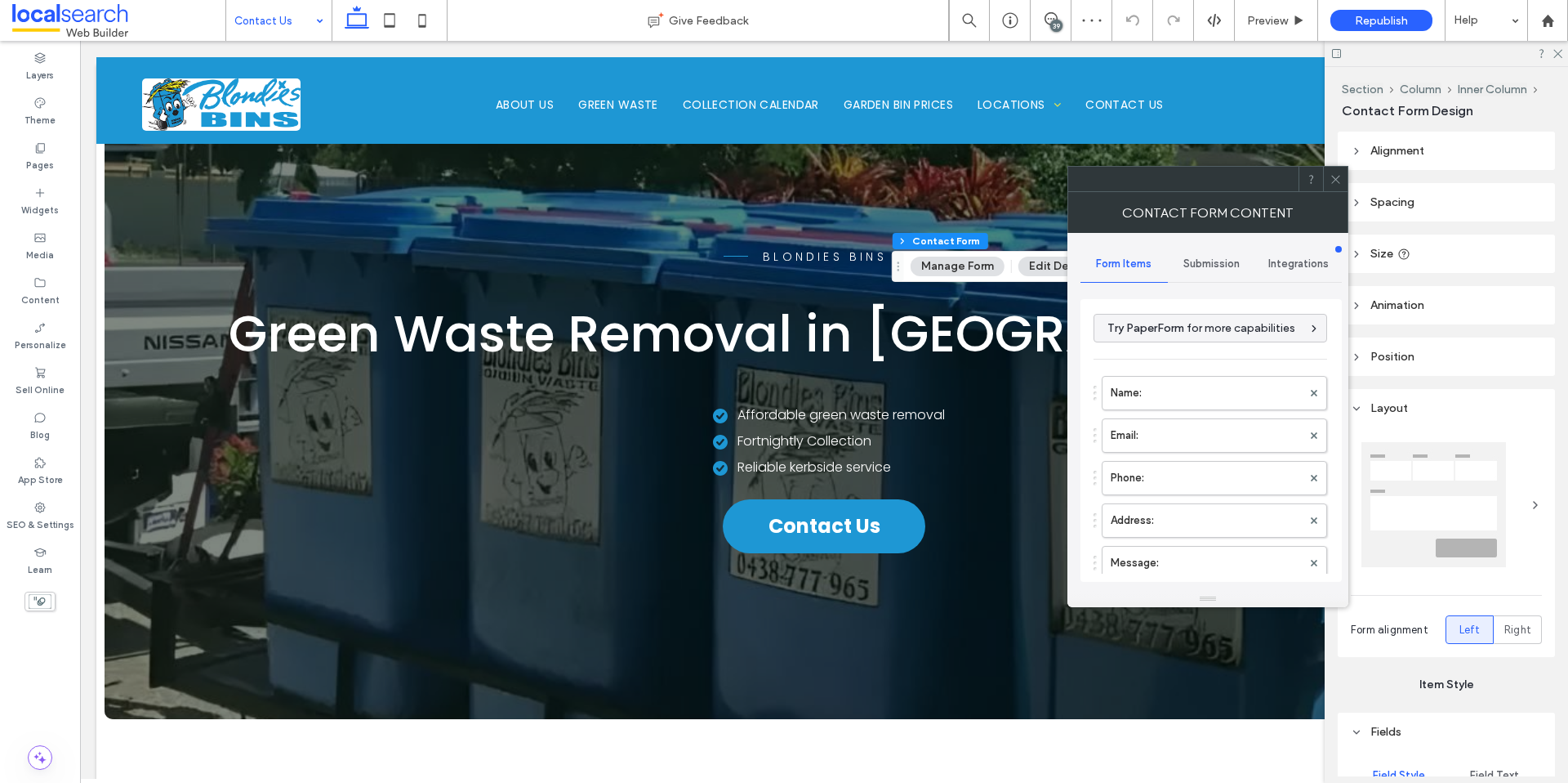
click at [1216, 262] on span "Submission" at bounding box center [1212, 264] width 57 height 13
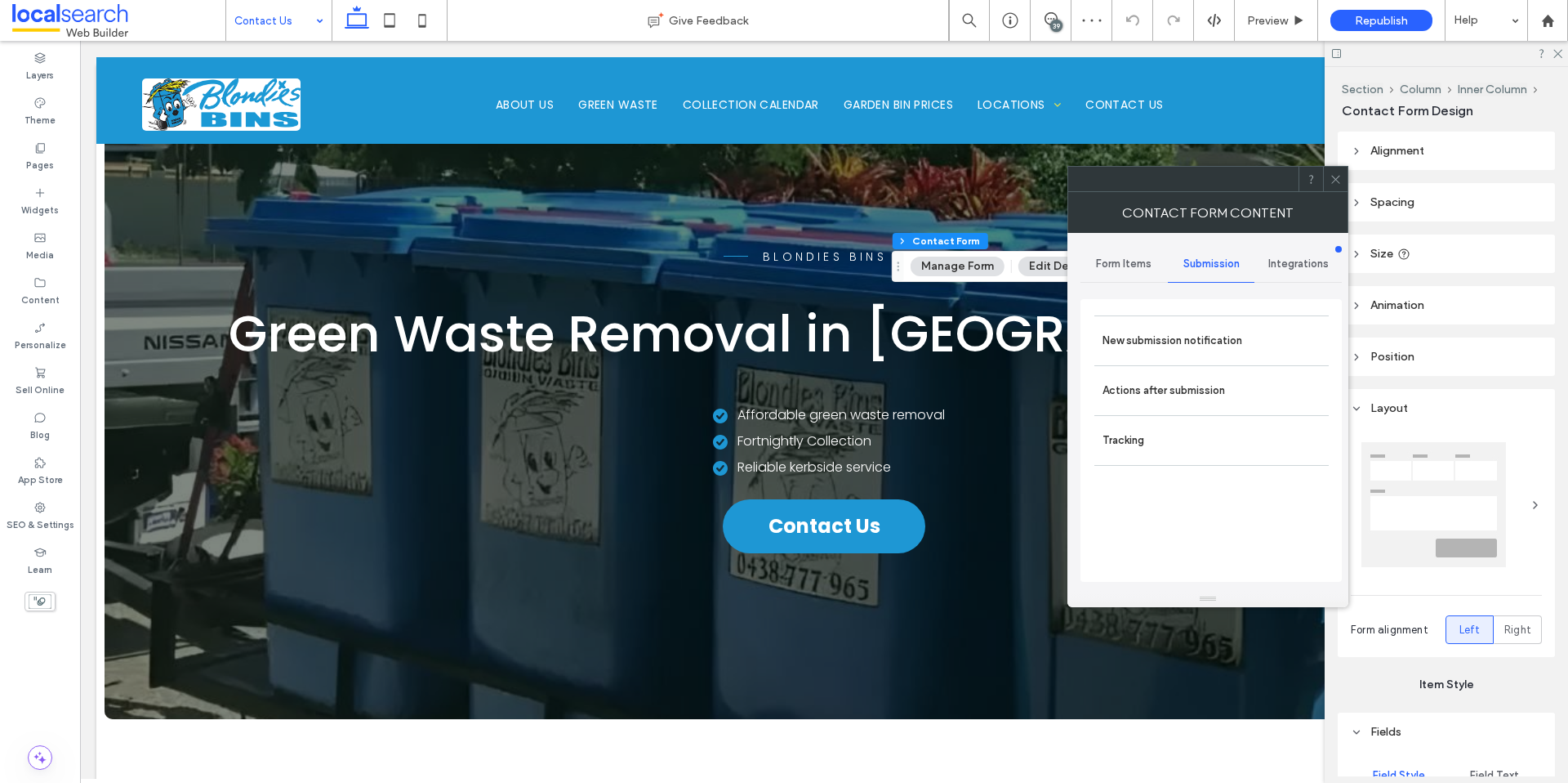
drag, startPoint x: 1040, startPoint y: 156, endPoint x: 1047, endPoint y: 200, distance: 44.6
click at [1068, 167] on div at bounding box center [1183, 179] width 231 height 24
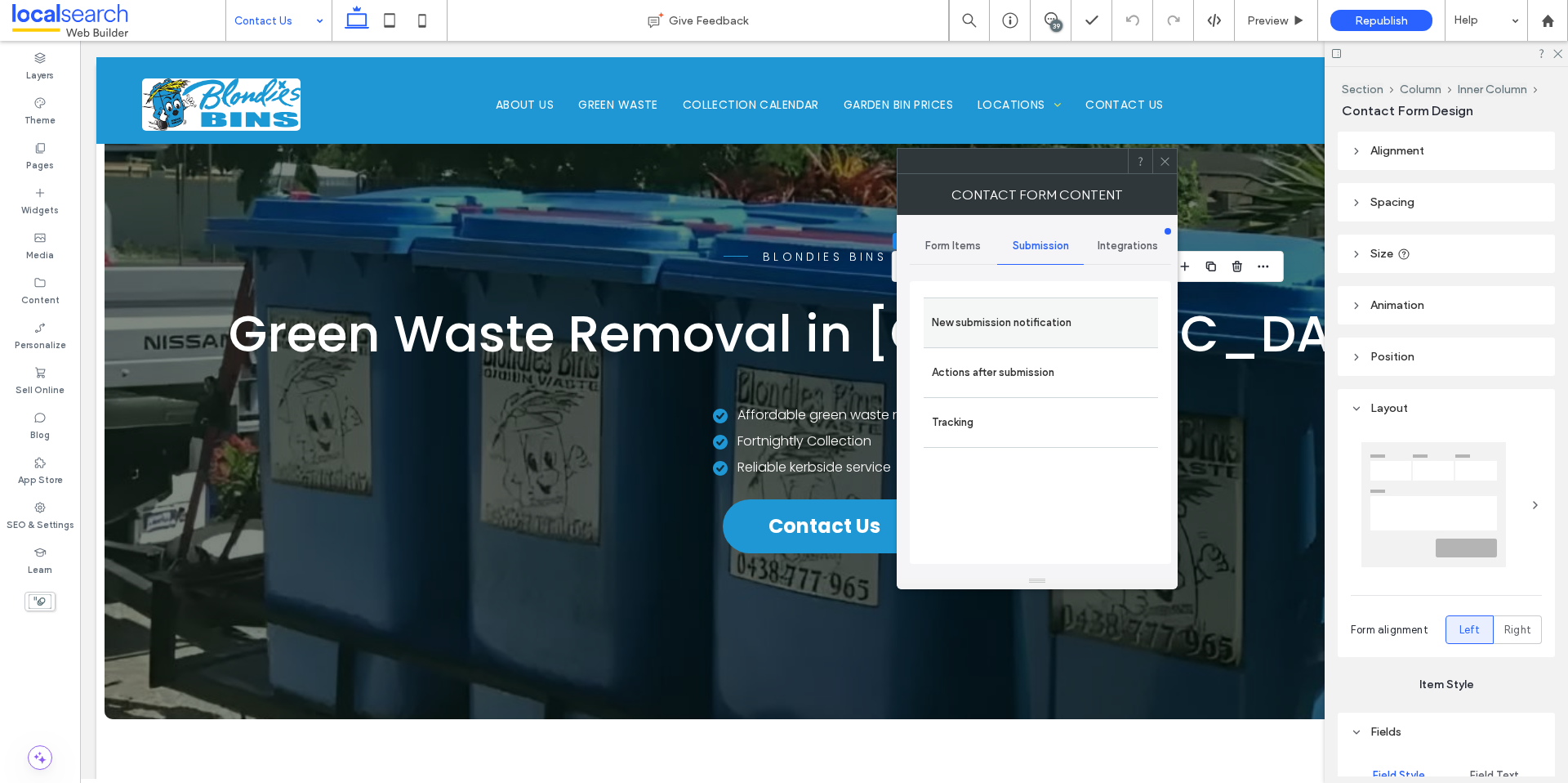
click at [1065, 311] on label "New submission notification" at bounding box center [1042, 322] width 218 height 33
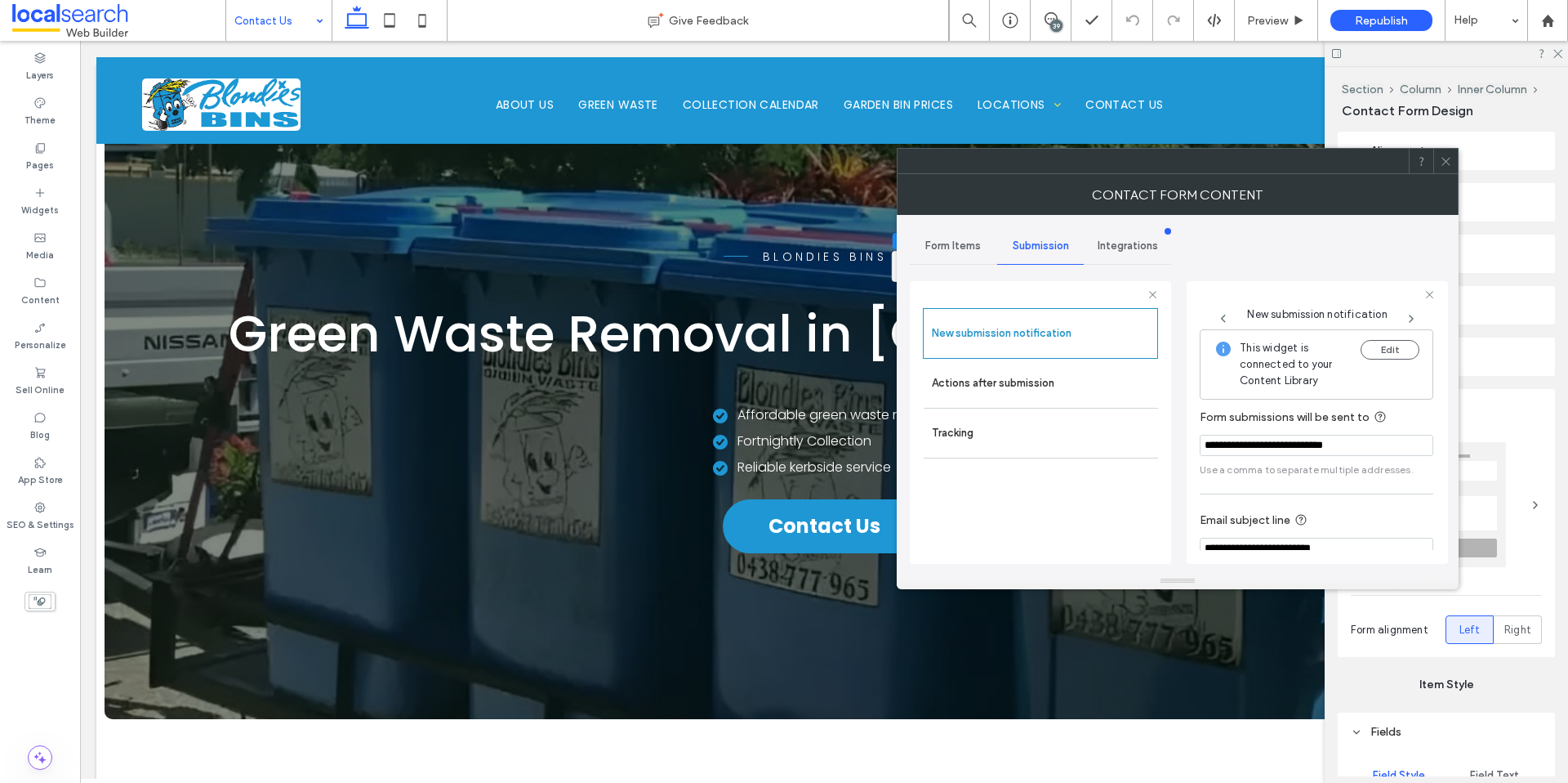
drag, startPoint x: 1258, startPoint y: 447, endPoint x: 1383, endPoint y: 461, distance: 125.8
click at [1379, 445] on input "**********" at bounding box center [1317, 445] width 234 height 22
click at [1261, 445] on input "**********" at bounding box center [1317, 442] width 234 height 22
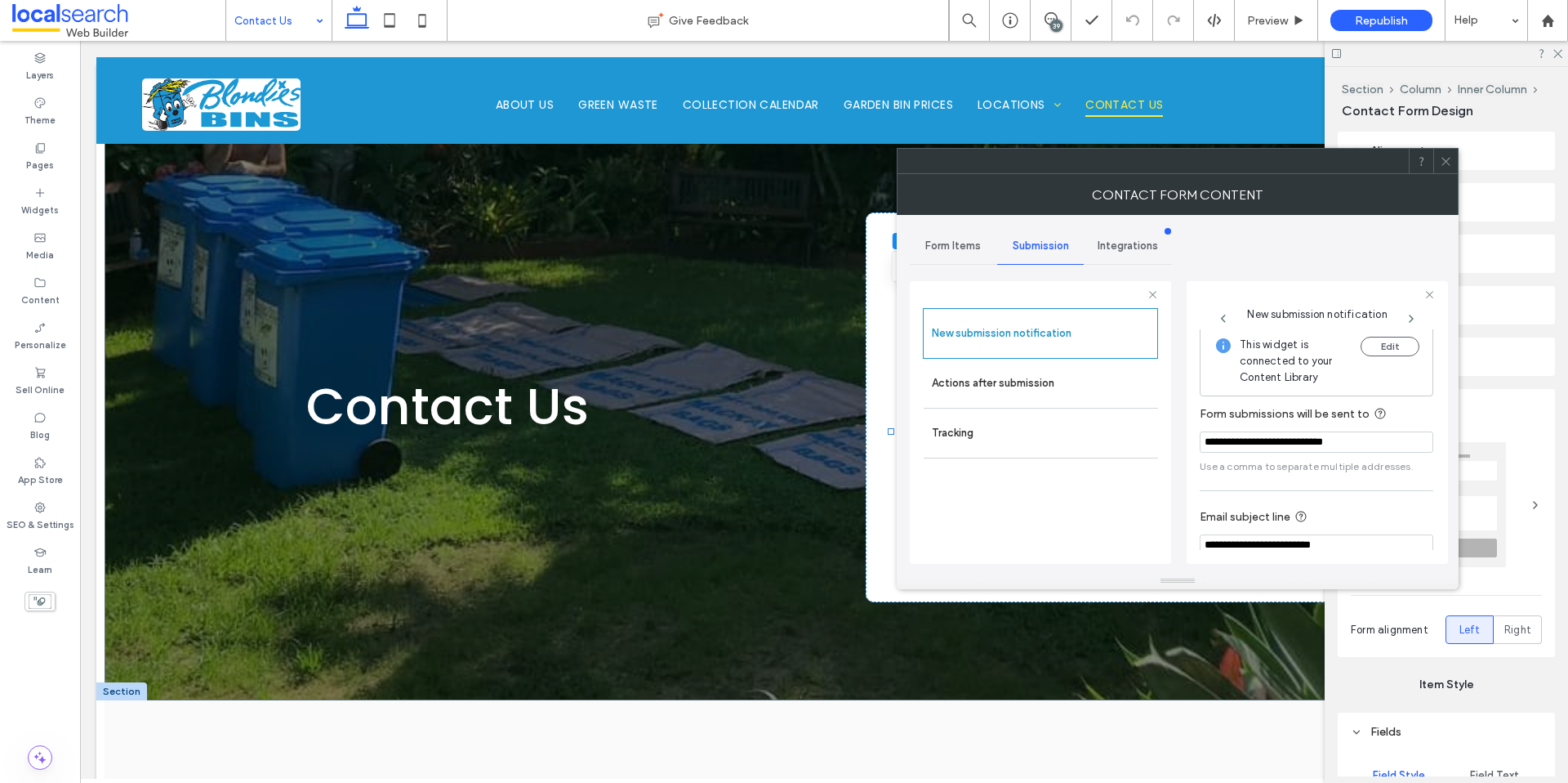
scroll to position [0, 0]
drag, startPoint x: 1272, startPoint y: 443, endPoint x: 1384, endPoint y: 432, distance: 112.5
click at [1383, 432] on input "**********" at bounding box center [1317, 442] width 234 height 22
drag, startPoint x: 1366, startPoint y: 447, endPoint x: 1375, endPoint y: 447, distance: 9.0
click at [1366, 447] on input "**********" at bounding box center [1317, 442] width 234 height 22
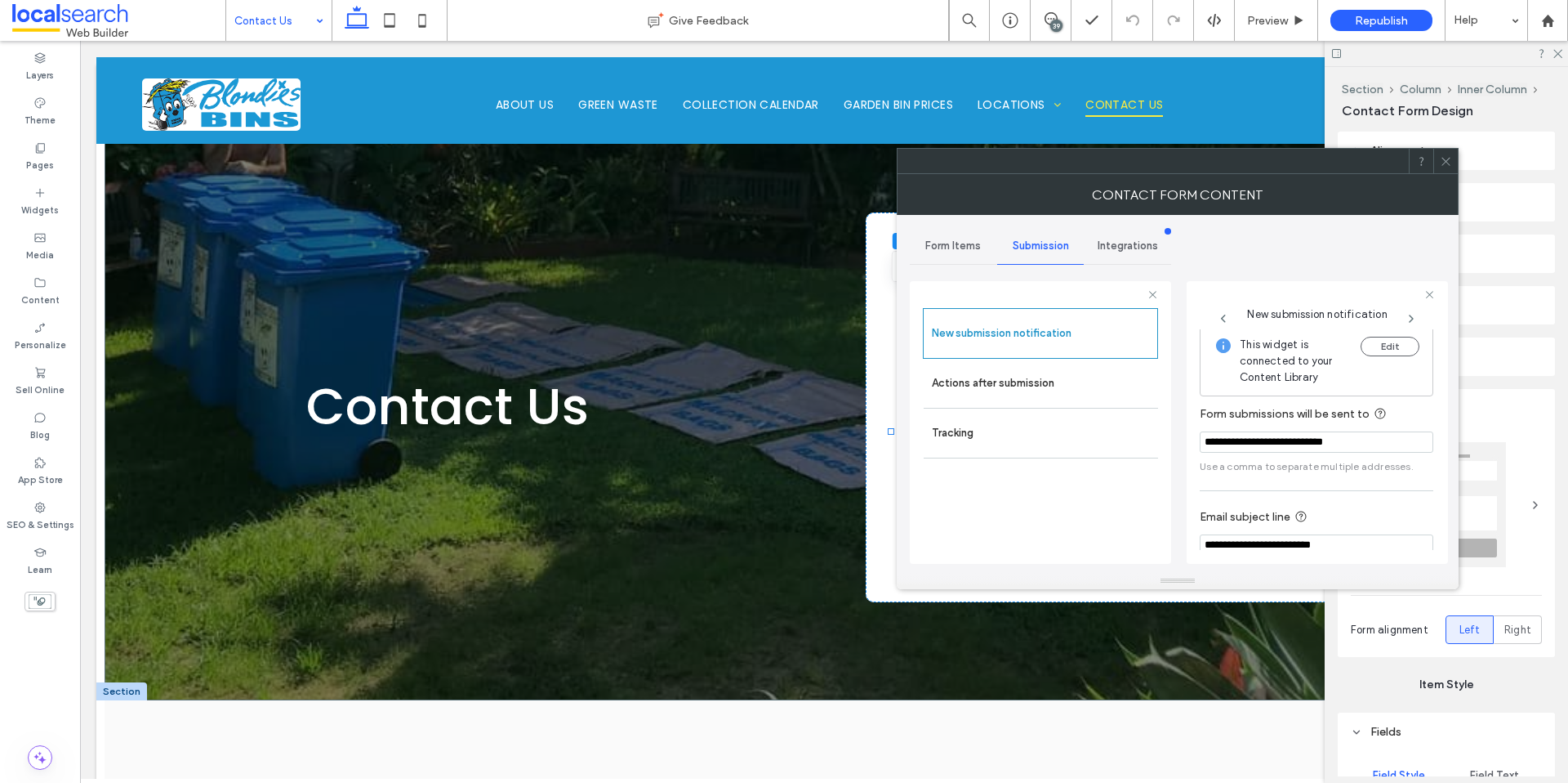
drag, startPoint x: 1317, startPoint y: 448, endPoint x: 1283, endPoint y: 502, distance: 63.8
click at [1261, 444] on input "**********" at bounding box center [1317, 442] width 234 height 22
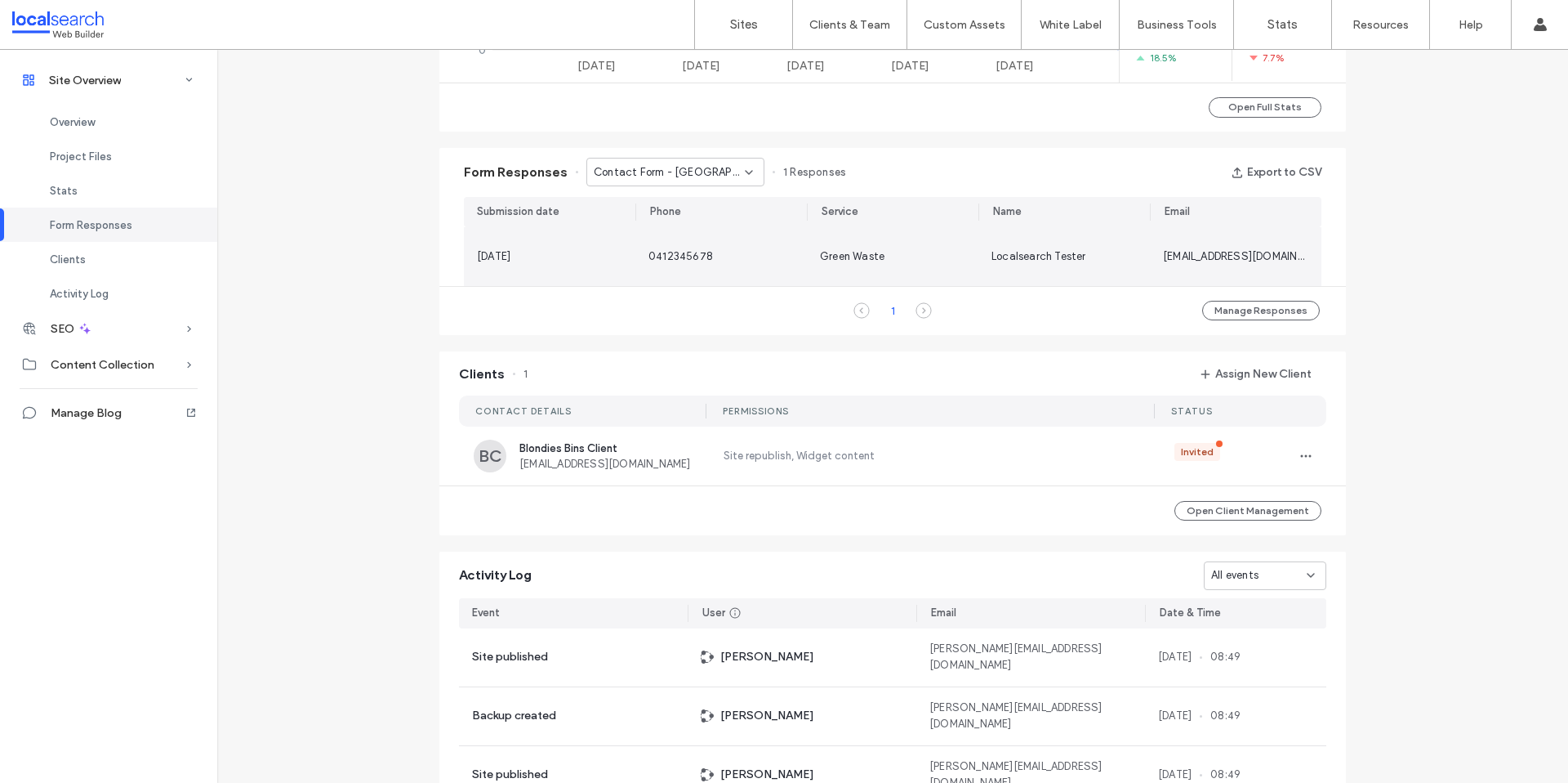
scroll to position [945, 0]
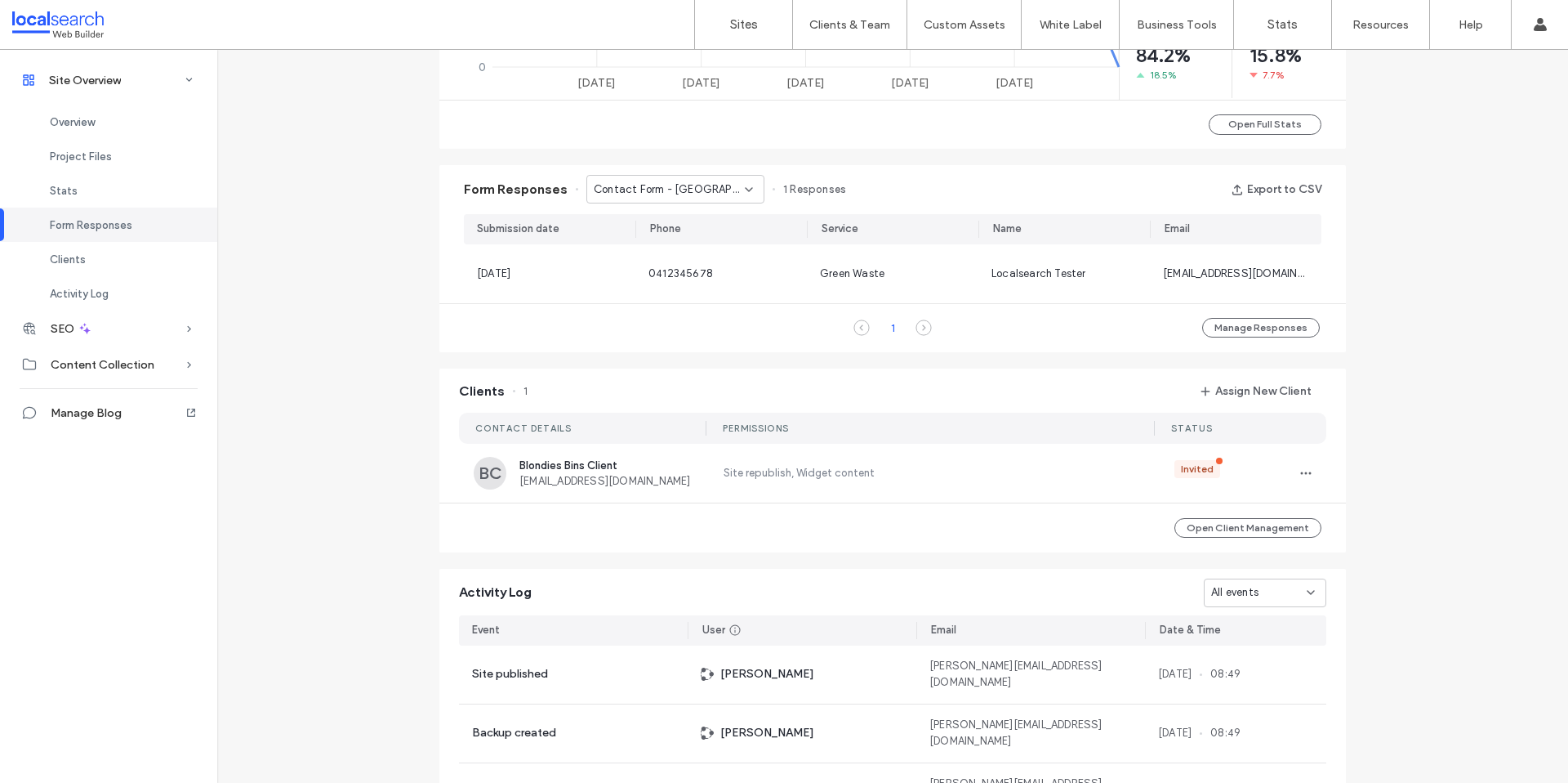
click at [656, 188] on span "Contact Form - [GEOGRAPHIC_DATA] page" at bounding box center [669, 189] width 151 height 16
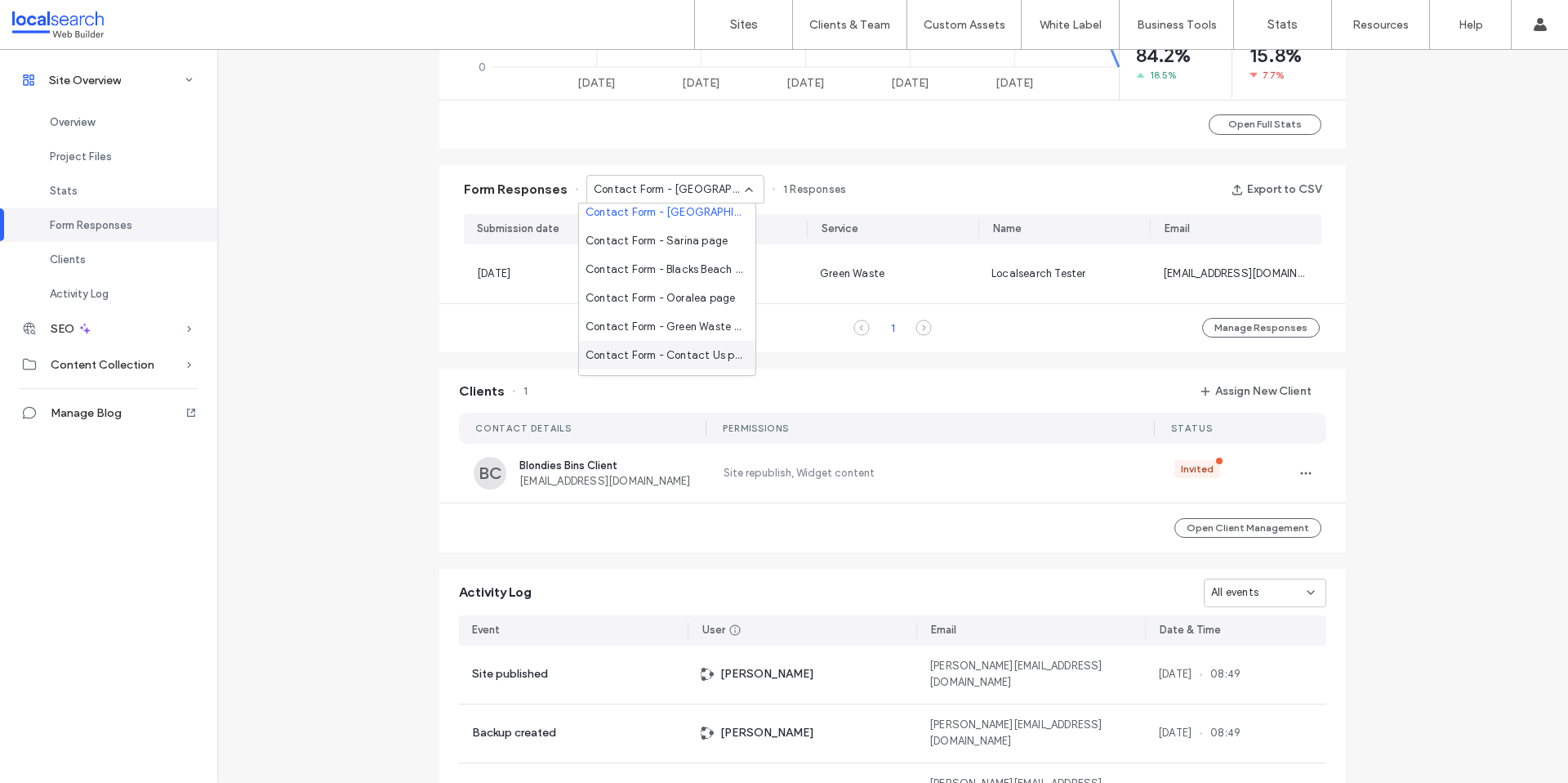
scroll to position [7, 0]
click at [681, 354] on span "Contact Form - Contact Us page" at bounding box center [664, 354] width 157 height 16
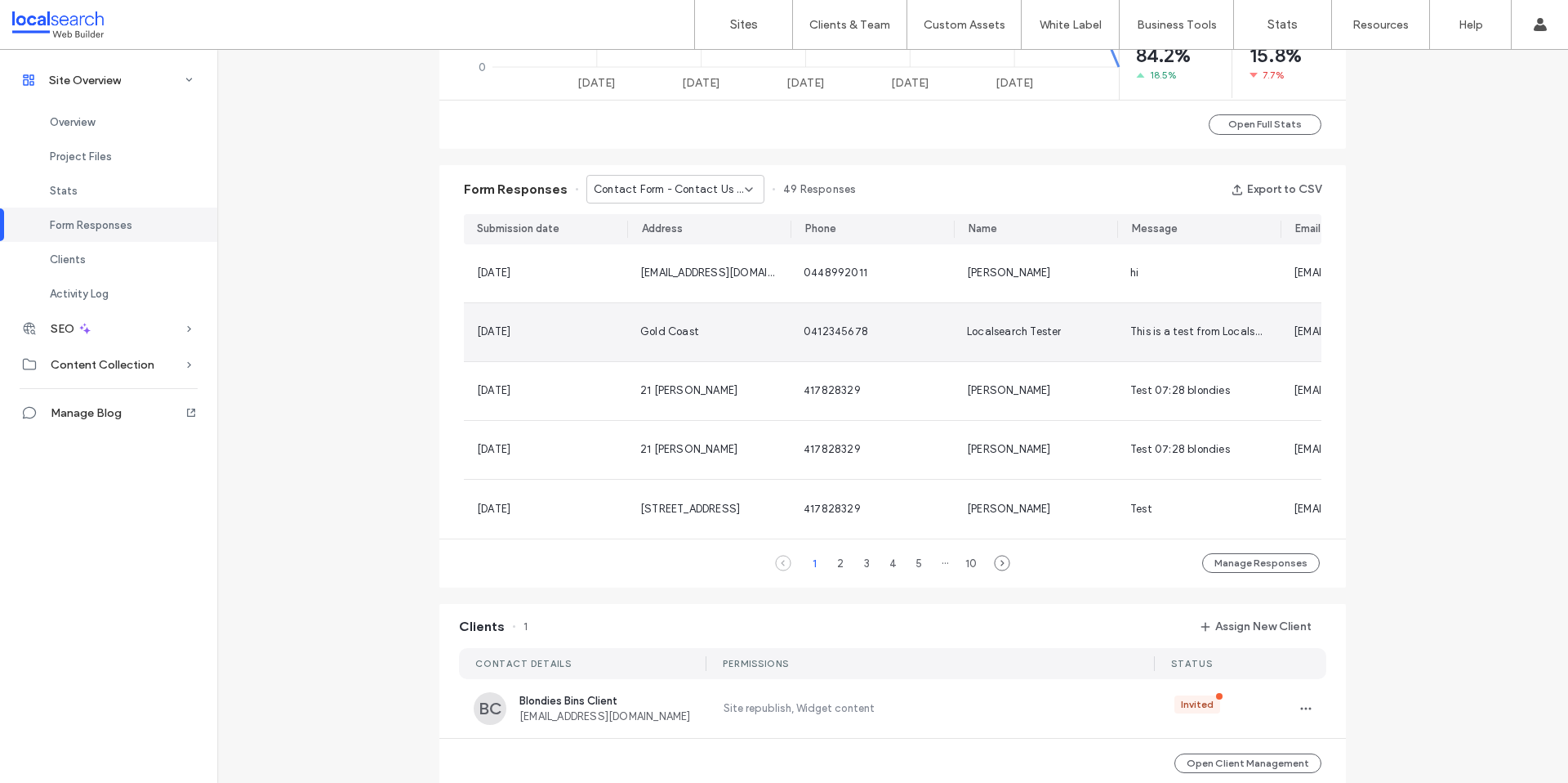
drag, startPoint x: 472, startPoint y: 272, endPoint x: 555, endPoint y: 340, distance: 107.3
click at [555, 340] on section "[DATE] [EMAIL_ADDRESS][DOMAIN_NAME] 0448992011 [PERSON_NAME] hi [EMAIL_ADDRESS]…" at bounding box center [893, 391] width 858 height 294
click at [552, 340] on div "[DATE]" at bounding box center [545, 331] width 137 height 16
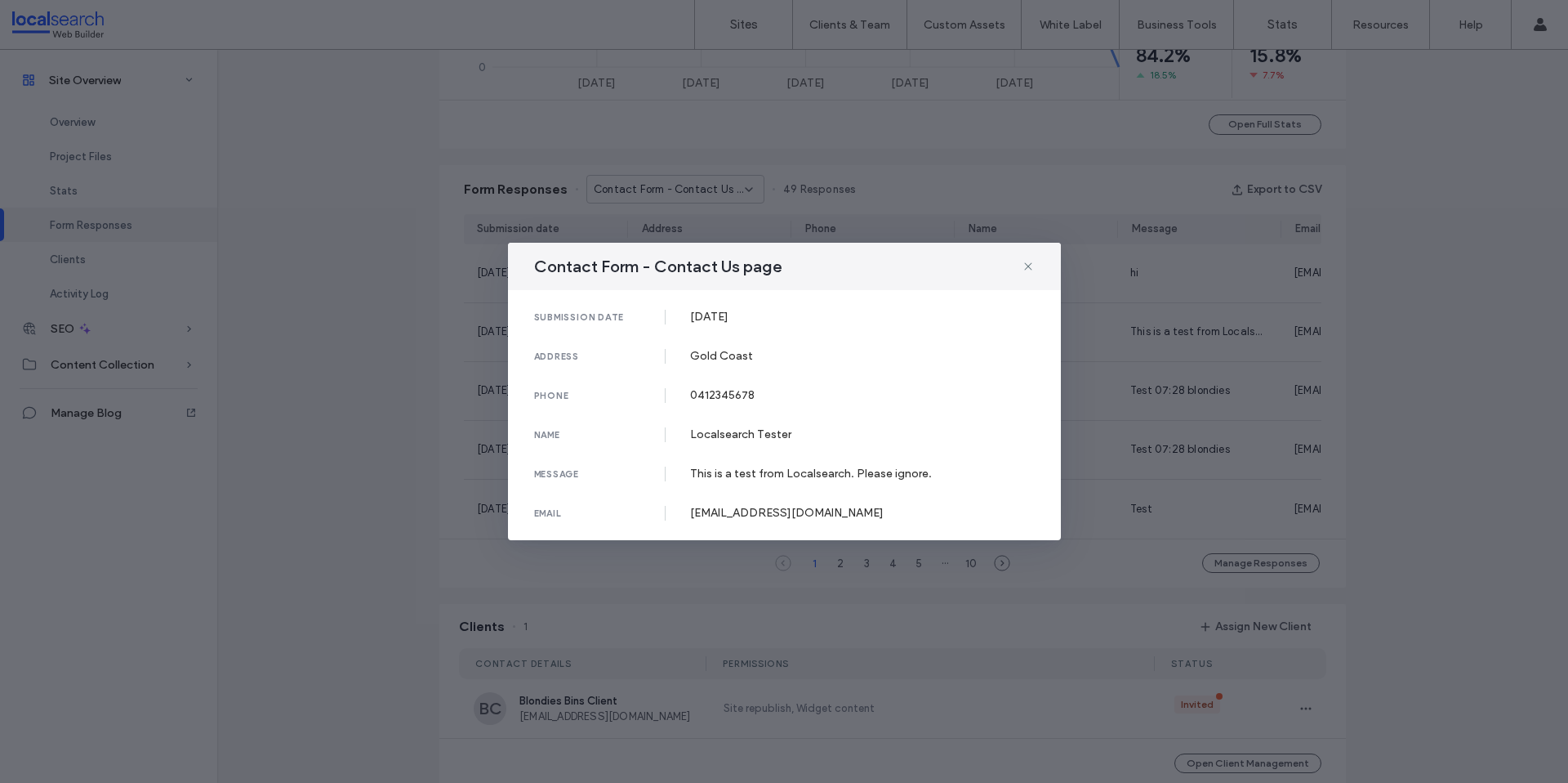
click at [1036, 257] on div "Contact Form - Contact Us page" at bounding box center [784, 267] width 553 height 47
click at [1031, 262] on icon at bounding box center [1028, 267] width 13 height 13
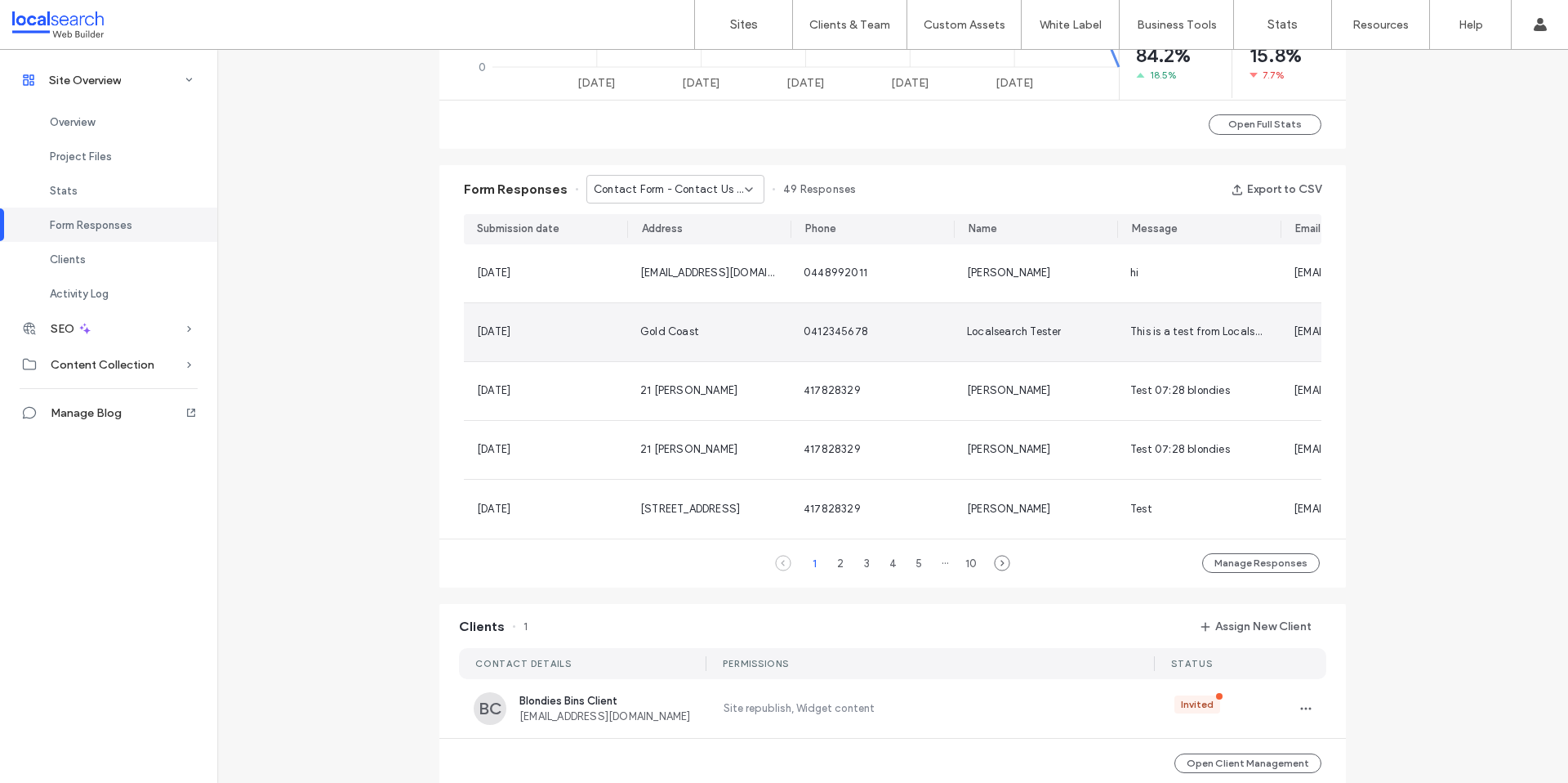
click at [505, 331] on span "[DATE]" at bounding box center [493, 331] width 34 height 12
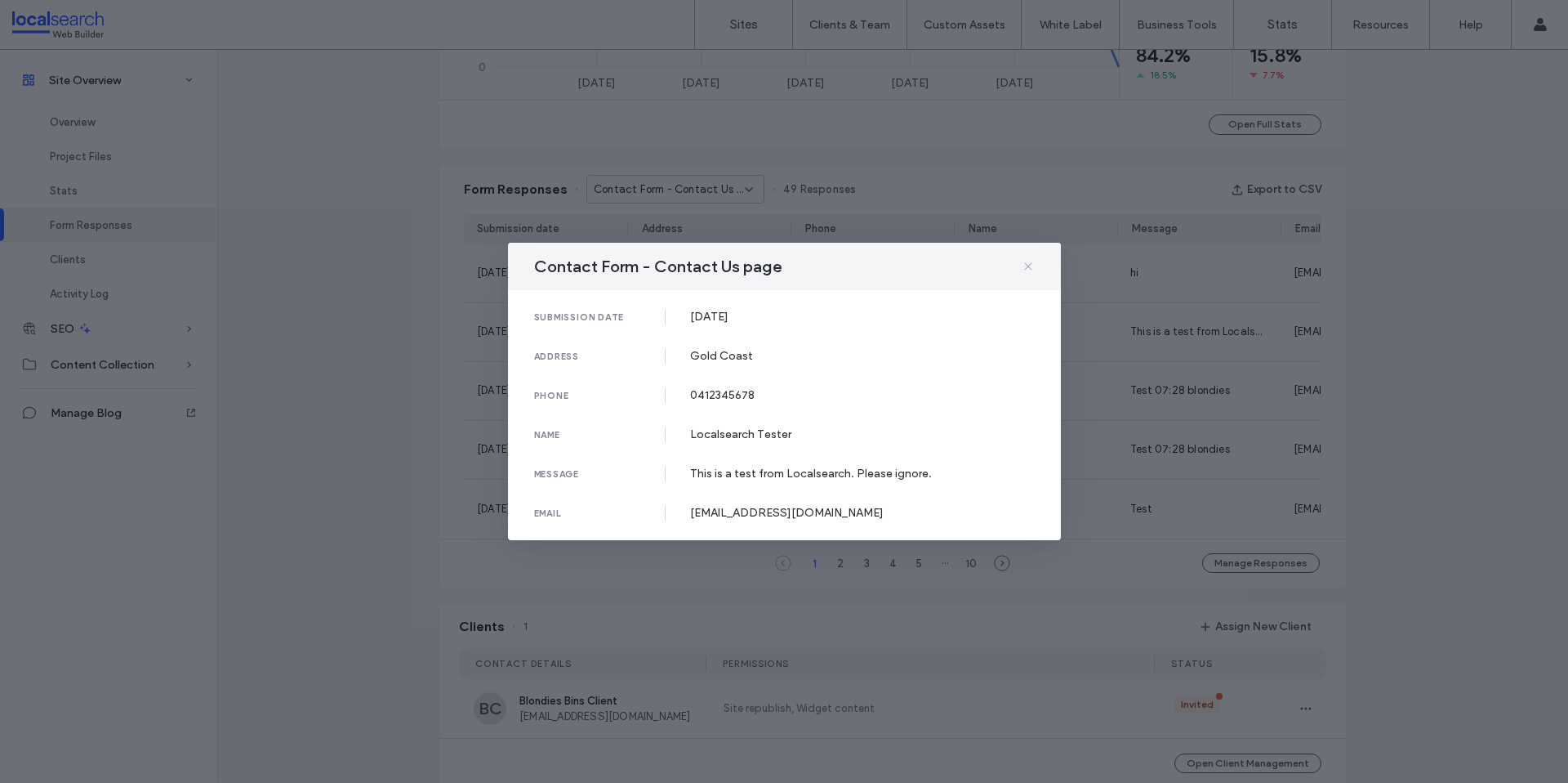
click at [1022, 266] on icon at bounding box center [1028, 267] width 13 height 13
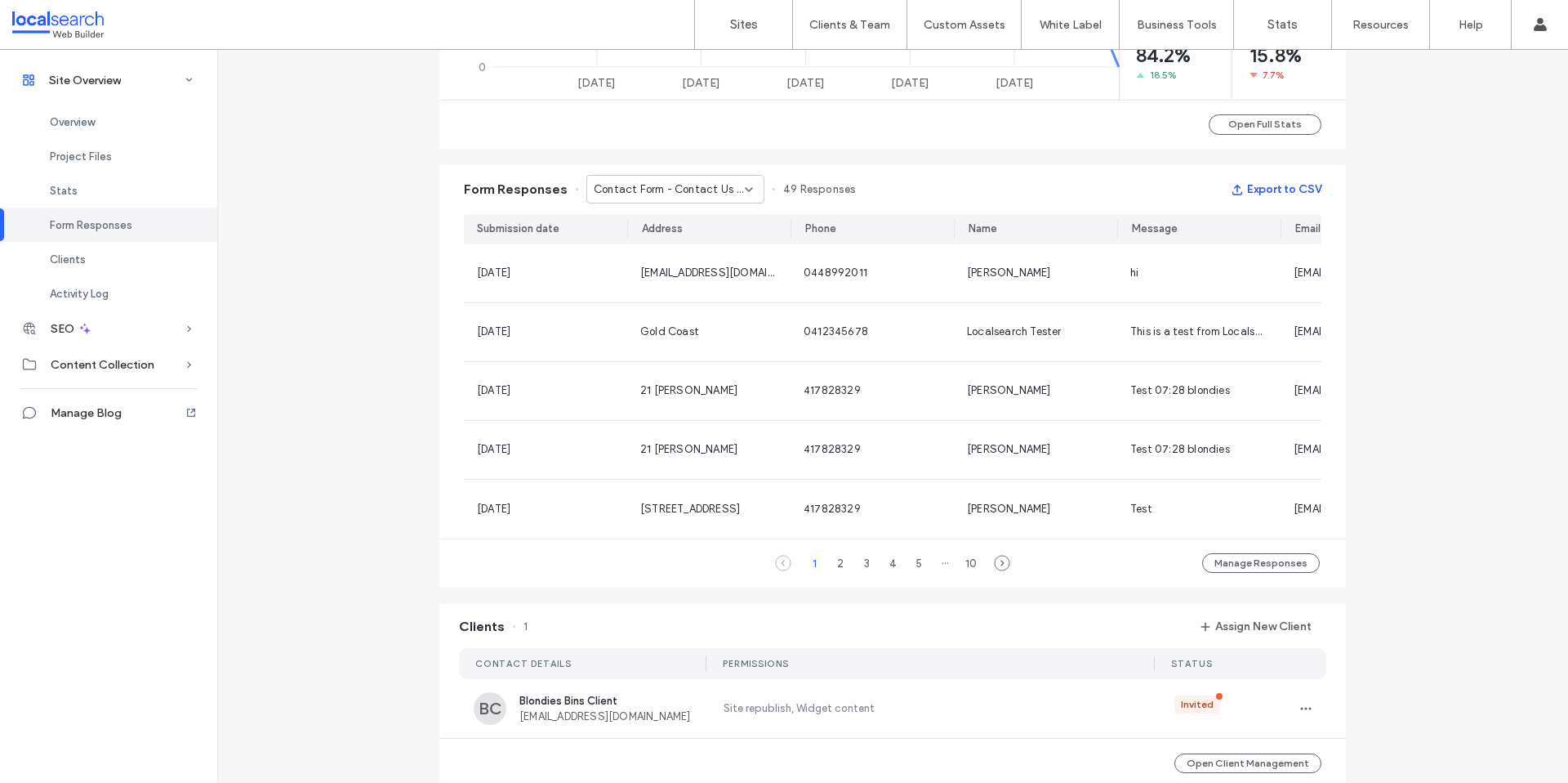
click at [1292, 190] on button "Export to CSV" at bounding box center [1276, 189] width 90 height 26
click at [1279, 185] on button "Export to CSV" at bounding box center [1276, 189] width 90 height 26
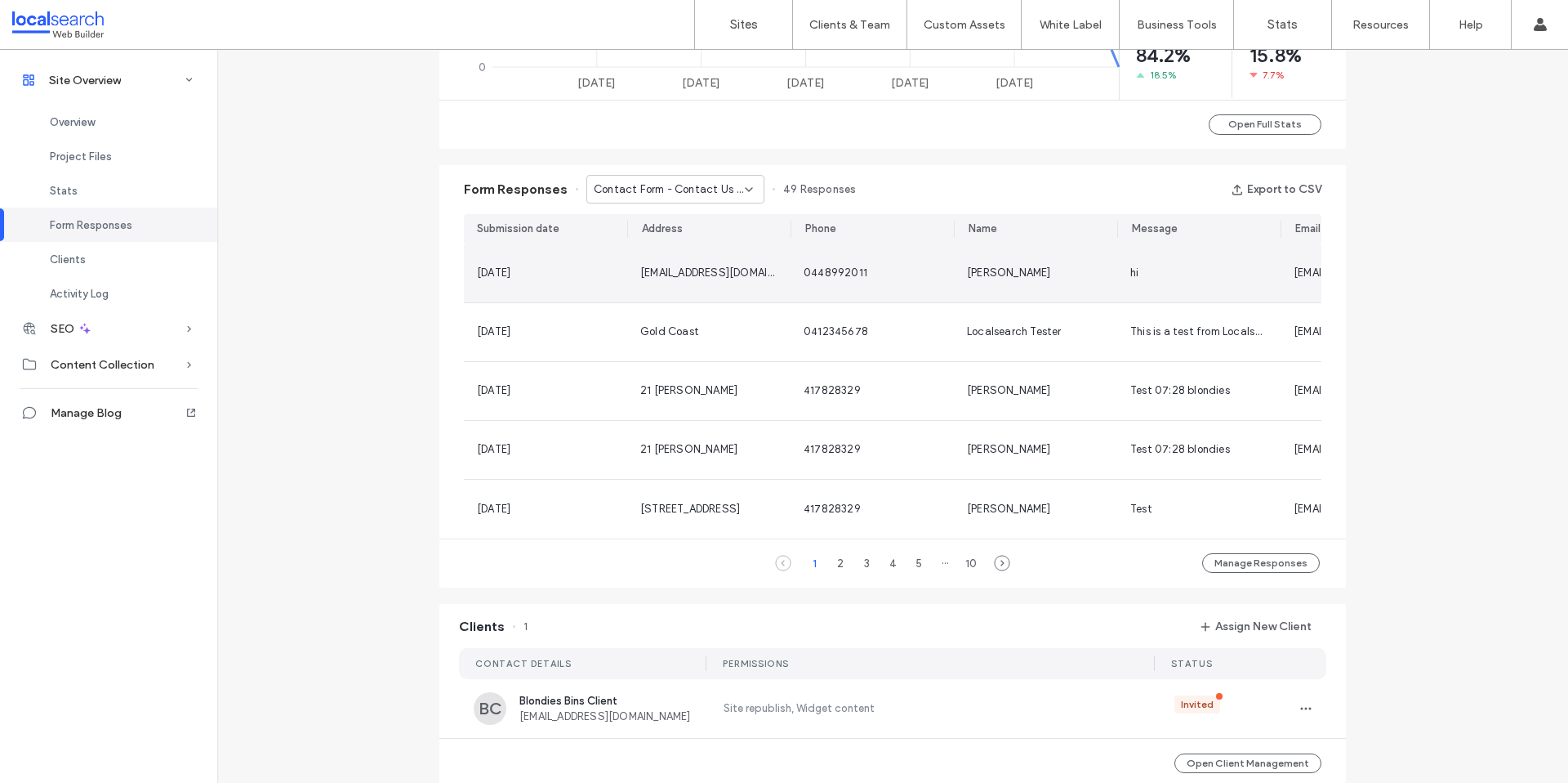
click at [544, 274] on div "[DATE]" at bounding box center [545, 272] width 137 height 16
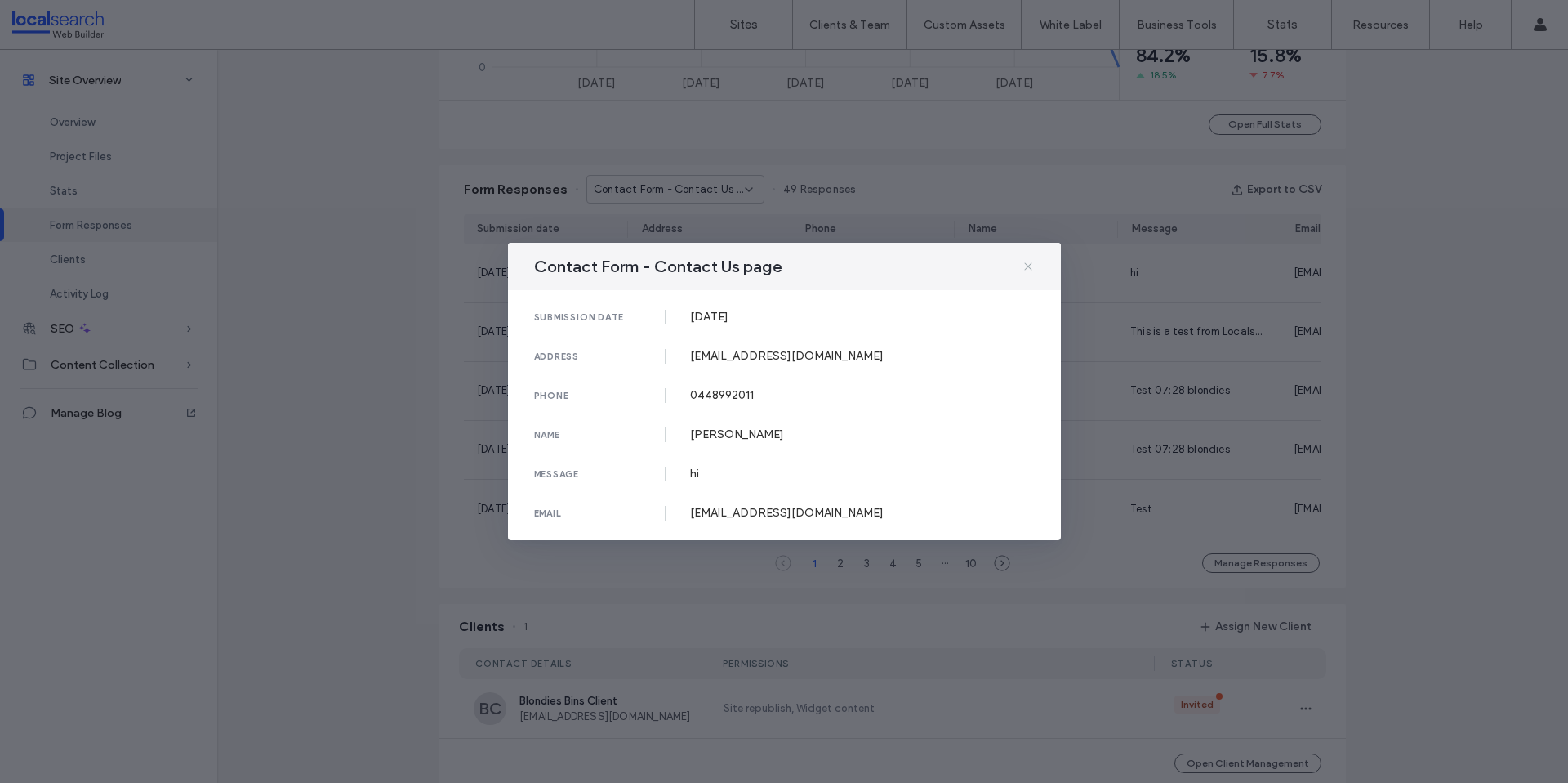
click at [1026, 270] on icon at bounding box center [1028, 267] width 13 height 13
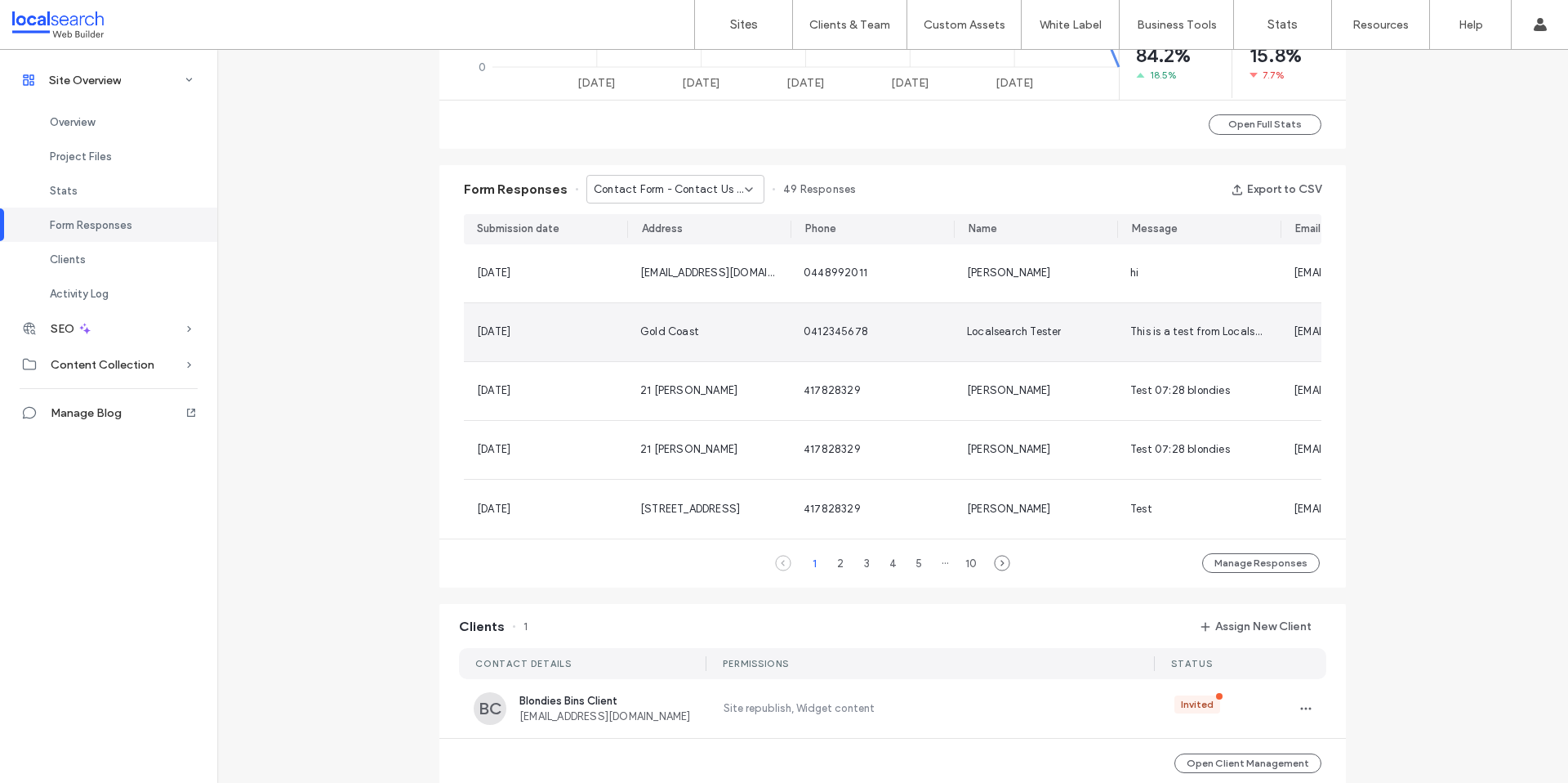
click at [548, 339] on div "[DATE]" at bounding box center [545, 331] width 137 height 16
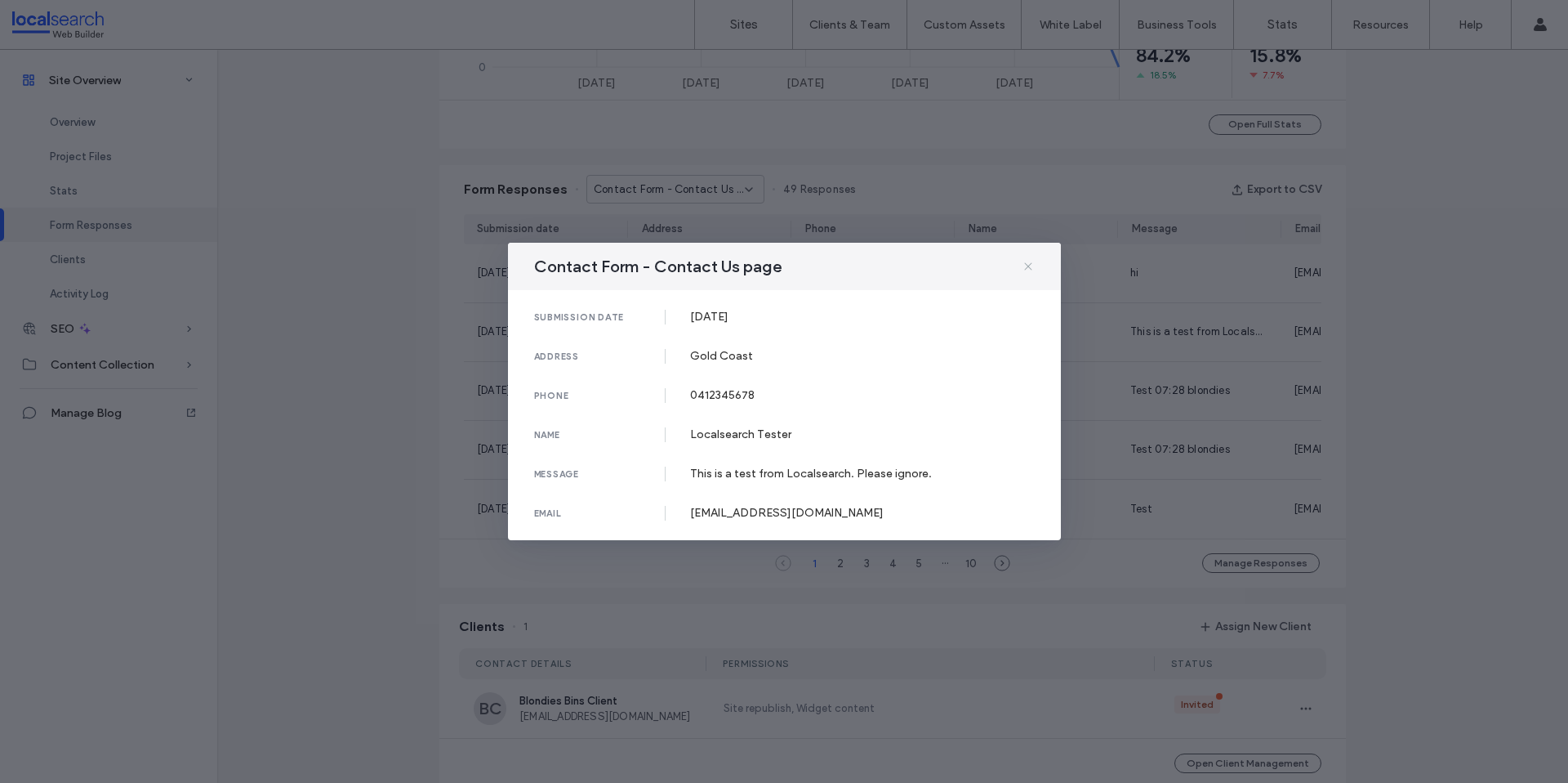
click at [1032, 267] on icon at bounding box center [1028, 267] width 13 height 13
